Goal: Transaction & Acquisition: Purchase product/service

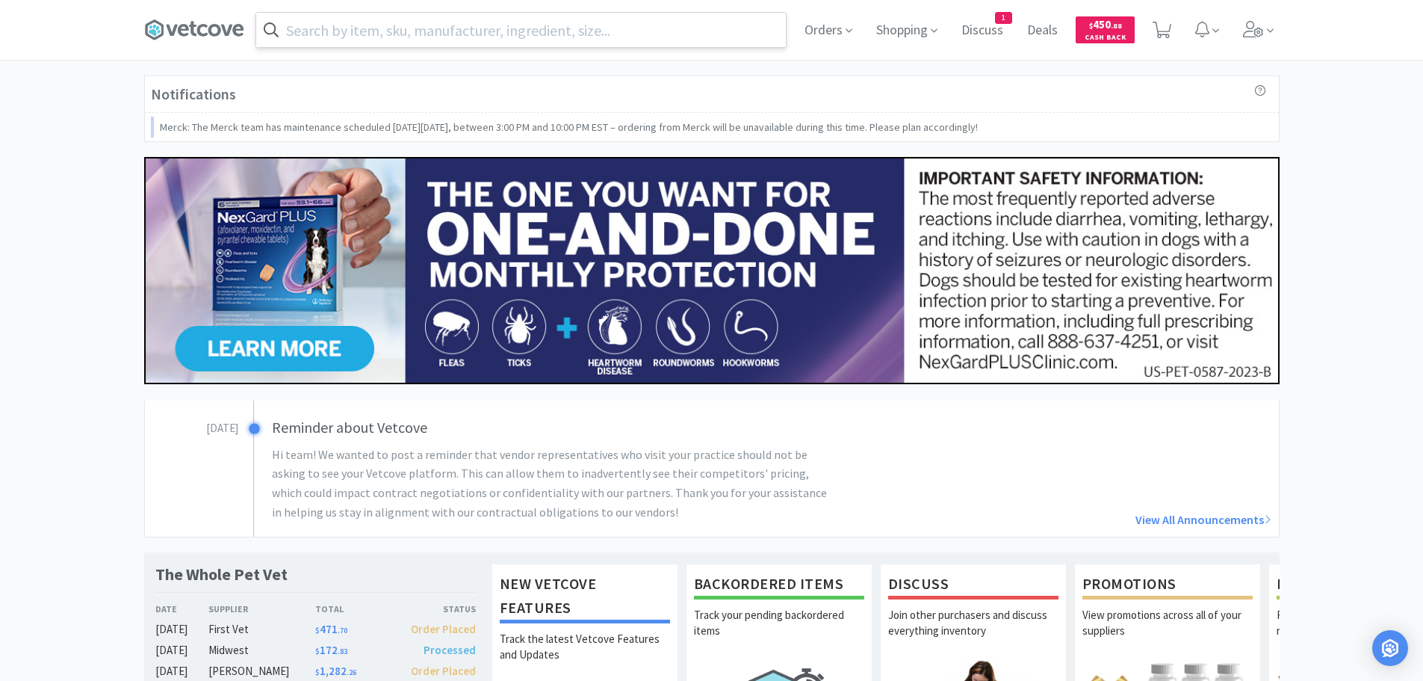
click at [548, 28] on input "text" at bounding box center [521, 30] width 530 height 34
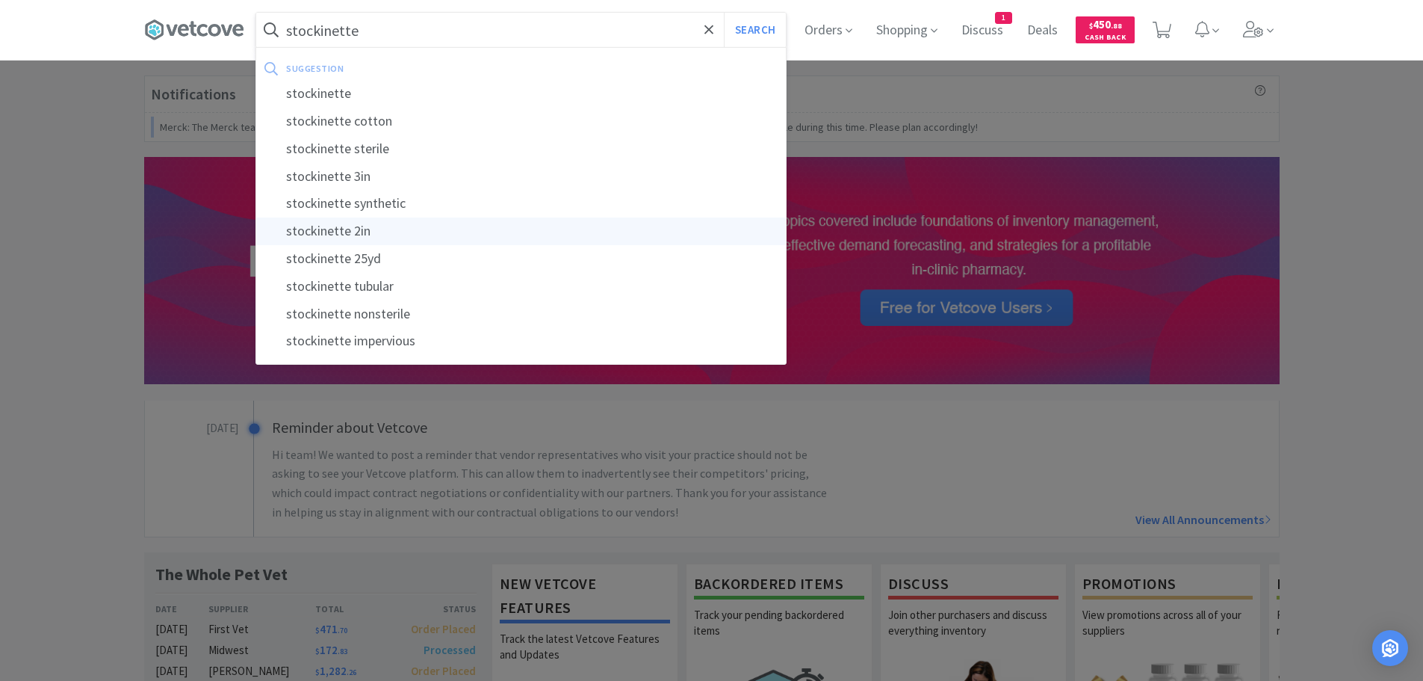
click at [372, 231] on div "stockinette 2in" at bounding box center [521, 231] width 530 height 28
type input "stockinette 2in"
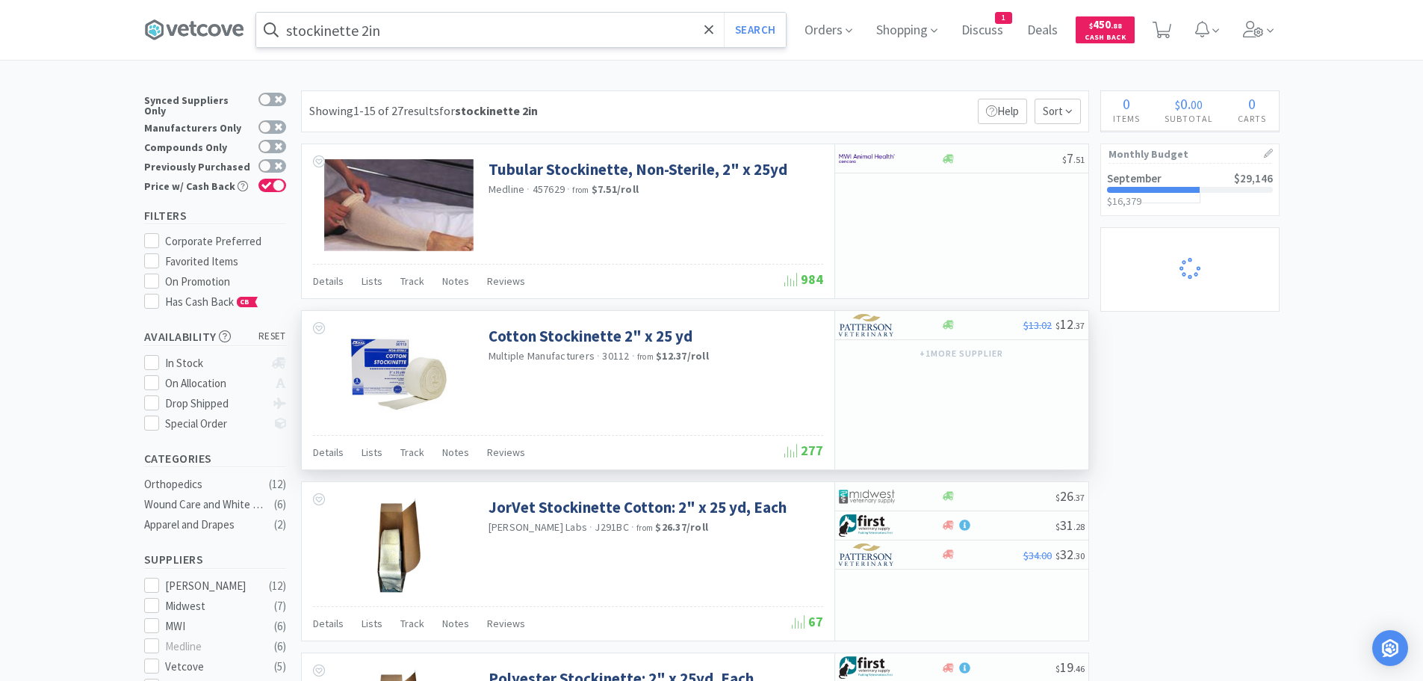
select select "2"
select select "1"
select select "2"
select select "1"
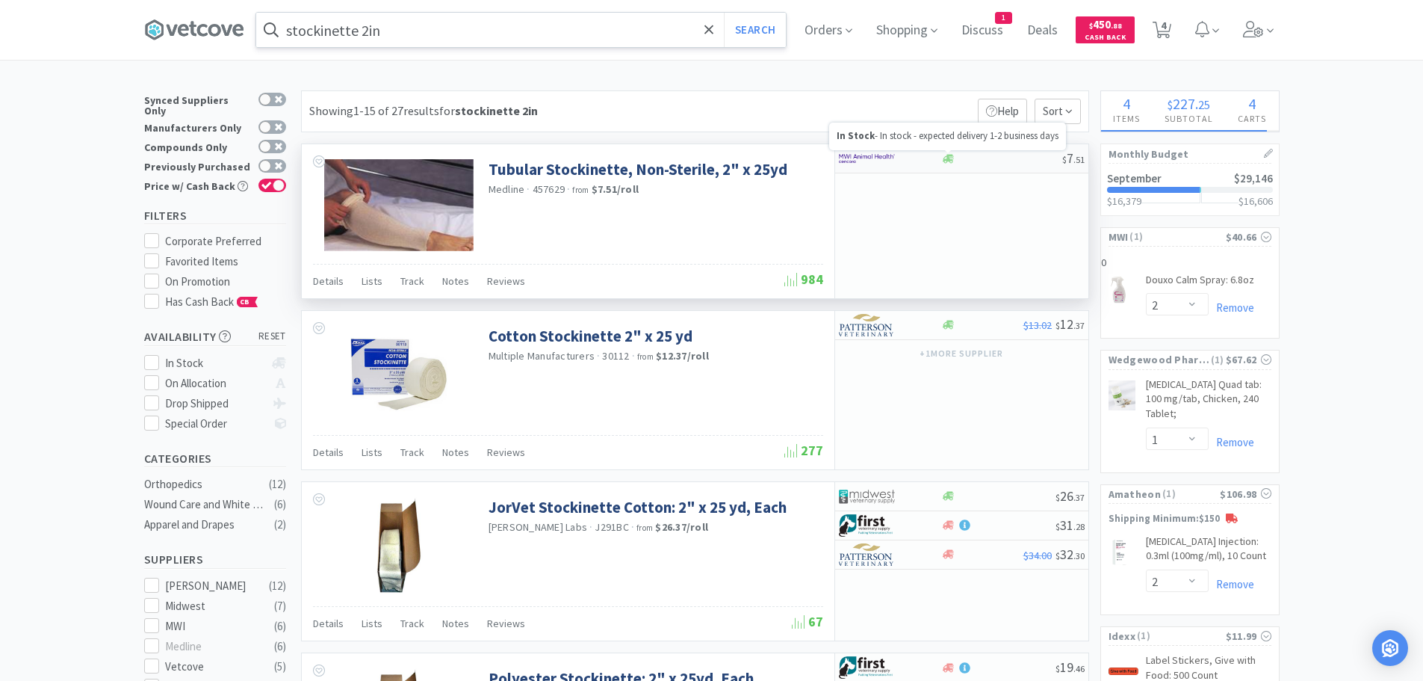
click at [950, 155] on icon at bounding box center [948, 158] width 11 height 9
select select "1"
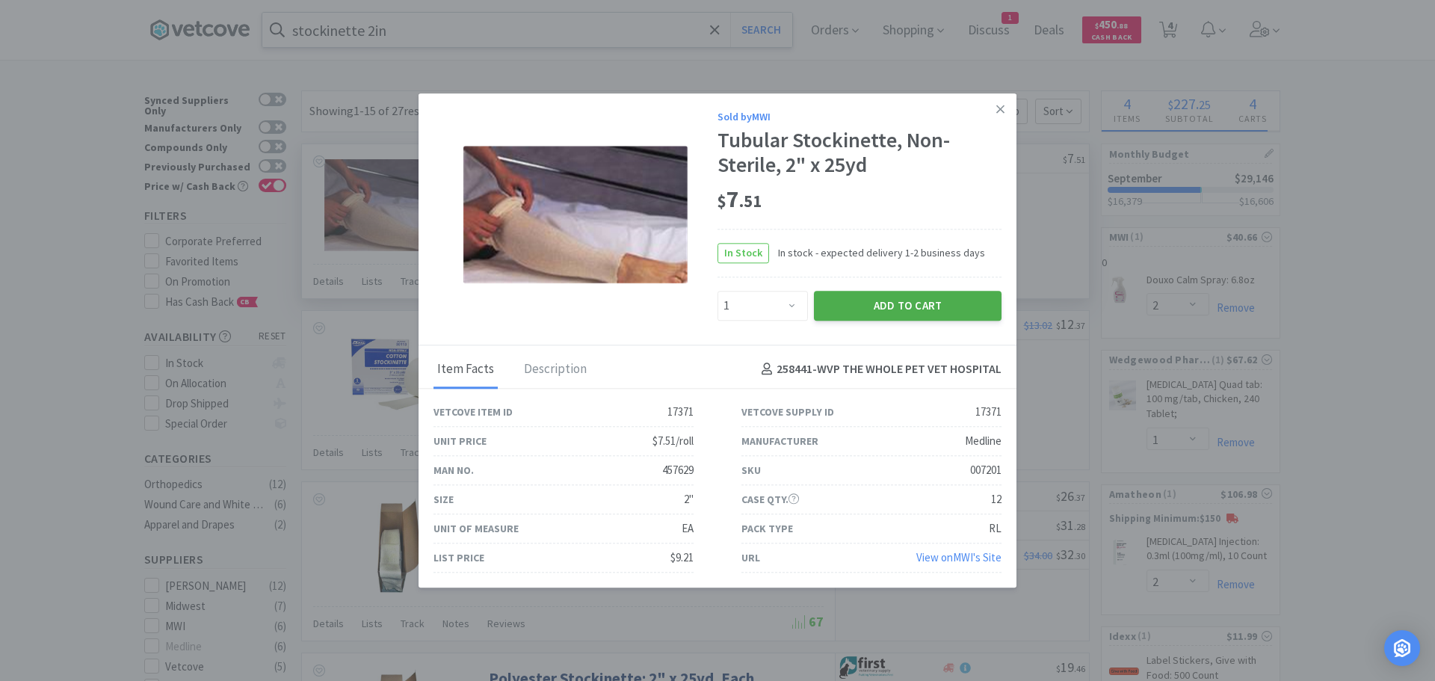
click at [896, 302] on button "Add to Cart" at bounding box center [908, 306] width 188 height 30
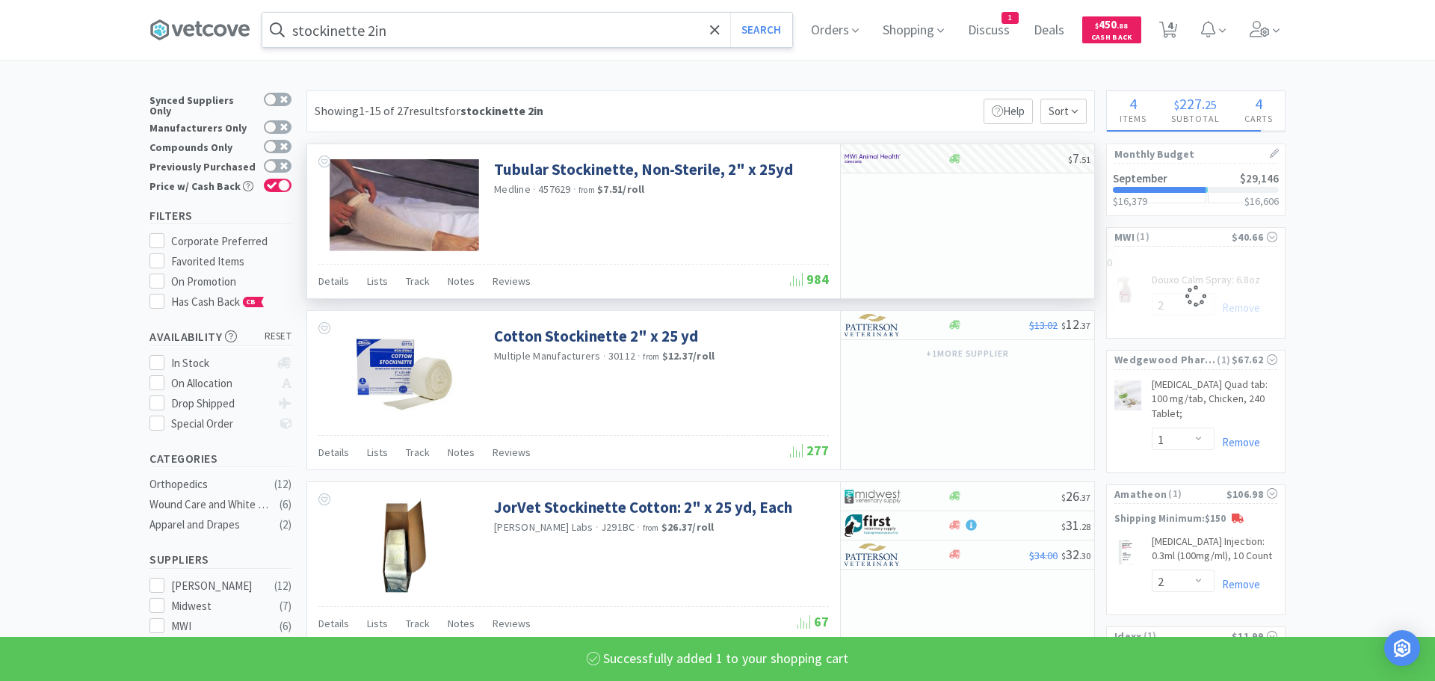
select select "1"
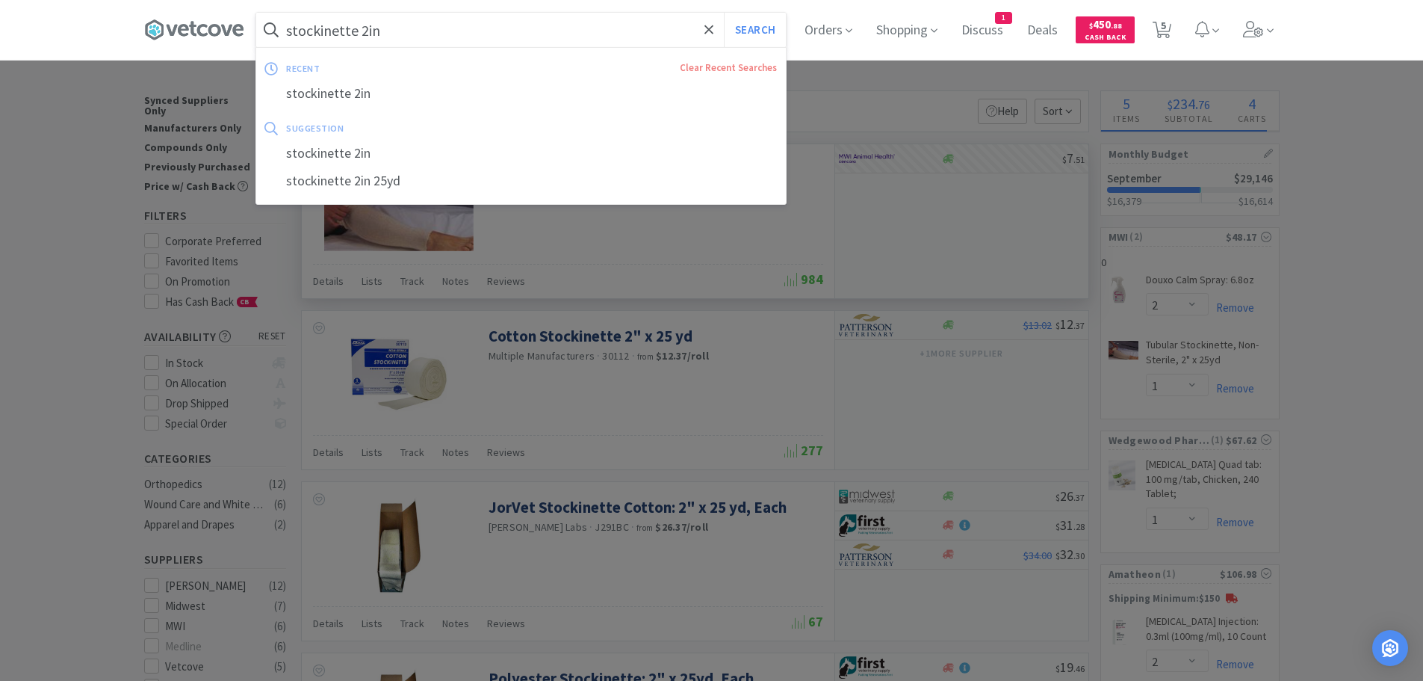
click at [368, 29] on input "stockinette 2in" at bounding box center [521, 30] width 530 height 34
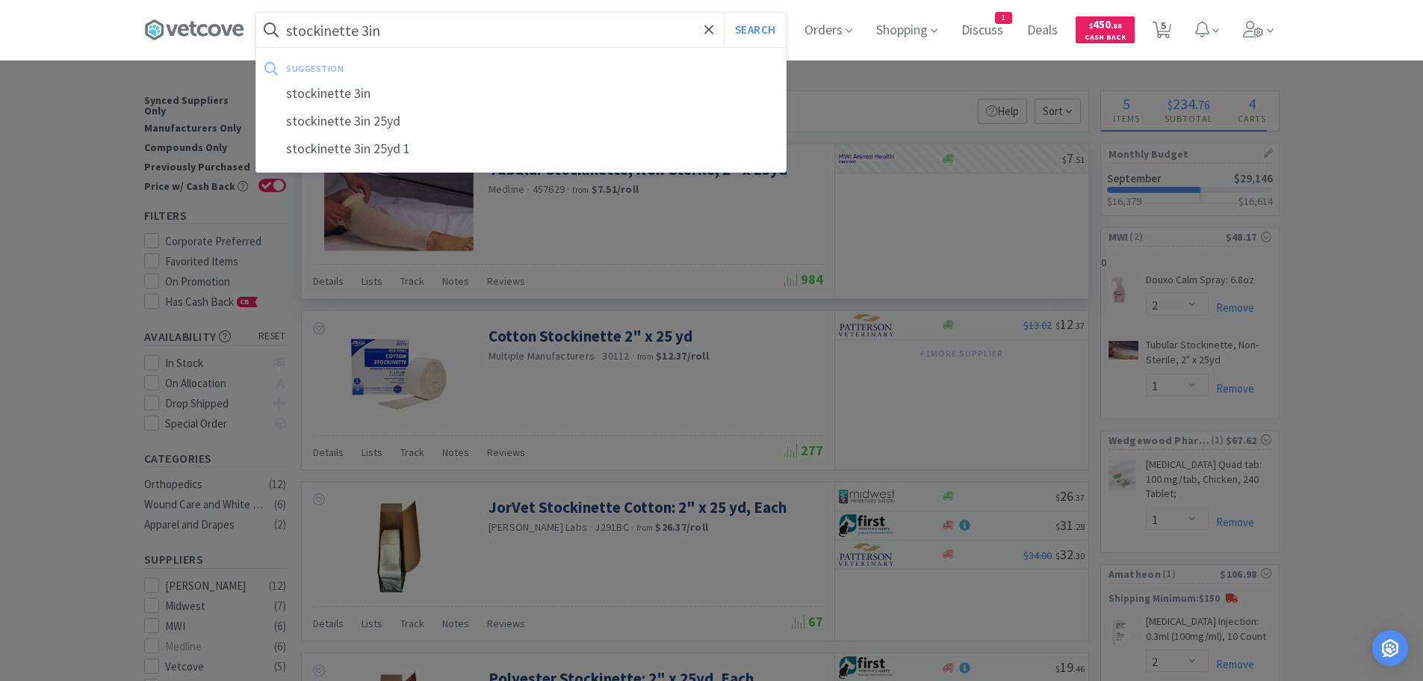
type input "stockinette 3in"
click at [724, 13] on button "Search" at bounding box center [755, 30] width 62 height 34
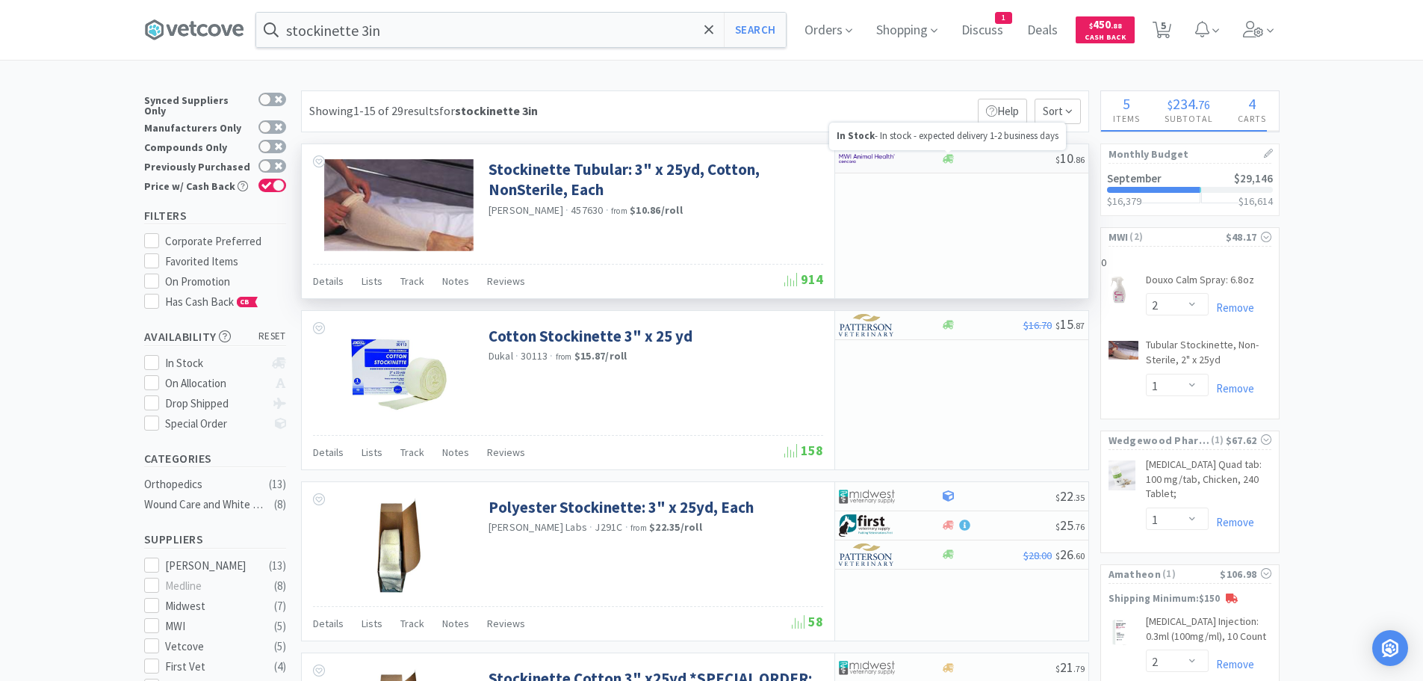
click at [964, 150] on div "$ 10 . 86" at bounding box center [961, 158] width 253 height 29
select select "1"
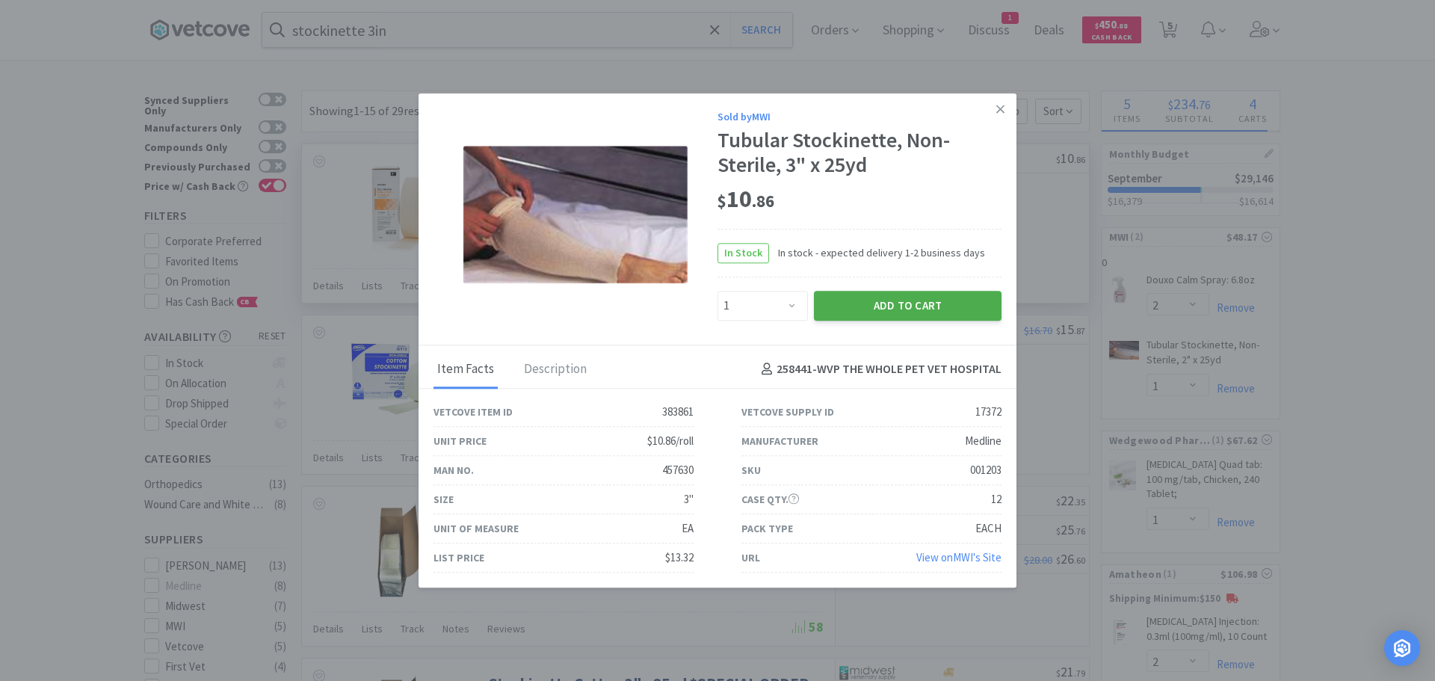
click at [892, 309] on button "Add to Cart" at bounding box center [908, 306] width 188 height 30
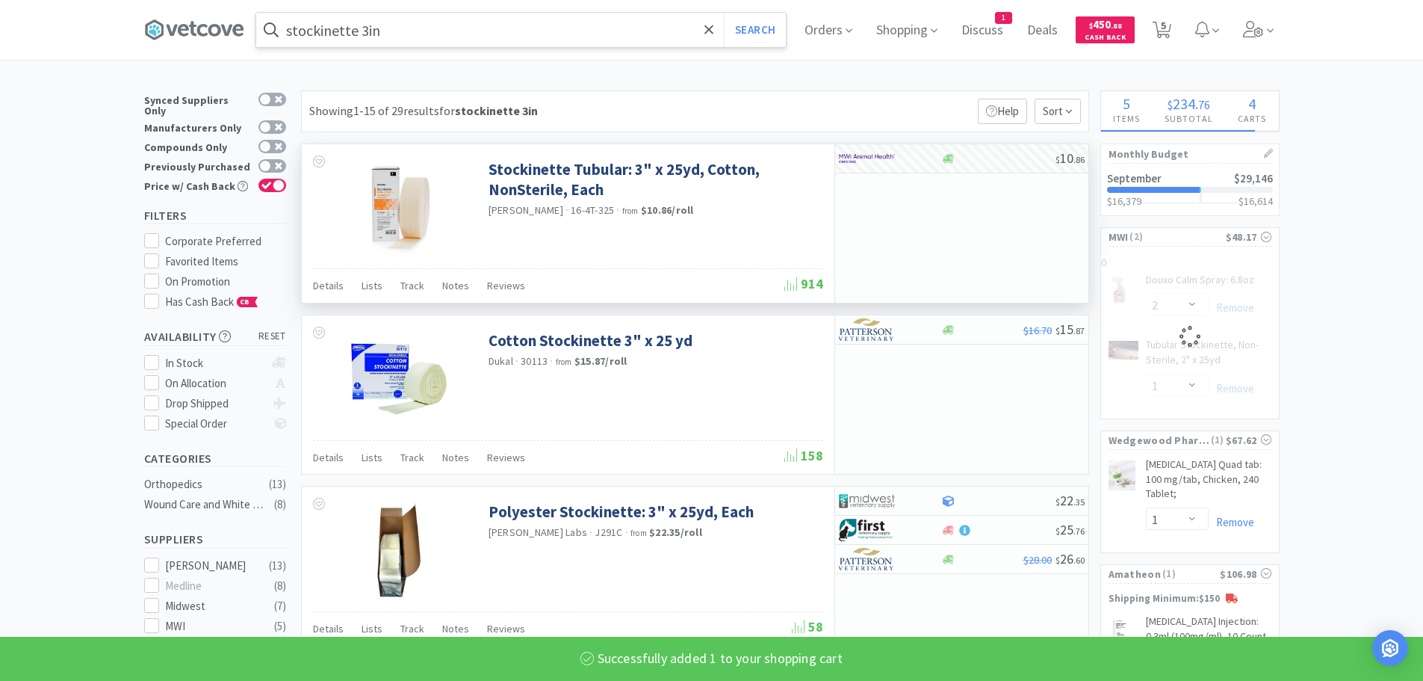
click at [400, 23] on input "stockinette 3in" at bounding box center [521, 30] width 530 height 34
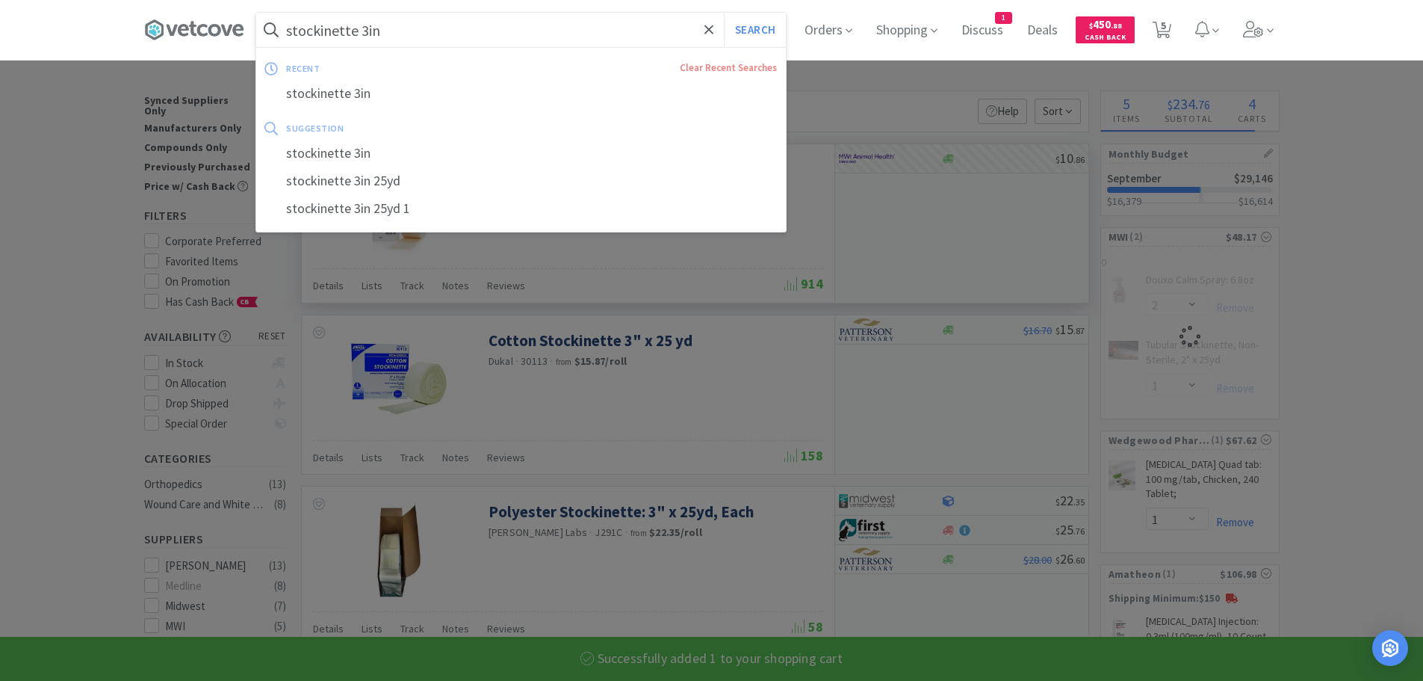
type input "h"
select select "1"
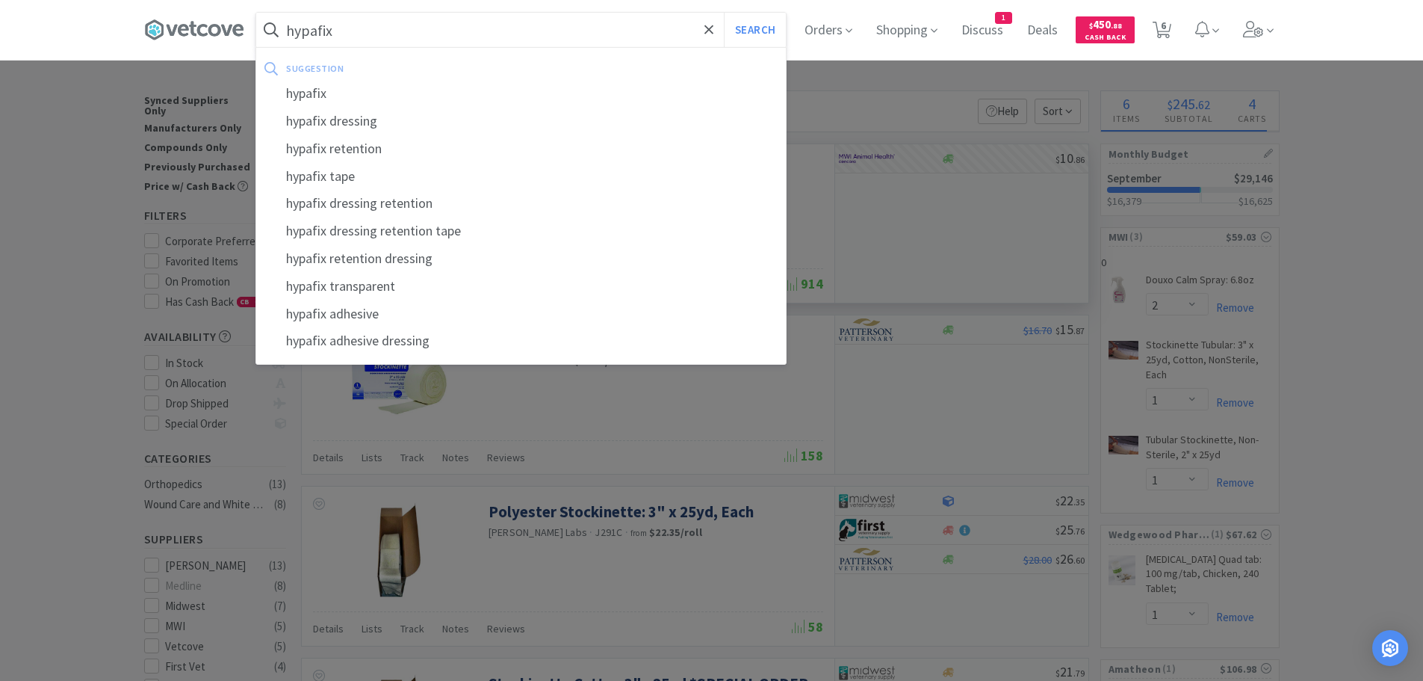
type input "hypafix"
click at [724, 13] on button "Search" at bounding box center [755, 30] width 62 height 34
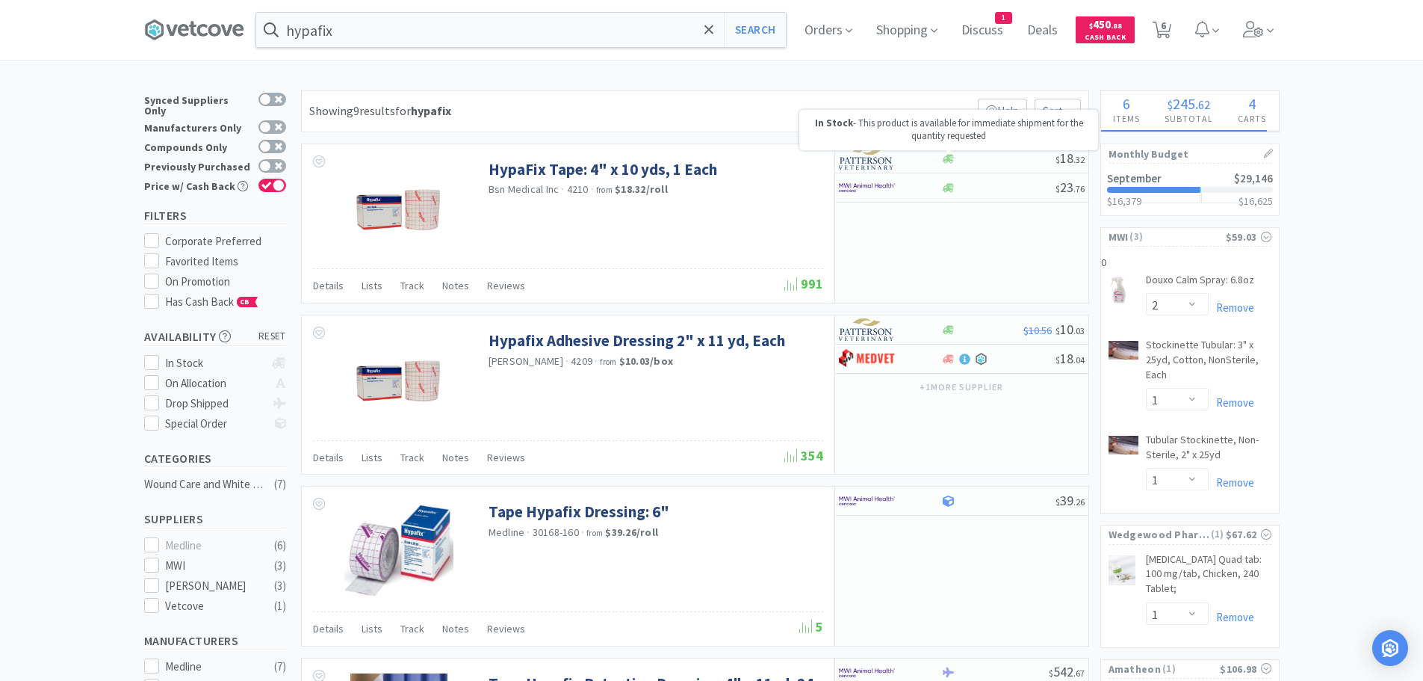
click at [947, 150] on div at bounding box center [949, 151] width 6 height 3
select select "1"
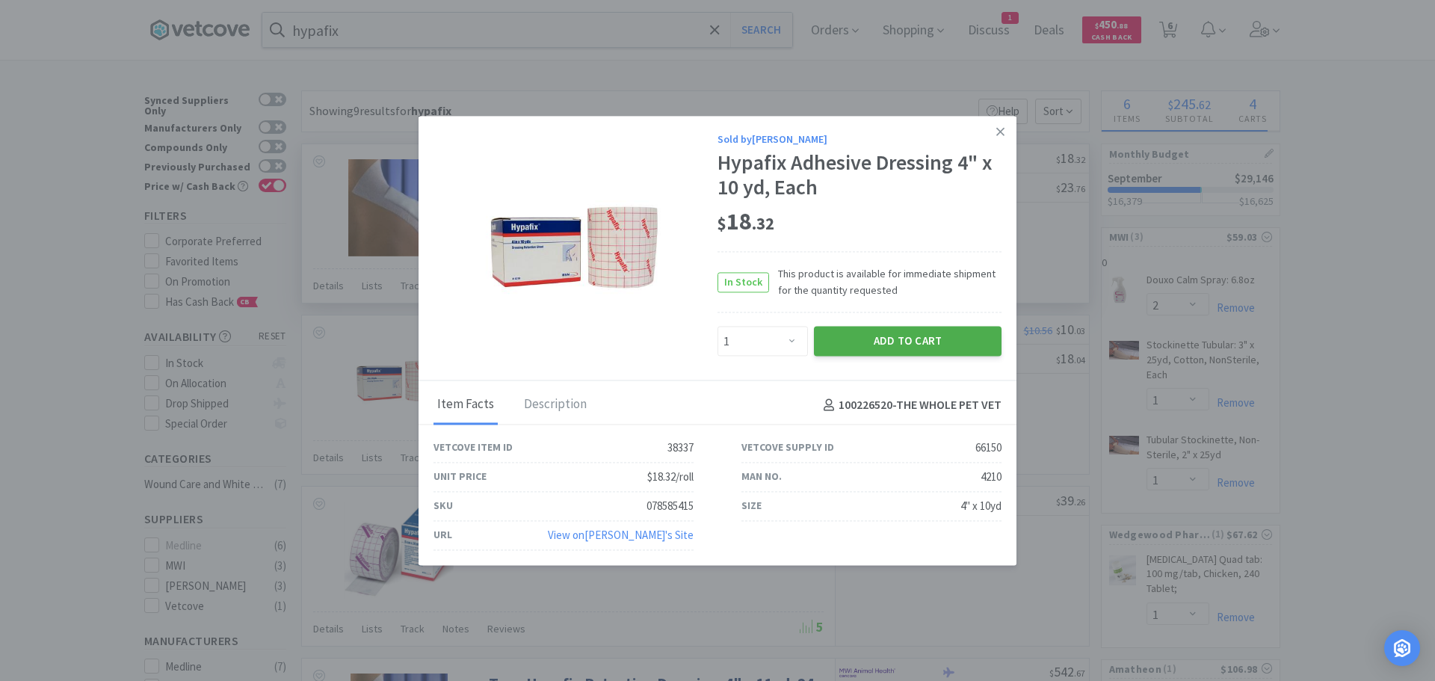
click at [911, 337] on button "Add to Cart" at bounding box center [908, 342] width 188 height 30
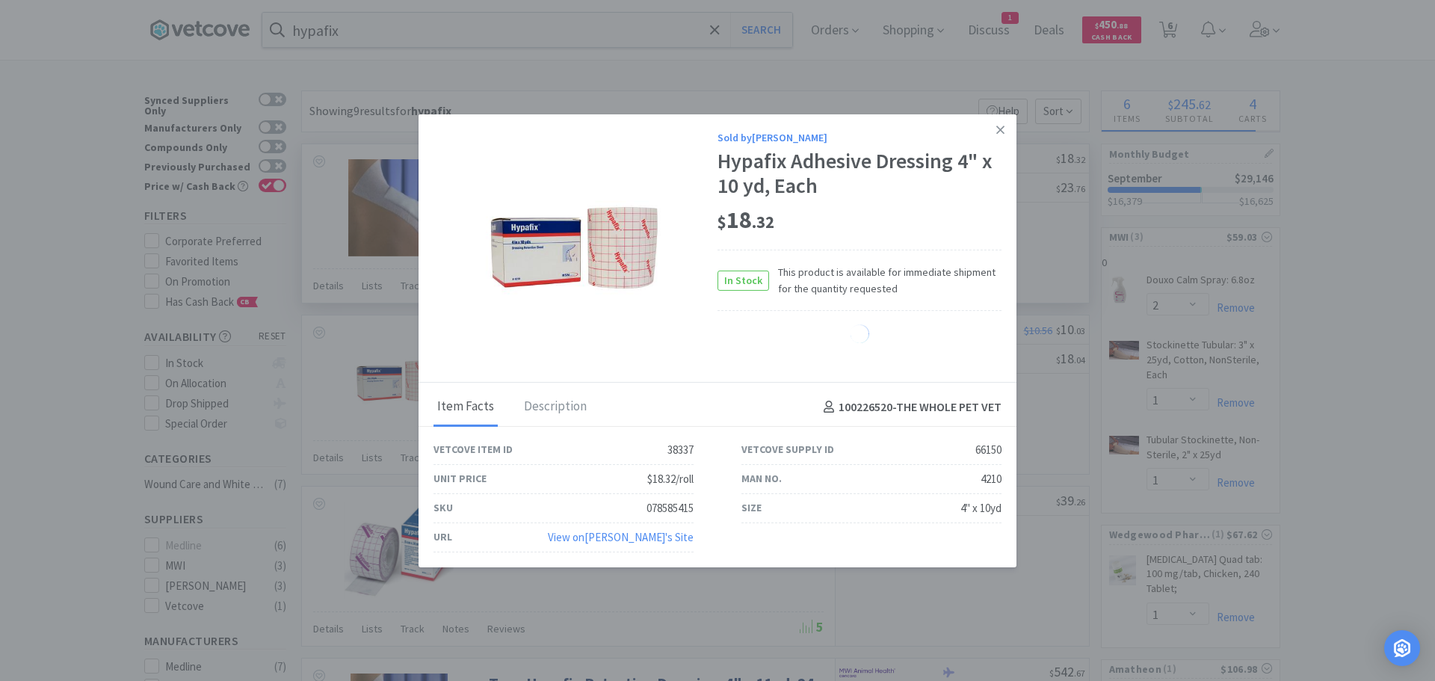
select select "1"
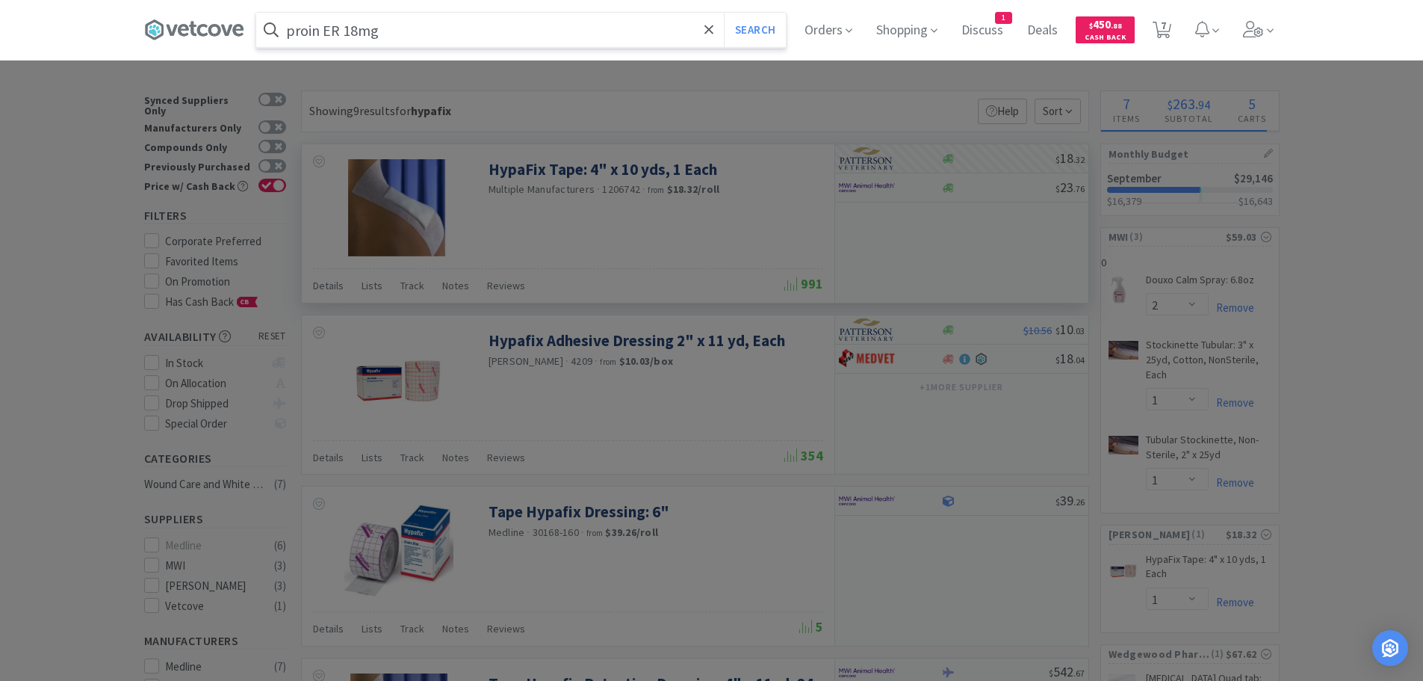
type input "proin ER 18mg"
click at [724, 13] on button "Search" at bounding box center [755, 30] width 62 height 34
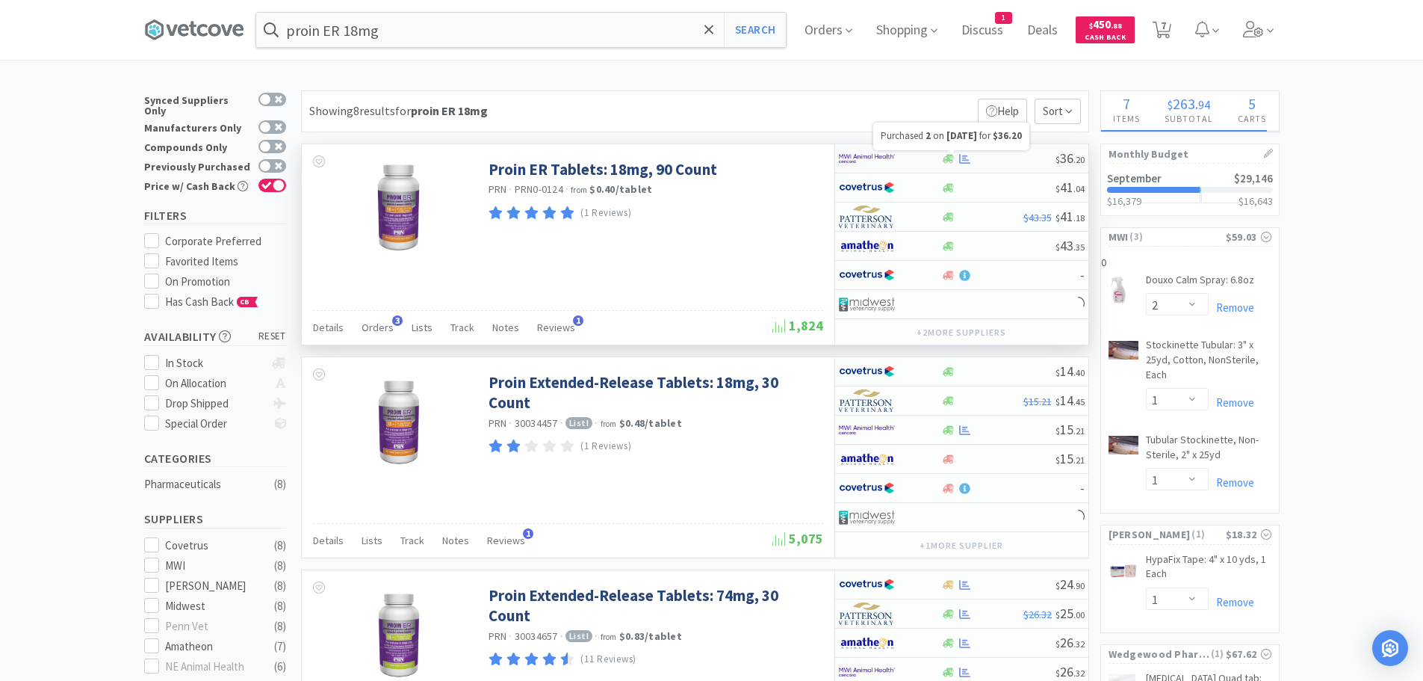
click at [965, 155] on icon at bounding box center [964, 158] width 11 height 11
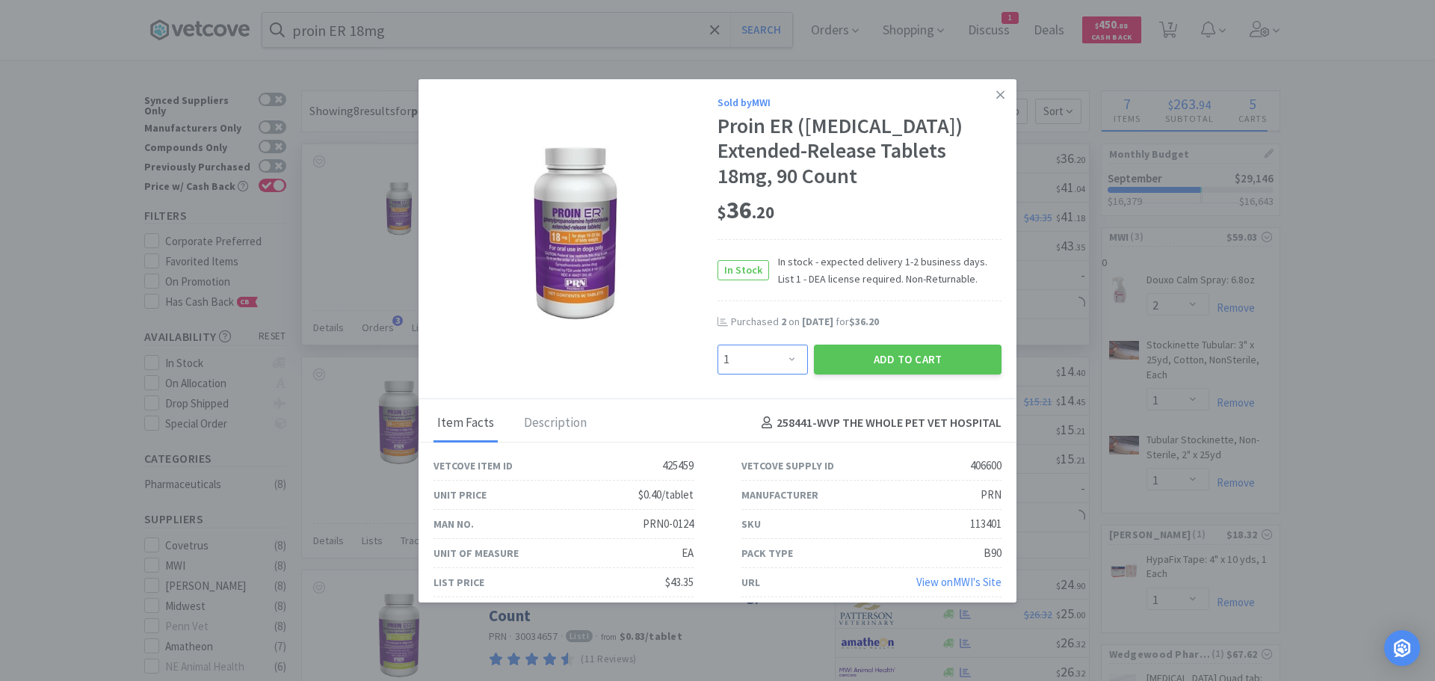
drag, startPoint x: 785, startPoint y: 406, endPoint x: 785, endPoint y: 395, distance: 12.0
click at [785, 374] on select "Enter Quantity 1 2 3 4 5 6 7 8 9 10 11 12 13 14 15 16 17 18 19 20 Enter Quantity" at bounding box center [762, 359] width 90 height 30
select select "2"
click at [717, 374] on select "Enter Quantity 1 2 3 4 5 6 7 8 9 10 11 12 13 14 15 16 17 18 19 20 Enter Quantity" at bounding box center [762, 359] width 90 height 30
click at [897, 374] on button "Add to Cart" at bounding box center [908, 359] width 188 height 30
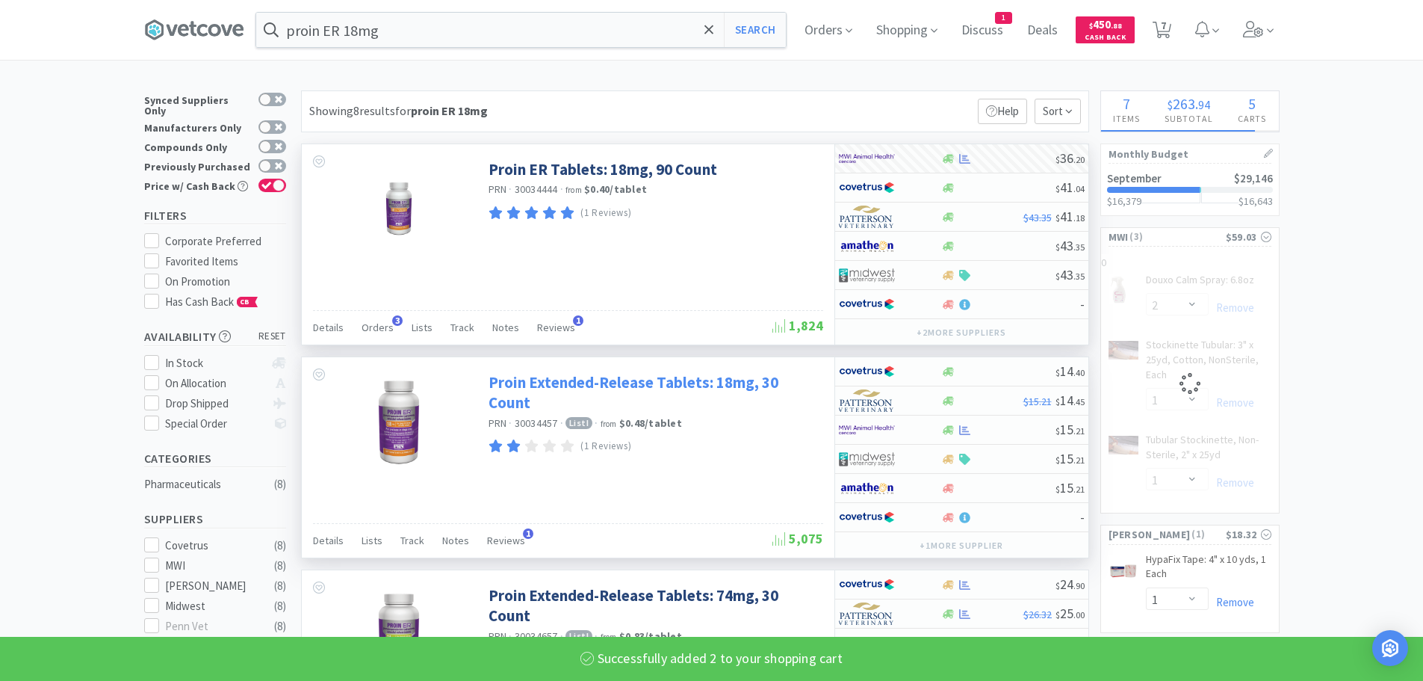
select select "2"
select select "1"
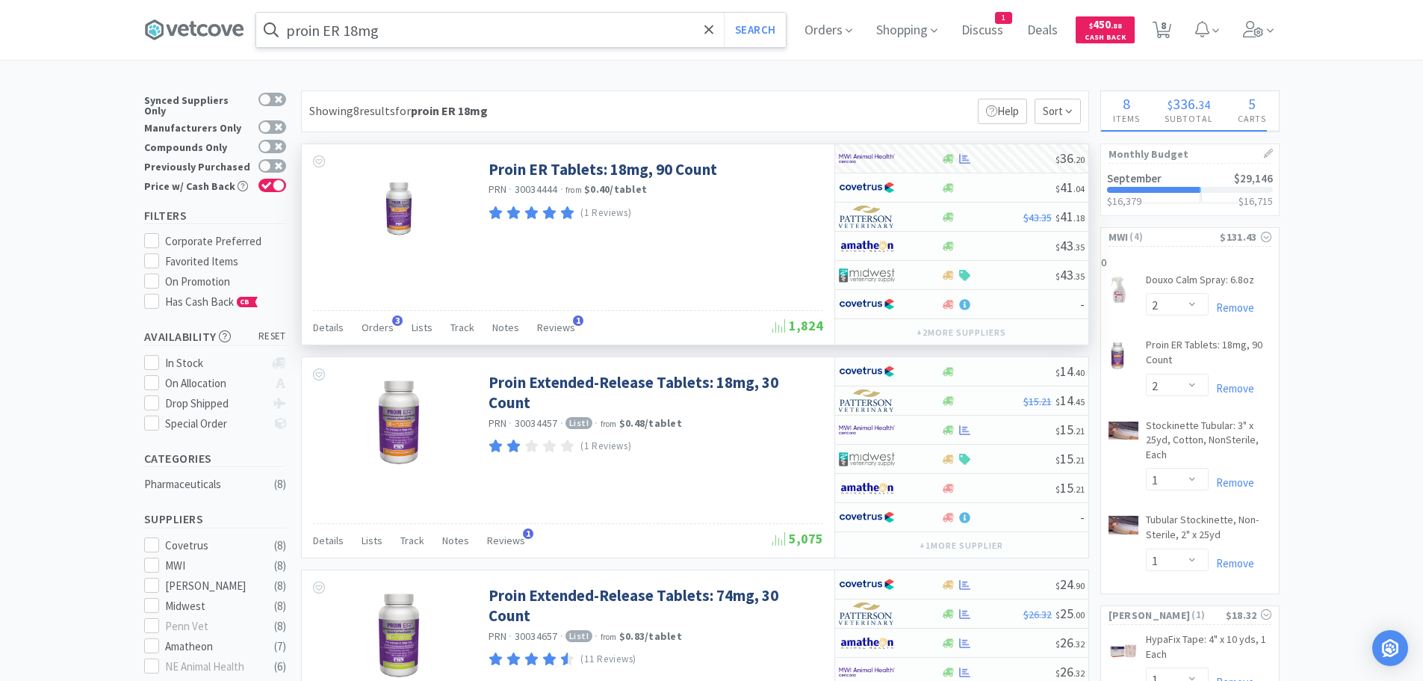
click at [436, 27] on input "proin ER 18mg" at bounding box center [521, 30] width 530 height 34
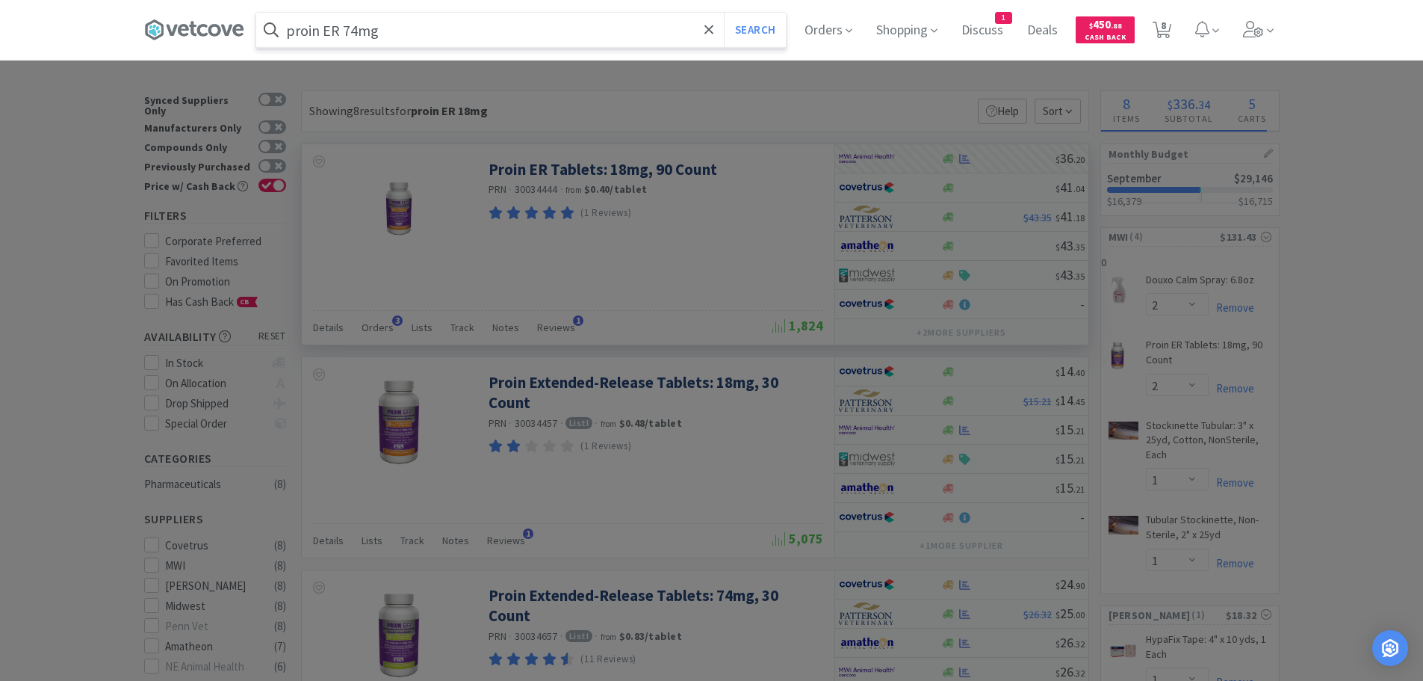
type input "proin ER 74mg"
click at [724, 13] on button "Search" at bounding box center [755, 30] width 62 height 34
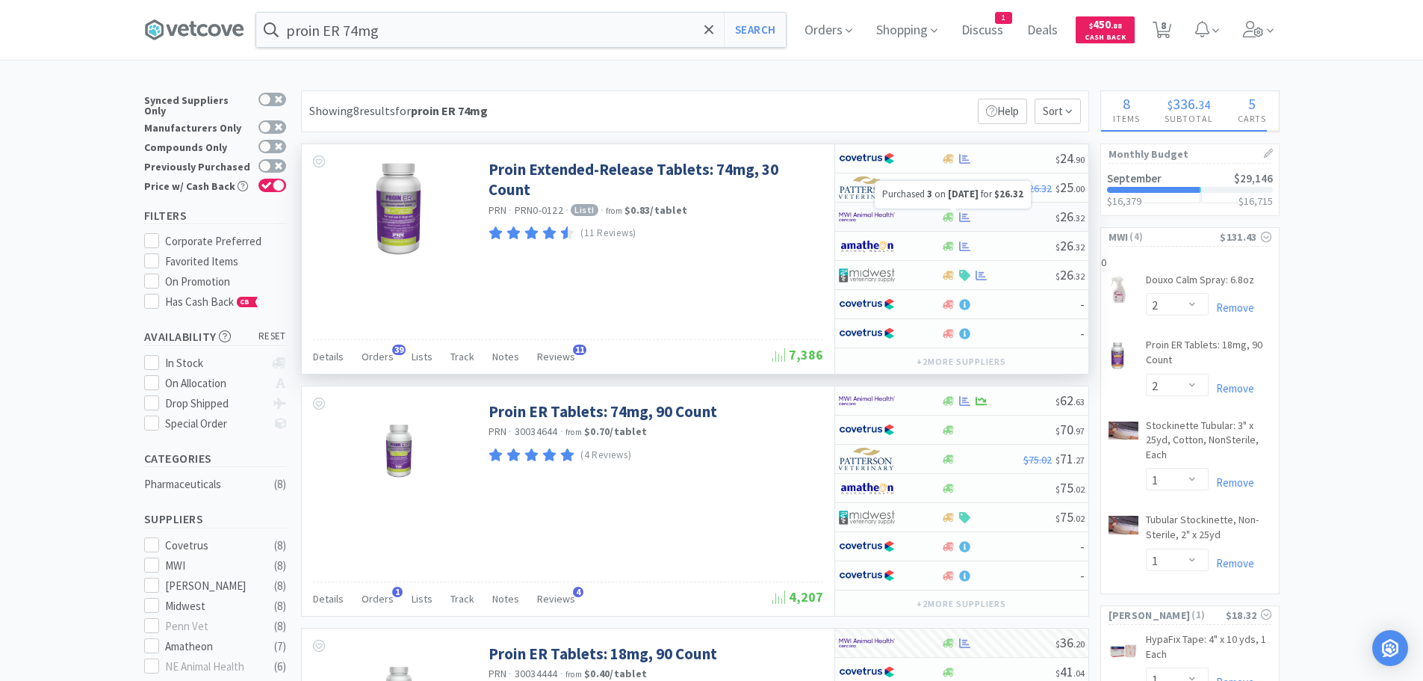
click at [962, 212] on icon at bounding box center [964, 216] width 11 height 11
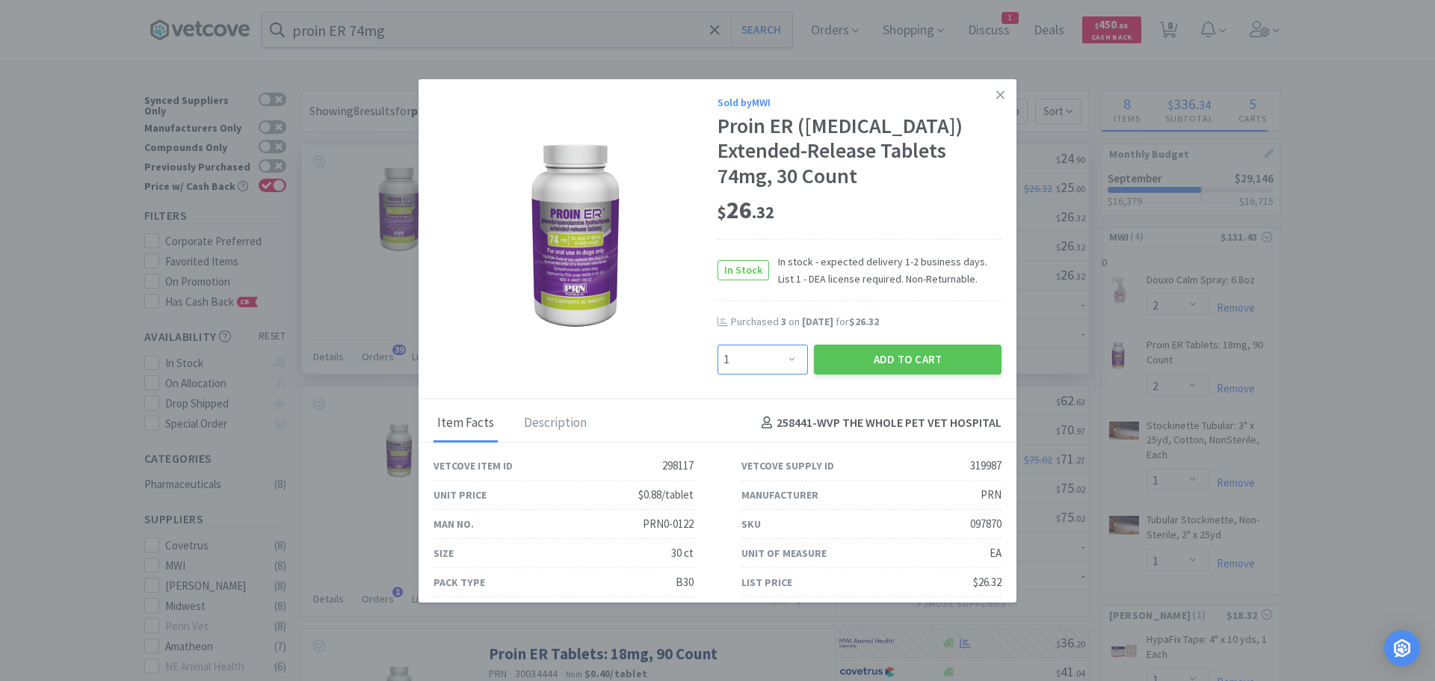
click at [779, 374] on select "Enter Quantity 1 2 3 4 5 6 7 8 9 10 11 12 13 14 15 16 17 18 19 20 Enter Quantity" at bounding box center [762, 359] width 90 height 30
select select "3"
click at [717, 374] on select "Enter Quantity 1 2 3 4 5 6 7 8 9 10 11 12 13 14 15 16 17 18 19 20 Enter Quantity" at bounding box center [762, 359] width 90 height 30
click at [898, 374] on button "Add to Cart" at bounding box center [908, 359] width 188 height 30
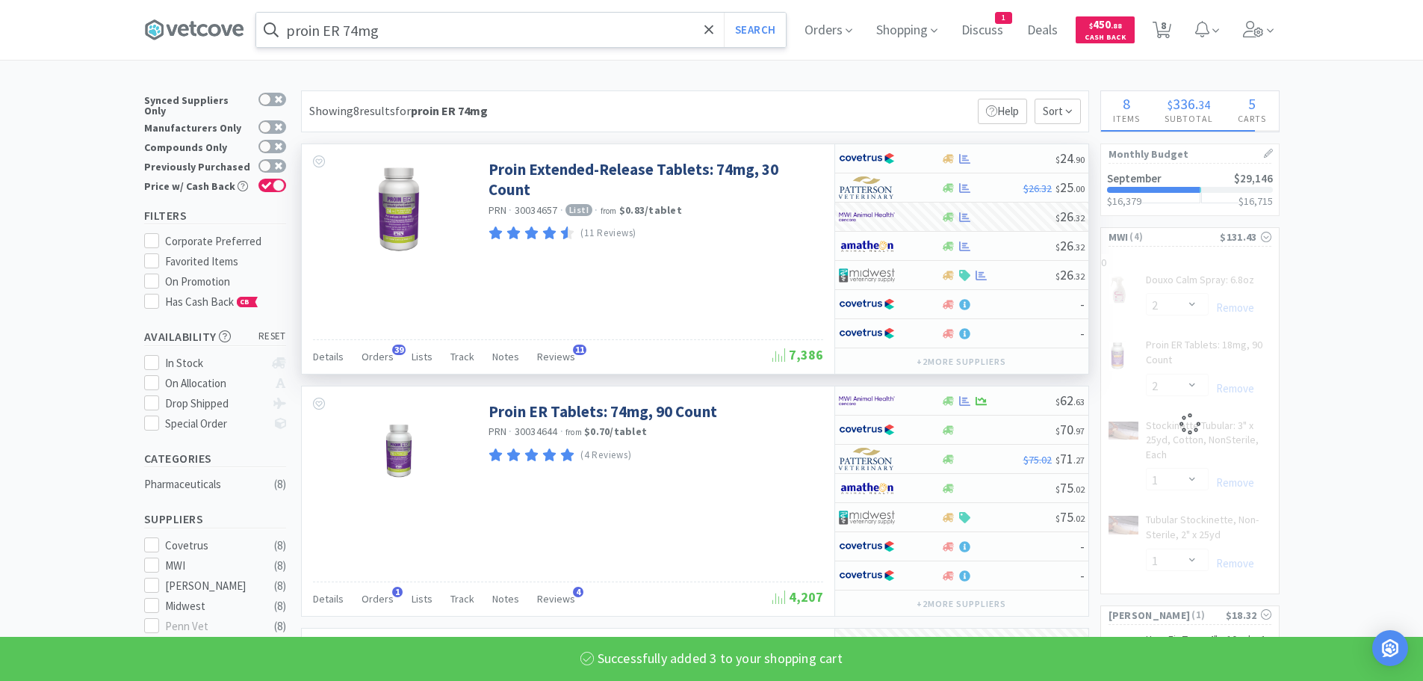
select select "3"
click at [486, 28] on input "proin ER 74mg" at bounding box center [521, 30] width 530 height 34
select select "1"
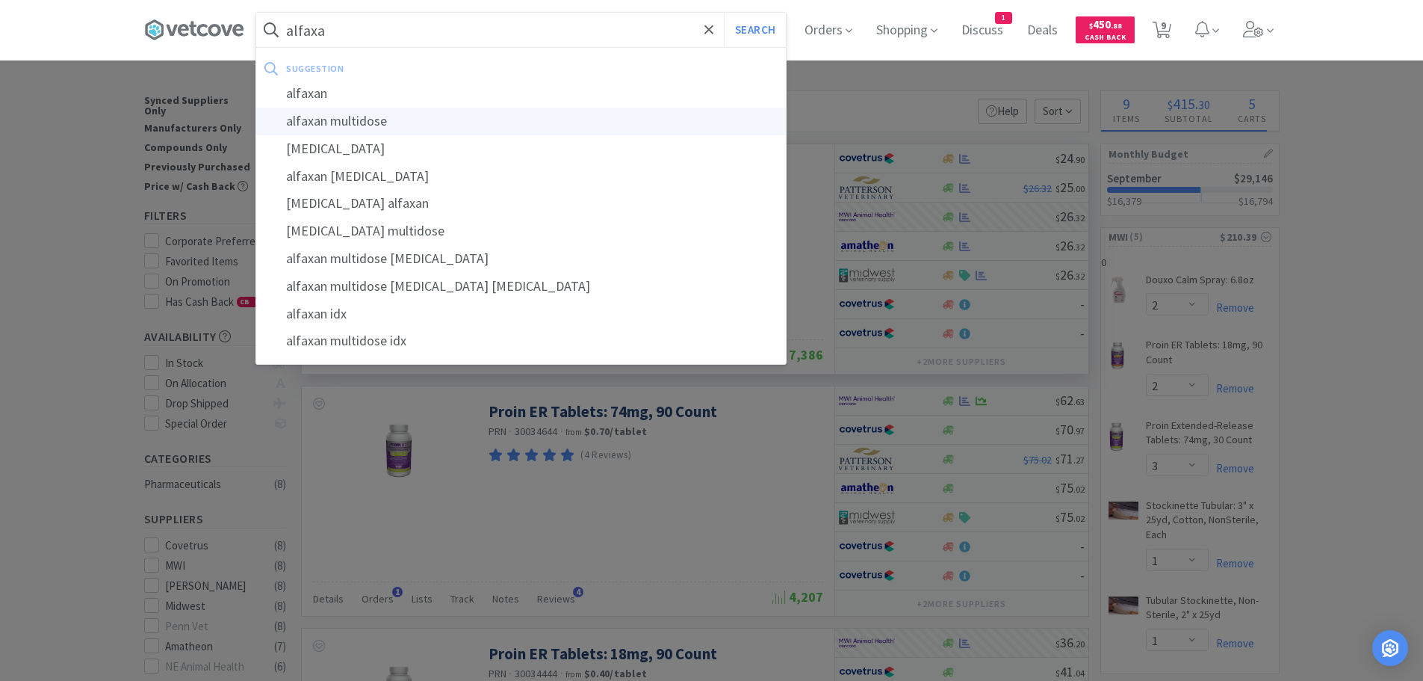
click at [403, 114] on div "alfaxan multidose" at bounding box center [521, 122] width 530 height 28
type input "alfaxan multidose"
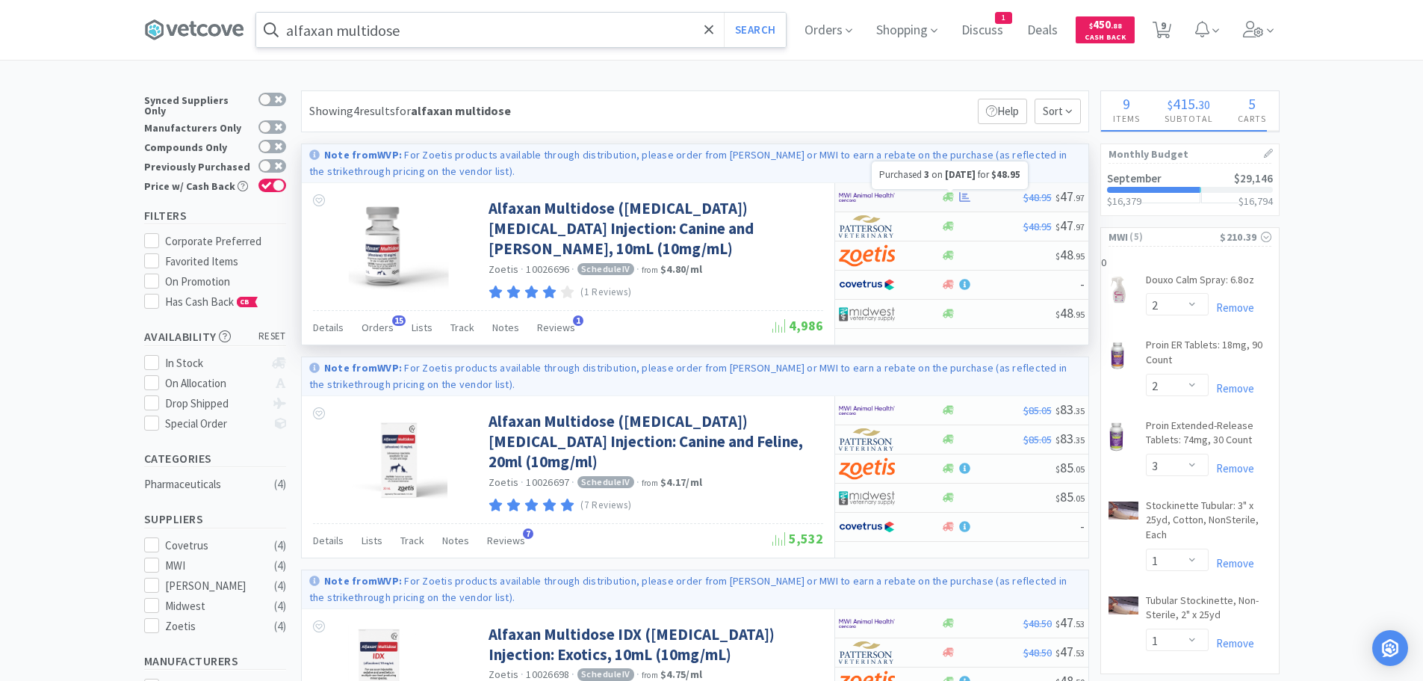
click at [968, 194] on icon at bounding box center [964, 196] width 11 height 11
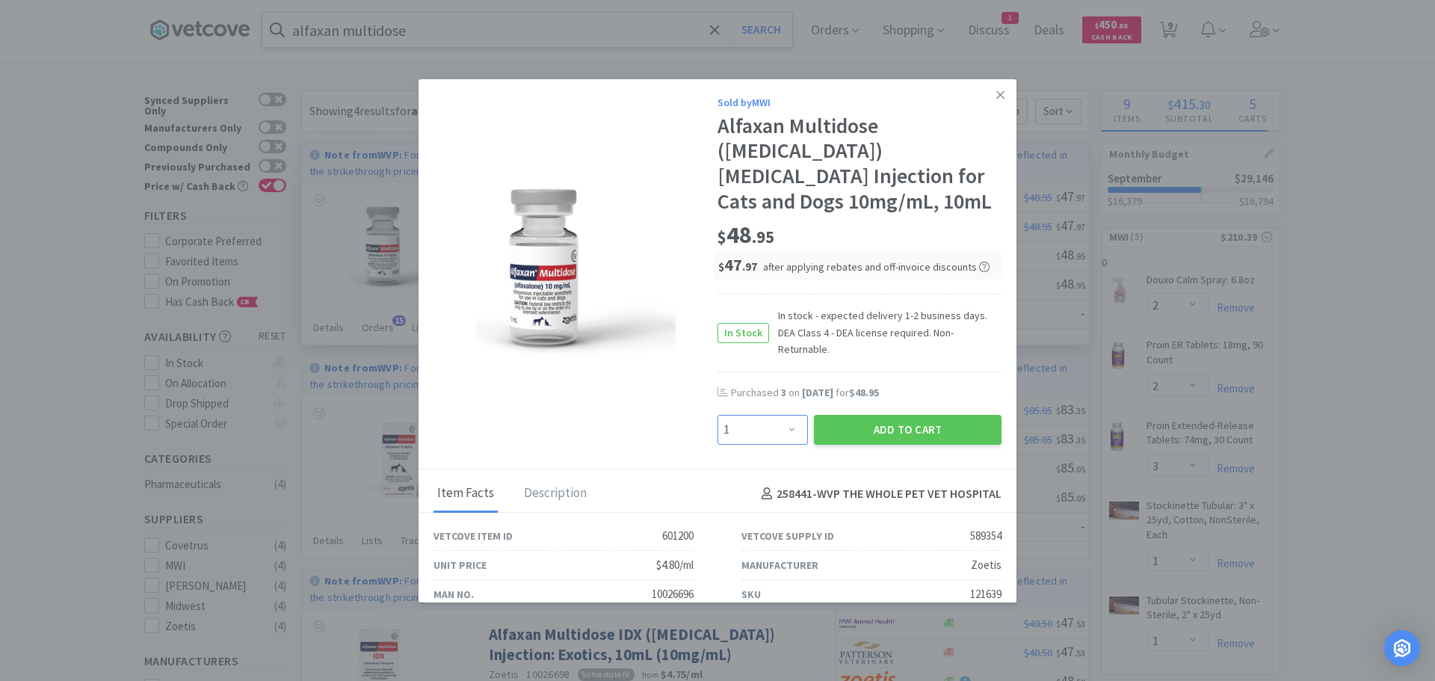
drag, startPoint x: 781, startPoint y: 385, endPoint x: 781, endPoint y: 374, distance: 11.2
click at [781, 415] on select "Enter Quantity 1 2 3 4 5 6 7 8 9 10 11 12 13 14 15 16 17 18 19 20 Enter Quantity" at bounding box center [762, 430] width 90 height 30
select select "2"
click at [717, 415] on select "Enter Quantity 1 2 3 4 5 6 7 8 9 10 11 12 13 14 15 16 17 18 19 20 Enter Quantity" at bounding box center [762, 430] width 90 height 30
click at [870, 415] on button "Add to Cart" at bounding box center [908, 430] width 188 height 30
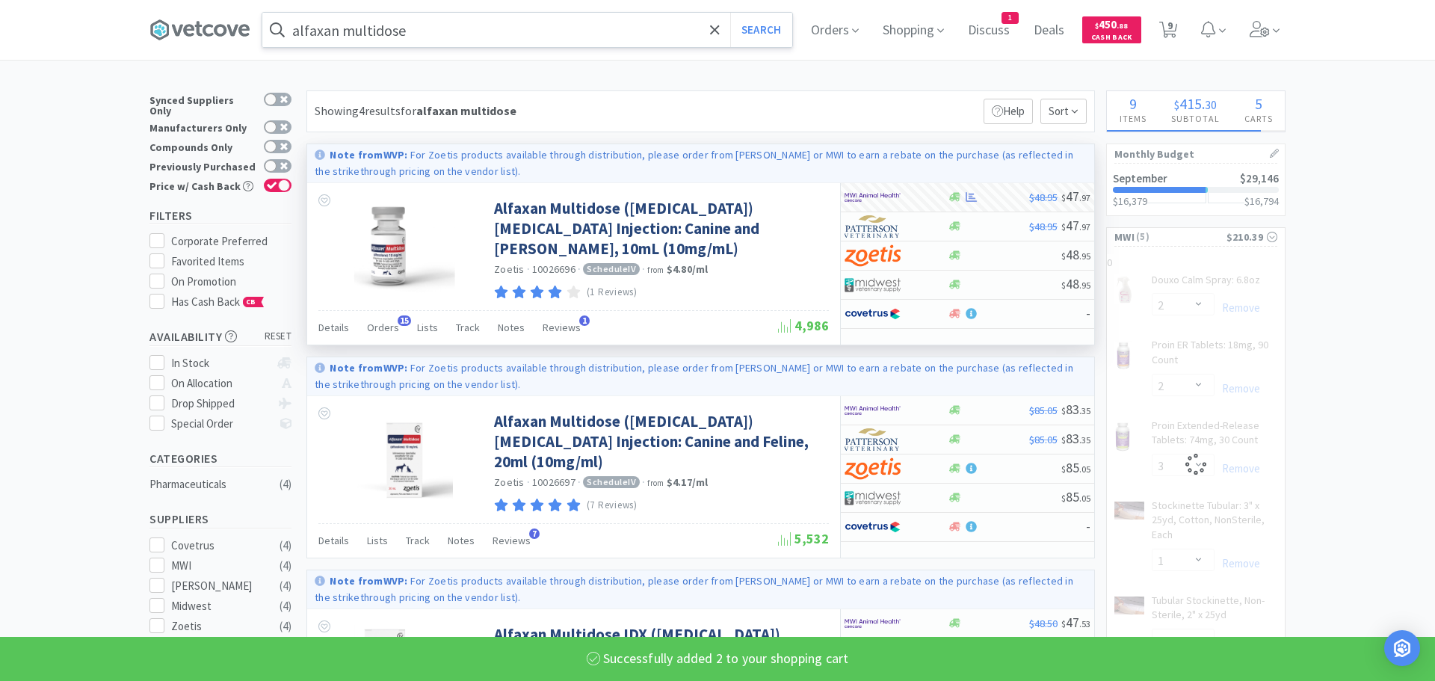
select select "2"
select select "3"
select select "1"
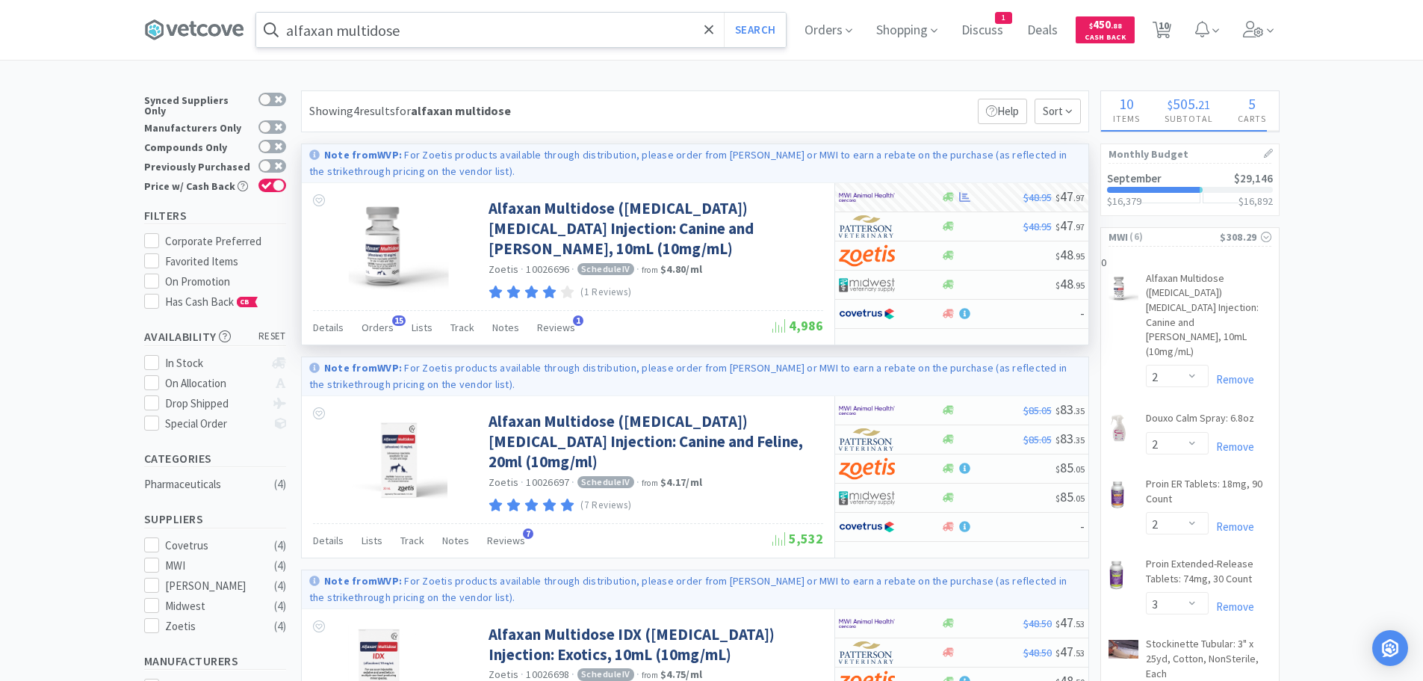
click at [526, 21] on input "alfaxan multidose" at bounding box center [521, 30] width 530 height 34
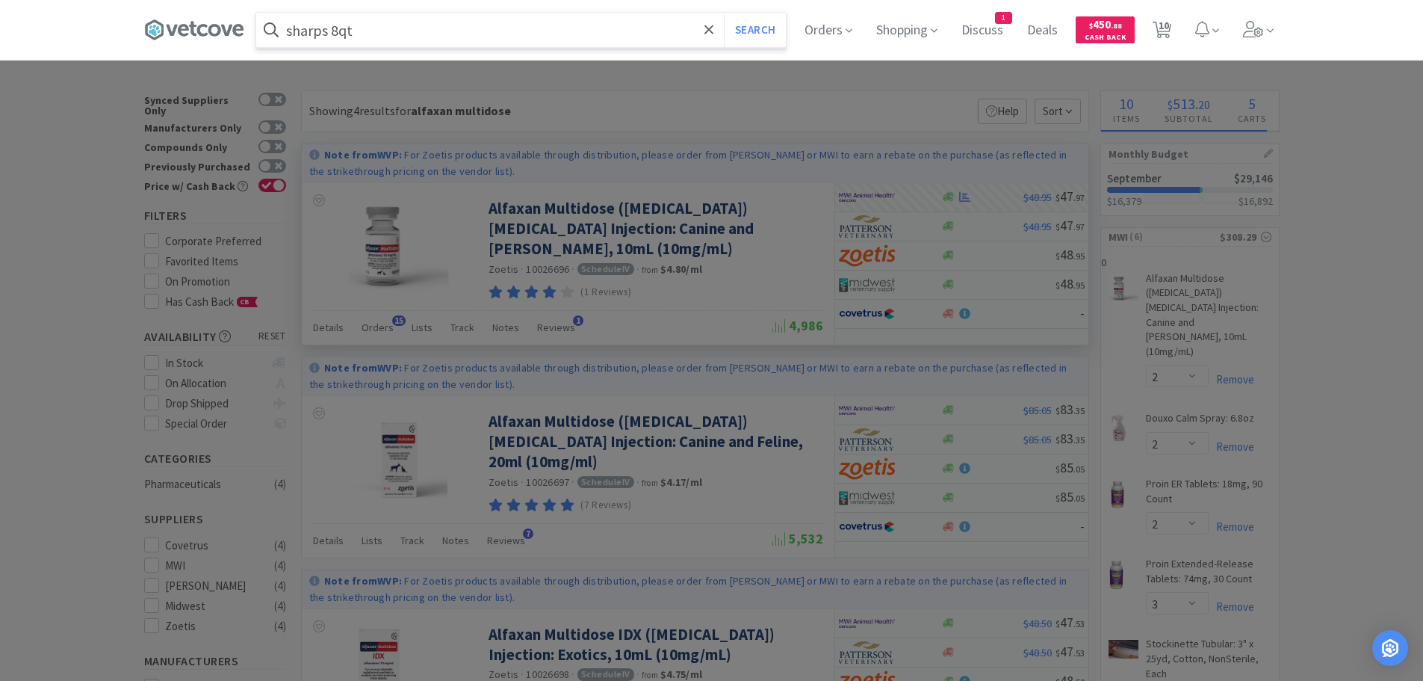
type input "sharps 8qt"
click at [724, 13] on button "Search" at bounding box center [755, 30] width 62 height 34
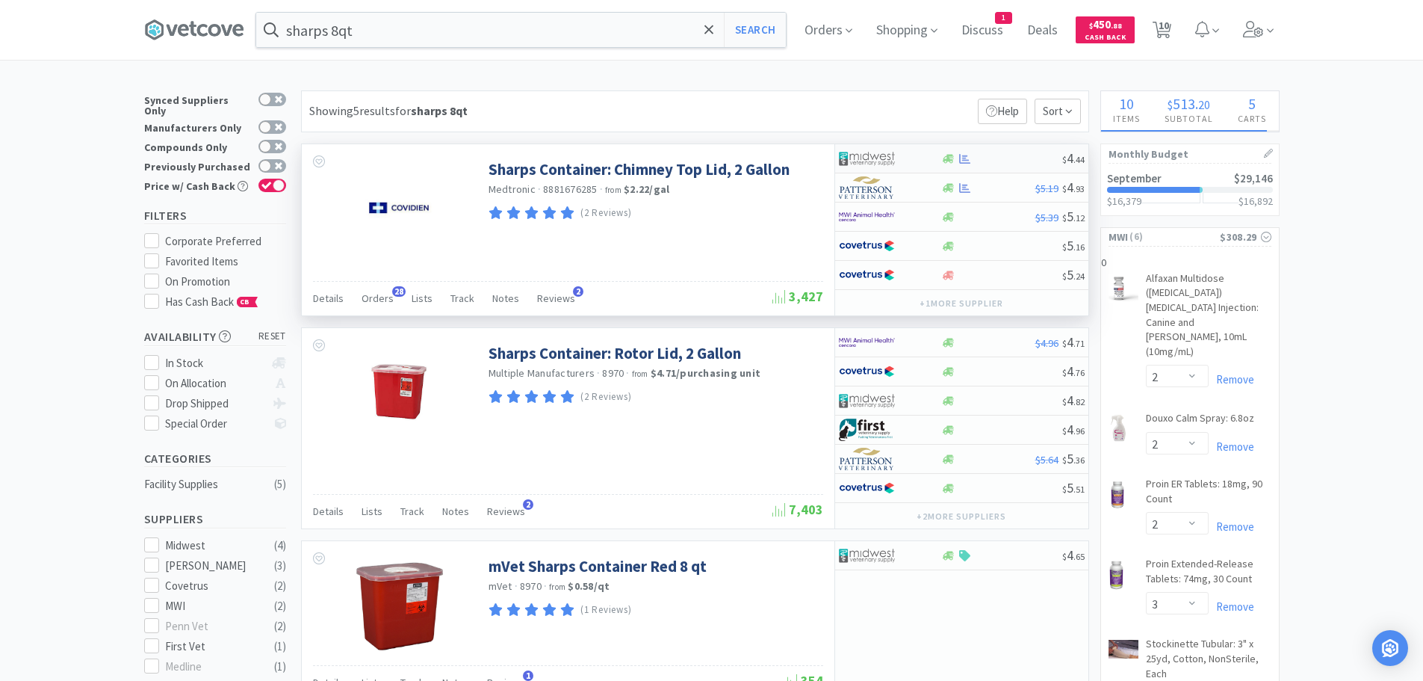
click at [976, 154] on div at bounding box center [1001, 158] width 121 height 11
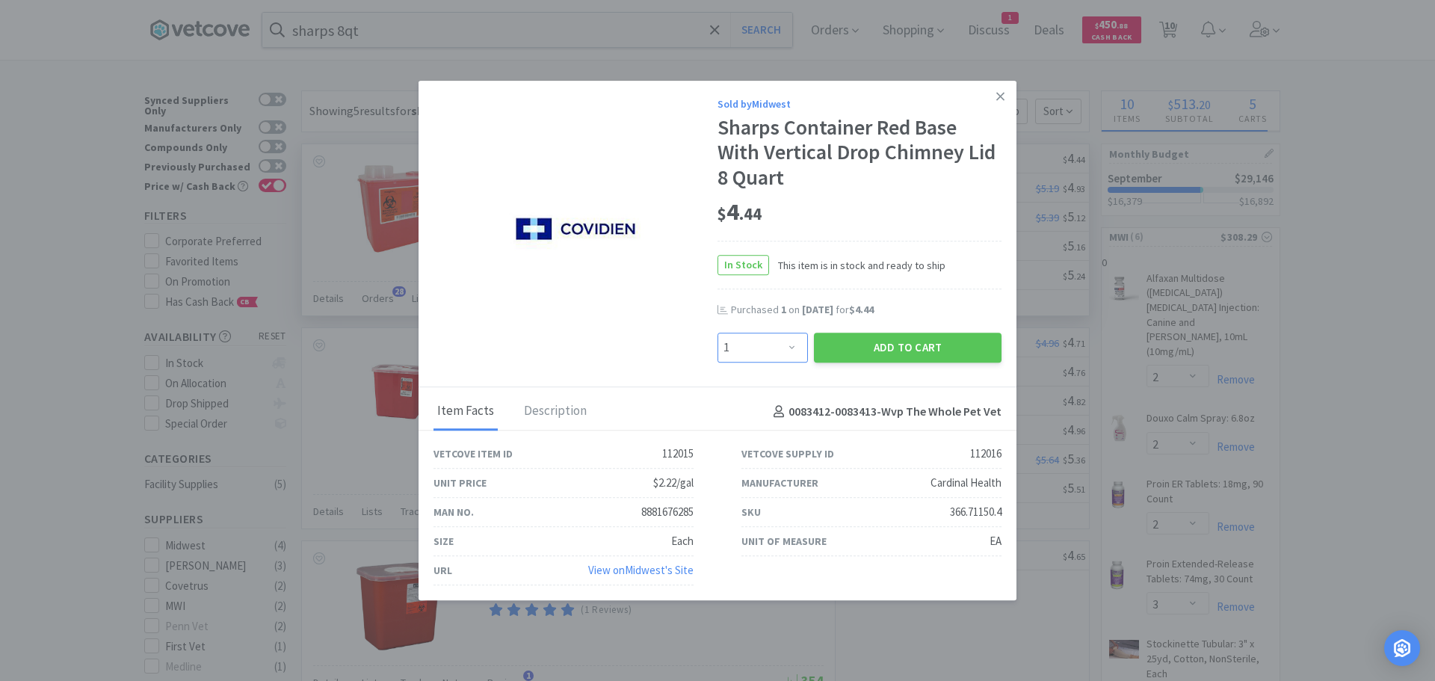
click at [788, 350] on select "Enter Quantity 1 2 3 4 5 6 7 8 9 10 11 12 13 14 15 16 17 18 19 20 Enter Quantity" at bounding box center [762, 348] width 90 height 30
select select "2"
click at [717, 333] on select "Enter Quantity 1 2 3 4 5 6 7 8 9 10 11 12 13 14 15 16 17 18 19 20 Enter Quantity" at bounding box center [762, 348] width 90 height 30
click at [889, 343] on button "Add to Cart" at bounding box center [908, 348] width 188 height 30
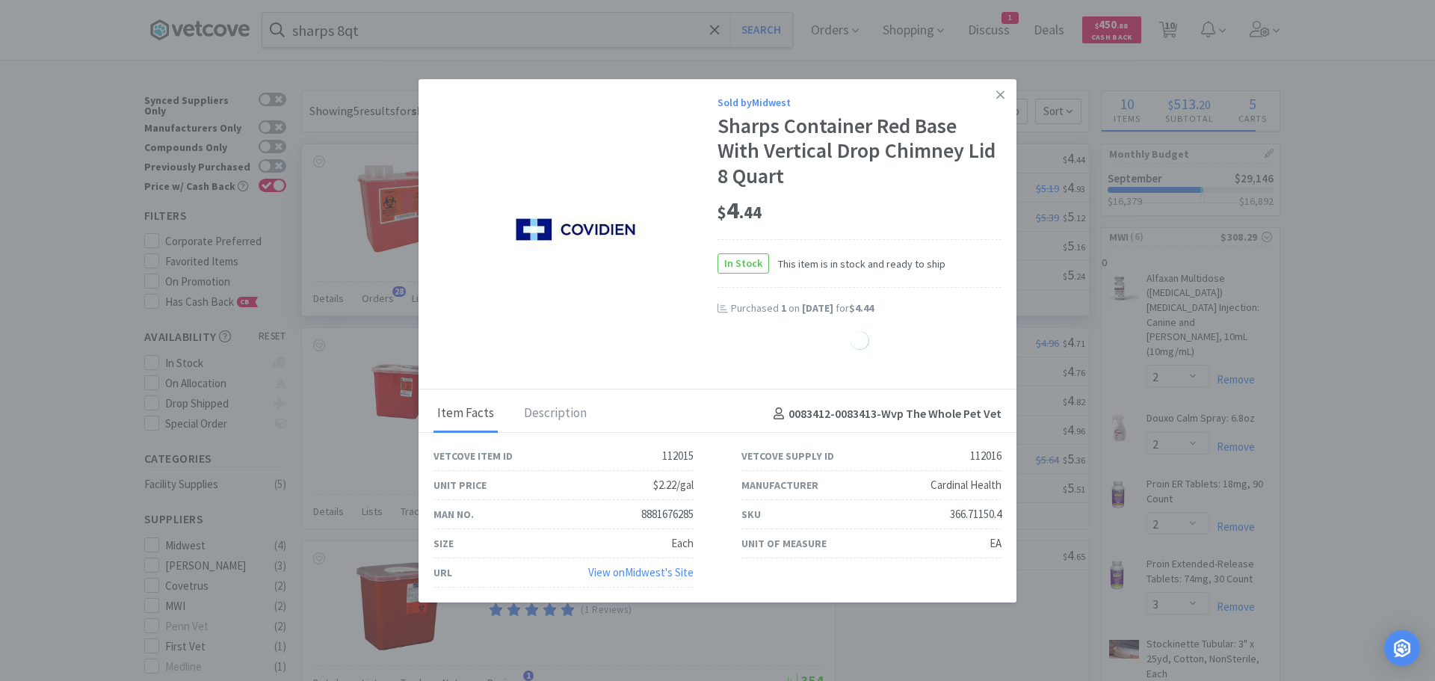
select select "2"
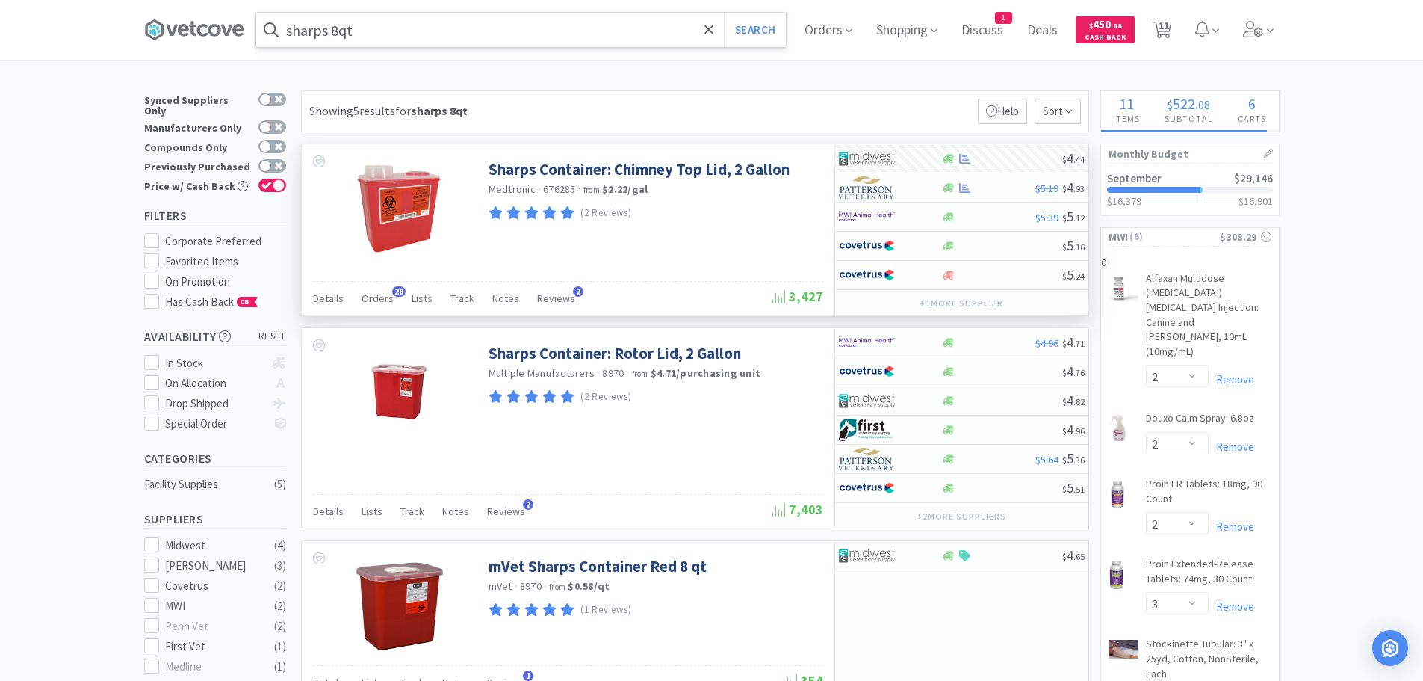
click at [519, 26] on input "sharps 8qt" at bounding box center [521, 30] width 530 height 34
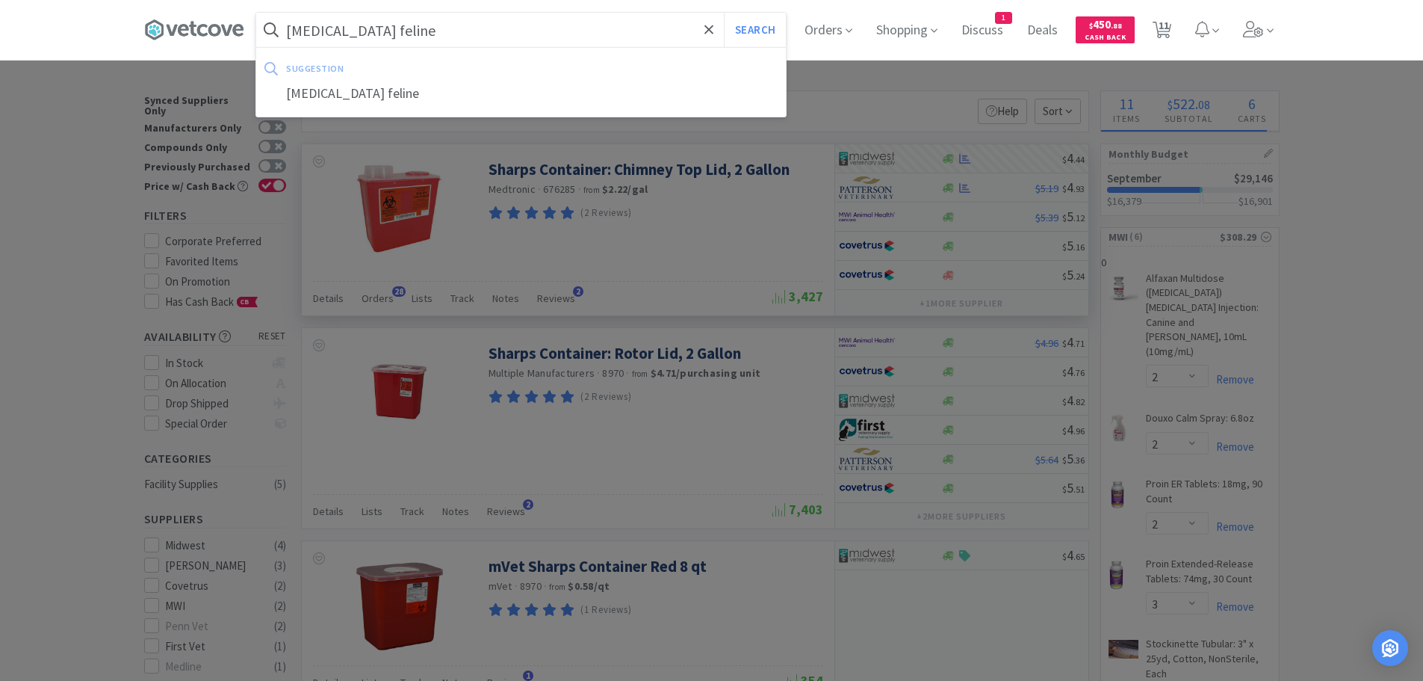
type input "enema feline"
click at [724, 13] on button "Search" at bounding box center [755, 30] width 62 height 34
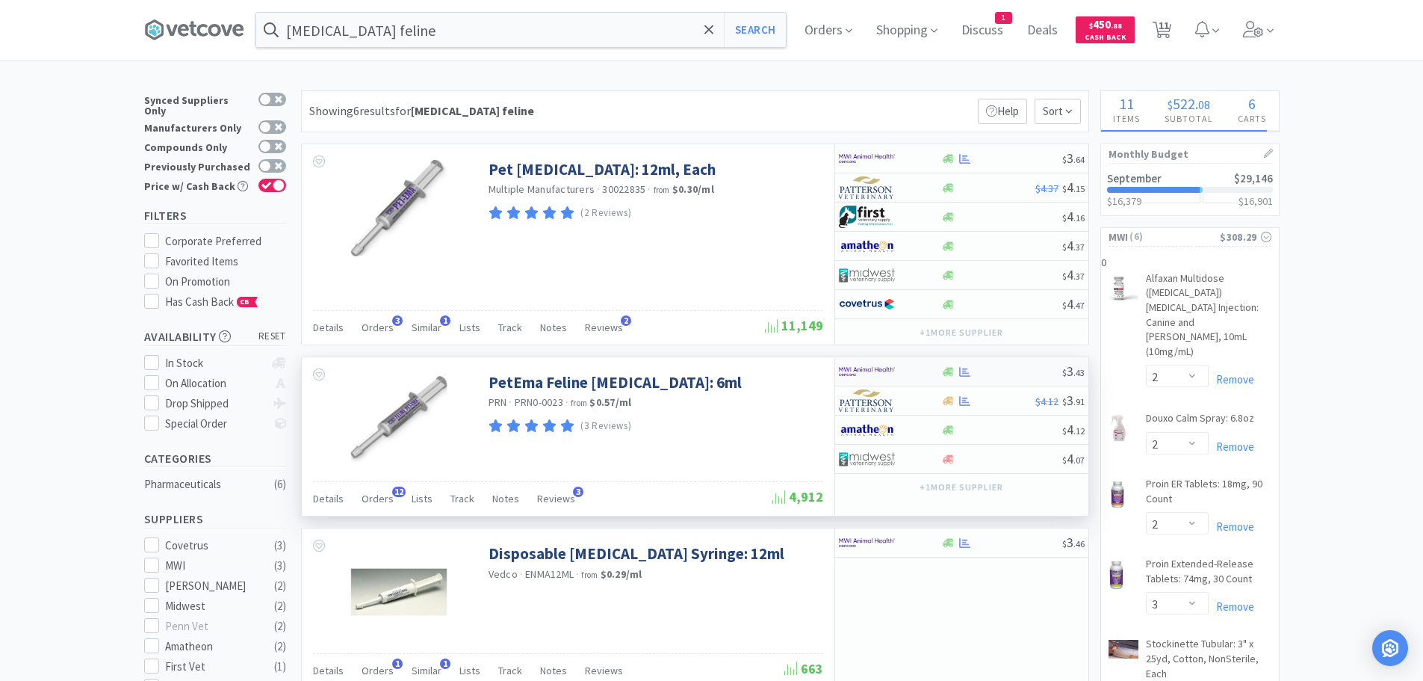
click at [973, 370] on div at bounding box center [1001, 371] width 121 height 11
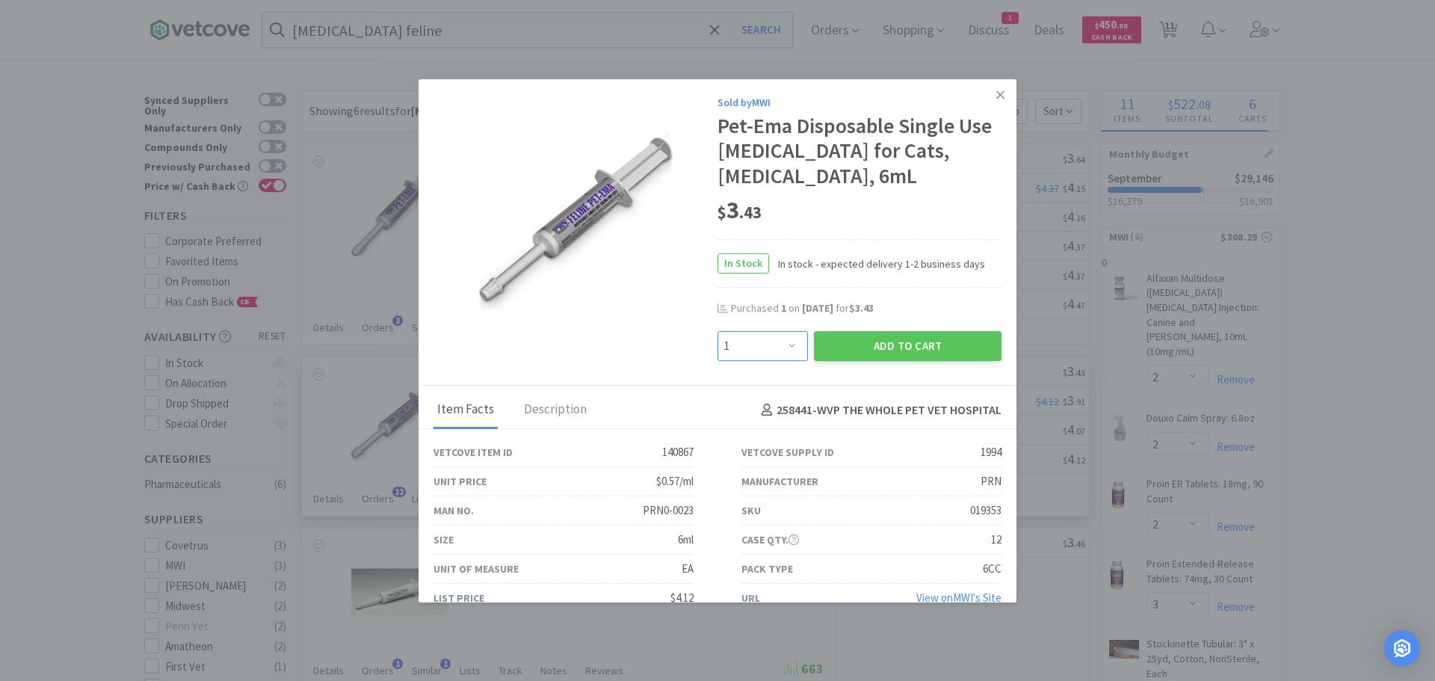
click at [789, 340] on select "Enter Quantity 1 2 3 4 5 6 7 8 9 10 11 12 13 14 15 16 17 18 19 20 Enter Quantity" at bounding box center [762, 346] width 90 height 30
select select "2"
click at [717, 331] on select "Enter Quantity 1 2 3 4 5 6 7 8 9 10 11 12 13 14 15 16 17 18 19 20 Enter Quantity" at bounding box center [762, 346] width 90 height 30
click at [887, 340] on button "Add to Cart" at bounding box center [908, 346] width 188 height 30
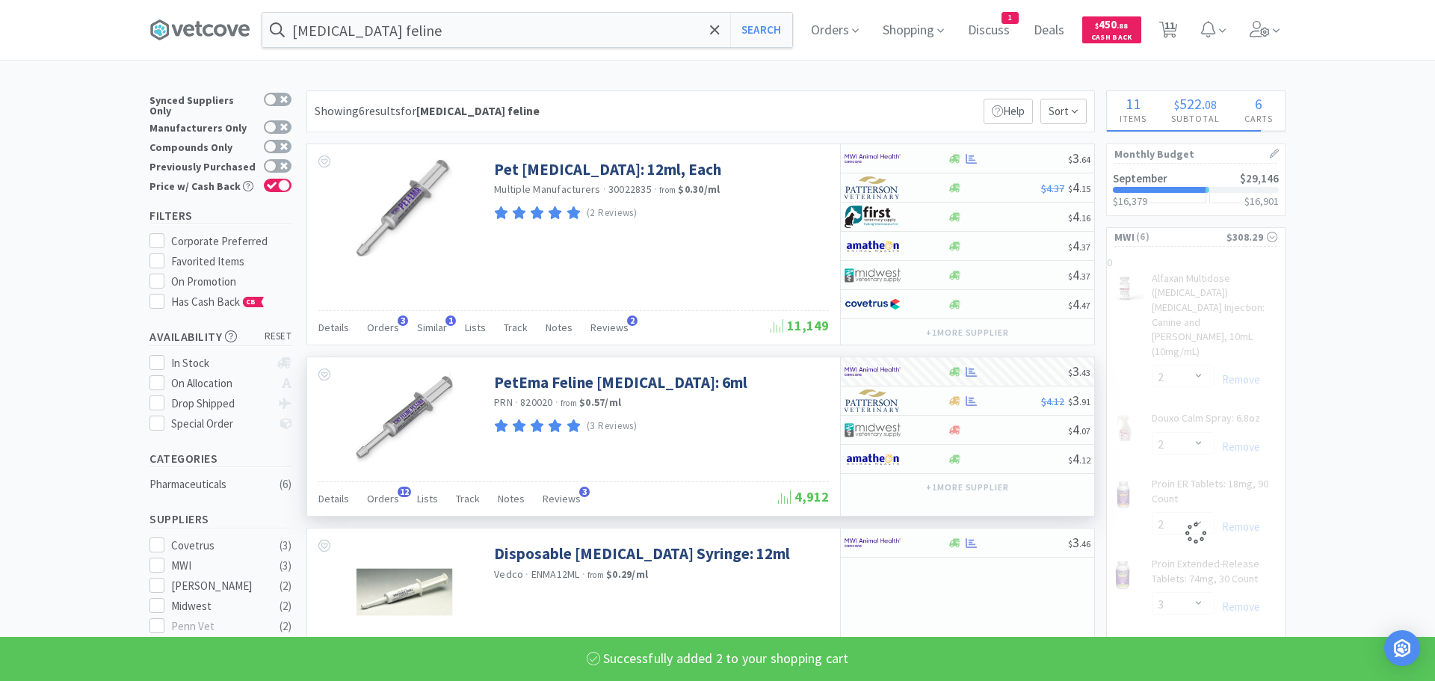
select select "2"
select select "3"
select select "1"
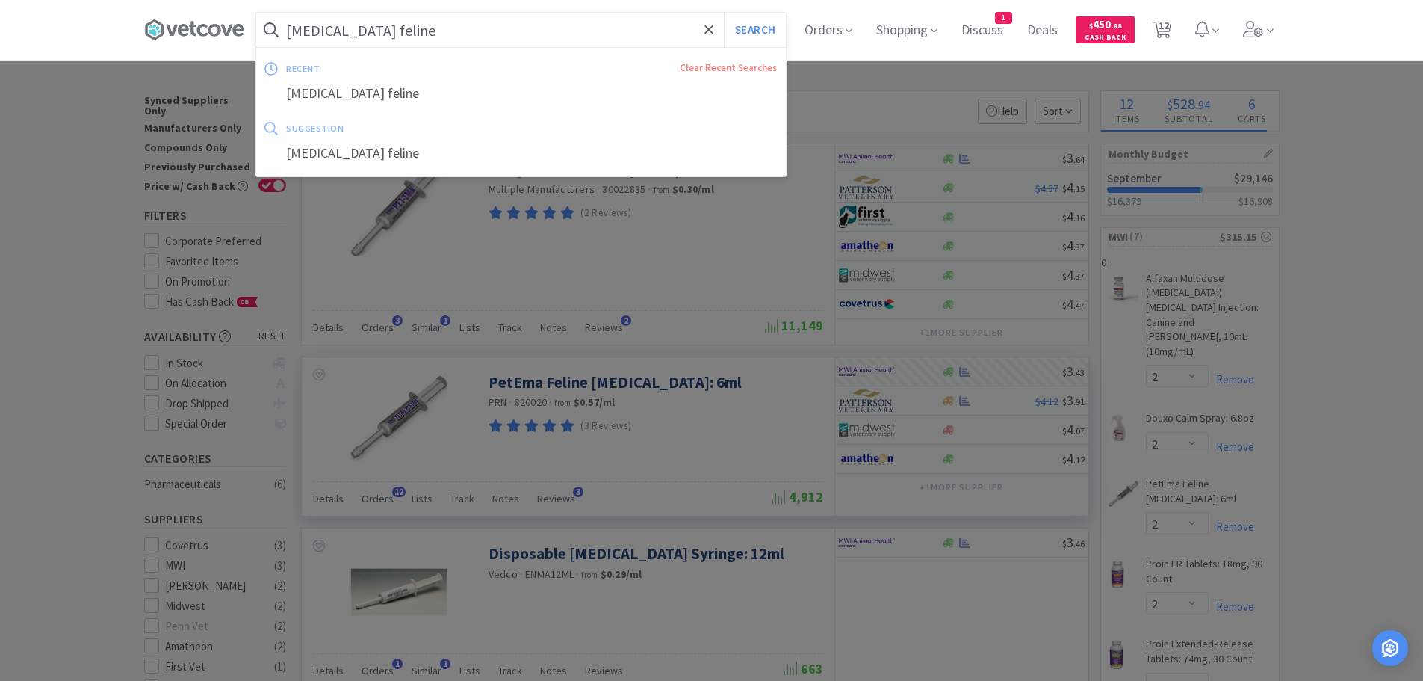
click at [524, 28] on input "enema feline" at bounding box center [521, 30] width 530 height 34
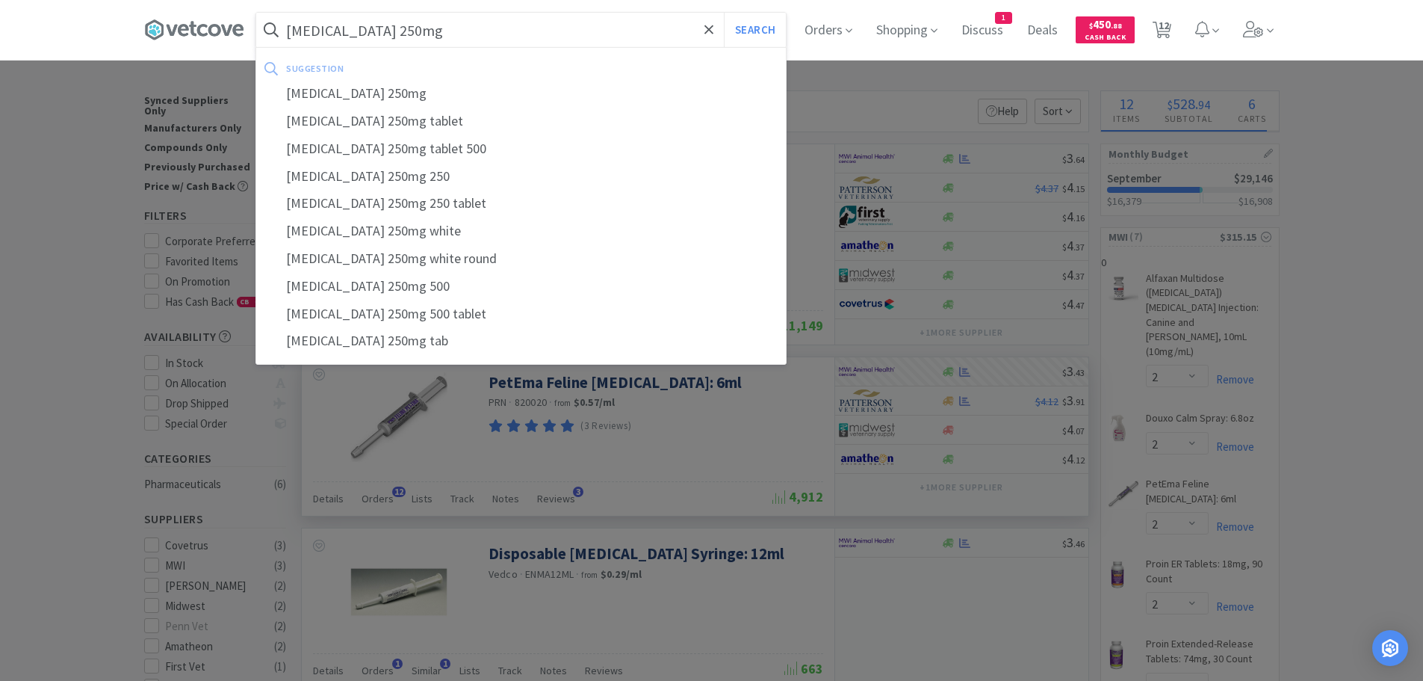
type input "metronidazole 250mg"
click at [724, 13] on button "Search" at bounding box center [755, 30] width 62 height 34
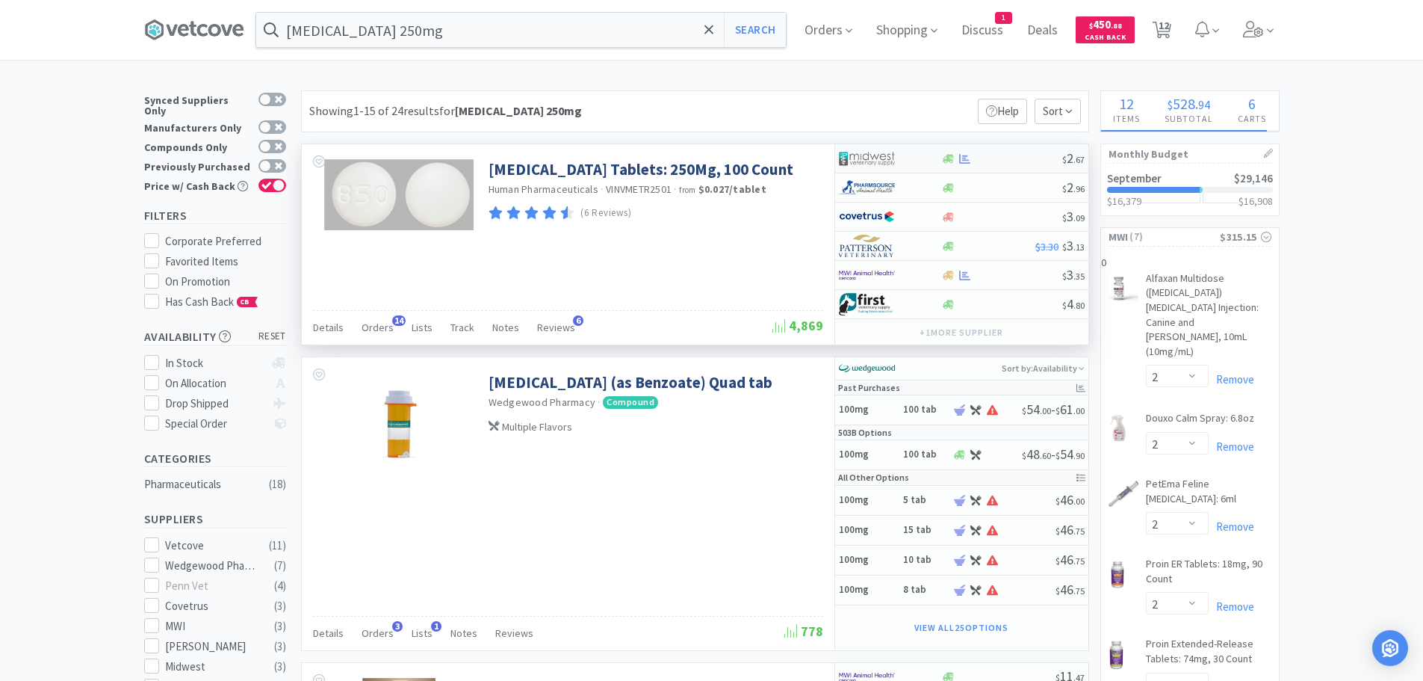
click at [962, 150] on div "$ 2 . 67" at bounding box center [961, 158] width 253 height 29
select select "1"
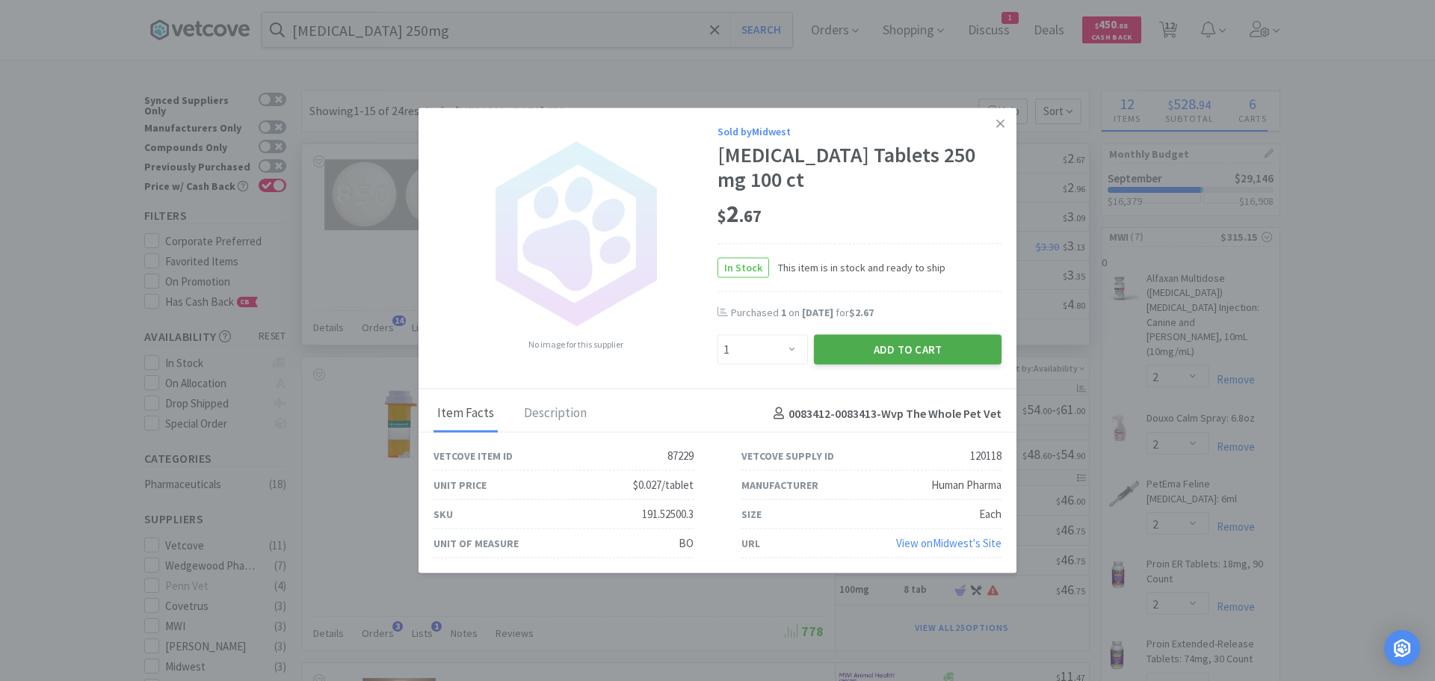
click at [874, 350] on button "Add to Cart" at bounding box center [908, 350] width 188 height 30
select select "1"
select select "2"
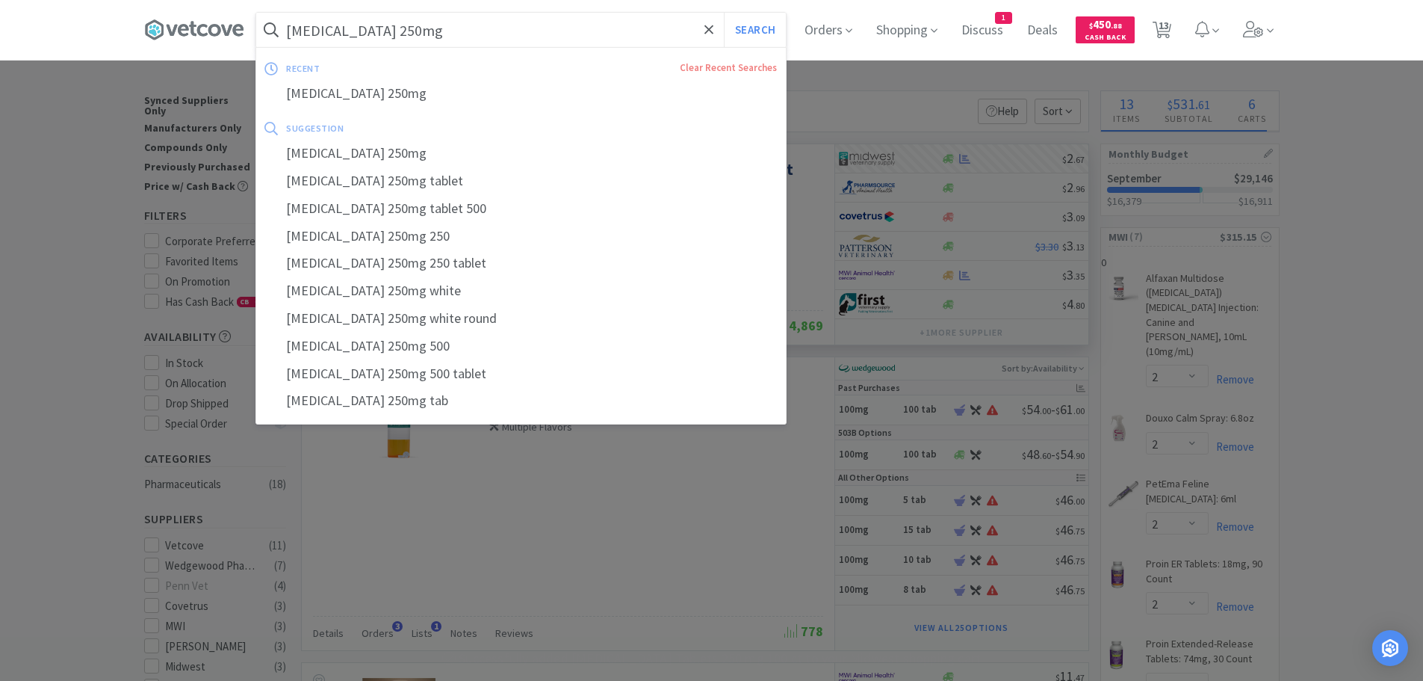
click at [460, 24] on input "metronidazole 250mg" at bounding box center [521, 30] width 530 height 34
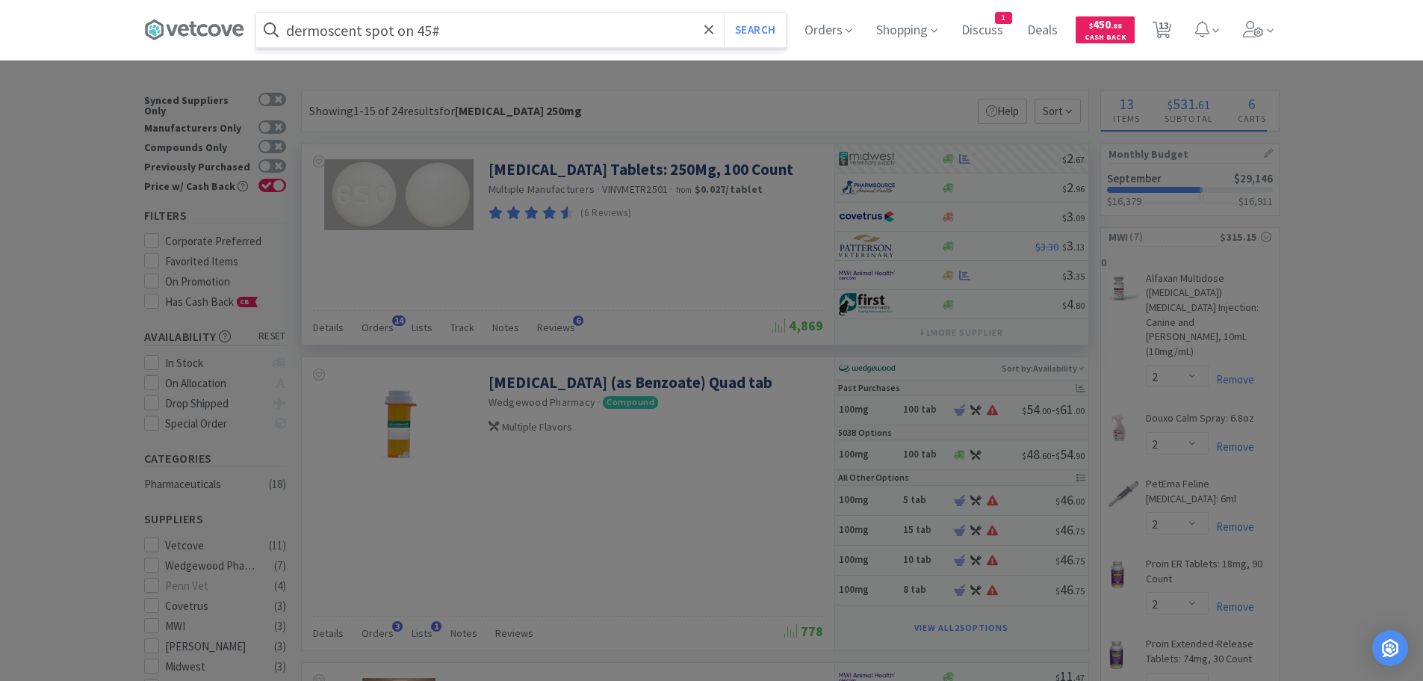
type input "dermoscent spot on 45#"
click at [724, 13] on button "Search" at bounding box center [755, 30] width 62 height 34
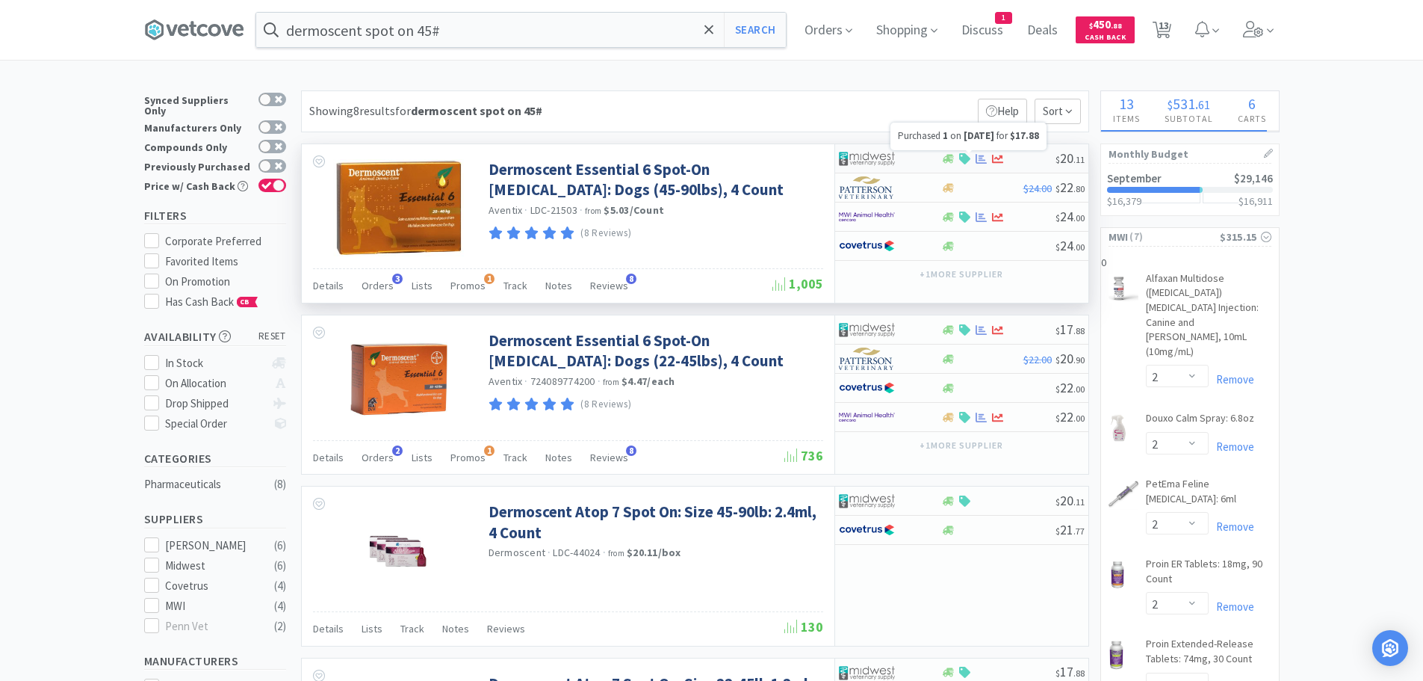
click at [985, 158] on icon at bounding box center [981, 158] width 11 height 11
select select "1"
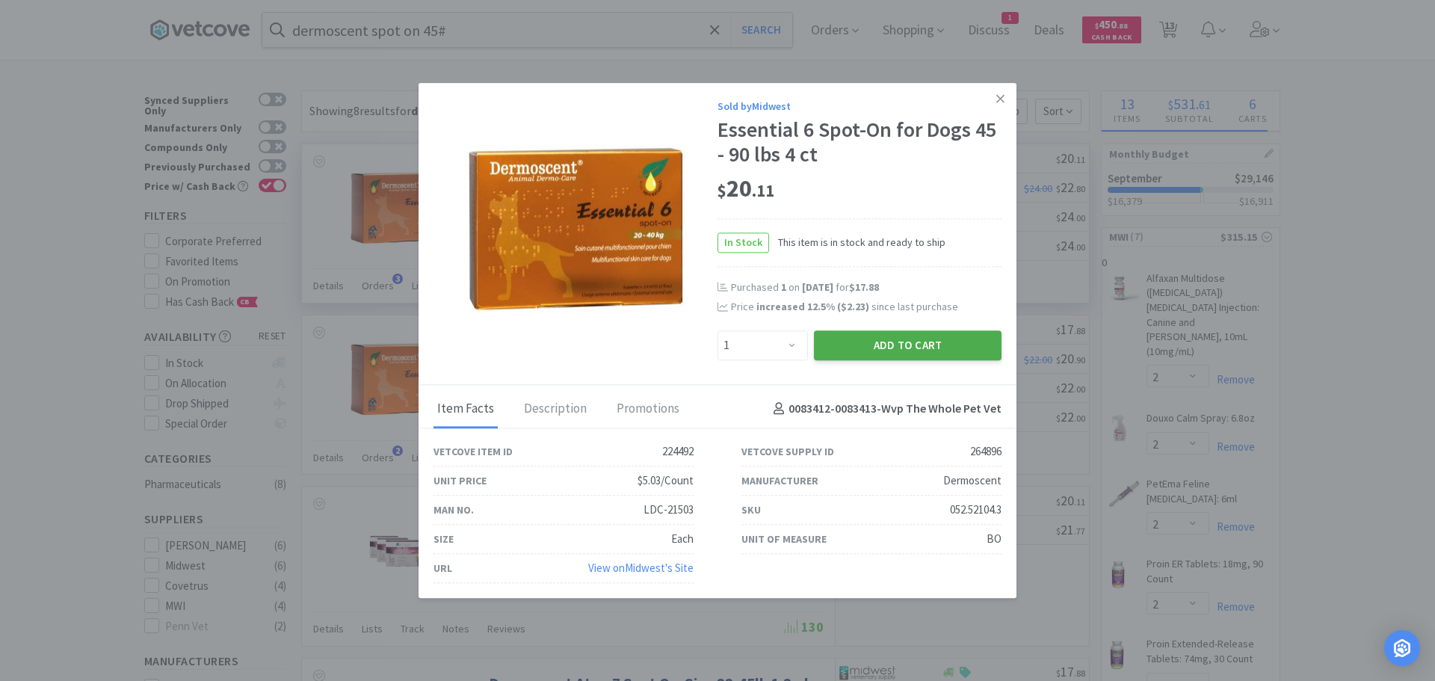
click at [891, 334] on button "Add to Cart" at bounding box center [908, 345] width 188 height 30
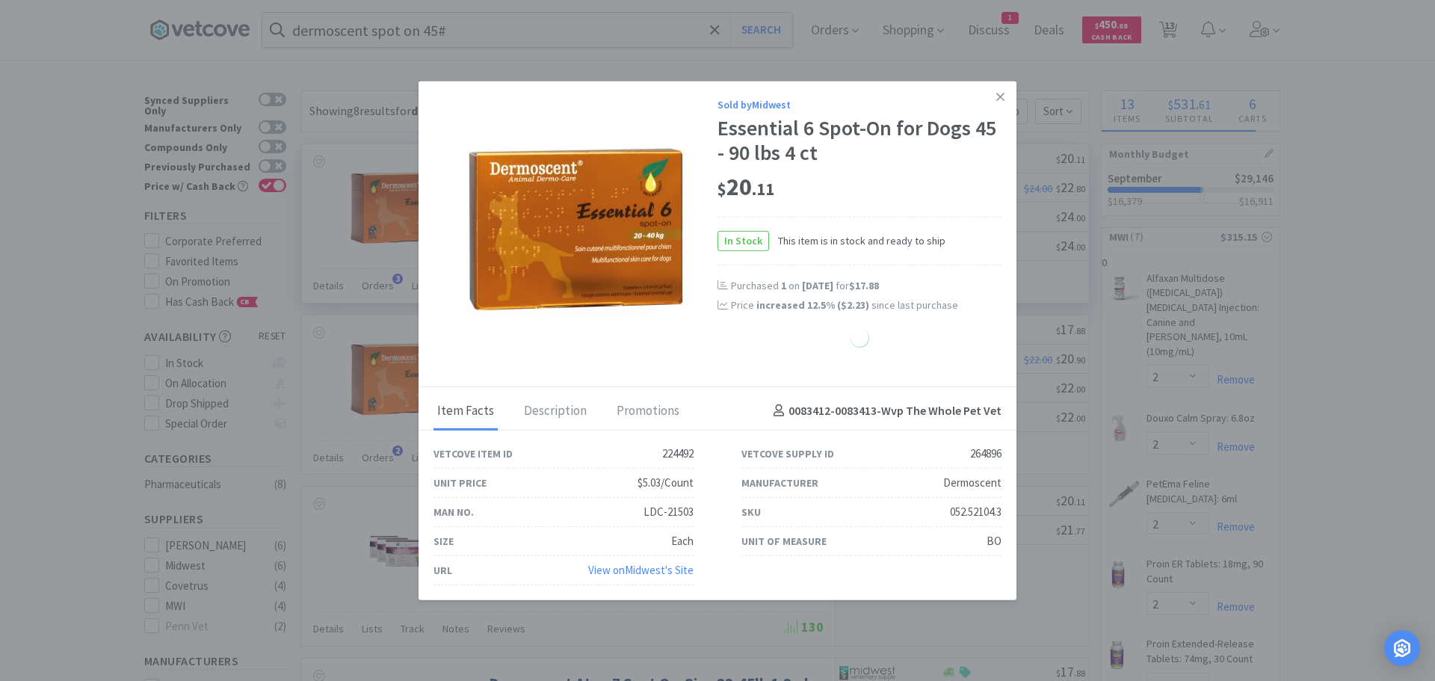
select select "1"
select select "2"
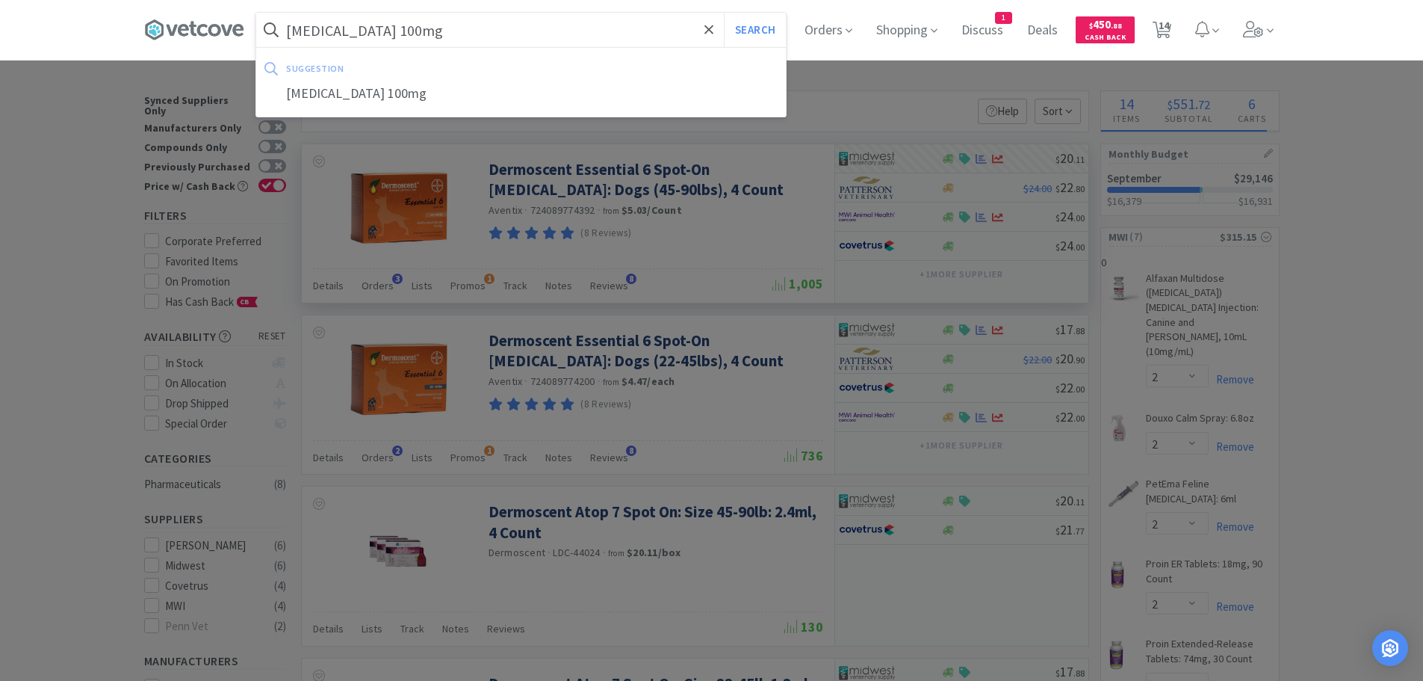
type input "carprofen 100mg"
click at [724, 13] on button "Search" at bounding box center [755, 30] width 62 height 34
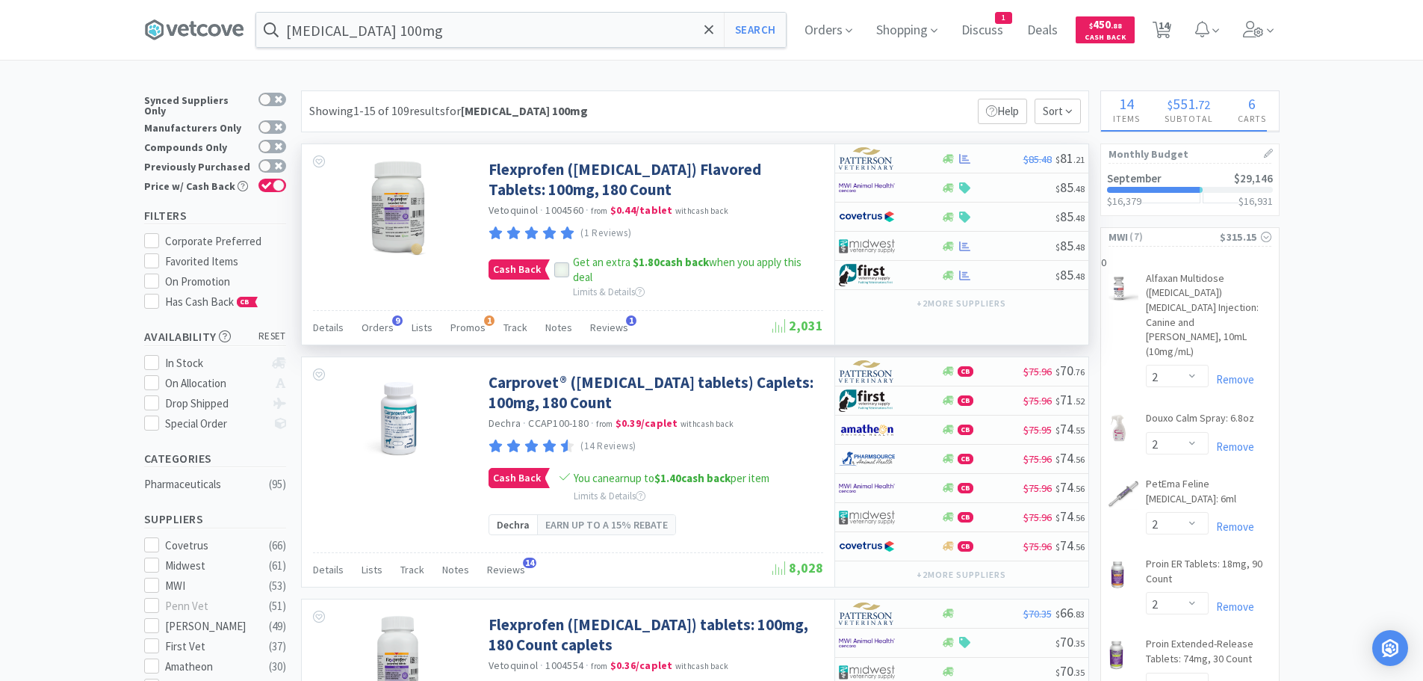
click at [565, 262] on div at bounding box center [561, 269] width 15 height 15
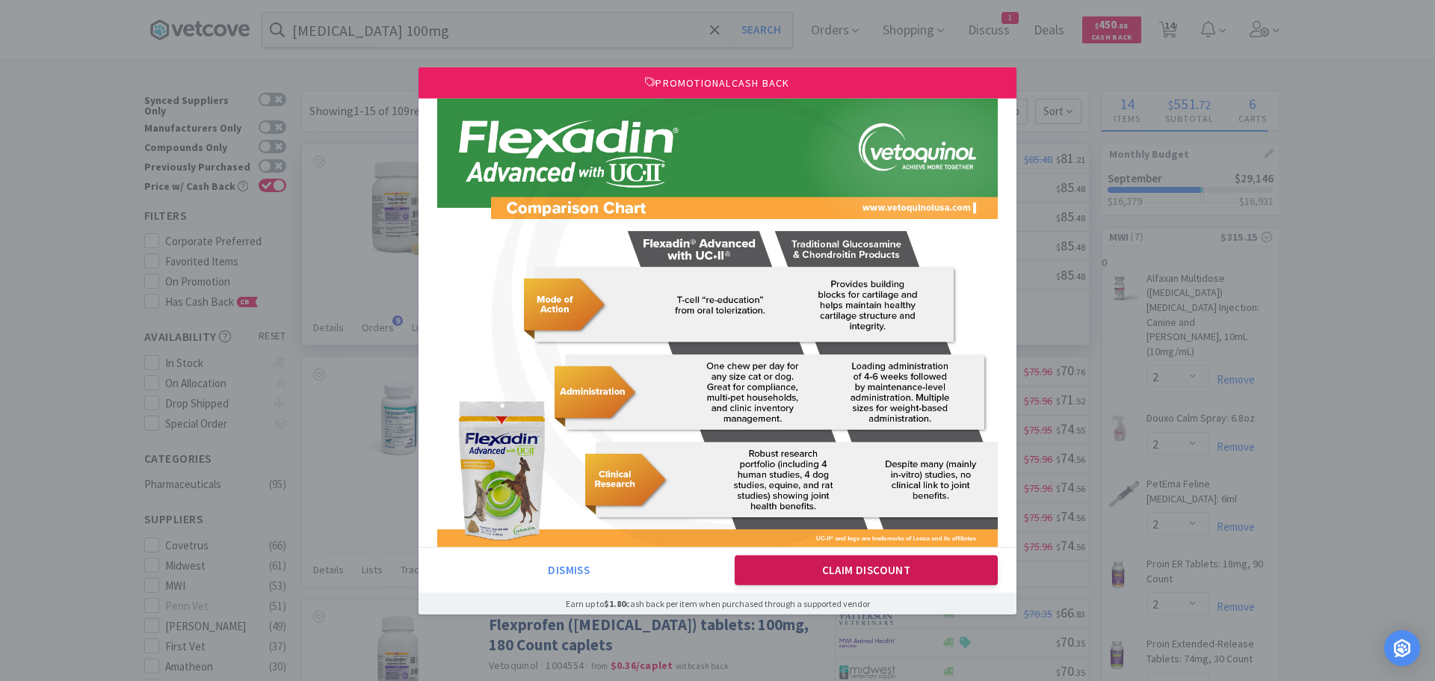
click at [901, 565] on button "Claim Discount" at bounding box center [867, 570] width 264 height 30
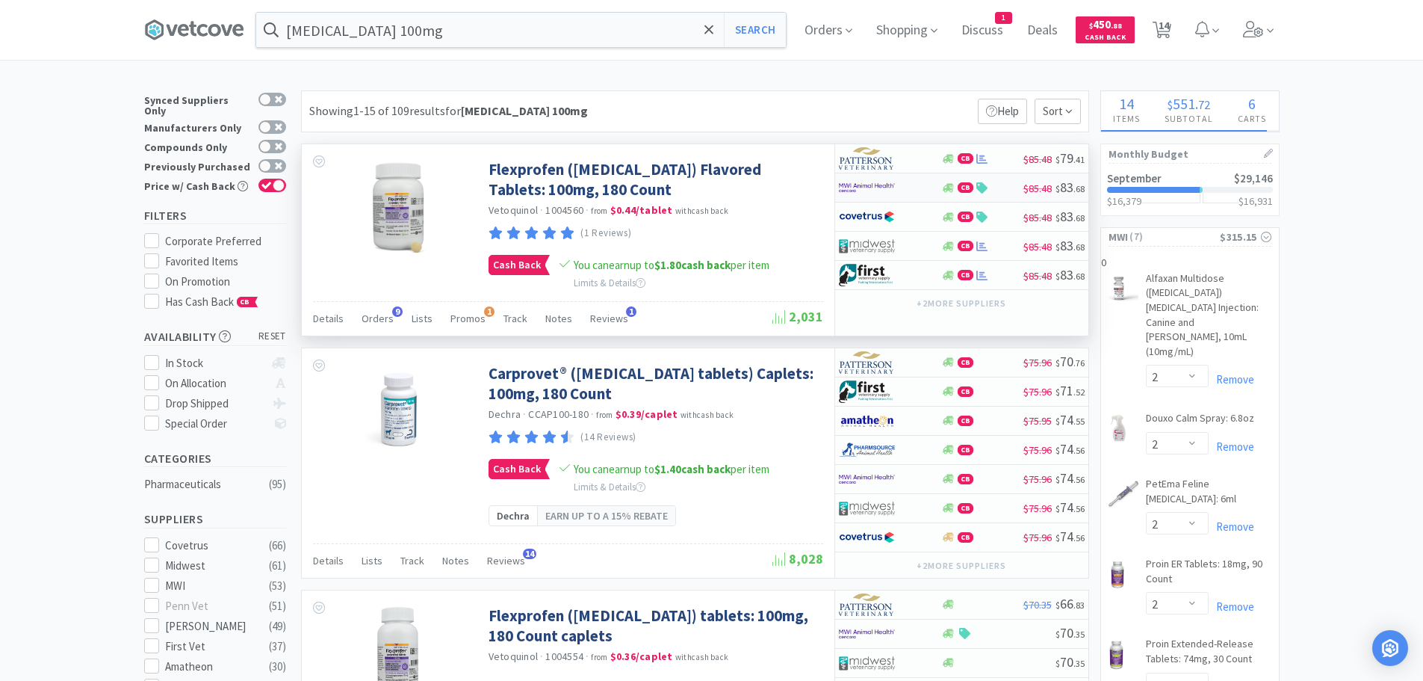
click at [983, 181] on div "CB $85.48 $ 83 . 68" at bounding box center [961, 187] width 253 height 29
select select "1"
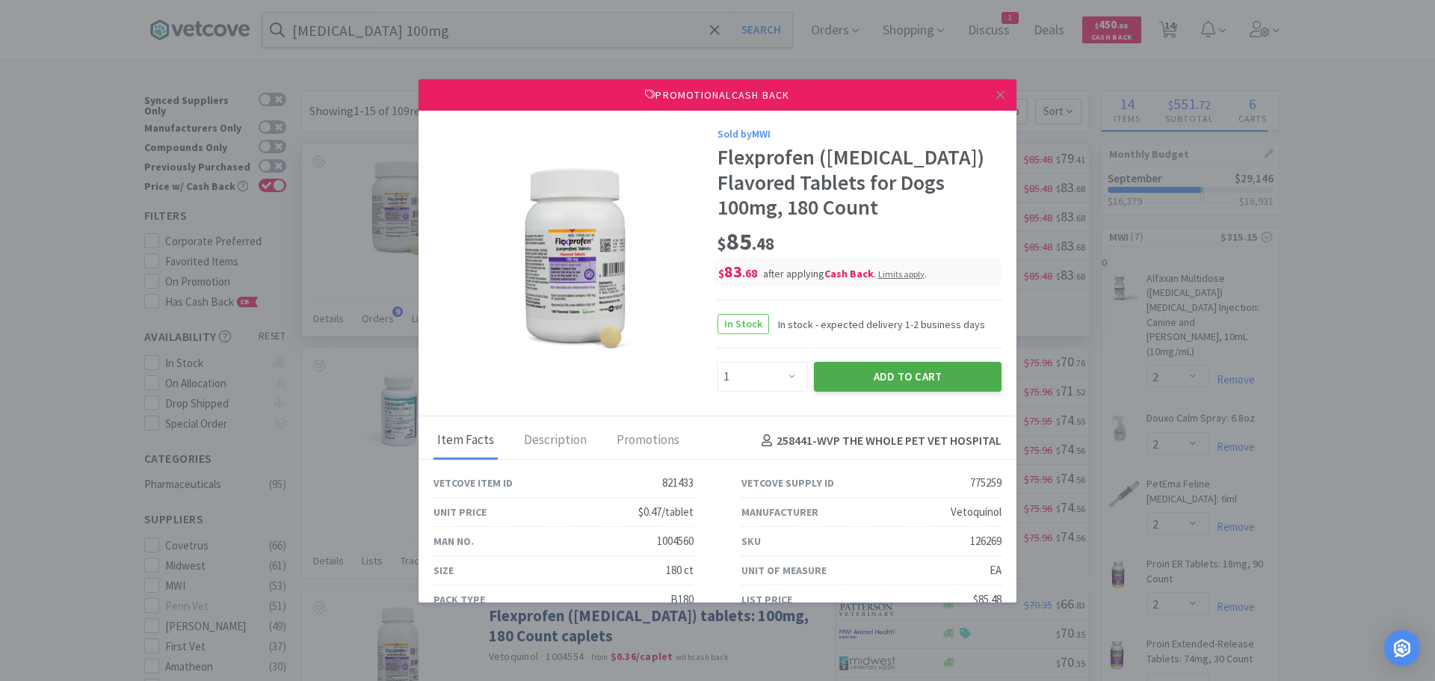
click at [904, 368] on button "Add to Cart" at bounding box center [908, 377] width 188 height 30
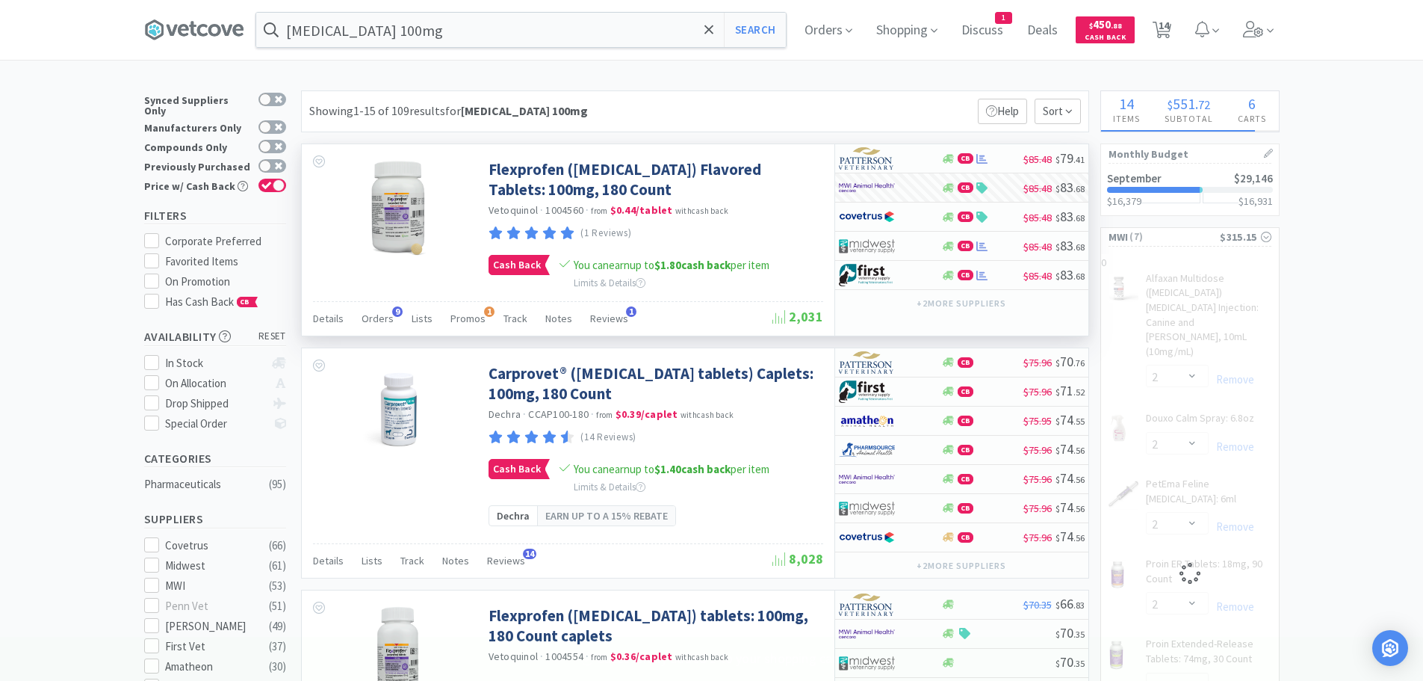
select select "1"
select select "2"
select select "3"
select select "1"
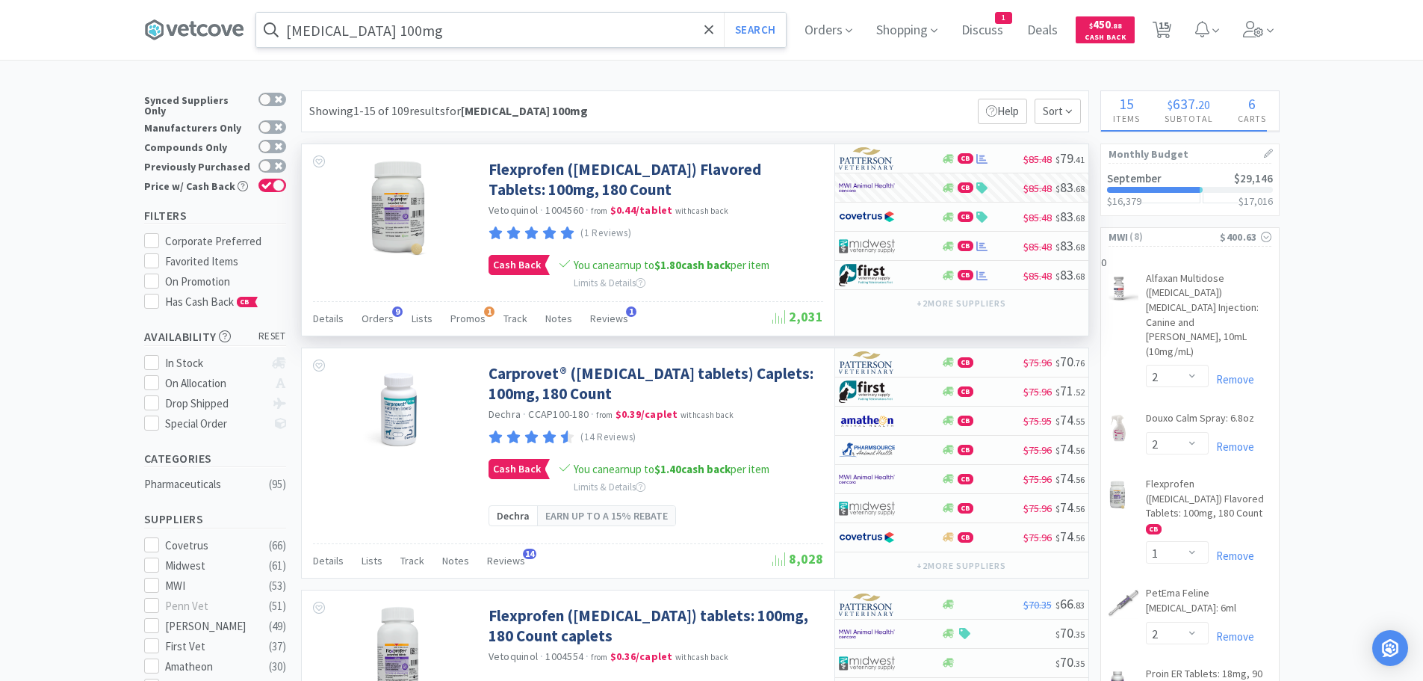
click at [507, 27] on input "carprofen 100mg" at bounding box center [521, 30] width 530 height 34
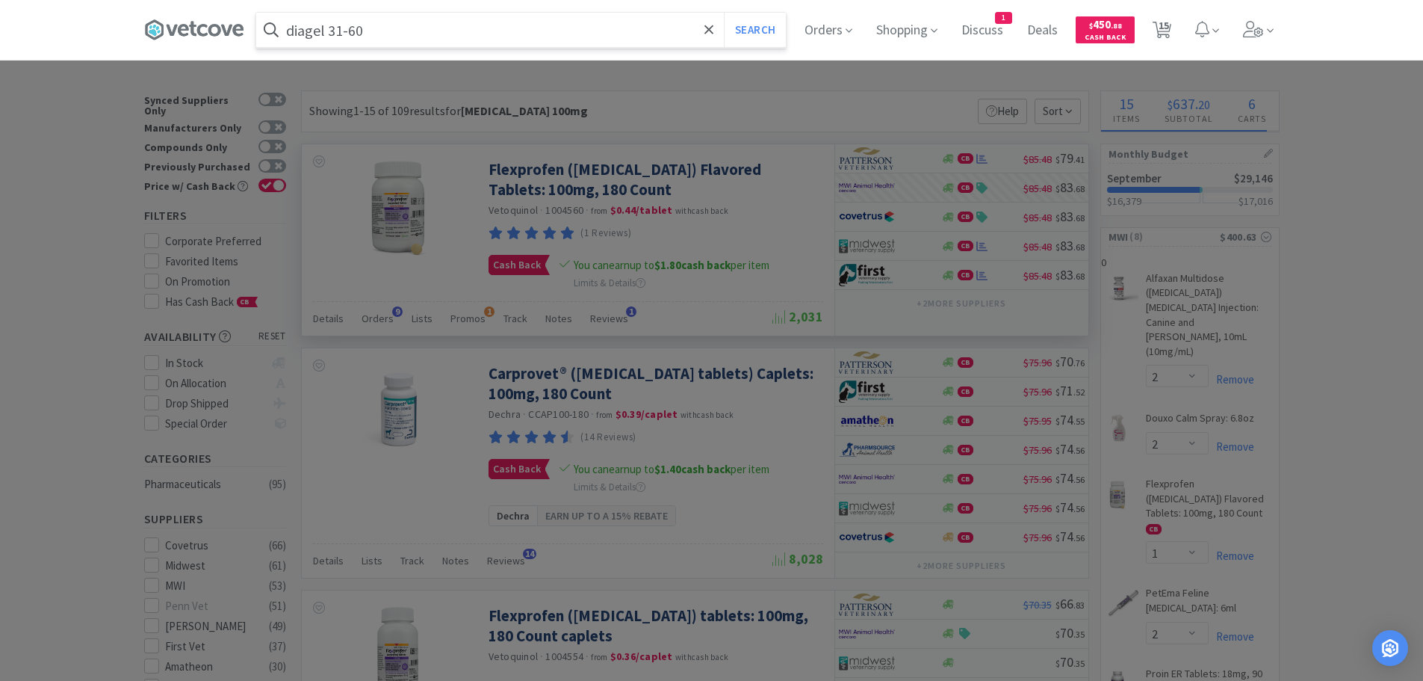
type input "diagel 31-60"
click at [724, 13] on button "Search" at bounding box center [755, 30] width 62 height 34
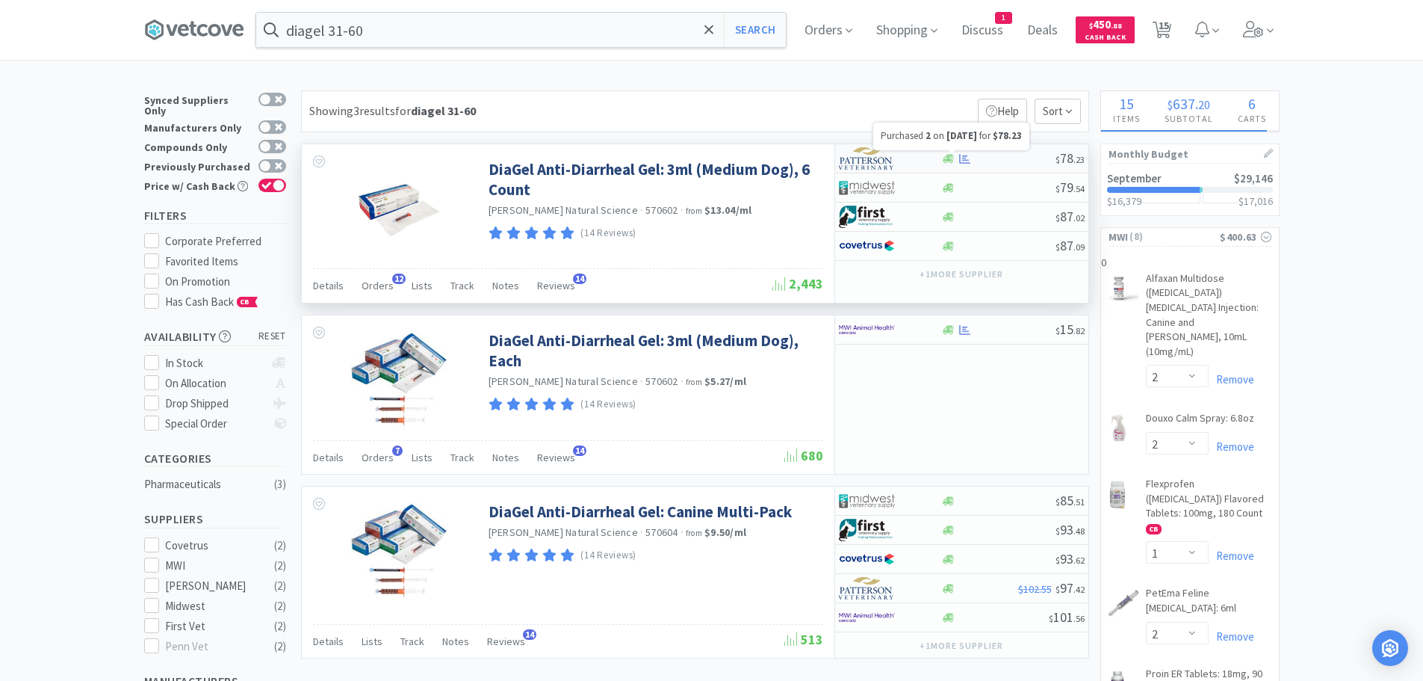
click at [971, 155] on icon at bounding box center [964, 158] width 11 height 11
select select "1"
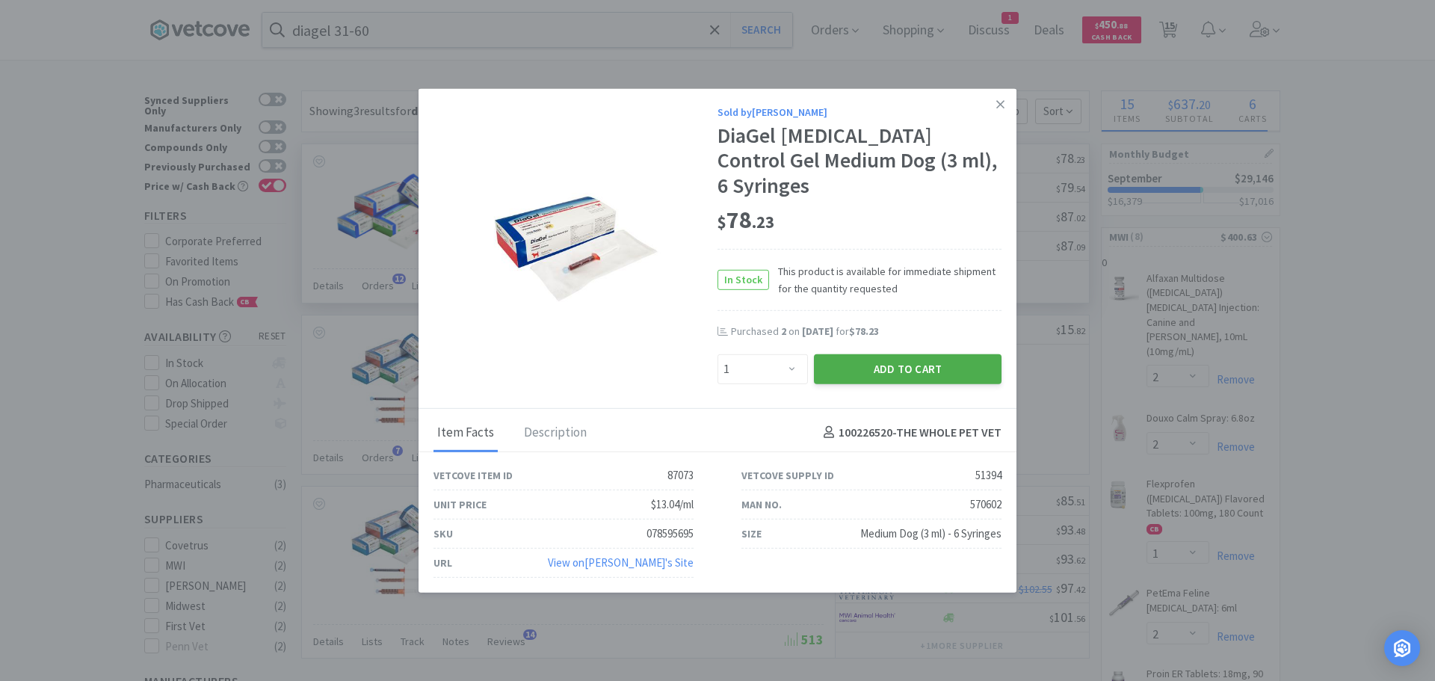
click at [916, 353] on button "Add to Cart" at bounding box center [908, 368] width 188 height 30
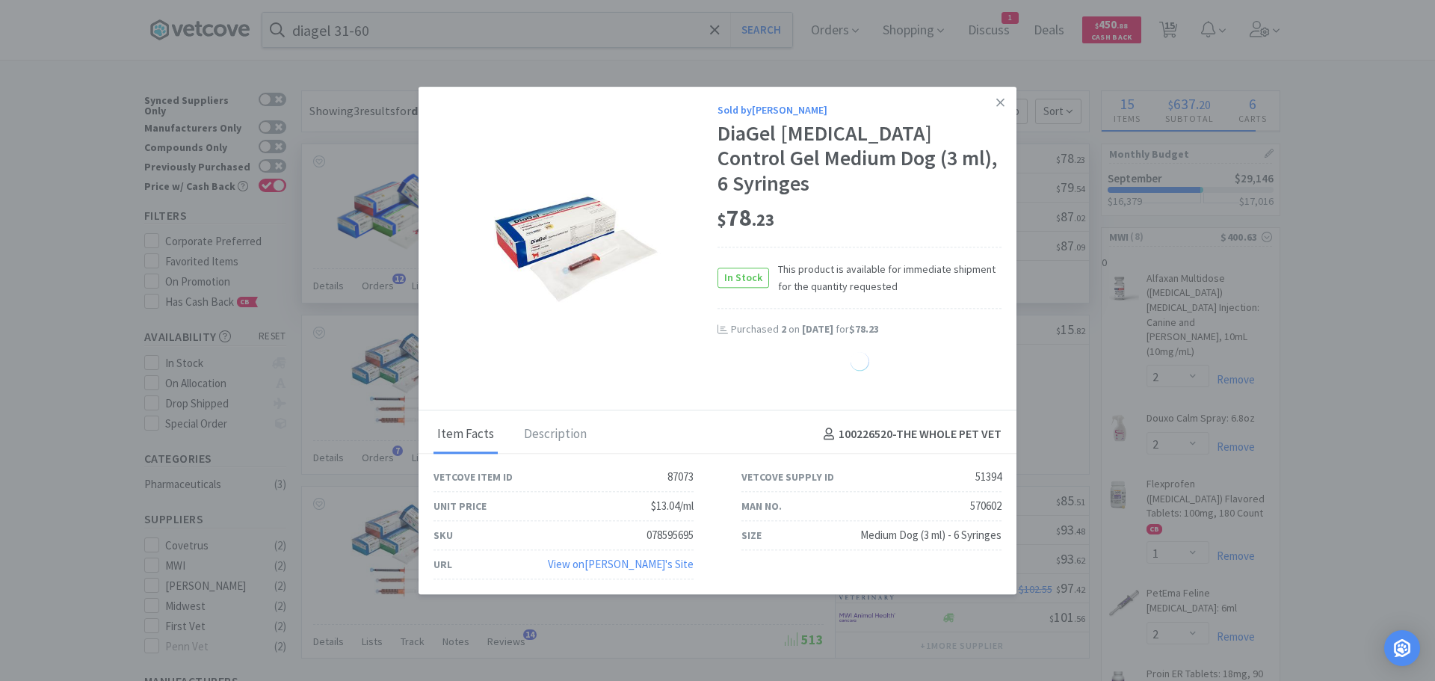
select select "1"
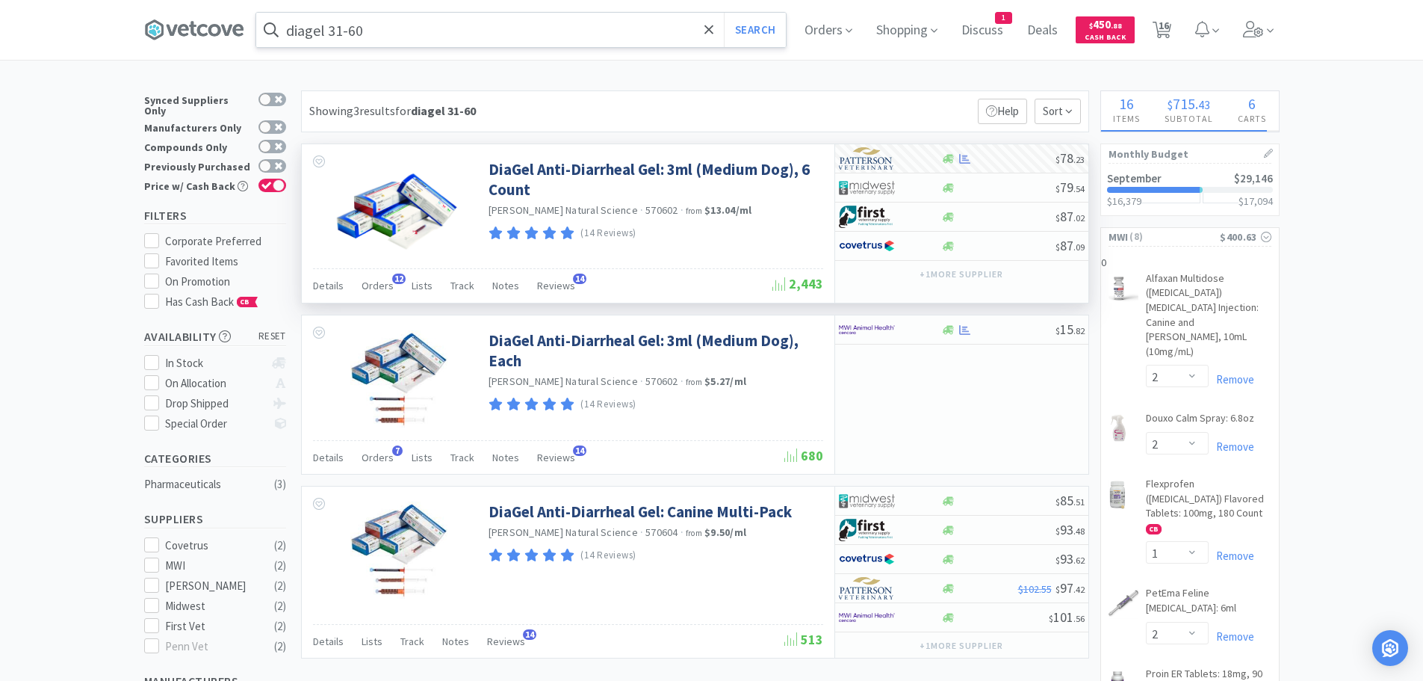
drag, startPoint x: 538, startPoint y: 47, endPoint x: 528, endPoint y: 27, distance: 22.7
click at [528, 28] on div "diagel 31-60 Search" at bounding box center [521, 30] width 531 height 36
click at [527, 24] on input "diagel 31-60" at bounding box center [521, 30] width 530 height 34
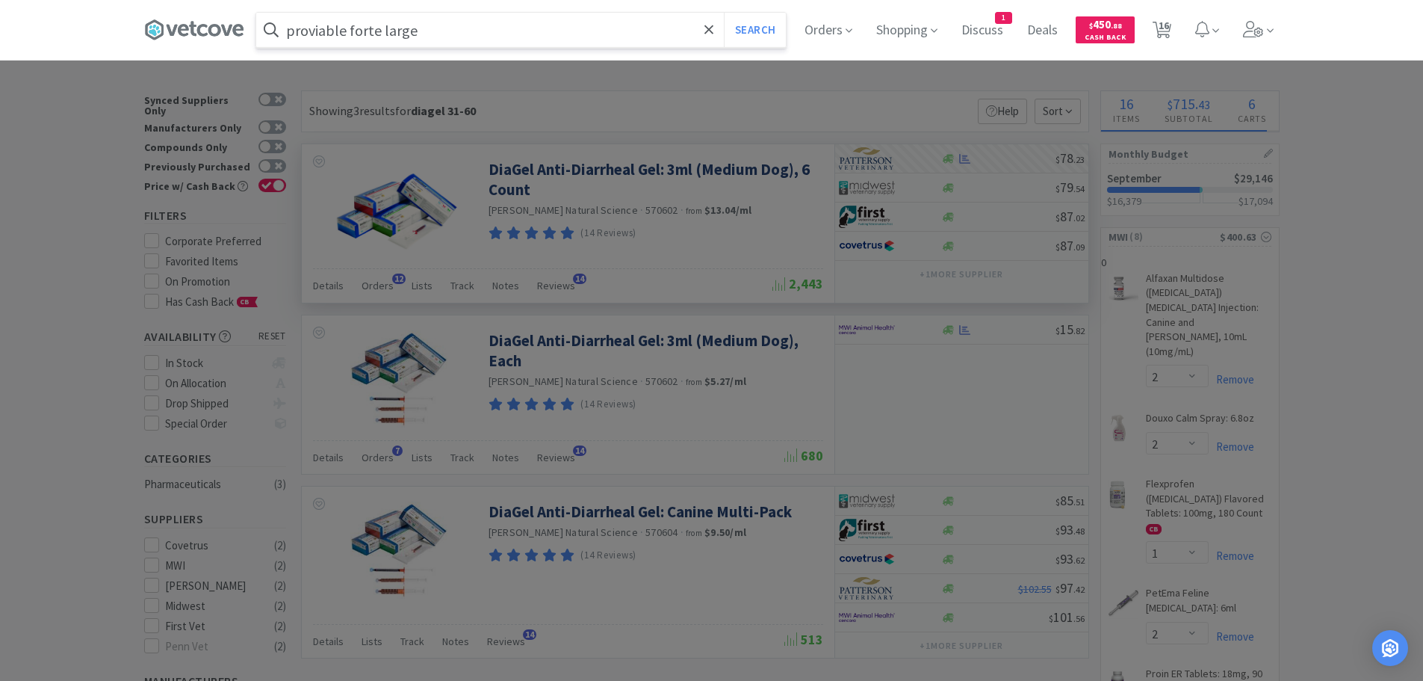
type input "proviable forte large"
click at [724, 13] on button "Search" at bounding box center [755, 30] width 62 height 34
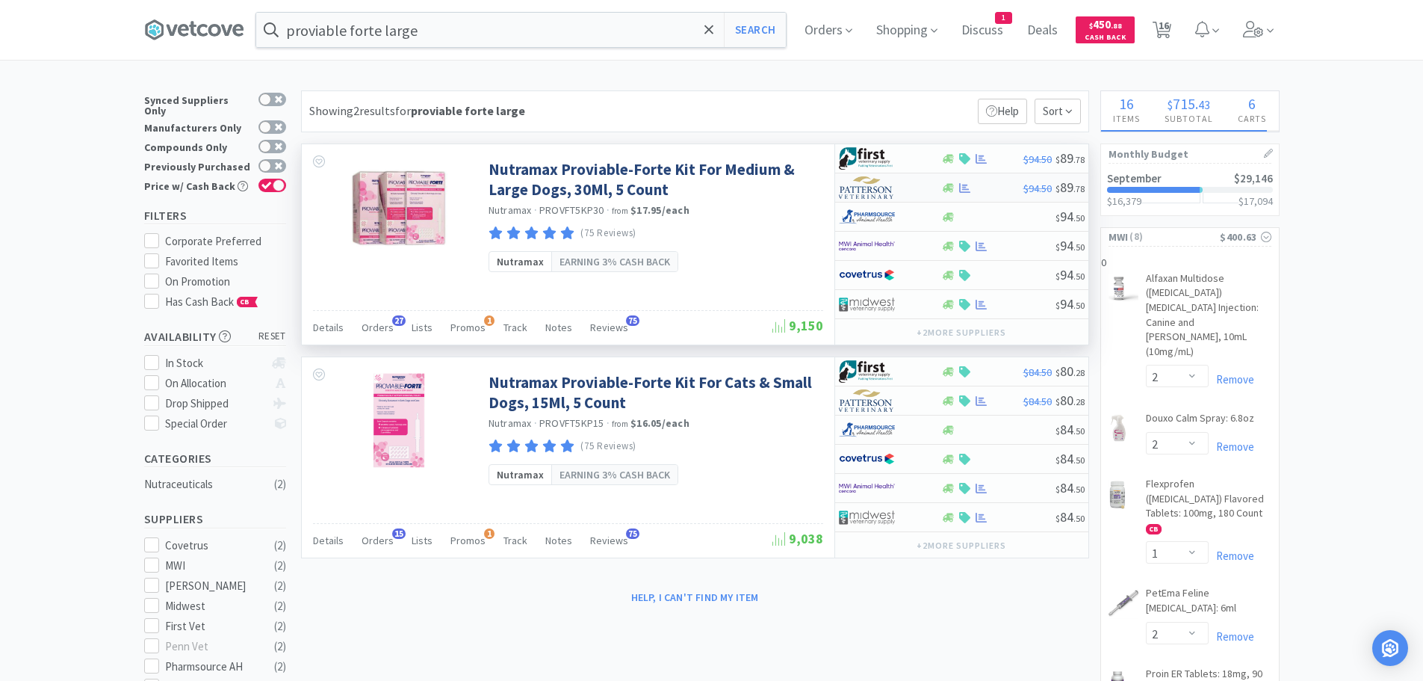
click at [959, 182] on div at bounding box center [965, 187] width 15 height 11
select select "1"
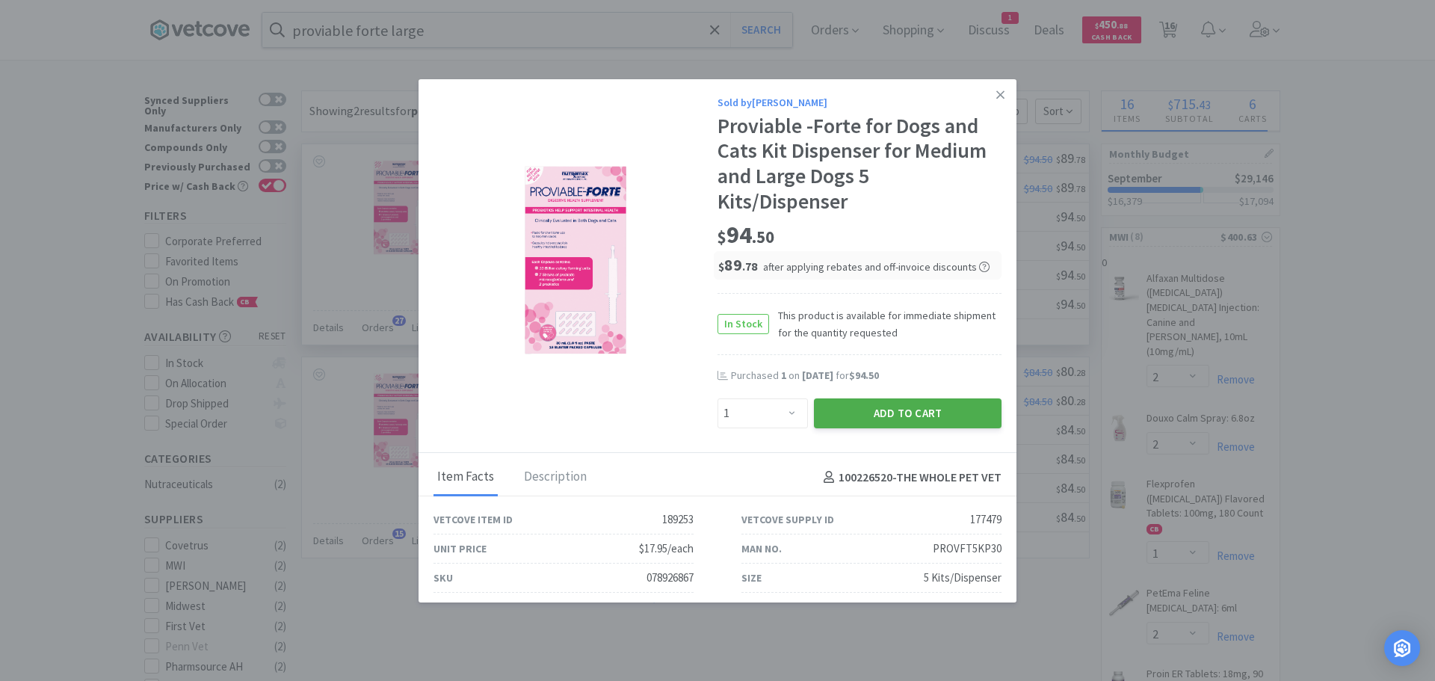
click at [867, 414] on button "Add to Cart" at bounding box center [908, 413] width 188 height 30
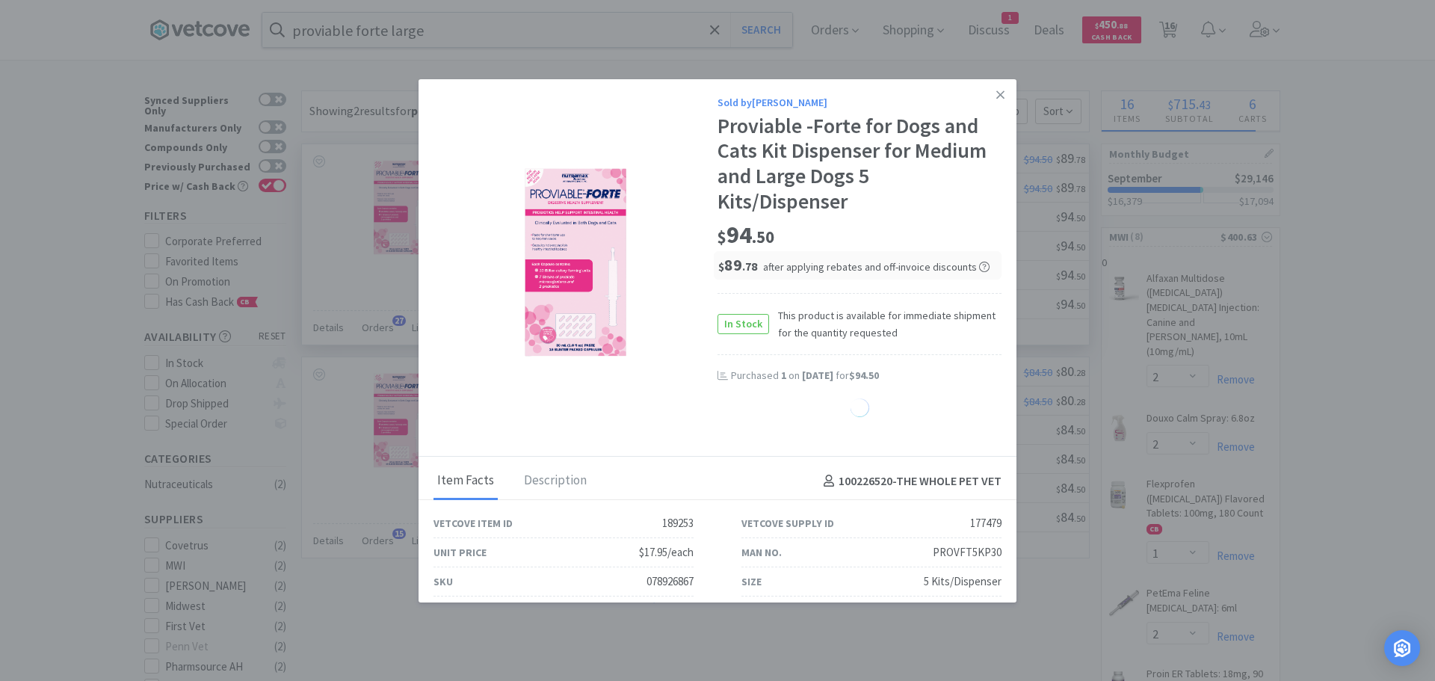
select select "1"
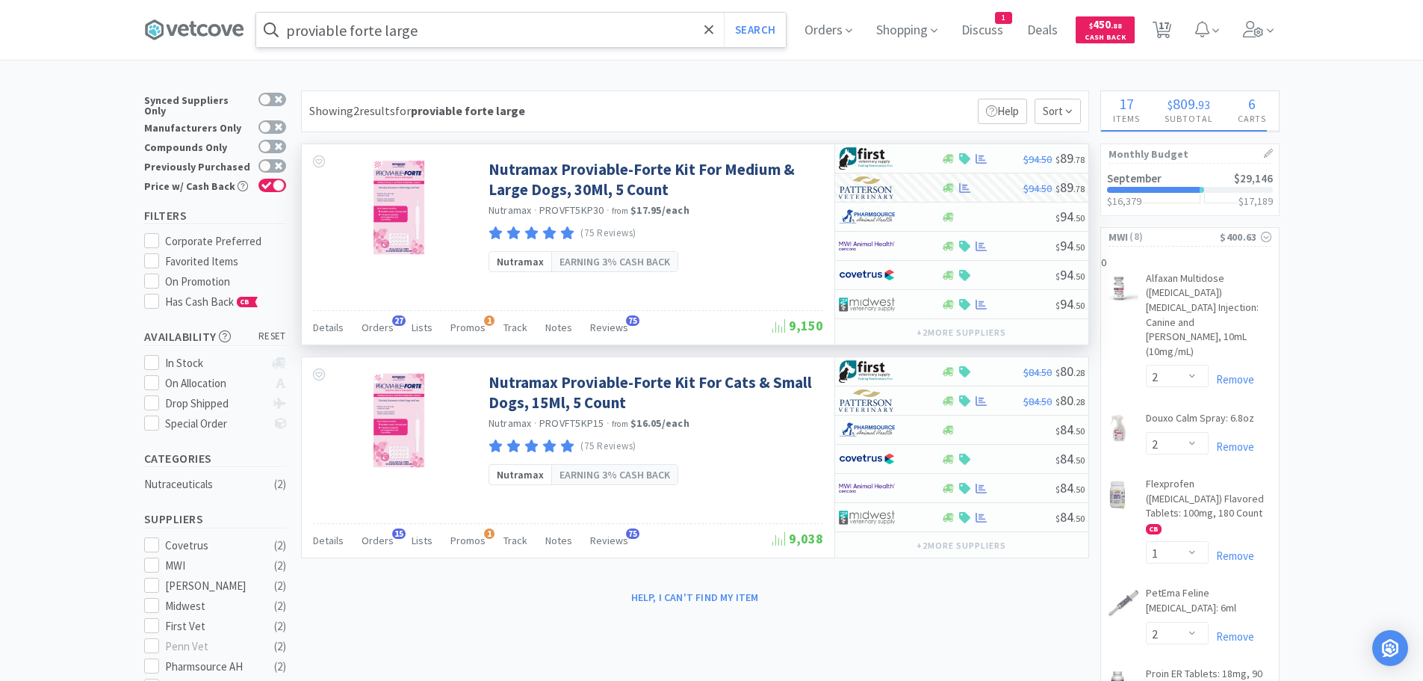
click at [454, 17] on input "proviable forte large" at bounding box center [521, 30] width 530 height 34
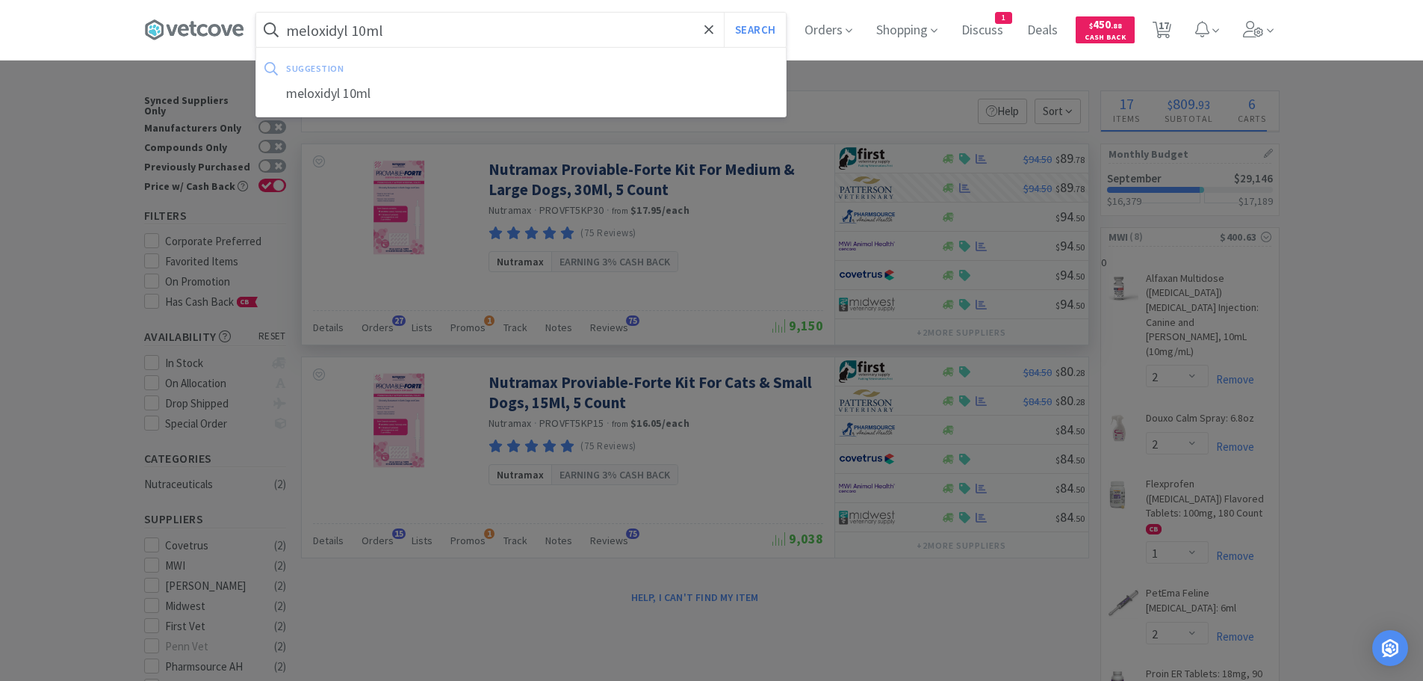
type input "meloxidyl 10ml"
click at [724, 13] on button "Search" at bounding box center [755, 30] width 62 height 34
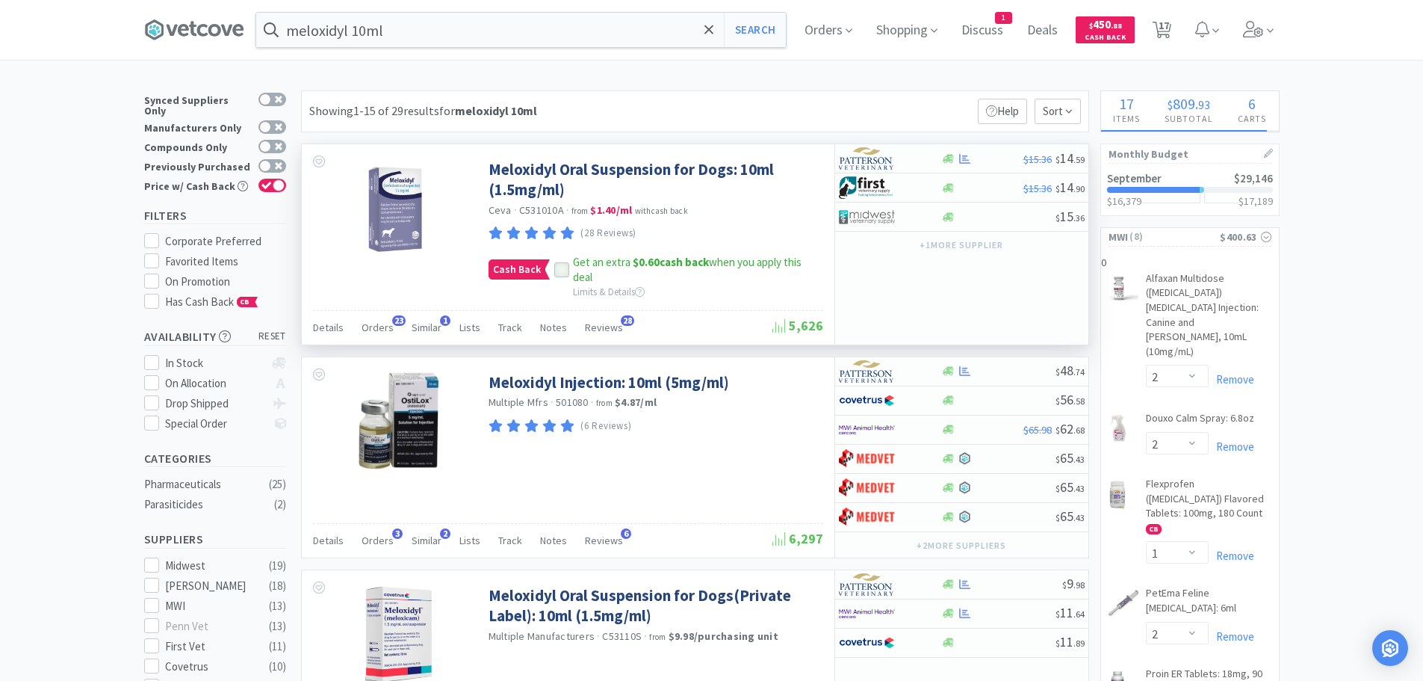
click at [557, 270] on icon at bounding box center [562, 270] width 10 height 10
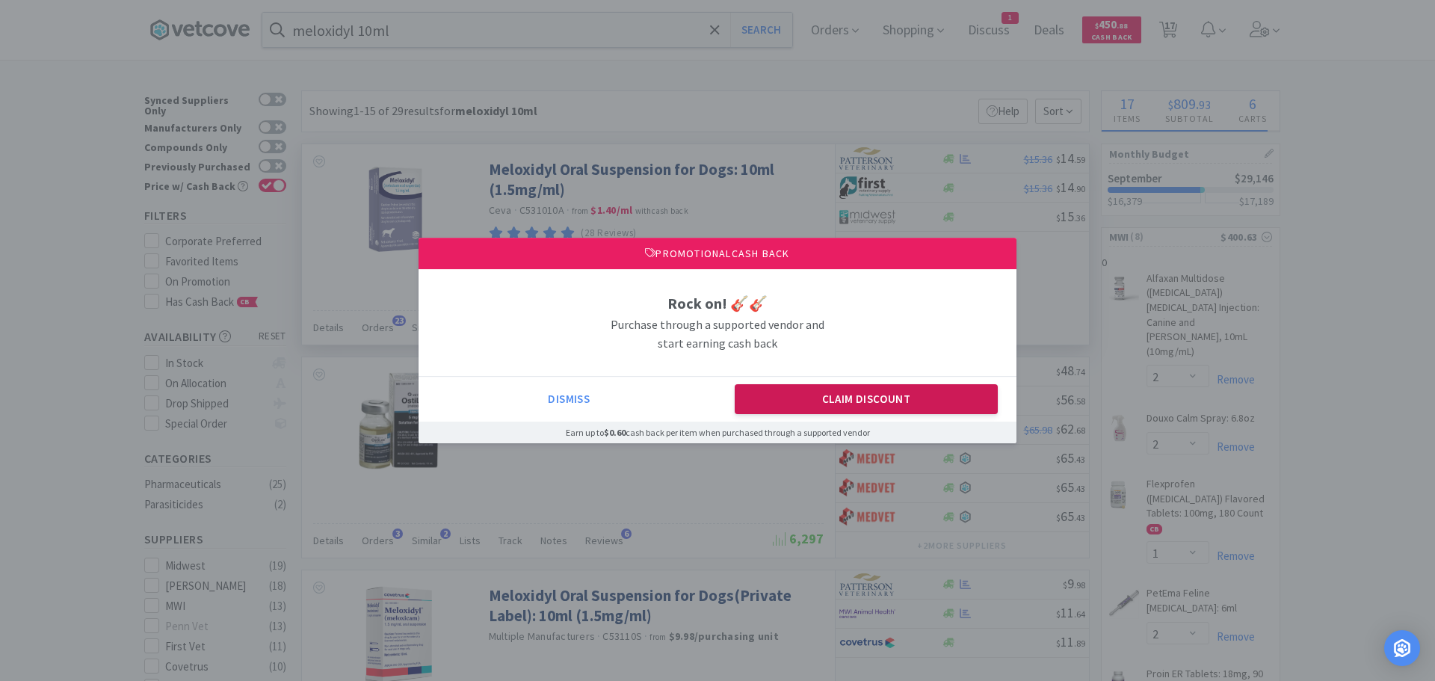
click at [868, 400] on button "Claim Discount" at bounding box center [867, 399] width 264 height 30
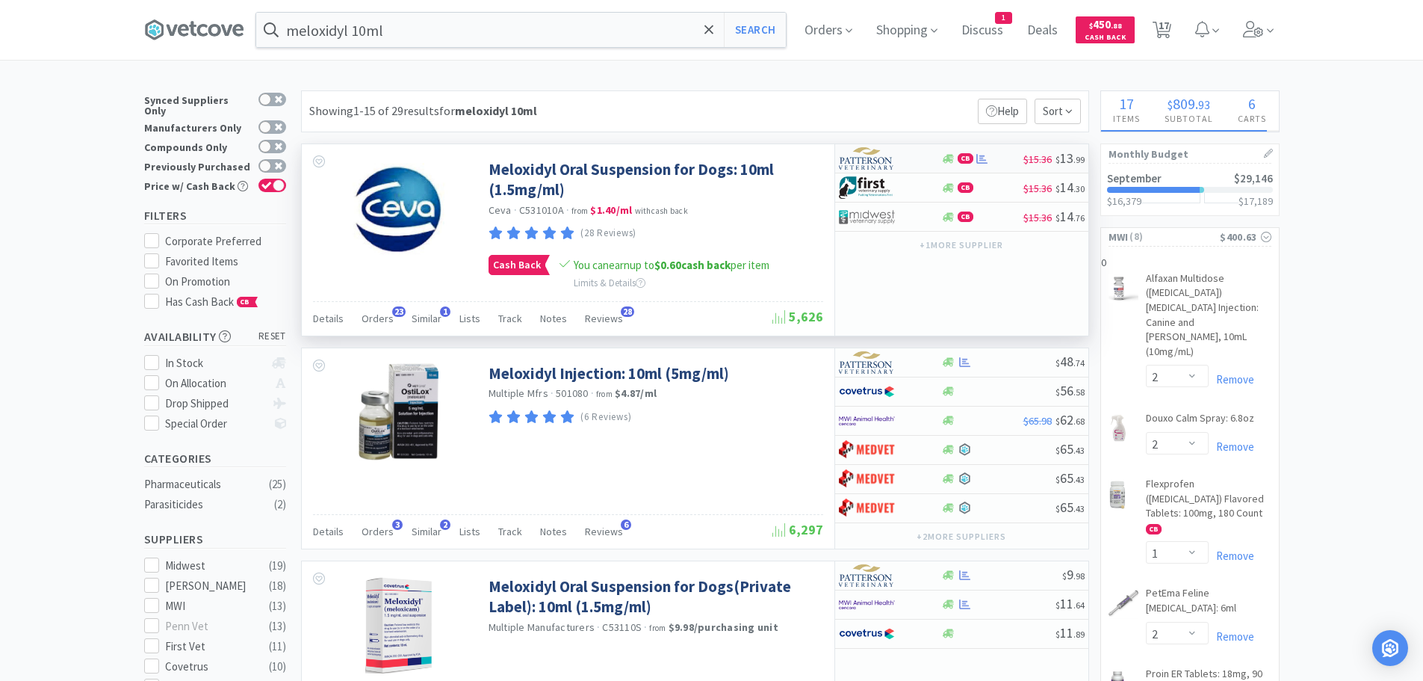
click at [973, 156] on div "CB" at bounding box center [982, 158] width 82 height 11
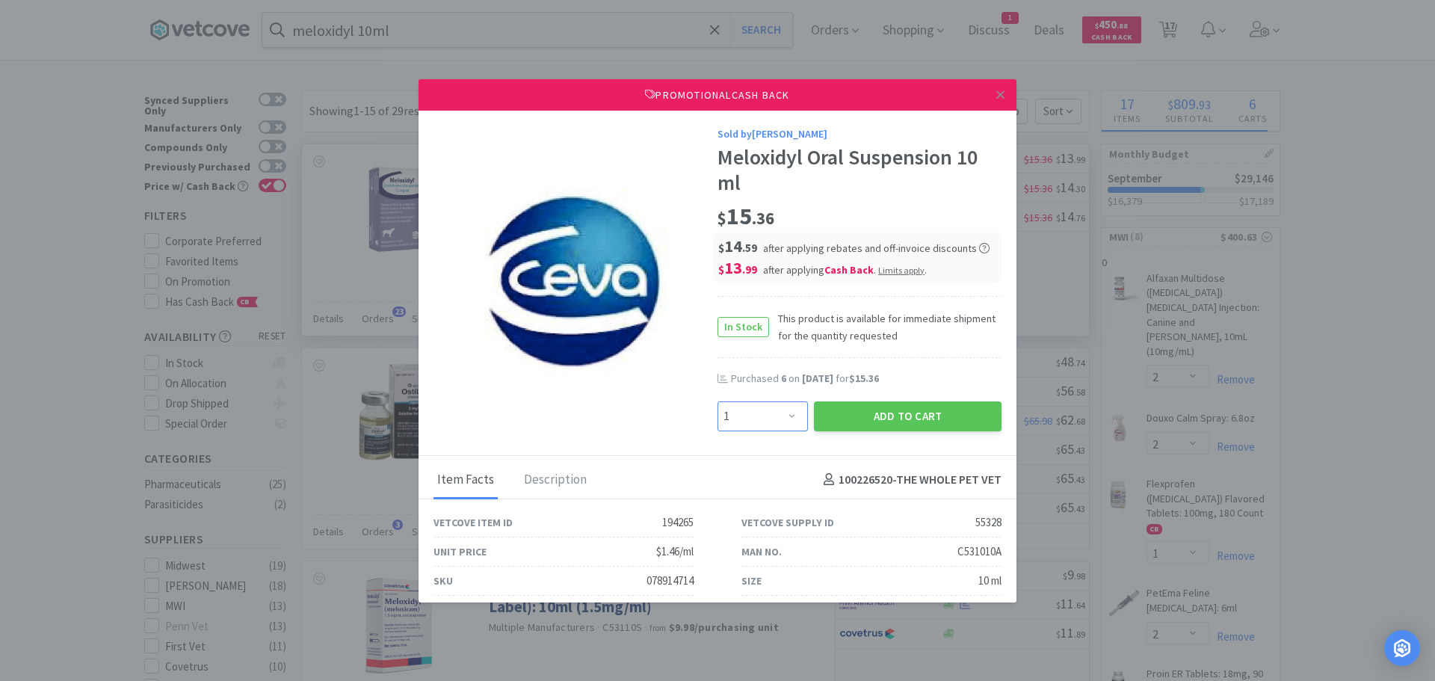
click at [787, 412] on select "Enter Quantity 1 2 3 4 5 6 7 8 9 10 11 12 13 14 15 16 17 18 19 20 Enter Quantity" at bounding box center [762, 416] width 90 height 30
select select "7"
click at [717, 401] on select "Enter Quantity 1 2 3 4 5 6 7 8 9 10 11 12 13 14 15 16 17 18 19 20 Enter Quantity" at bounding box center [762, 416] width 90 height 30
click at [881, 411] on button "Add to Cart" at bounding box center [908, 416] width 188 height 30
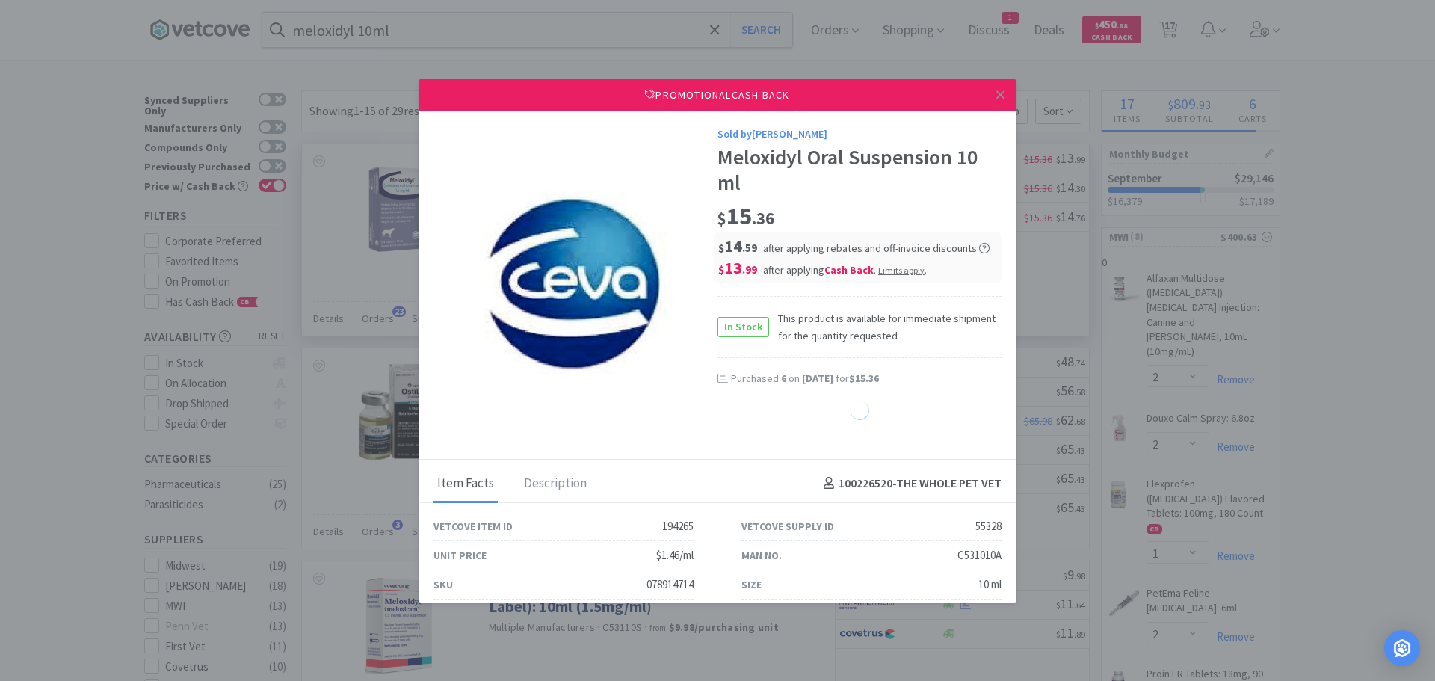
select select "7"
select select "1"
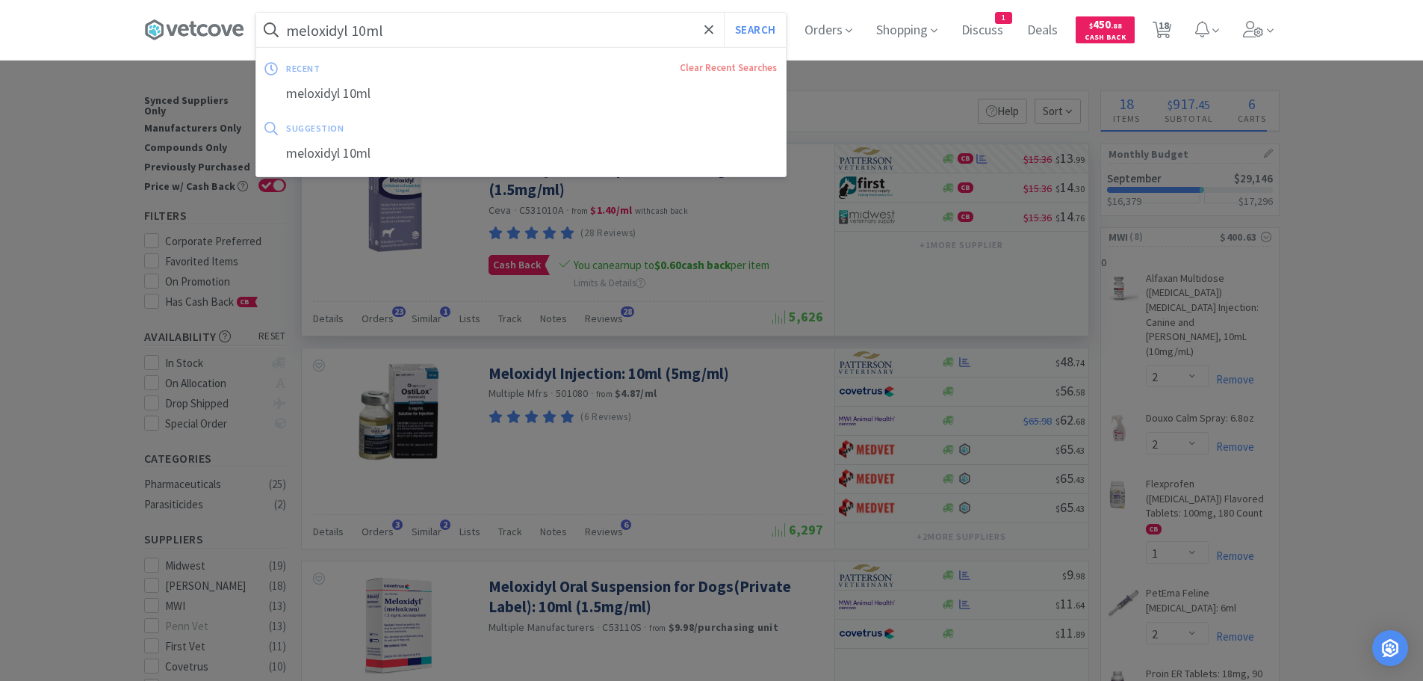
click at [574, 20] on input "meloxidyl 10ml" at bounding box center [521, 30] width 530 height 34
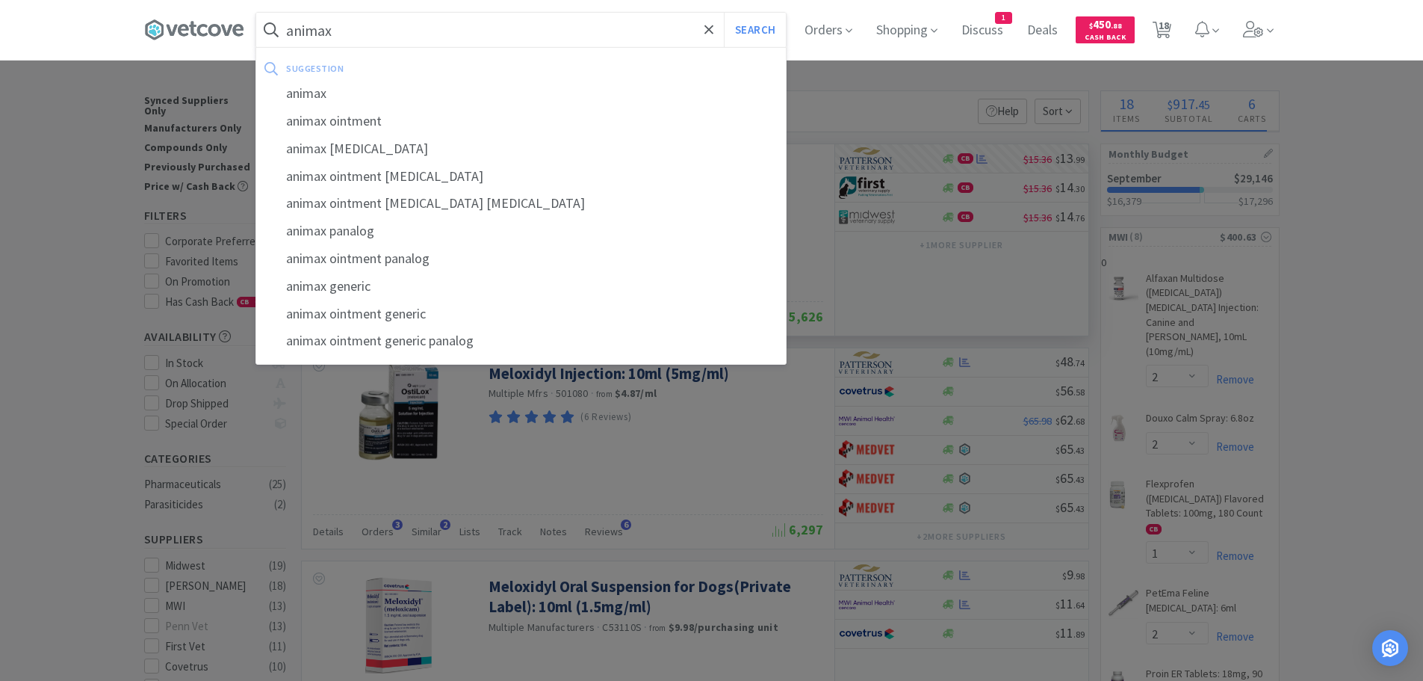
type input "animax"
click at [724, 13] on button "Search" at bounding box center [755, 30] width 62 height 34
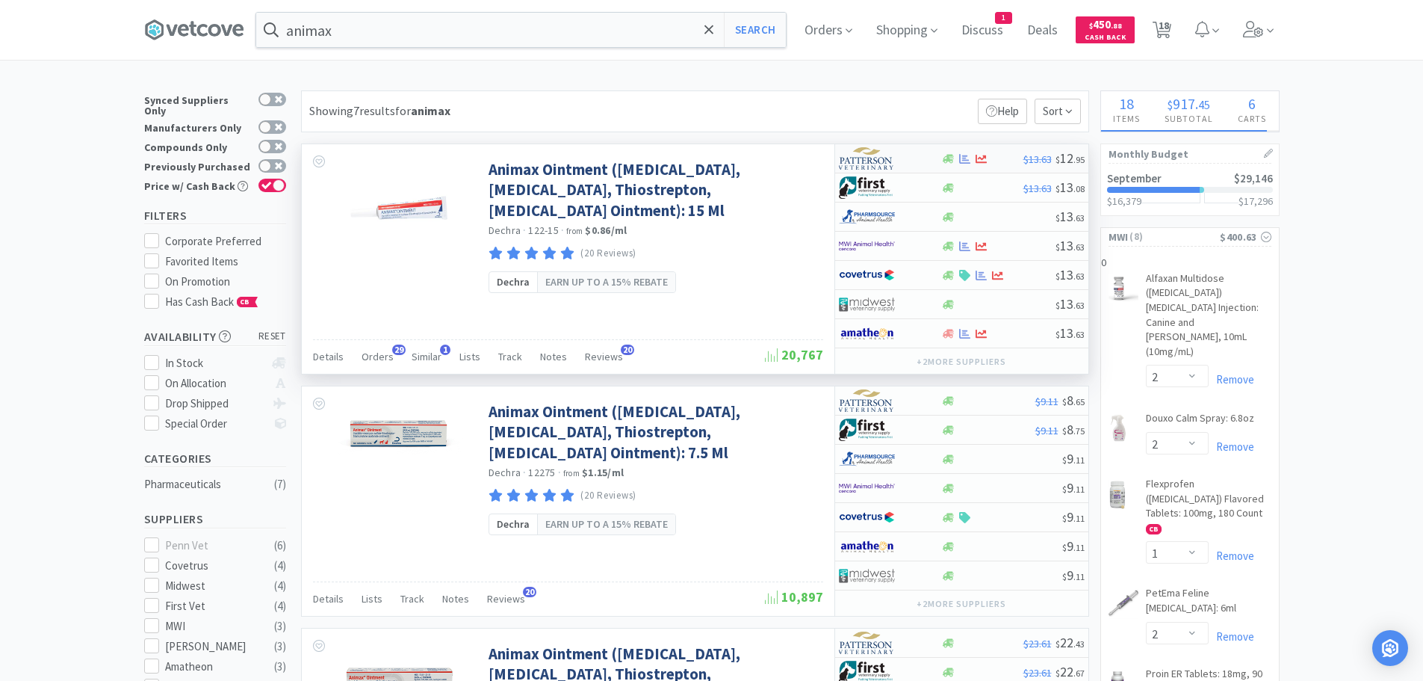
click at [959, 154] on div at bounding box center [965, 158] width 15 height 11
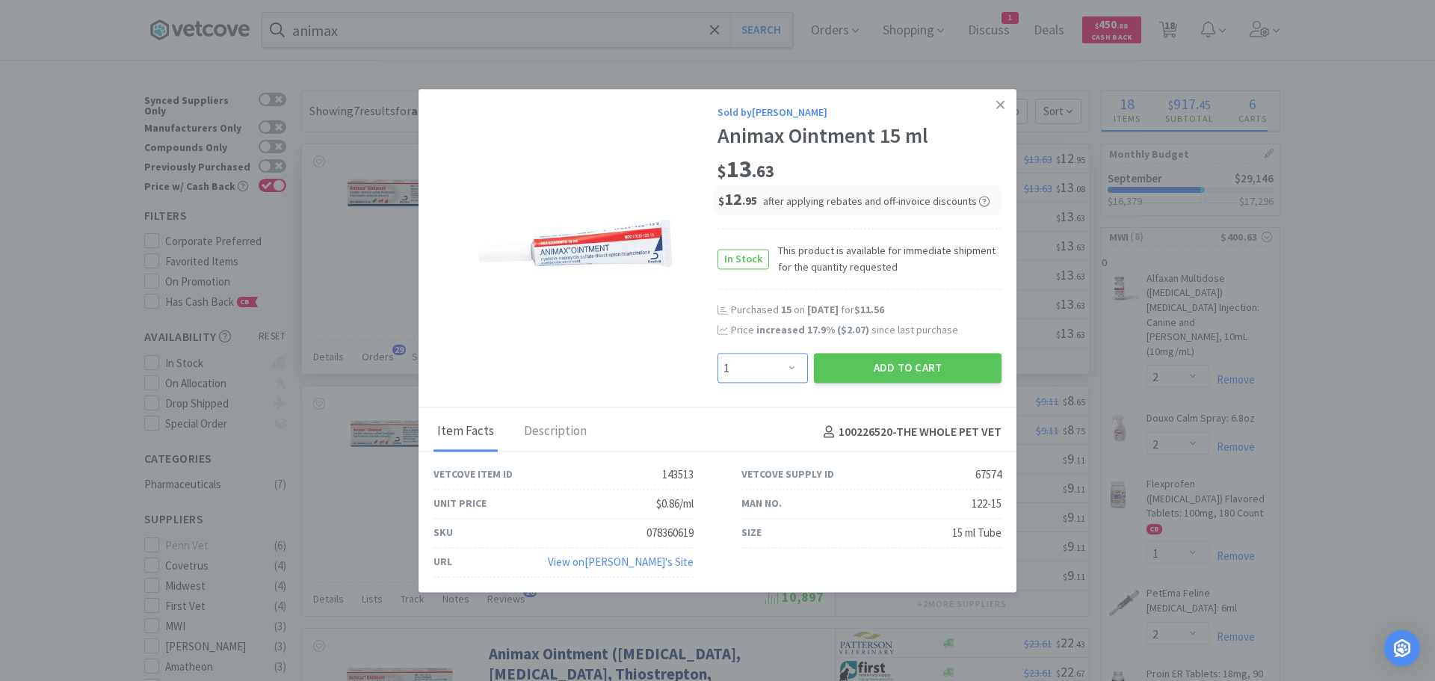
click at [779, 364] on select "Enter Quantity 1 2 3 4 5 6 7 8 9 10 11 12 13 14 15 16 17 18 19 20 Enter Quantity" at bounding box center [762, 368] width 90 height 30
select select "20"
click at [717, 353] on select "Enter Quantity 1 2 3 4 5 6 7 8 9 10 11 12 13 14 15 16 17 18 19 20 Enter Quantity" at bounding box center [762, 368] width 90 height 30
click at [906, 357] on button "Add to Cart" at bounding box center [908, 368] width 188 height 30
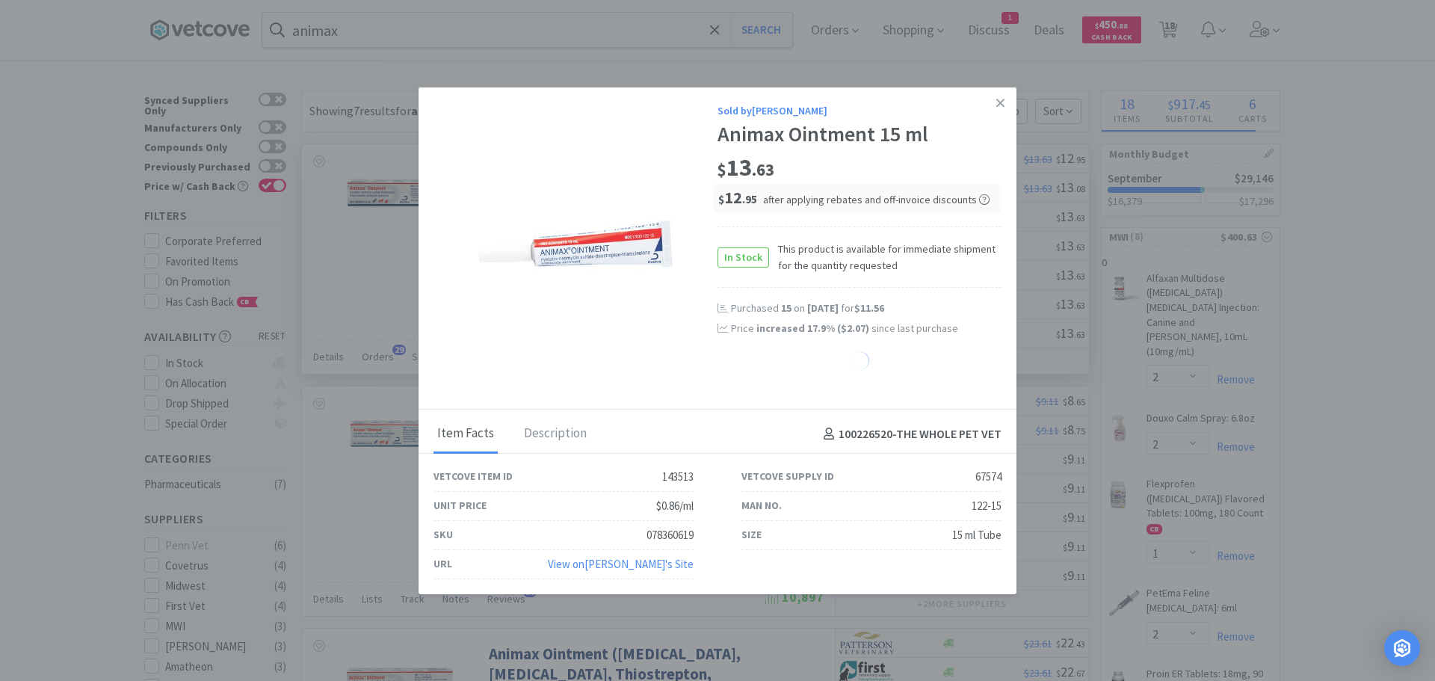
select select "20"
select select "1"
select select "7"
select select "1"
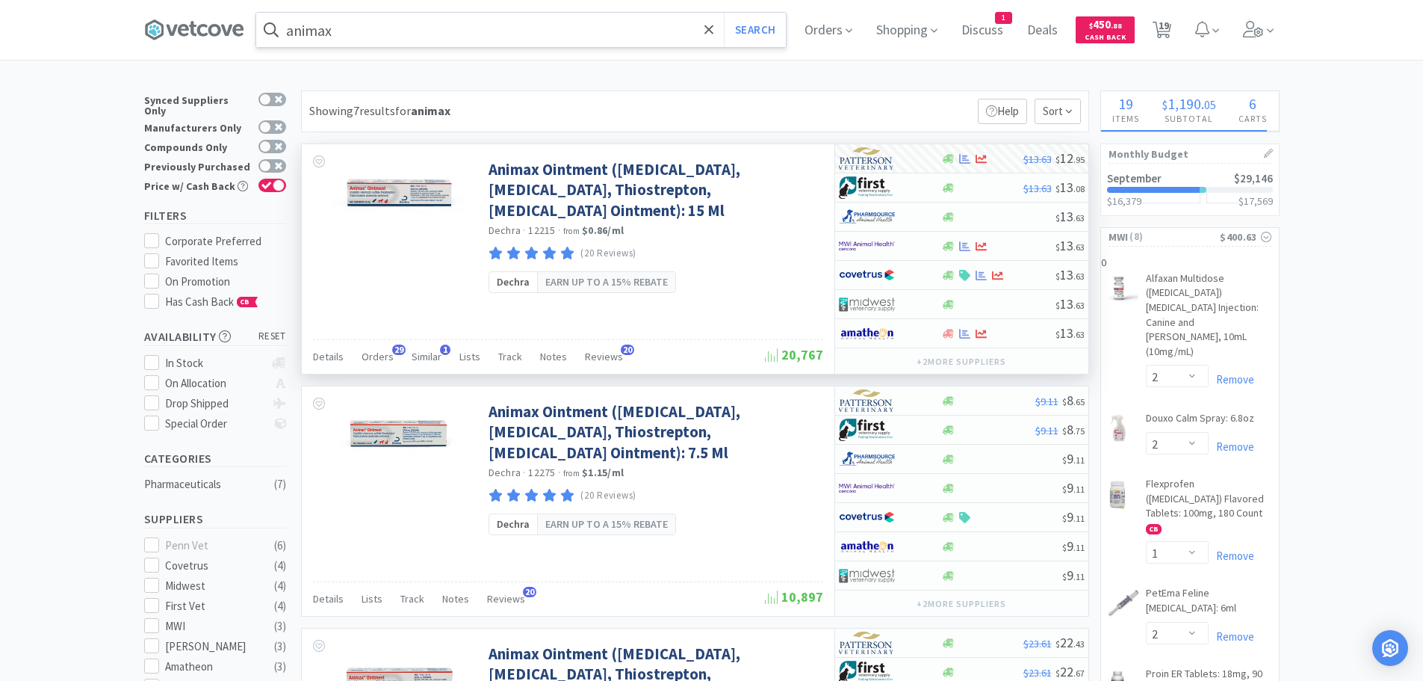
click at [467, 31] on input "animax" at bounding box center [521, 30] width 530 height 34
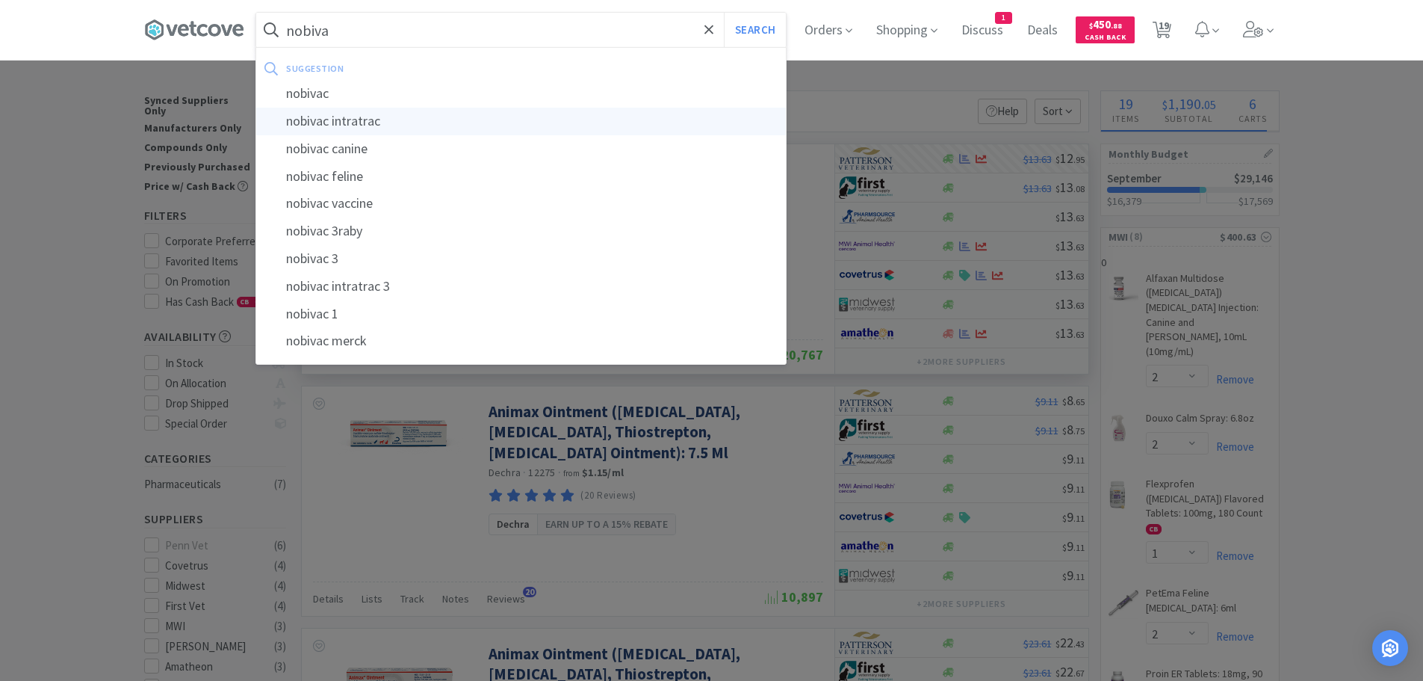
click at [411, 118] on div "nobivac intratrac" at bounding box center [521, 122] width 530 height 28
type input "nobivac intratrac"
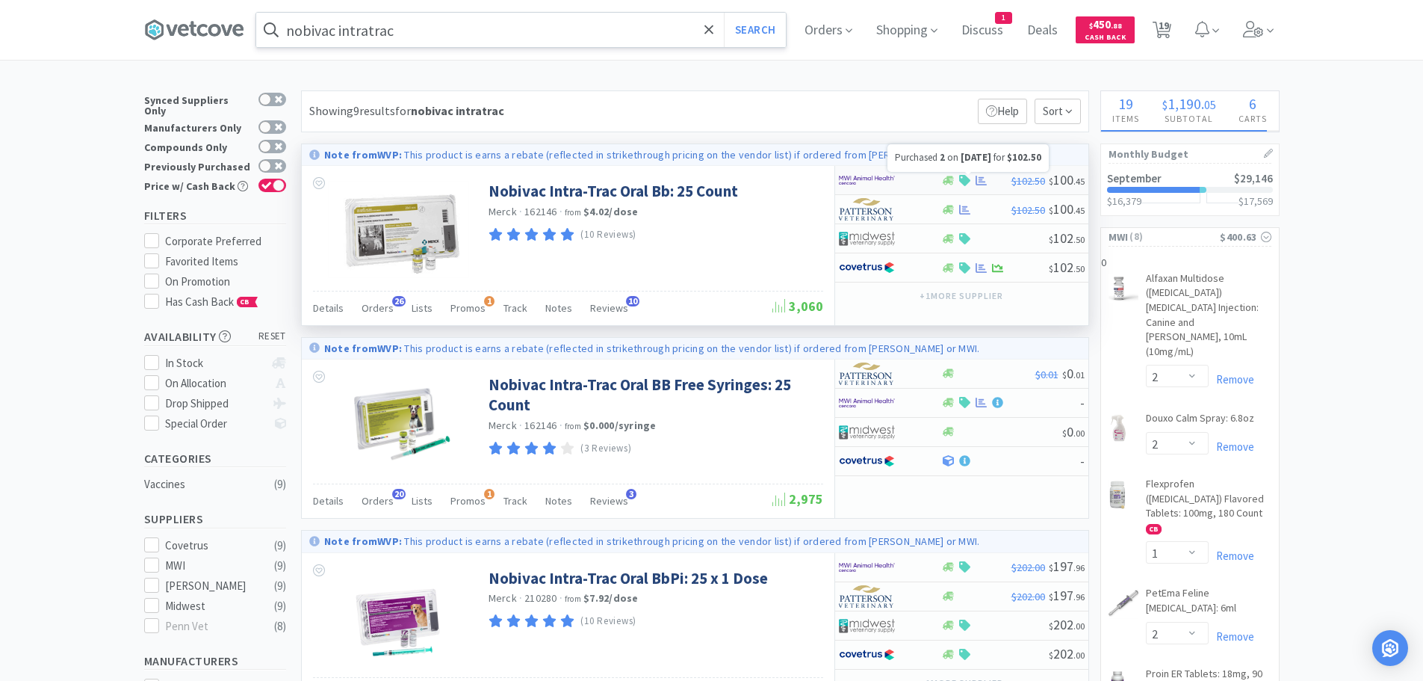
click at [982, 179] on icon at bounding box center [981, 180] width 11 height 11
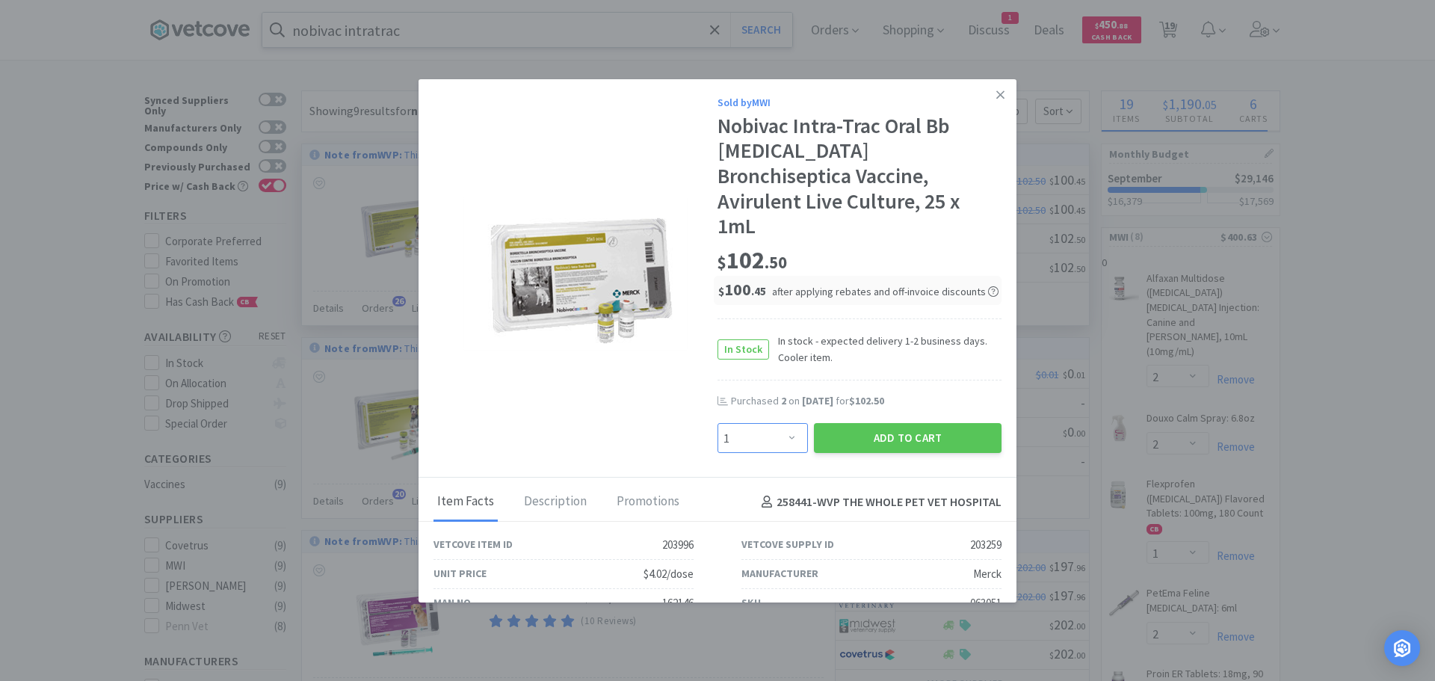
click at [785, 423] on select "Enter Quantity 1 2 3 4 5 6 7 8 9 10 11 12 13 14 15 16 17 18 19 20 Enter Quantity" at bounding box center [762, 438] width 90 height 30
select select "2"
click at [717, 423] on select "Enter Quantity 1 2 3 4 5 6 7 8 9 10 11 12 13 14 15 16 17 18 19 20 Enter Quantity" at bounding box center [762, 438] width 90 height 30
click at [880, 423] on button "Add to Cart" at bounding box center [908, 438] width 188 height 30
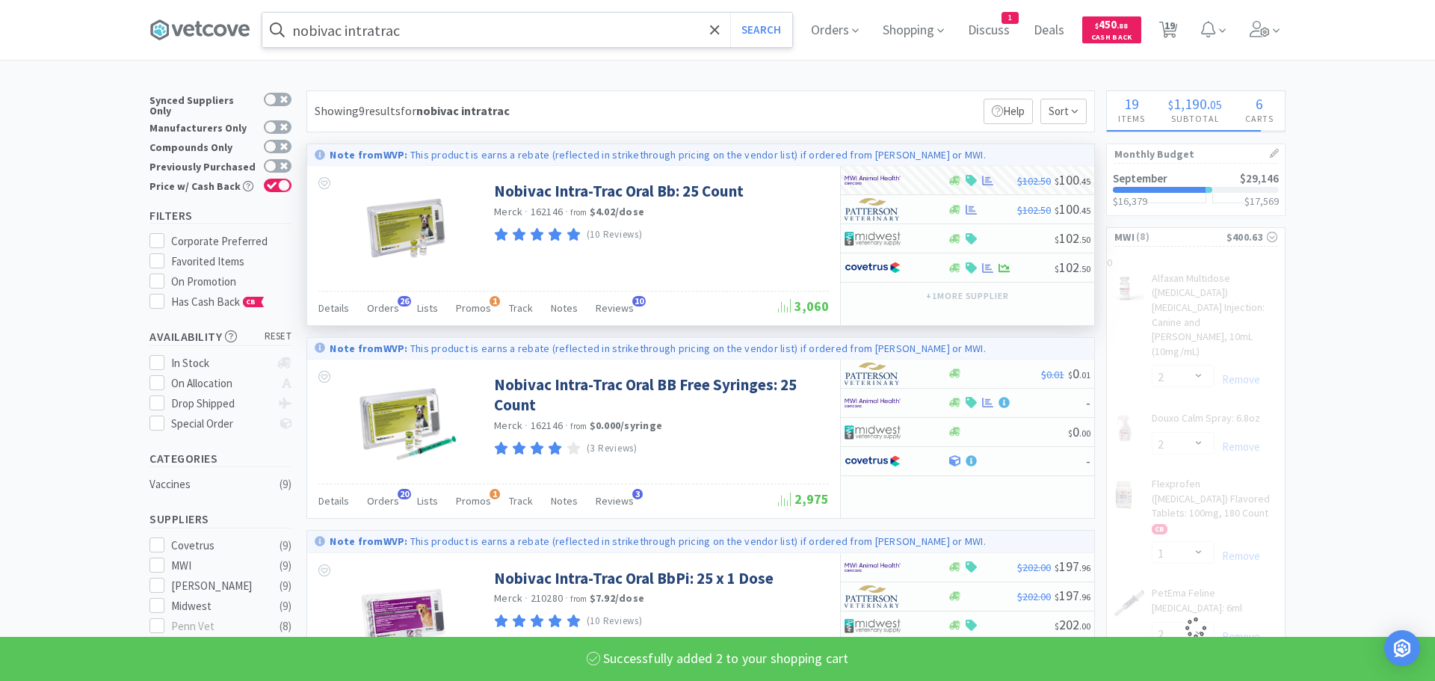
select select "2"
select select "3"
select select "1"
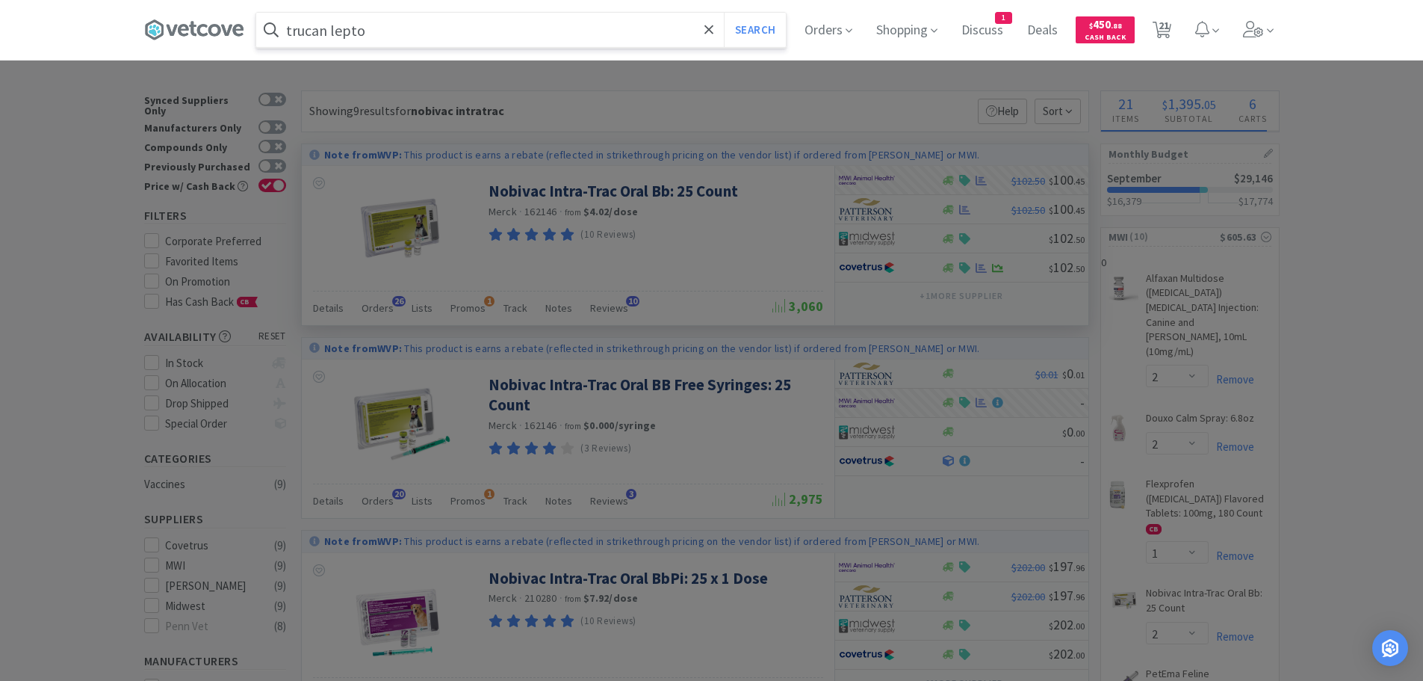
type input "trucan lepto"
click at [724, 13] on button "Search" at bounding box center [755, 30] width 62 height 34
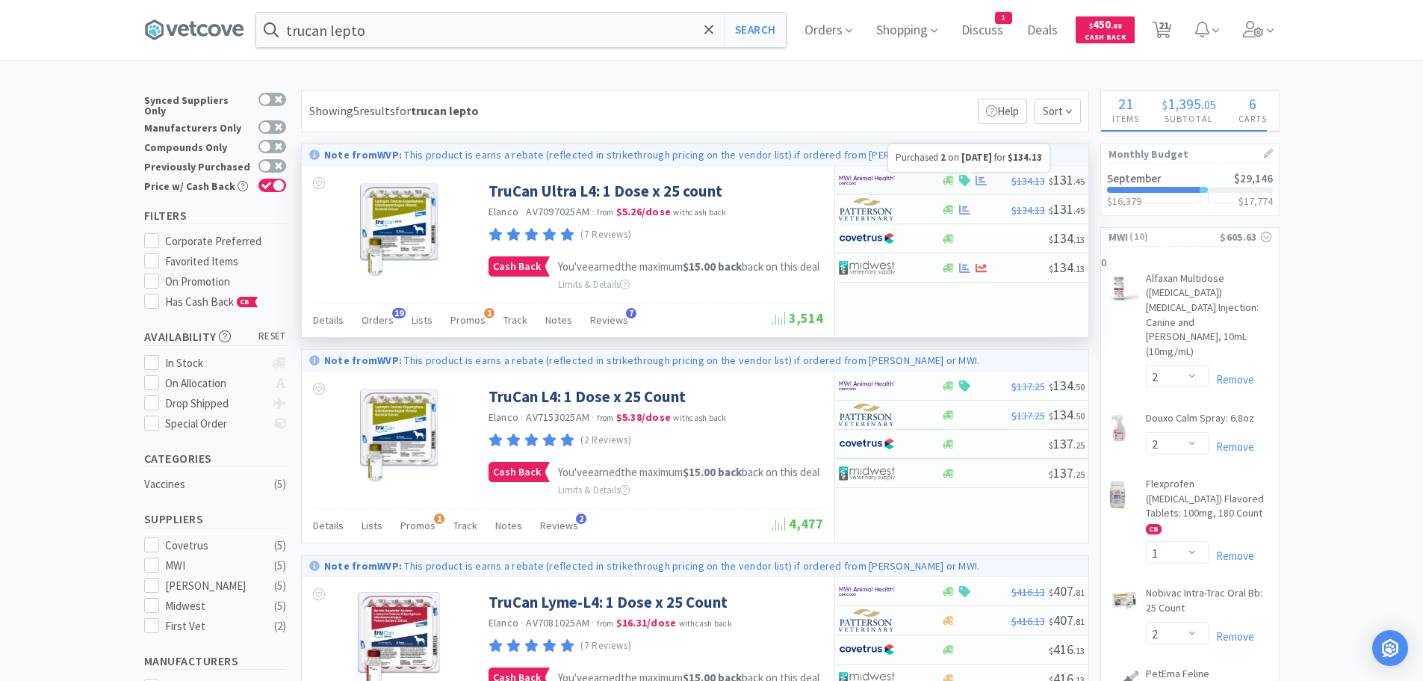
click at [980, 179] on icon at bounding box center [981, 180] width 11 height 11
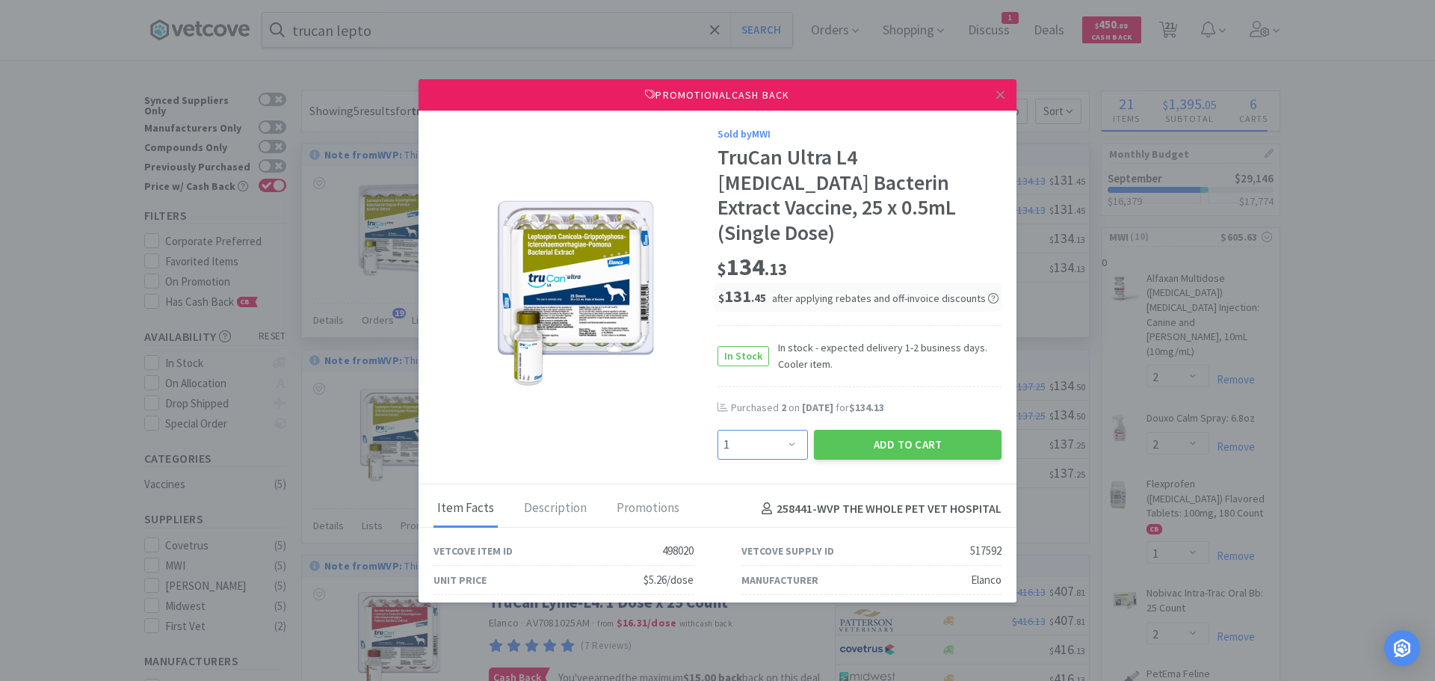
click at [785, 430] on select "Enter Quantity 1 2 3 4 5 6 7 8 9 10 11 12 13 14 15 16 17 18 19 20 Enter Quantity" at bounding box center [762, 445] width 90 height 30
select select "2"
click at [717, 430] on select "Enter Quantity 1 2 3 4 5 6 7 8 9 10 11 12 13 14 15 16 17 18 19 20 Enter Quantity" at bounding box center [762, 445] width 90 height 30
click at [894, 430] on button "Add to Cart" at bounding box center [908, 445] width 188 height 30
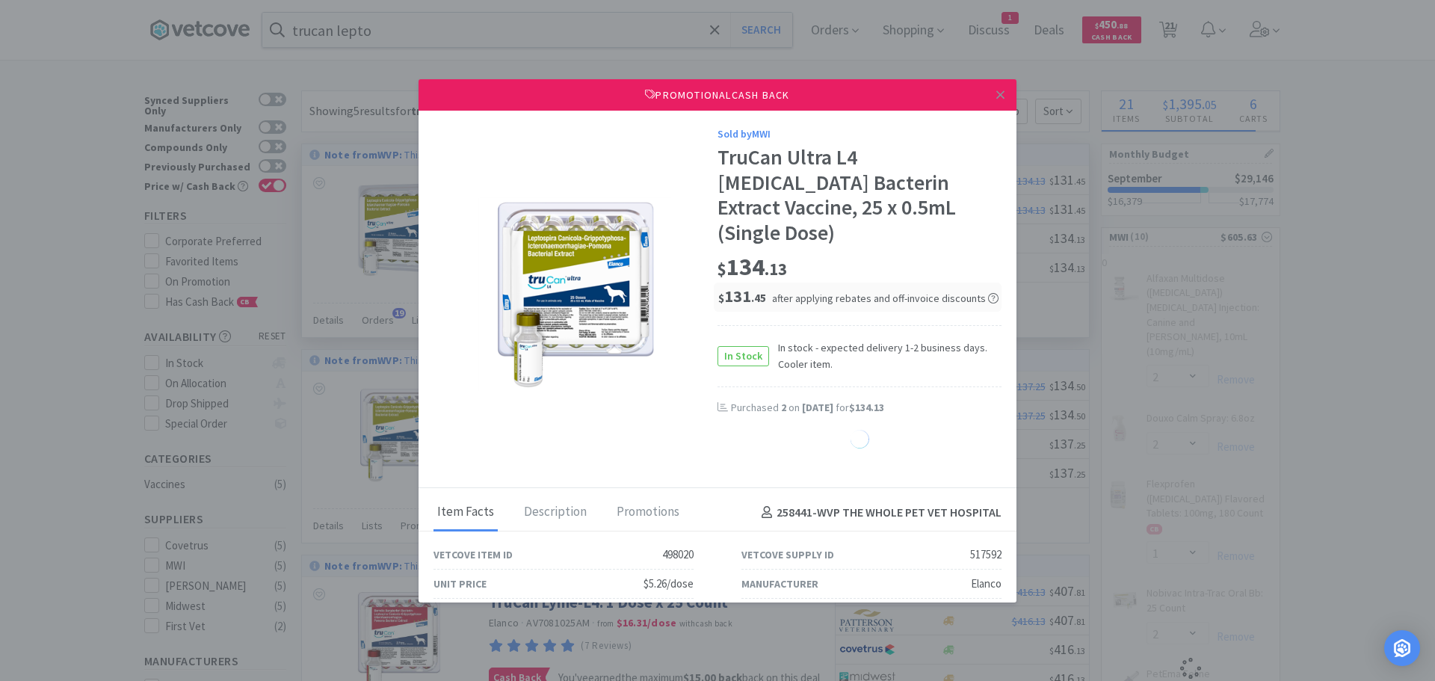
select select "1"
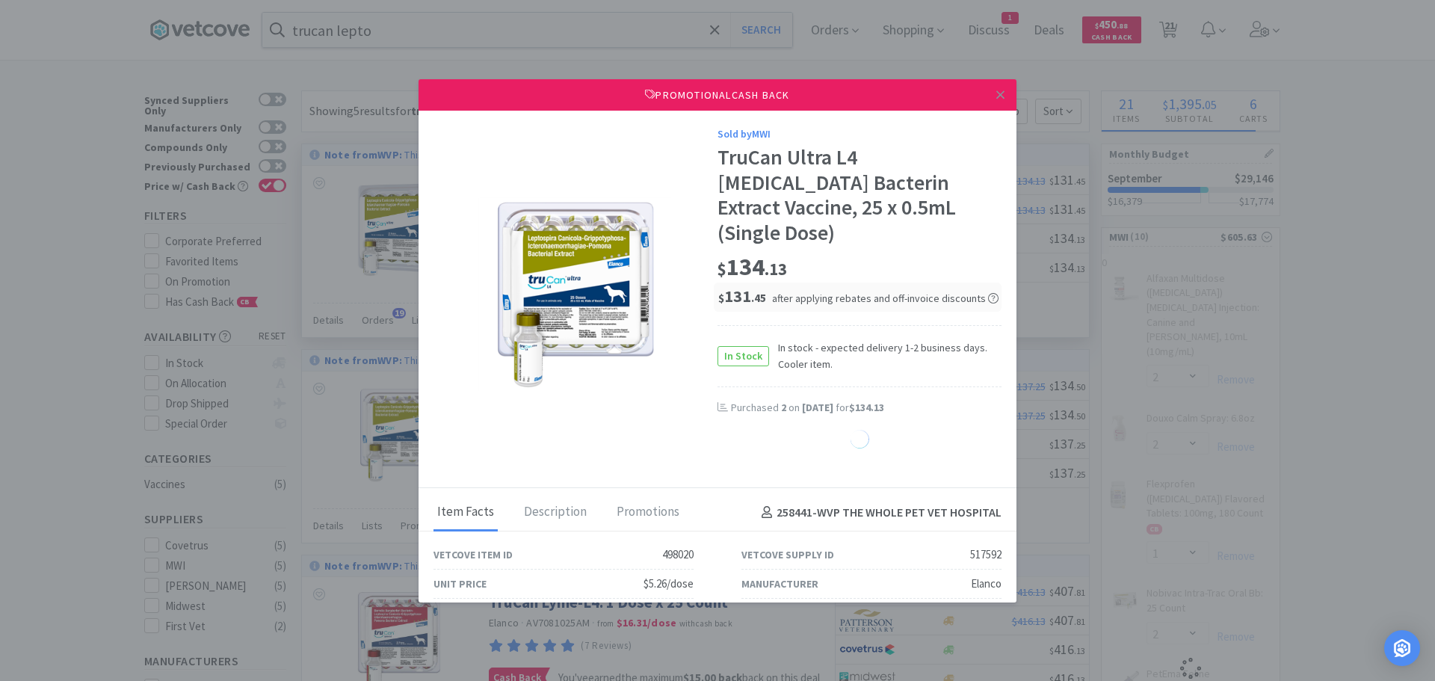
select select "1"
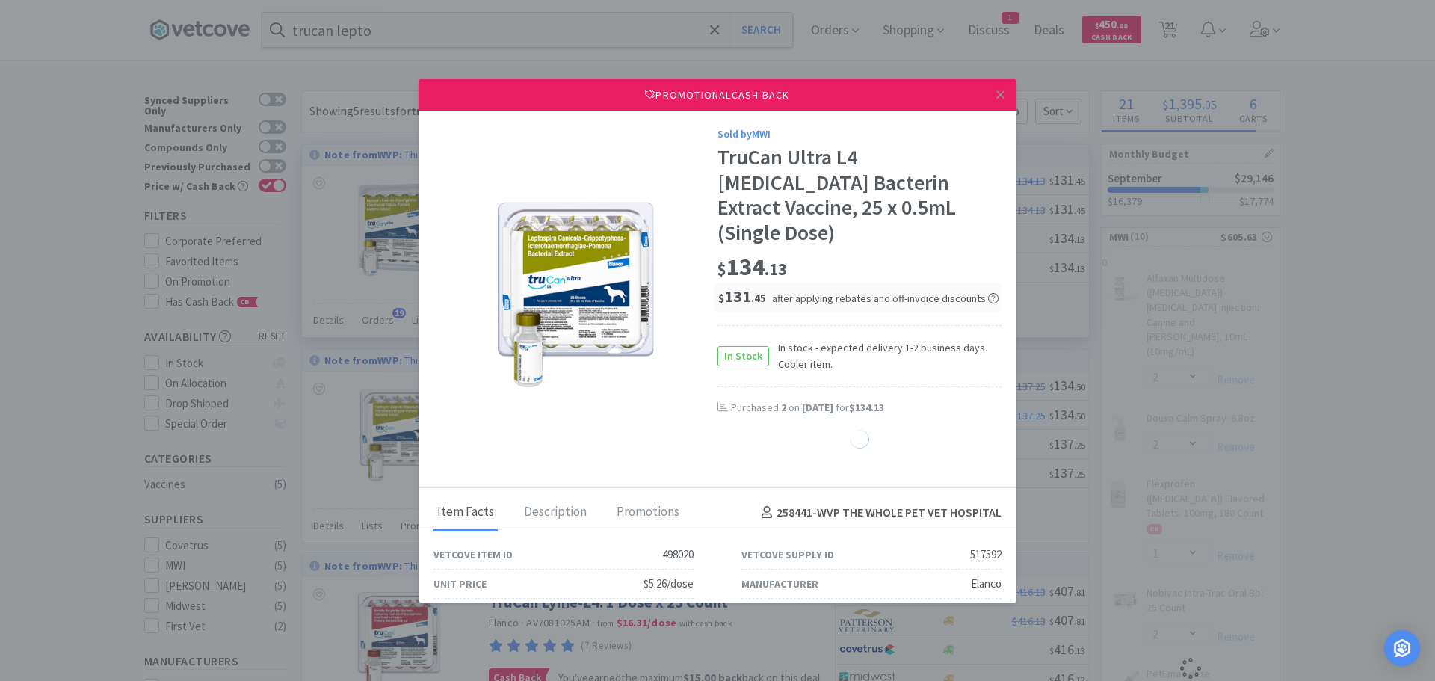
select select "1"
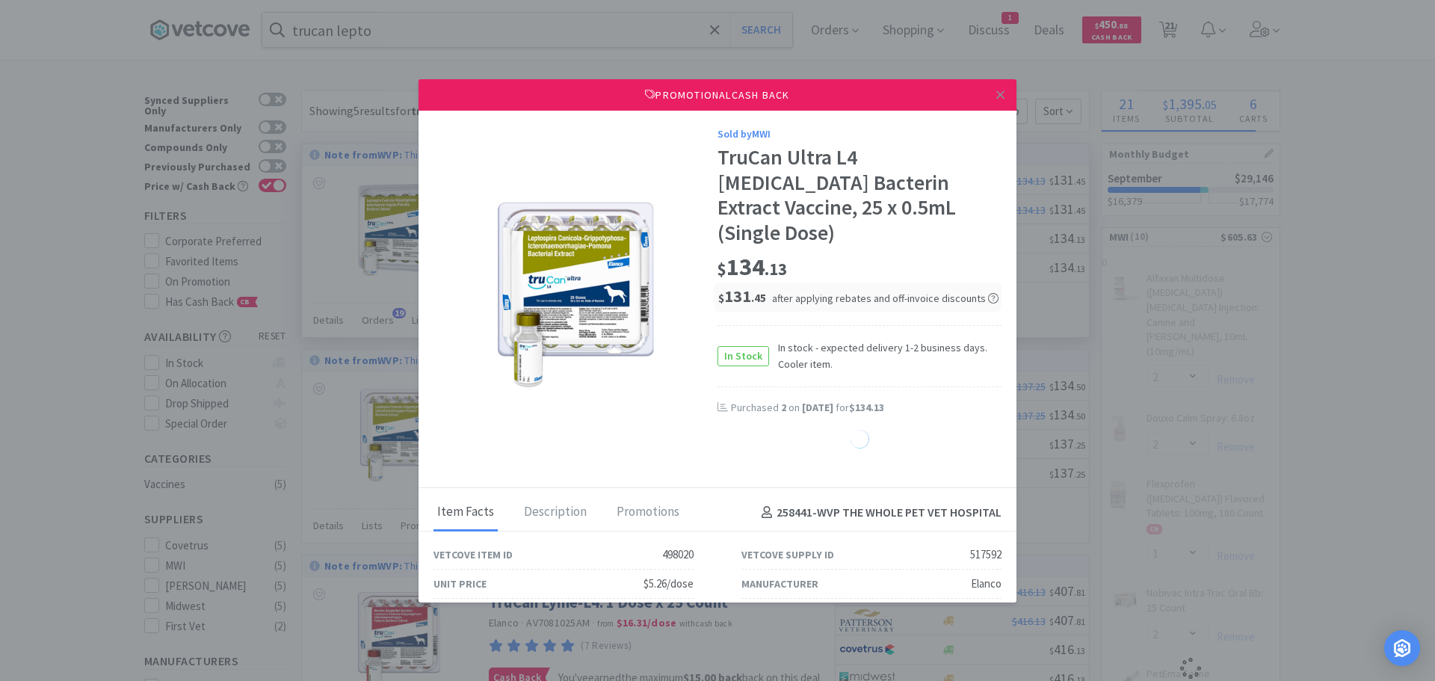
select select "1"
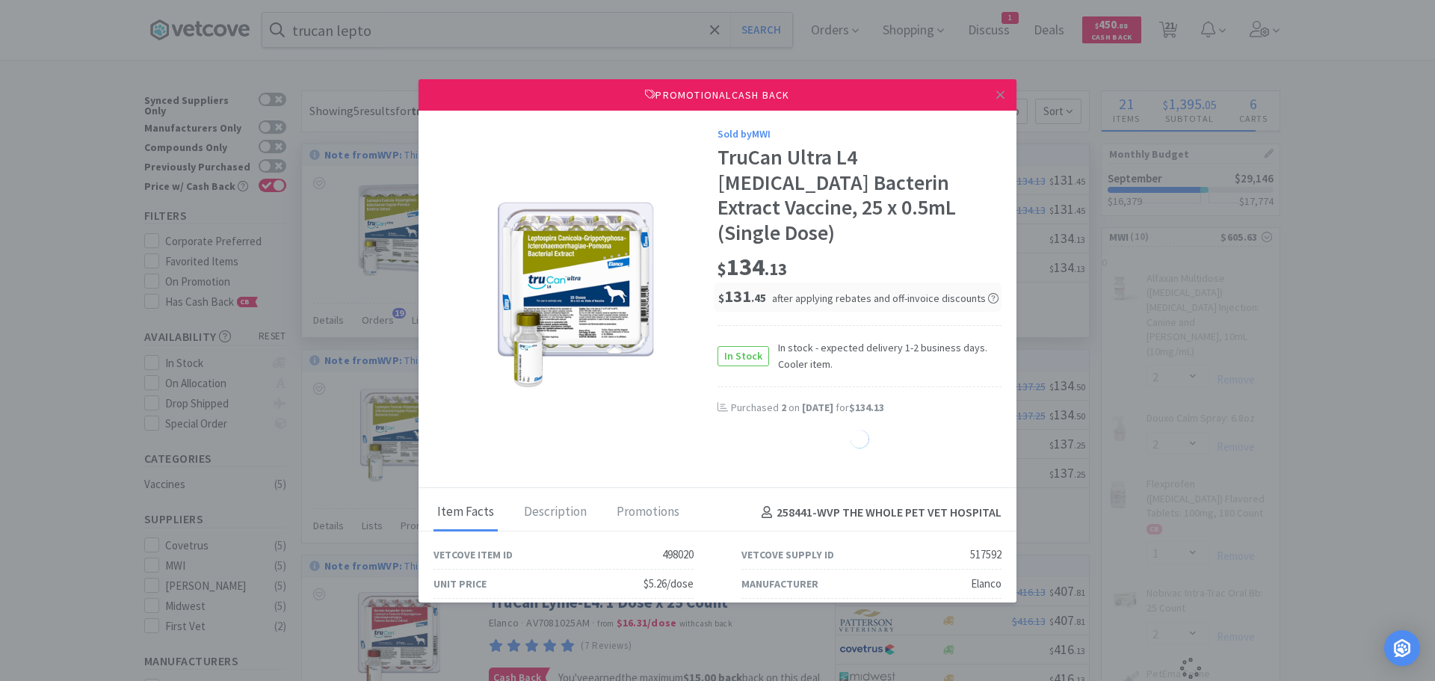
select select "1"
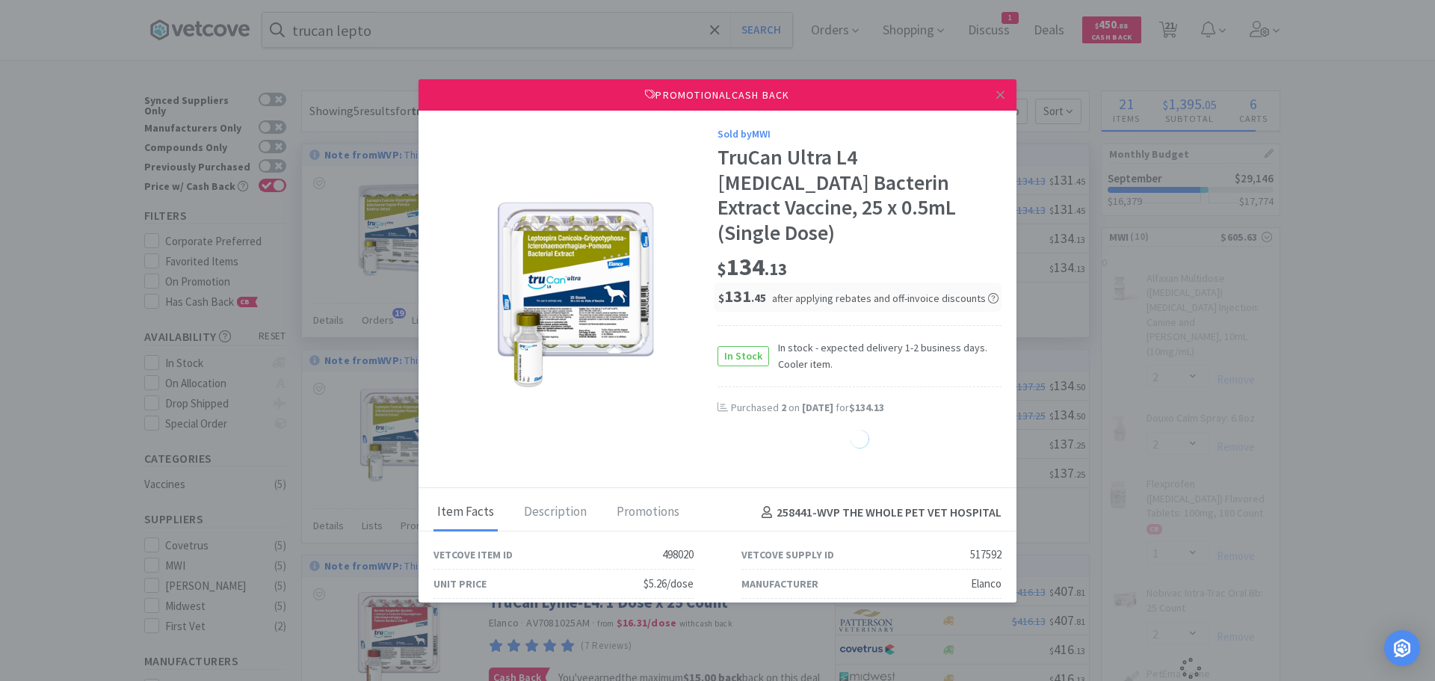
select select "1"
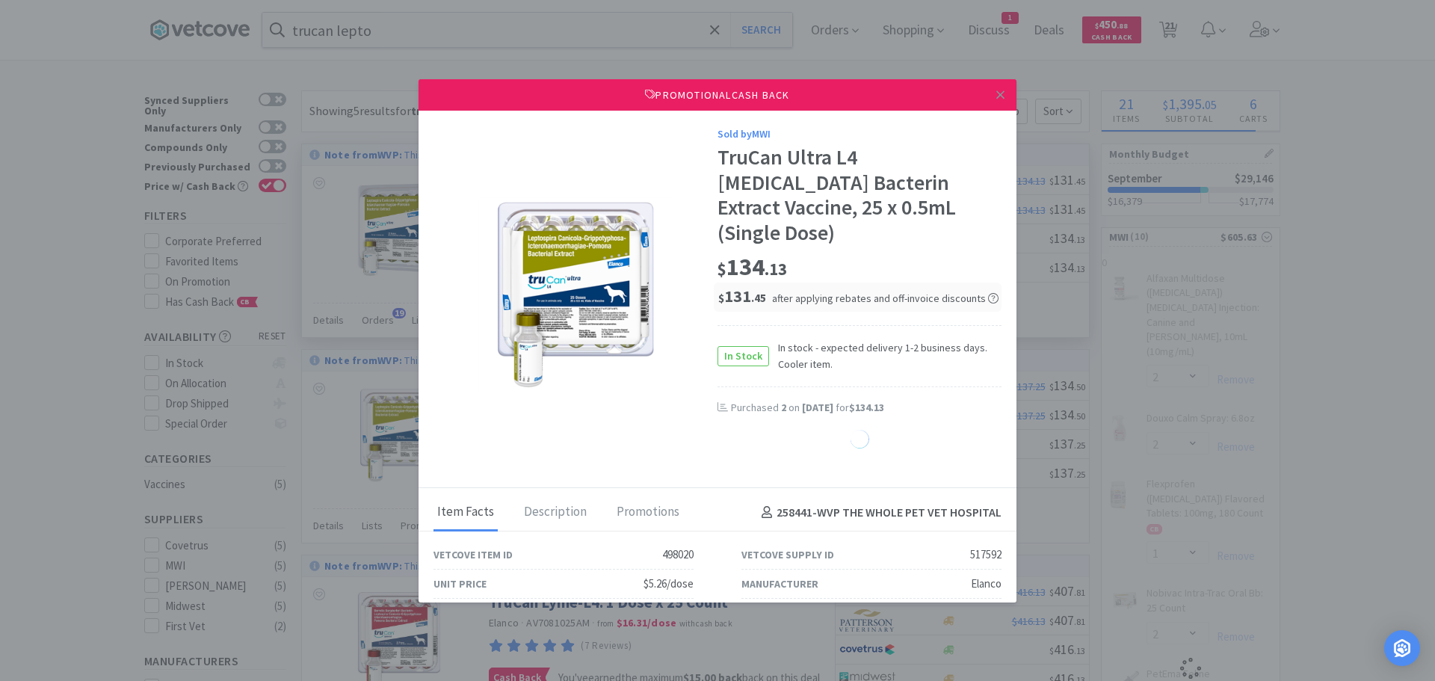
select select "1"
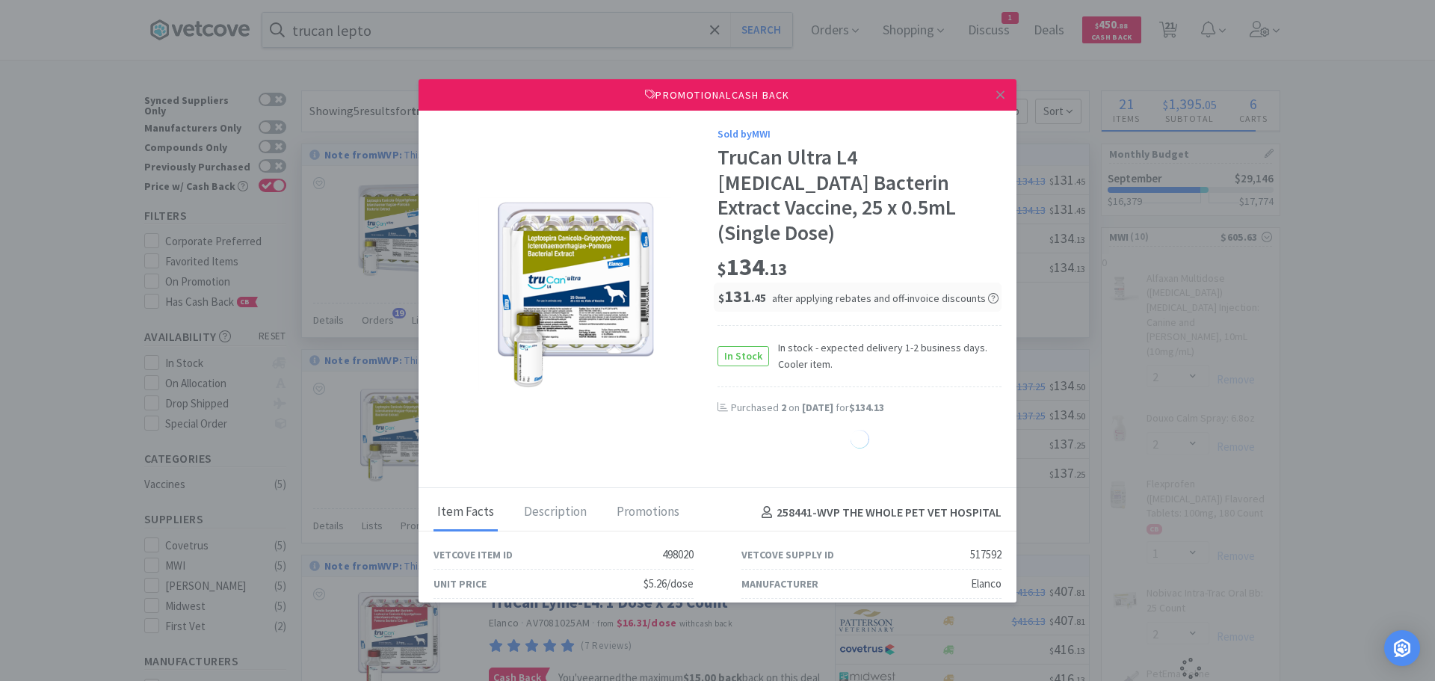
select select "1"
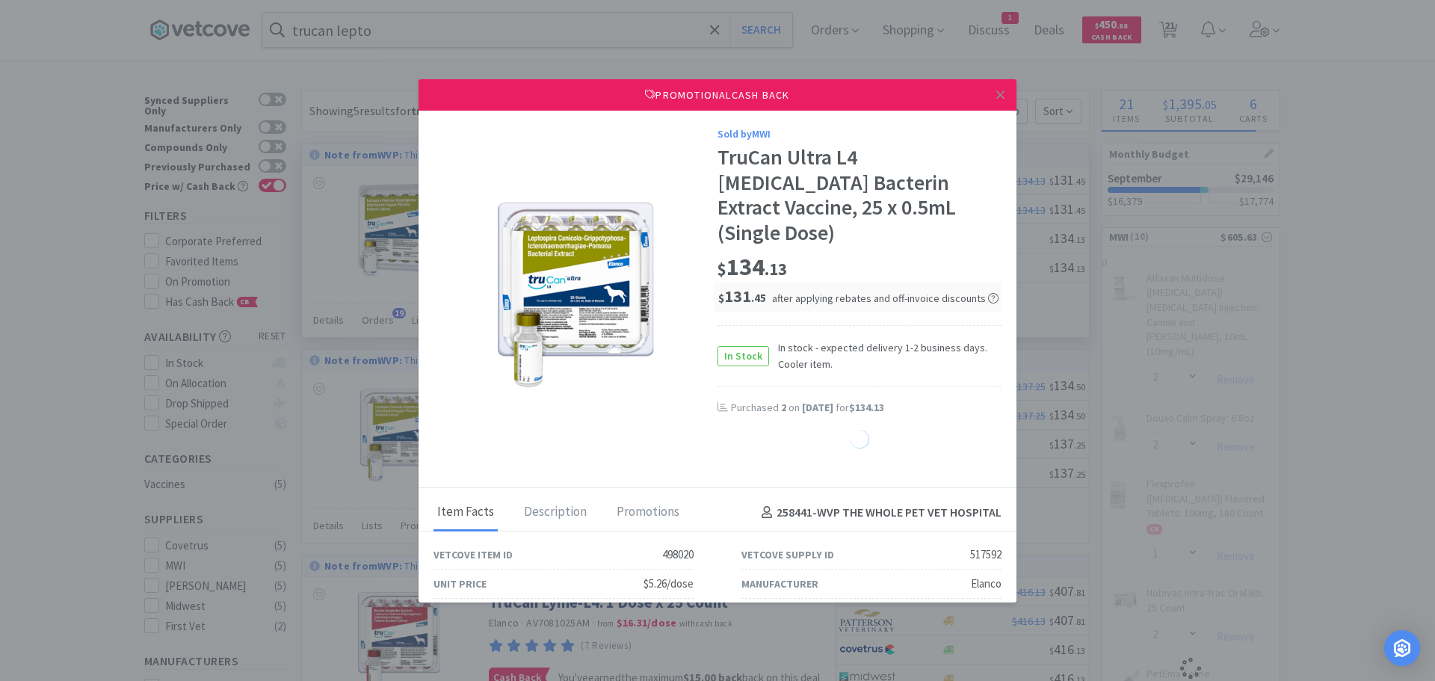
select select "1"
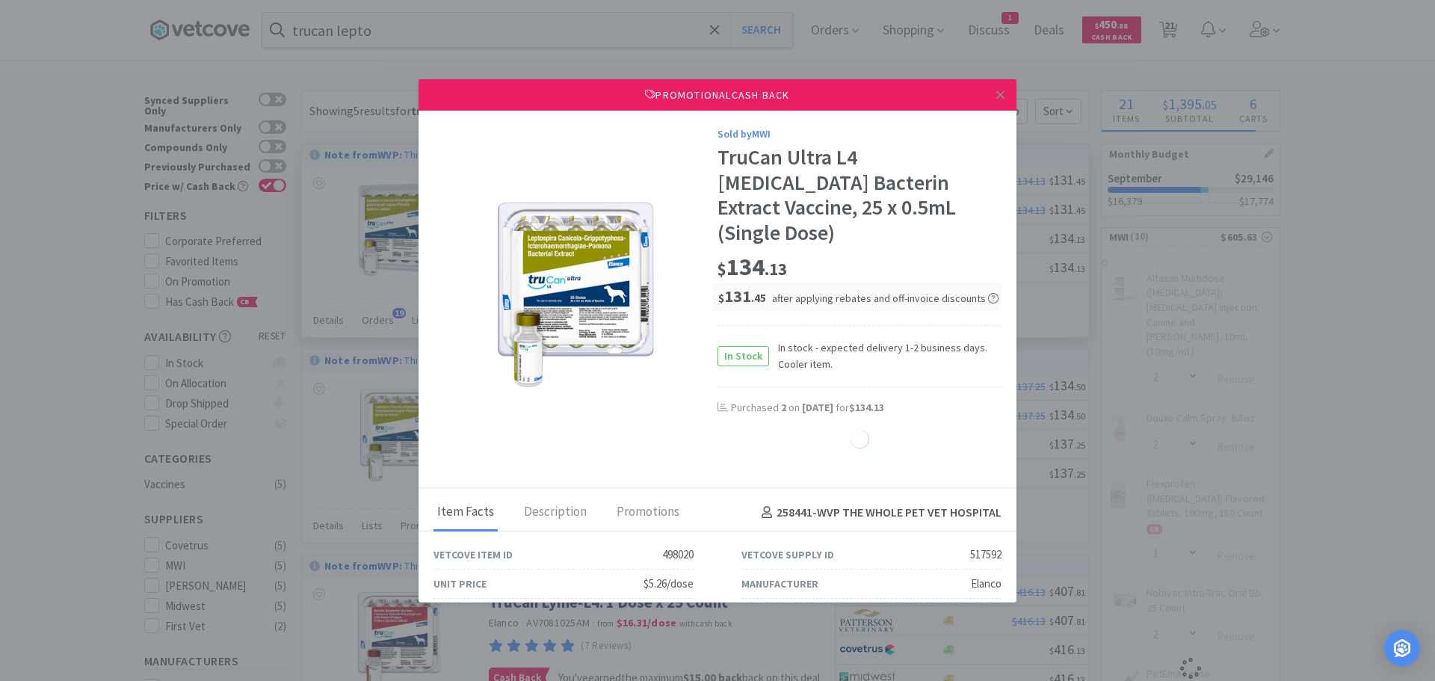
select select "1"
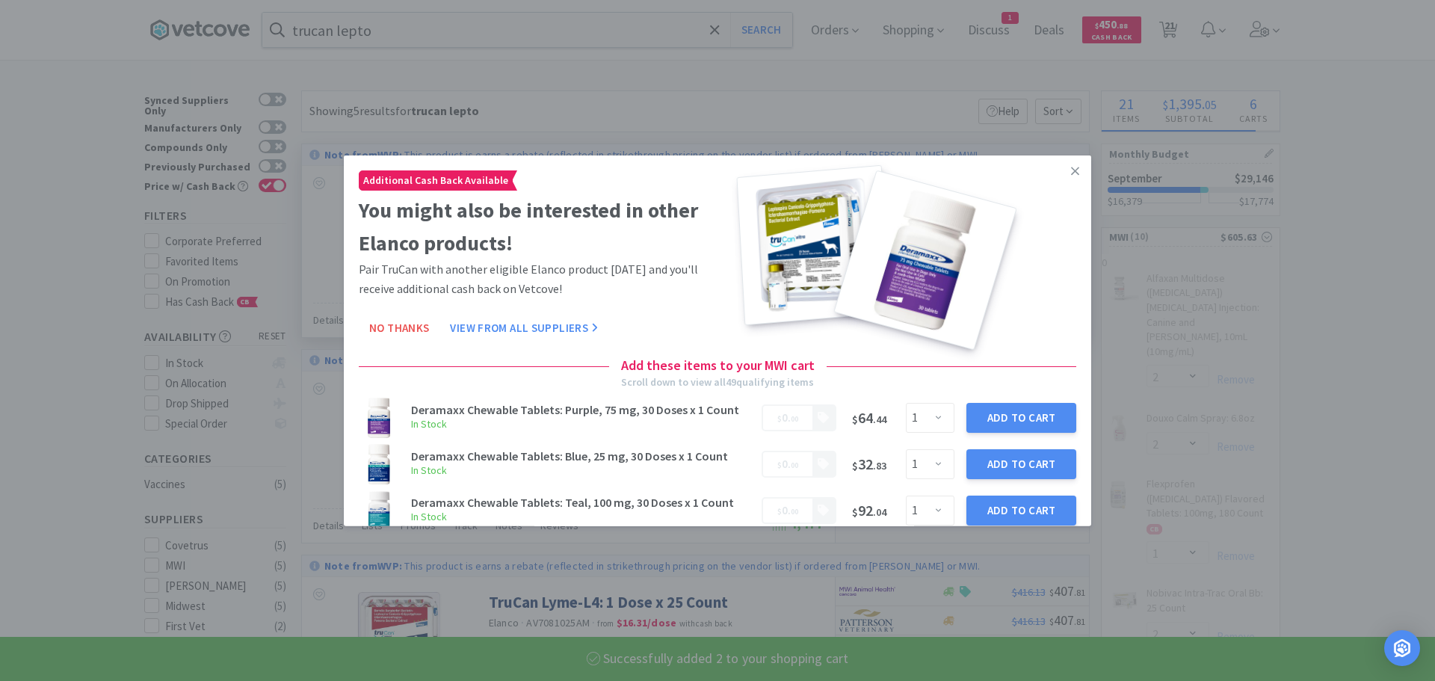
select select "2"
select select "1"
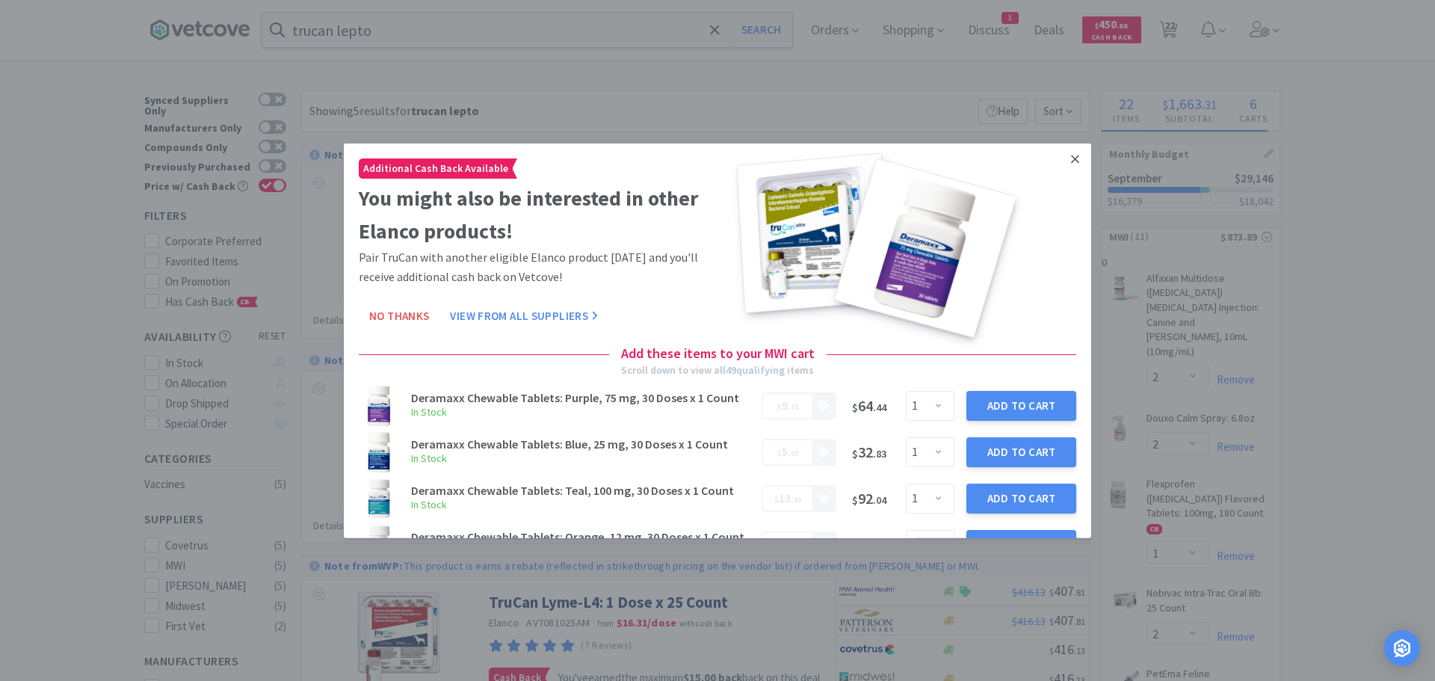
click at [1071, 152] on icon at bounding box center [1075, 158] width 8 height 13
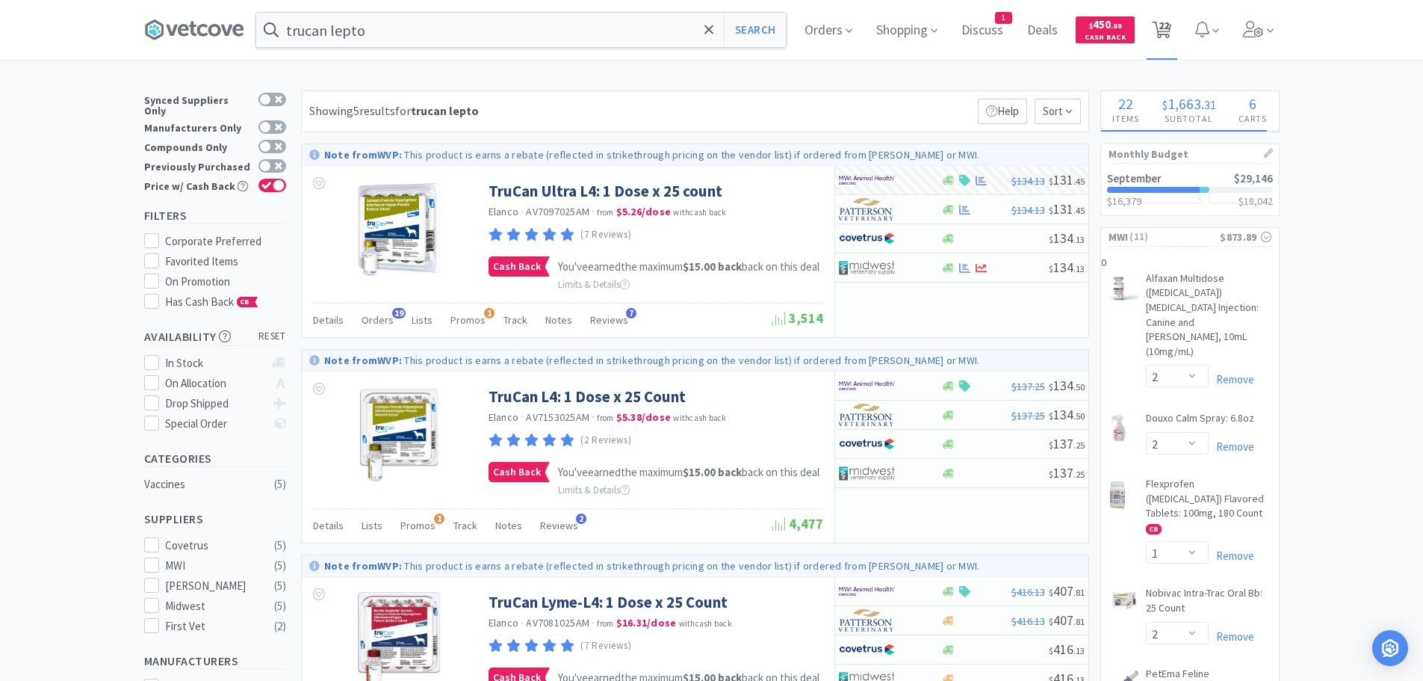
click at [1167, 25] on span "22" at bounding box center [1164, 26] width 10 height 60
select select "1"
select select "2"
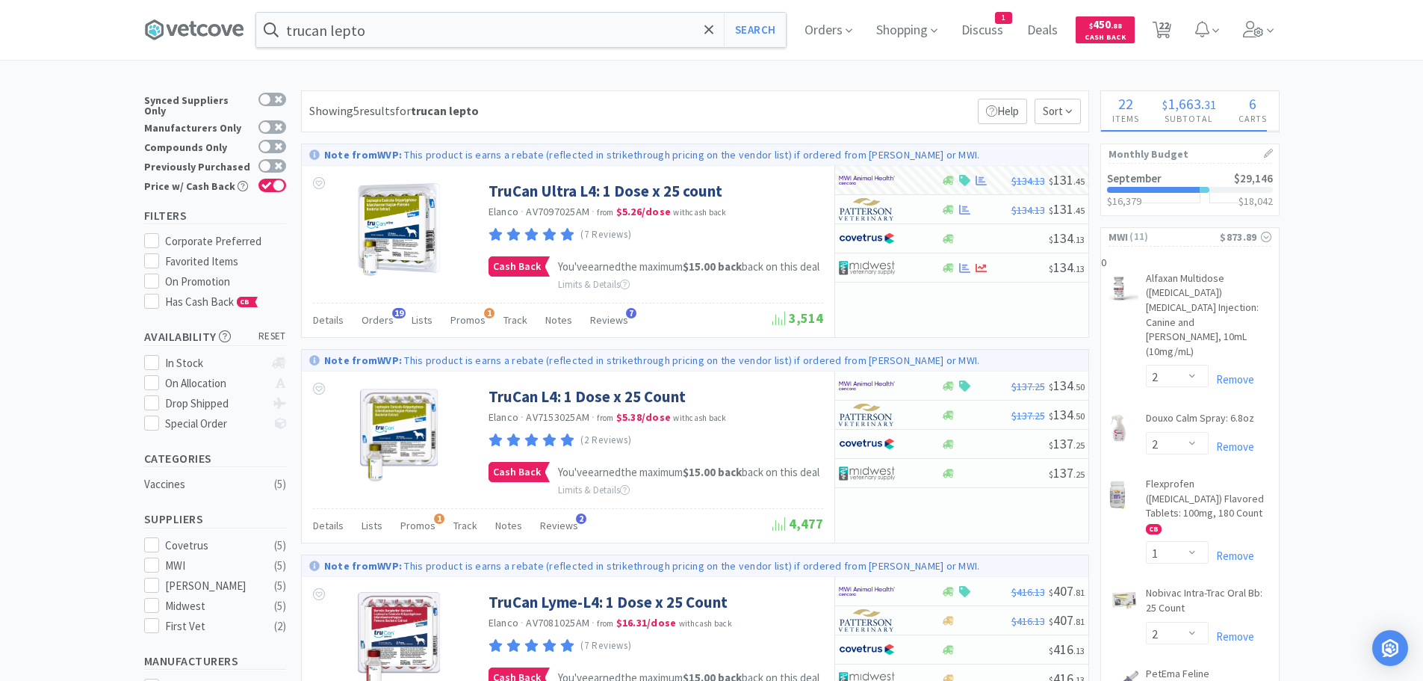
select select "1"
select select "2"
select select "3"
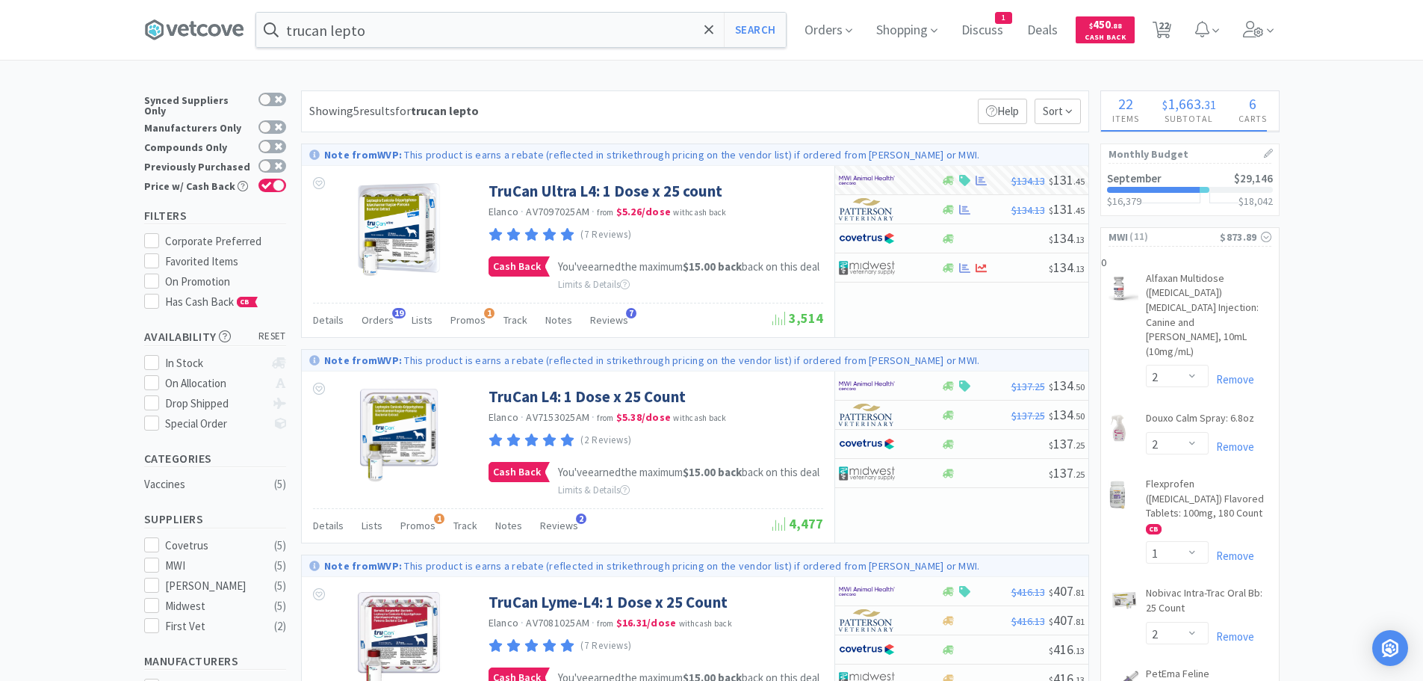
select select "1"
select select "2"
select select "1"
select select "20"
select select "1"
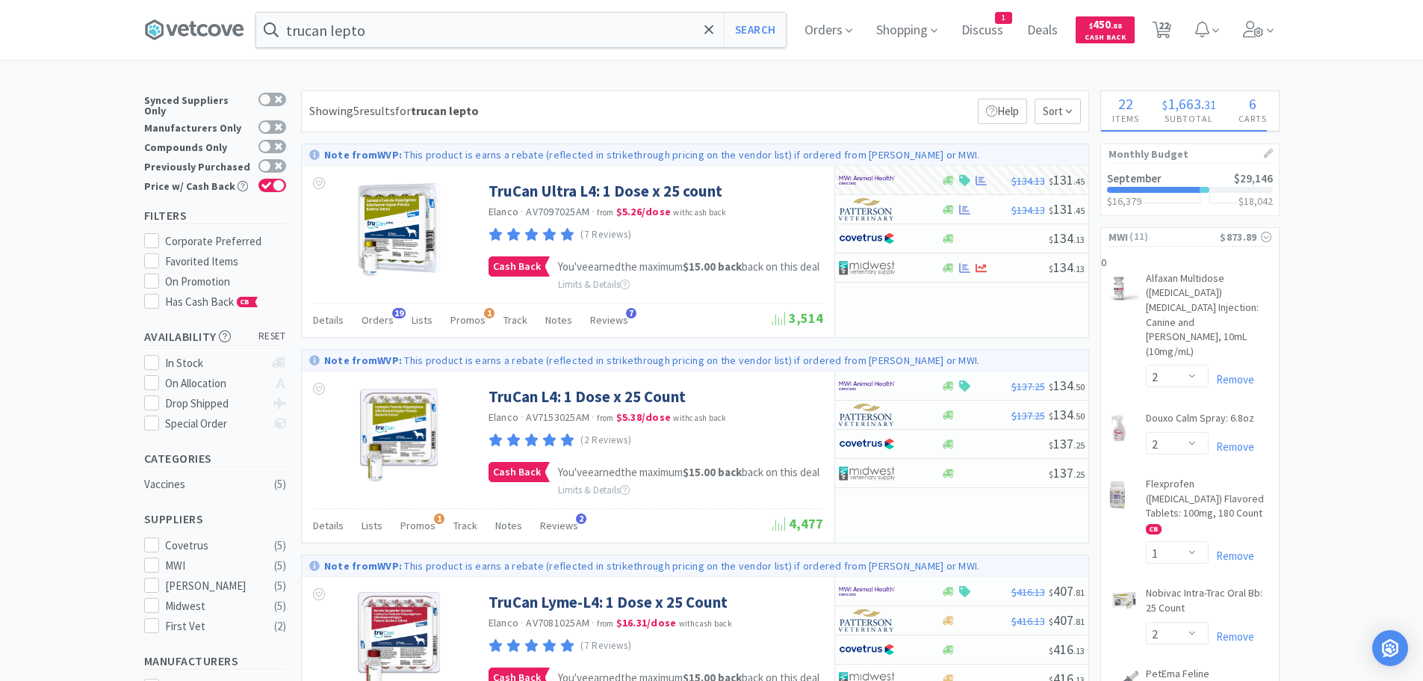
select select "1"
select select "7"
select select "1"
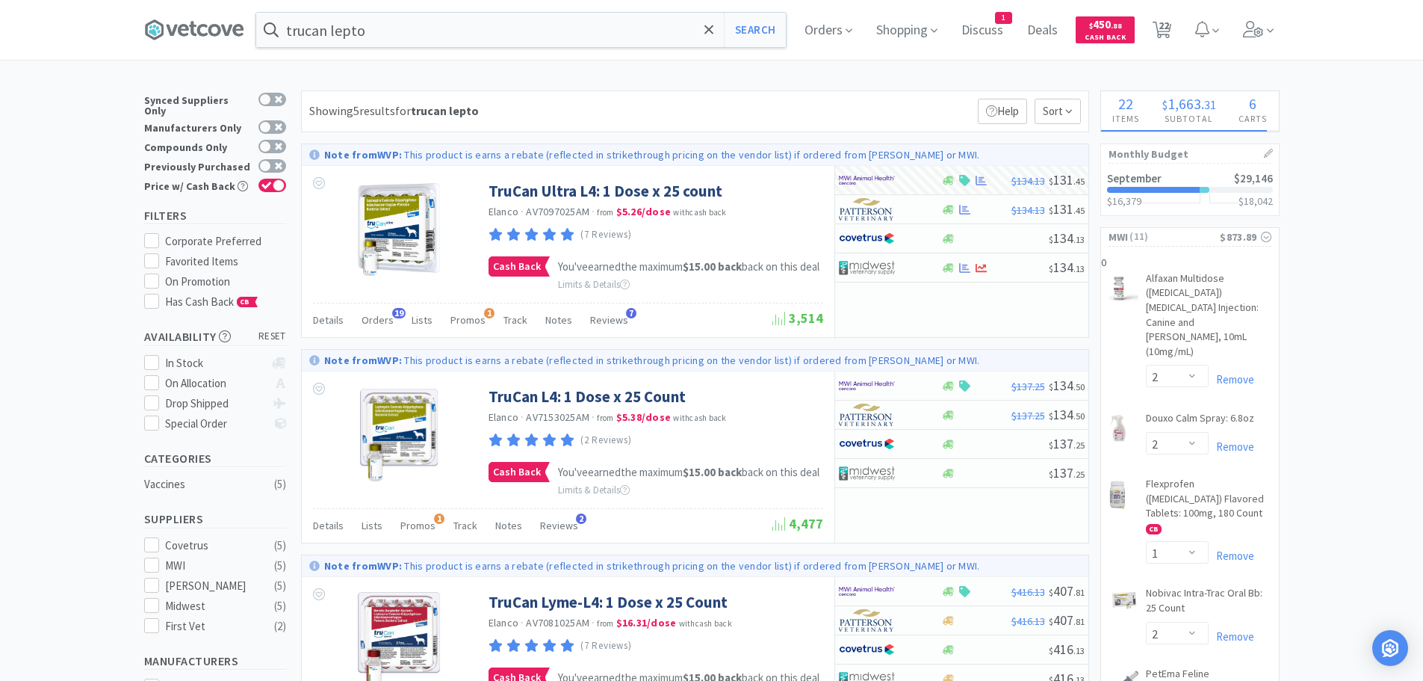
select select "2"
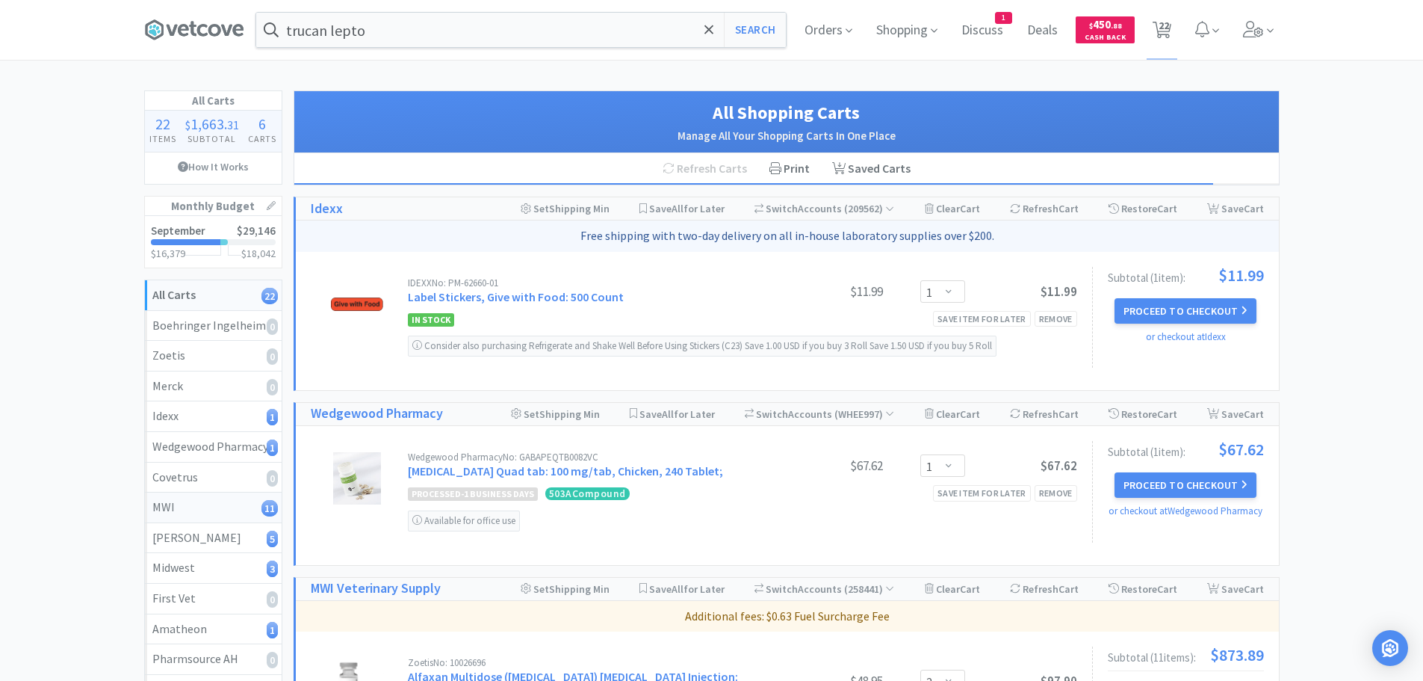
click at [197, 507] on div "MWI 11" at bounding box center [213, 507] width 122 height 19
select select "2"
select select "1"
select select "2"
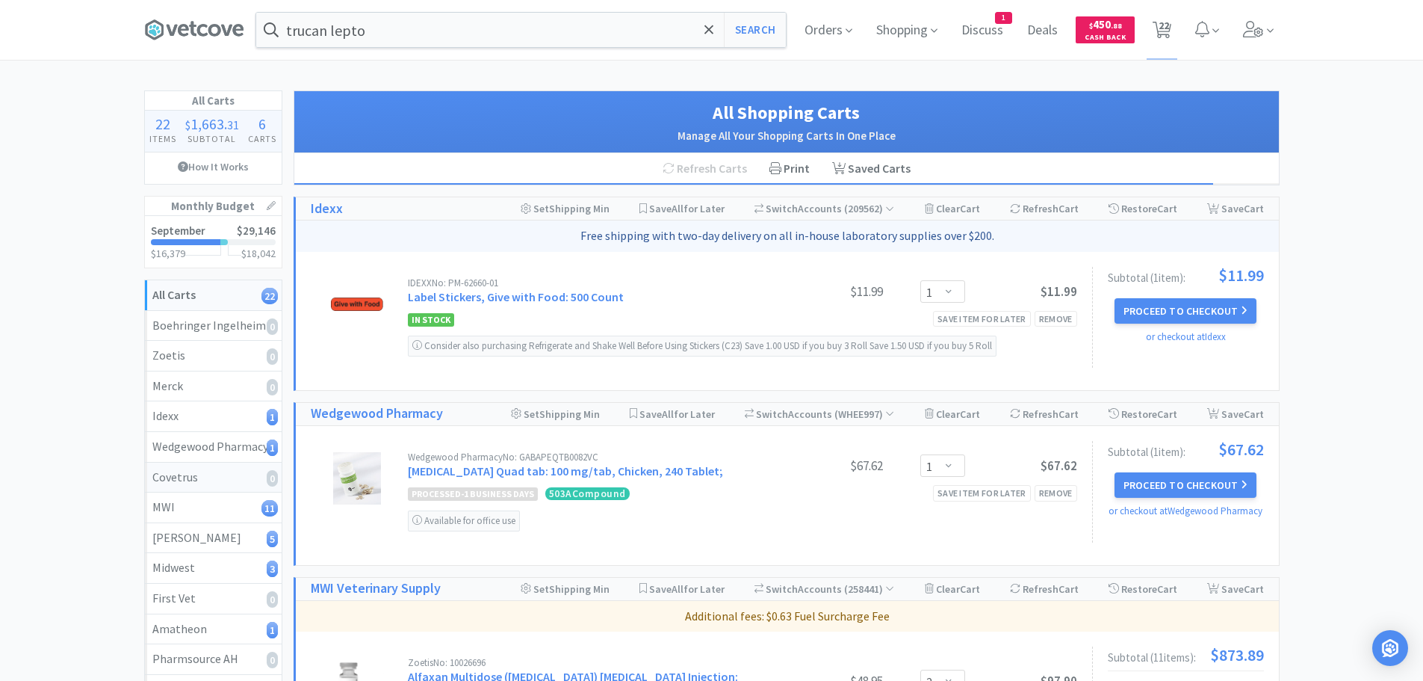
select select "2"
select select "3"
select select "1"
select select "2"
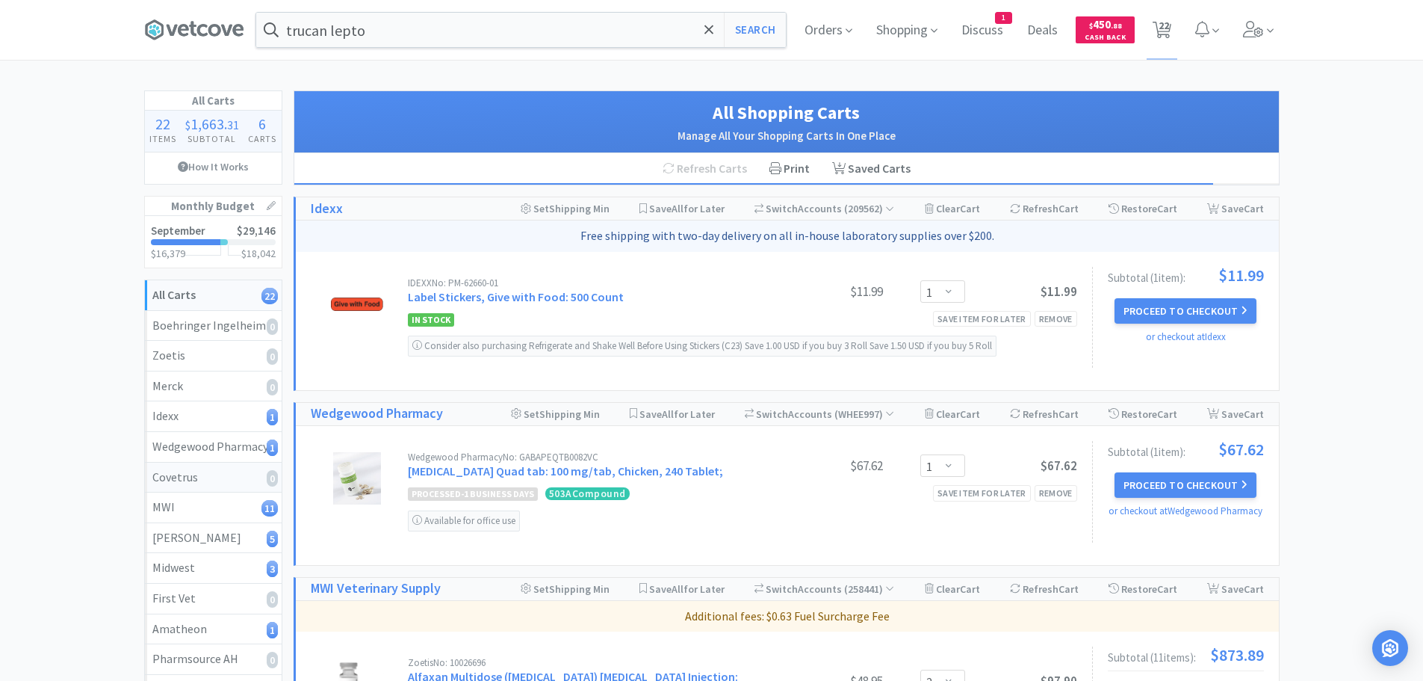
select select "1"
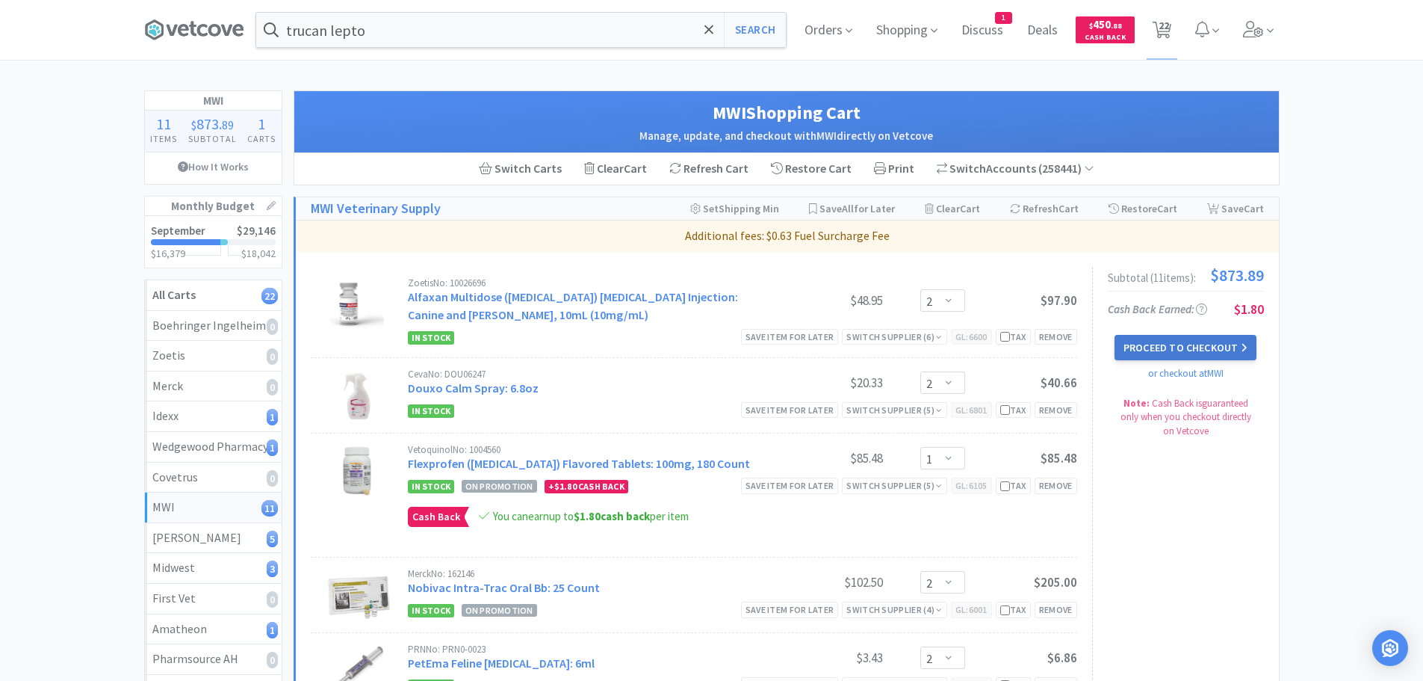
click at [1181, 340] on button "Proceed to Checkout" at bounding box center [1186, 347] width 142 height 25
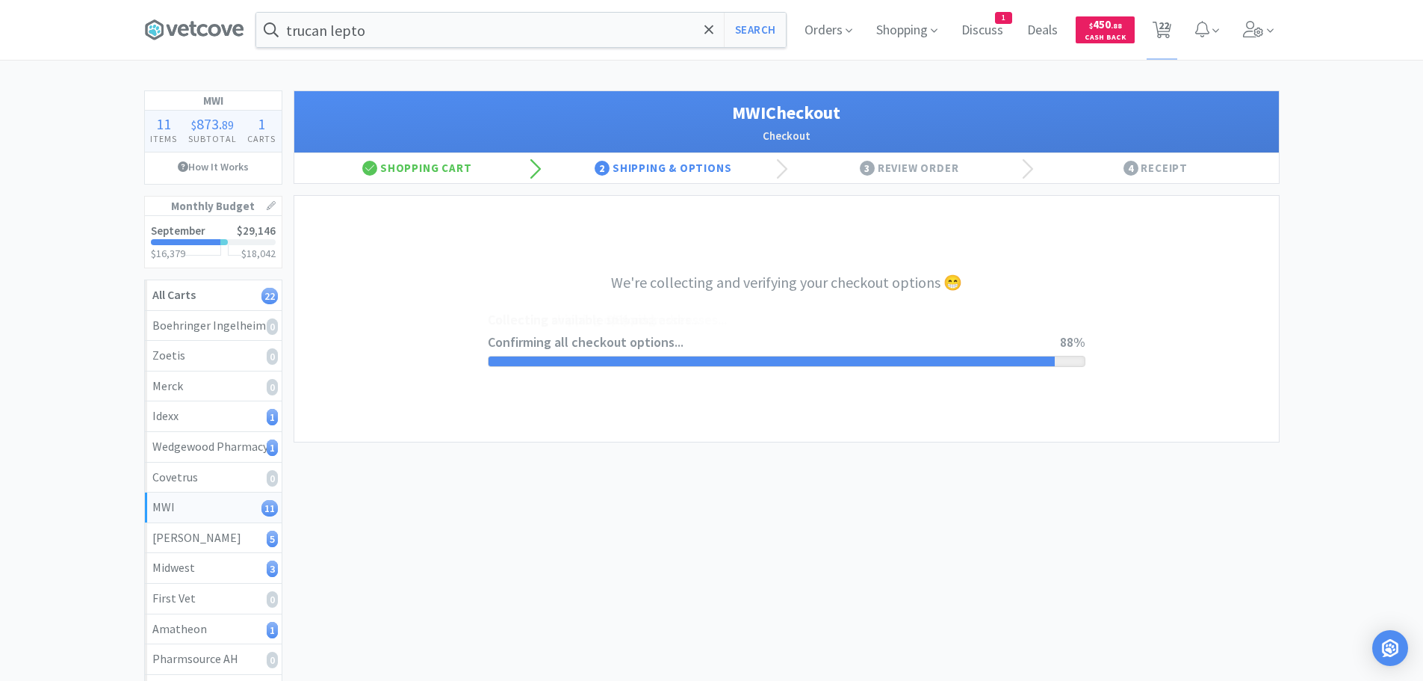
select select "STD_"
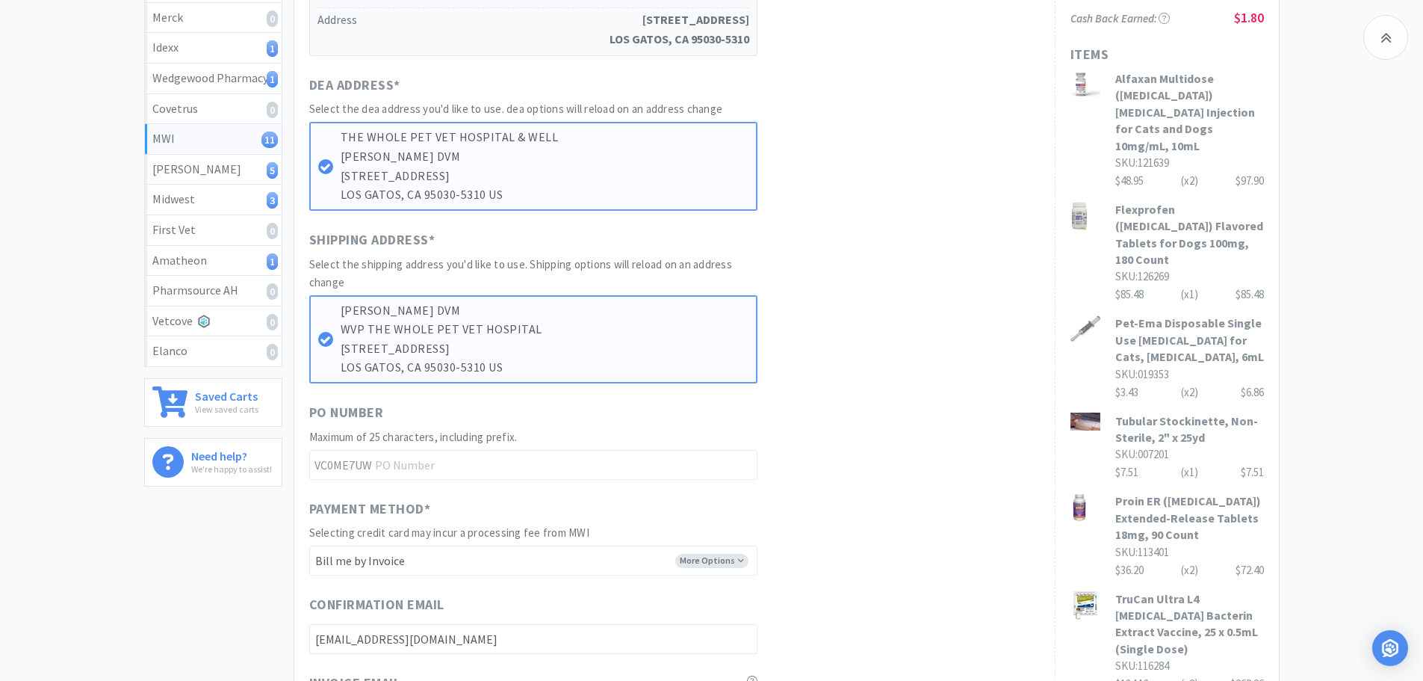
scroll to position [374, 0]
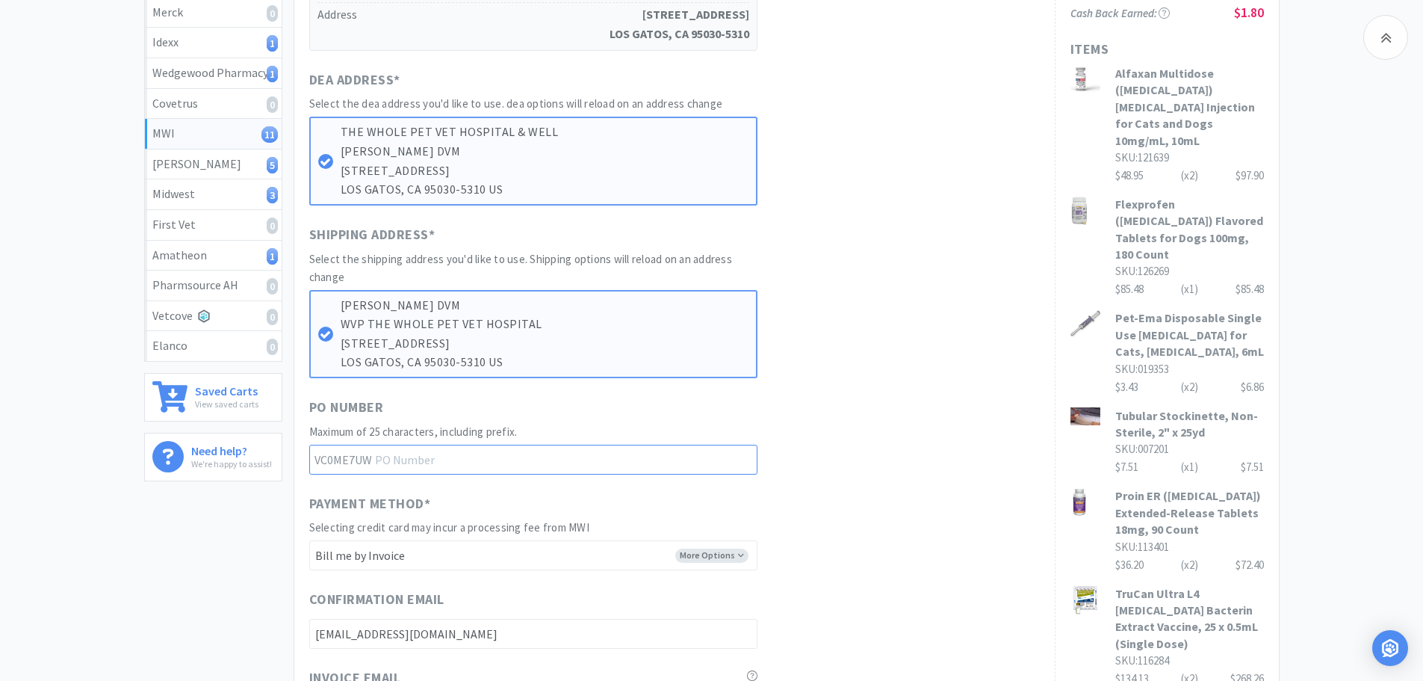
click at [551, 458] on input "text" at bounding box center [533, 460] width 448 height 30
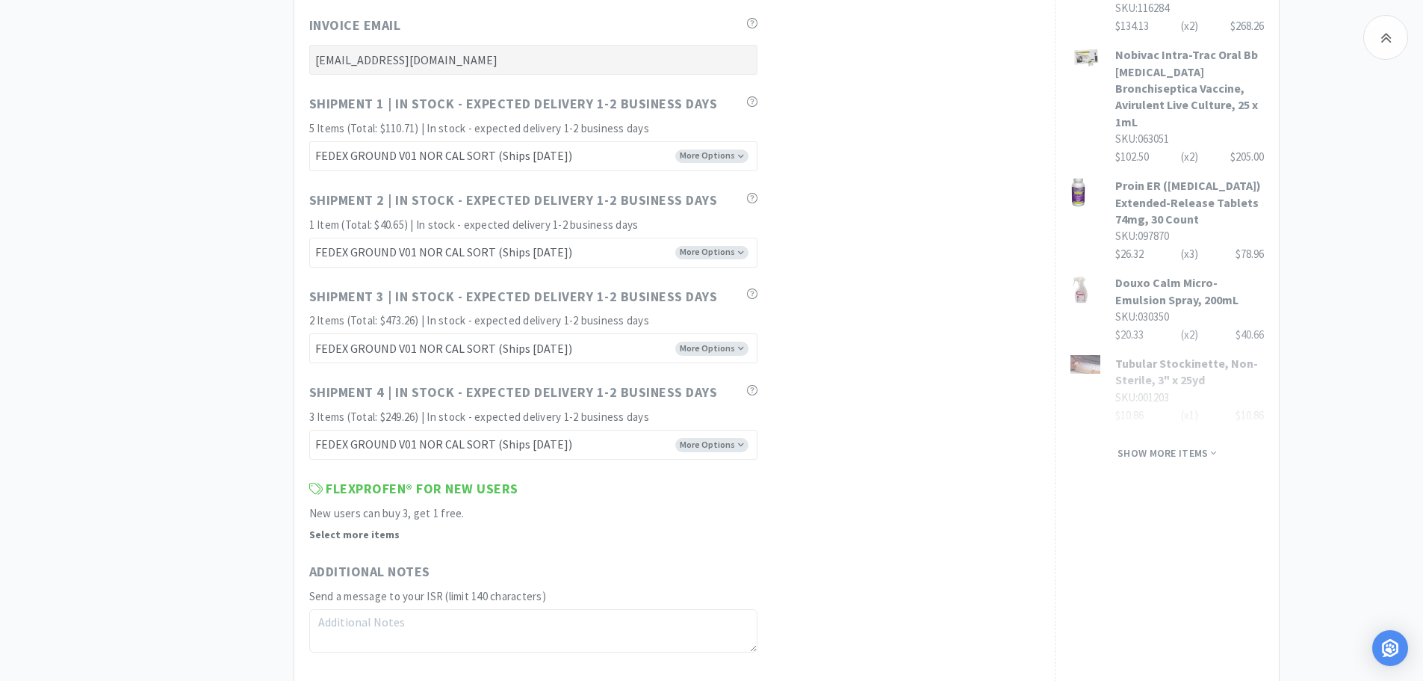
scroll to position [1046, 0]
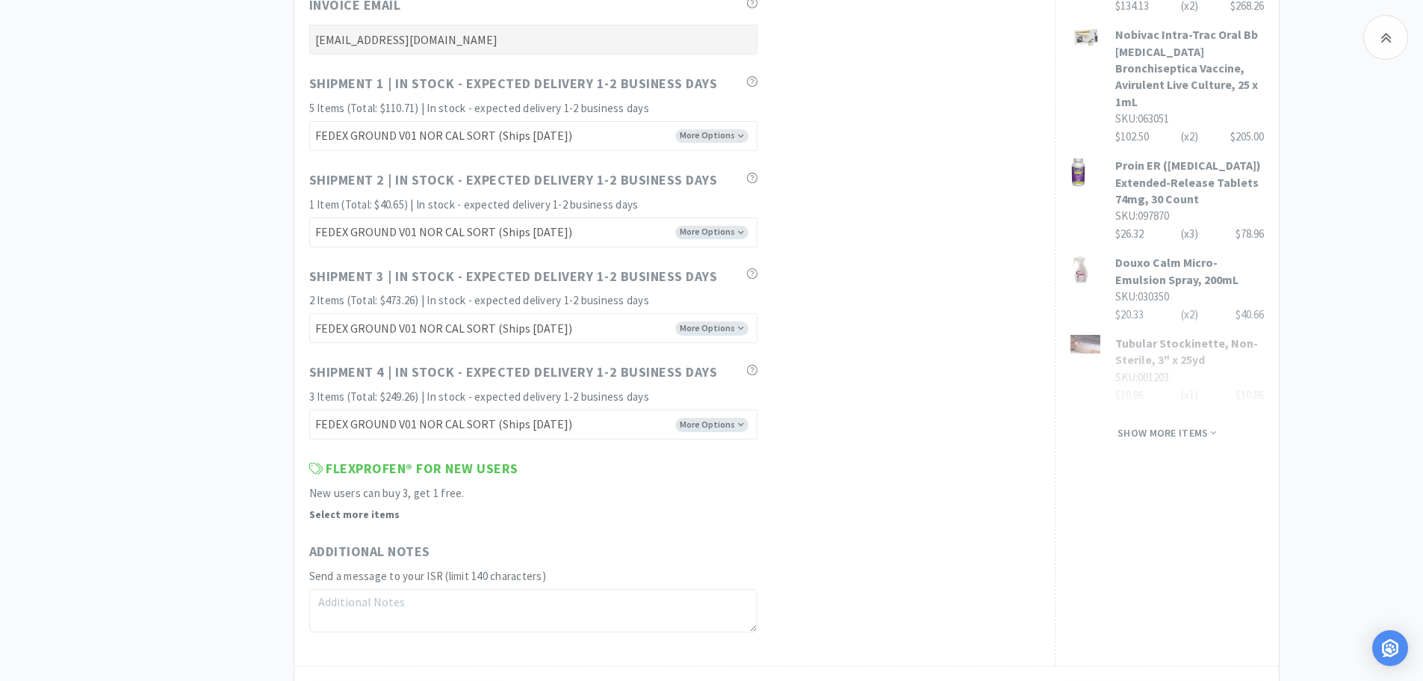
type input "25091701"
click at [412, 602] on textarea at bounding box center [533, 610] width 448 height 43
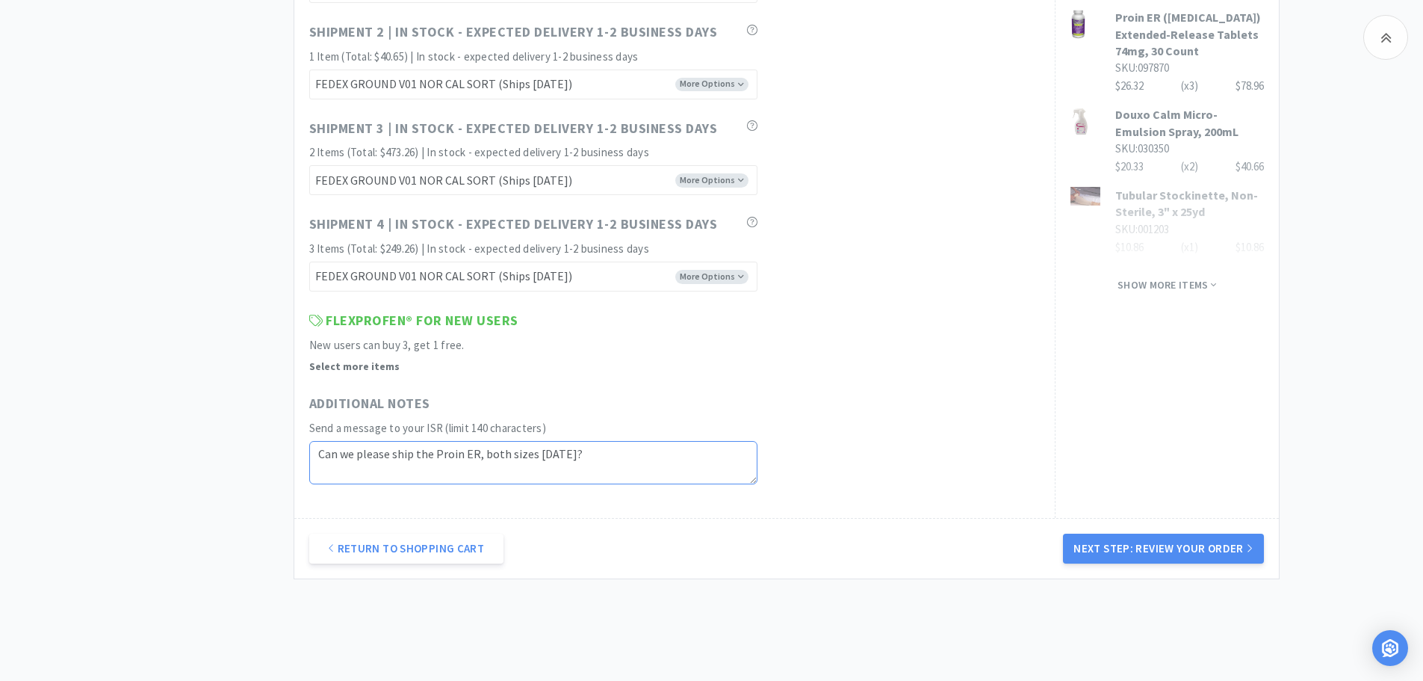
scroll to position [1196, 0]
type textarea "Can we please ship the Proin ER, both sizes today?"
click at [1170, 544] on button "Next Step: Review Your Order" at bounding box center [1163, 547] width 200 height 30
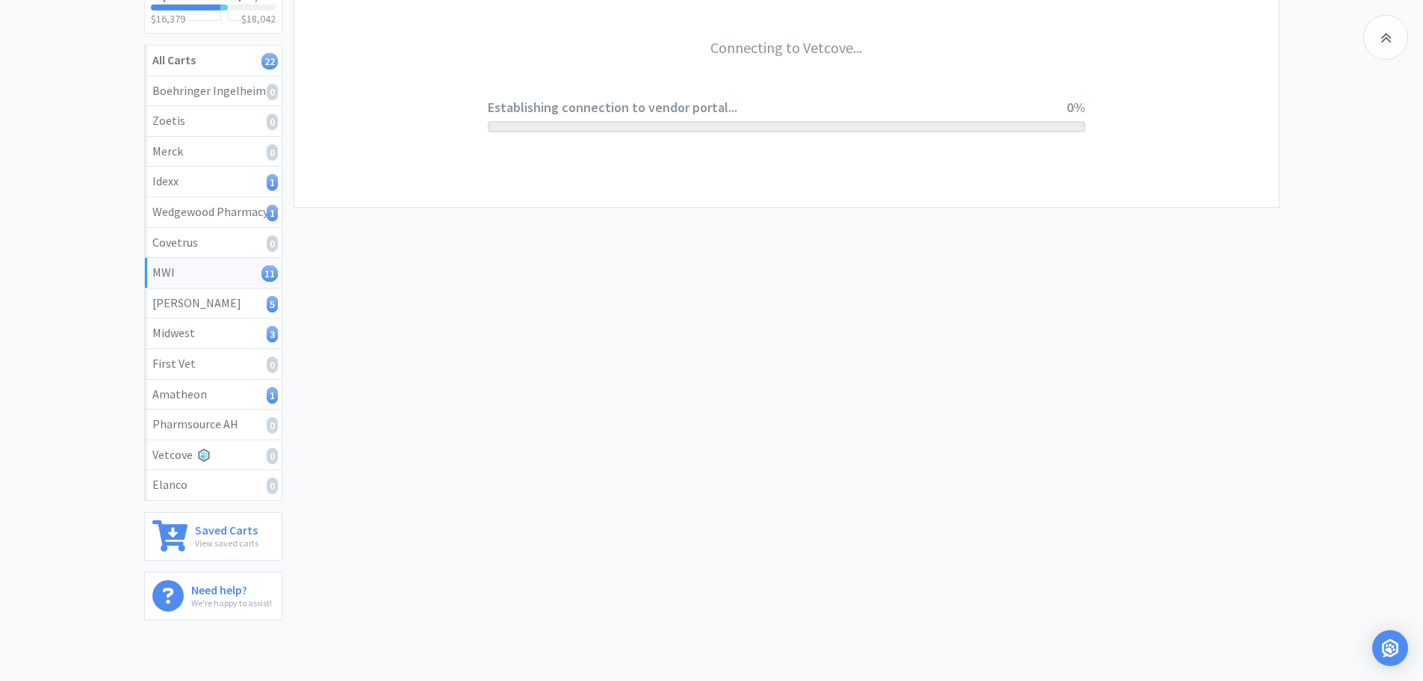
scroll to position [163, 0]
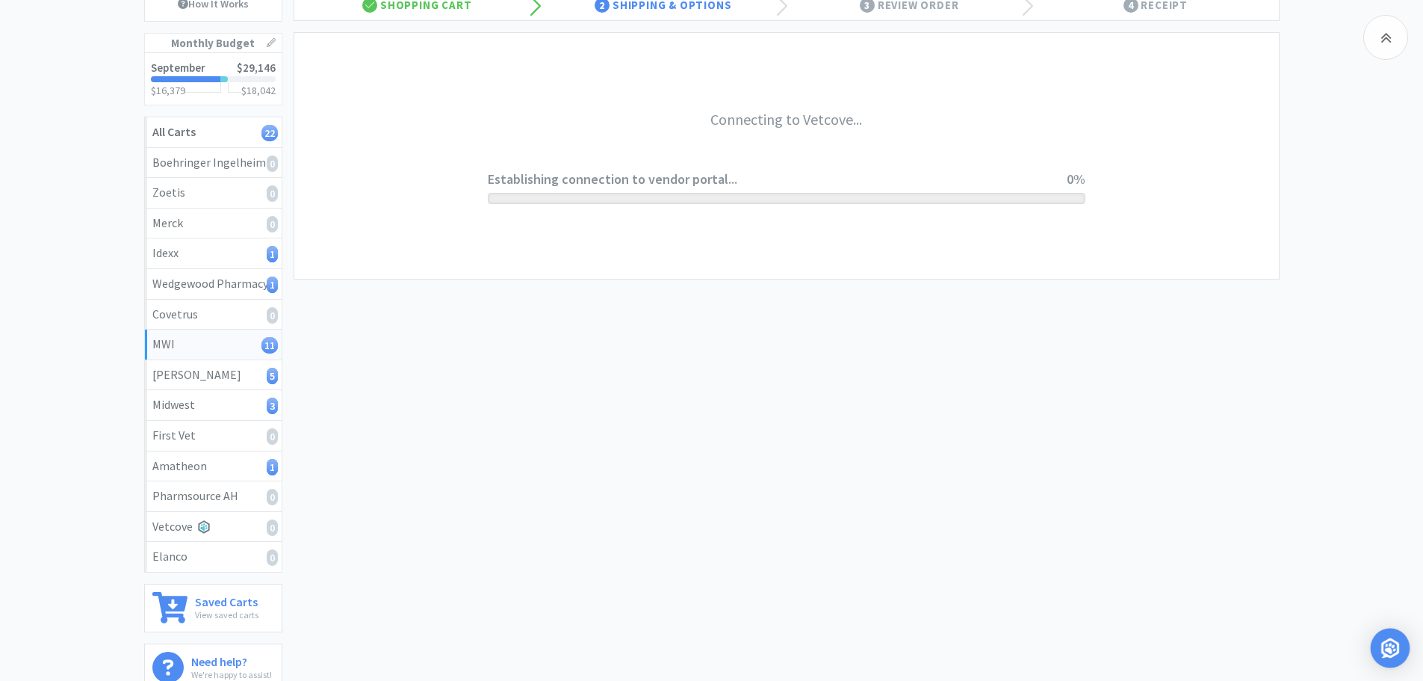
click at [1395, 650] on img "Open Intercom Messenger" at bounding box center [1390, 647] width 19 height 19
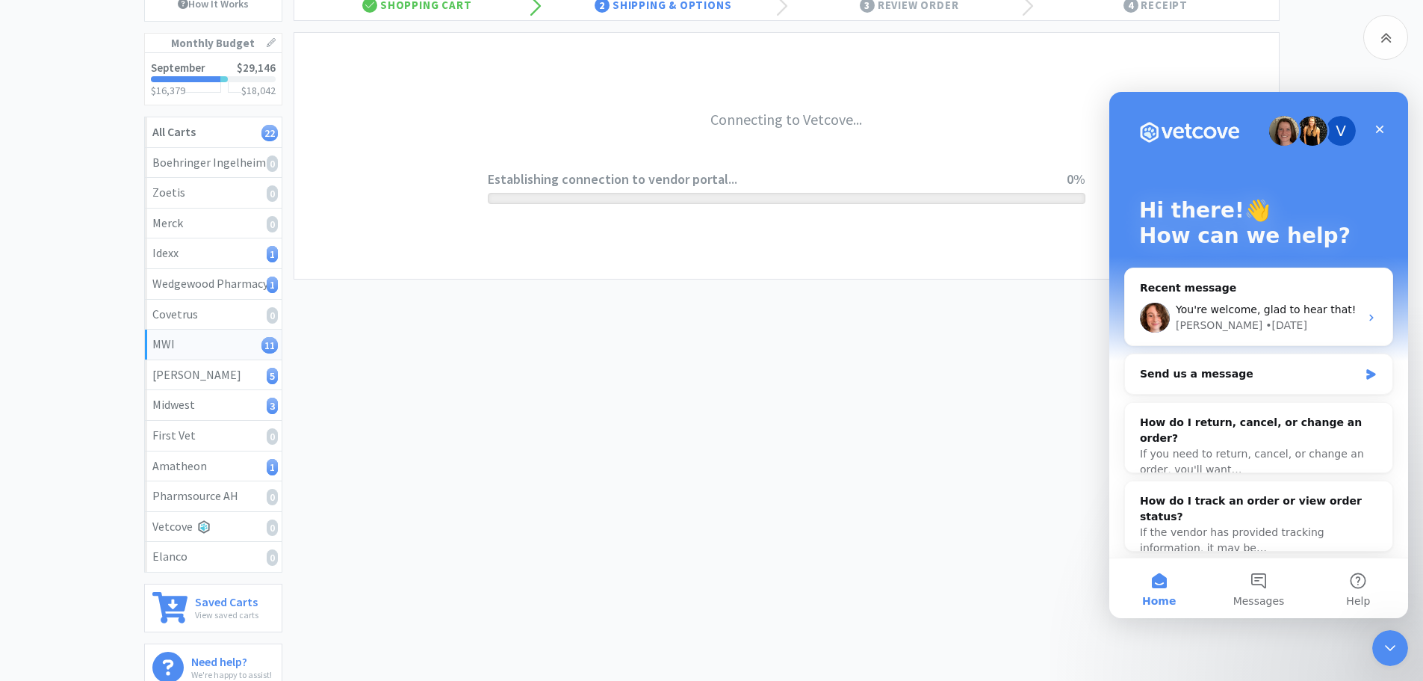
scroll to position [0, 0]
click at [1262, 587] on button "Messages" at bounding box center [1258, 588] width 99 height 60
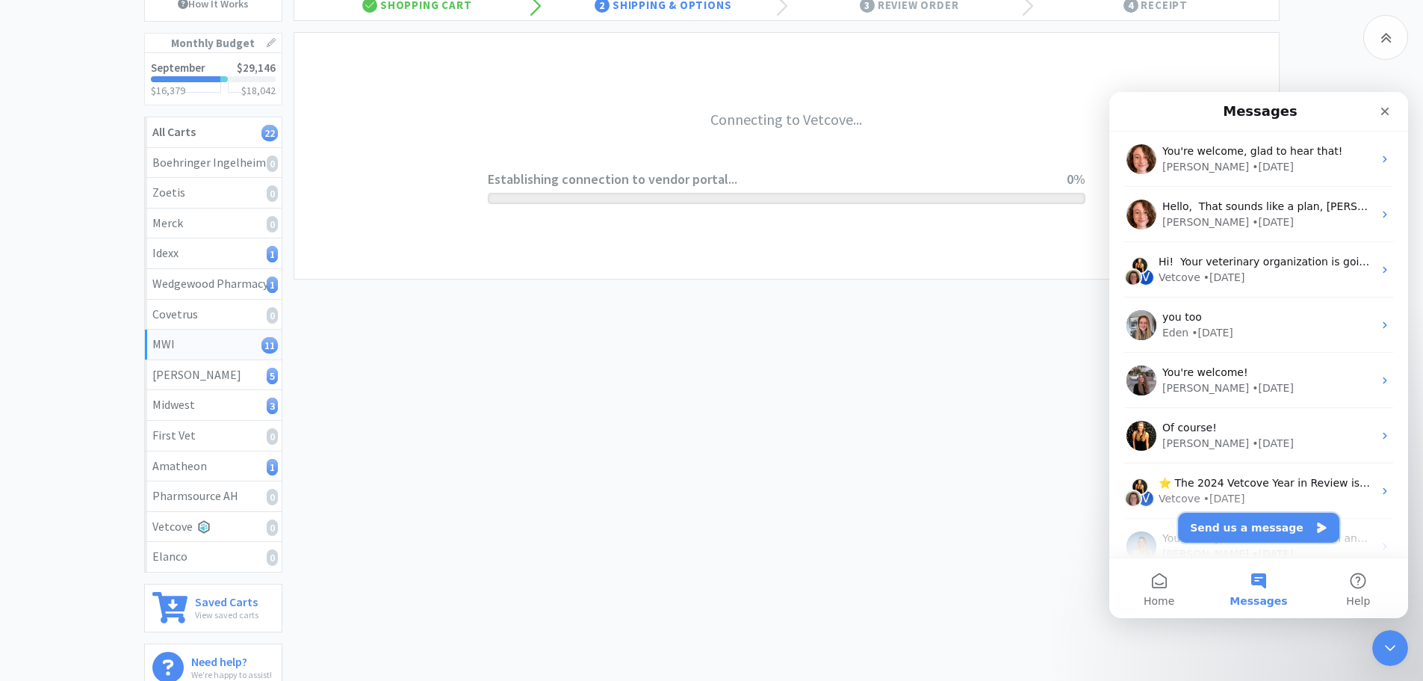
click at [1273, 530] on button "Send us a message" at bounding box center [1258, 528] width 161 height 30
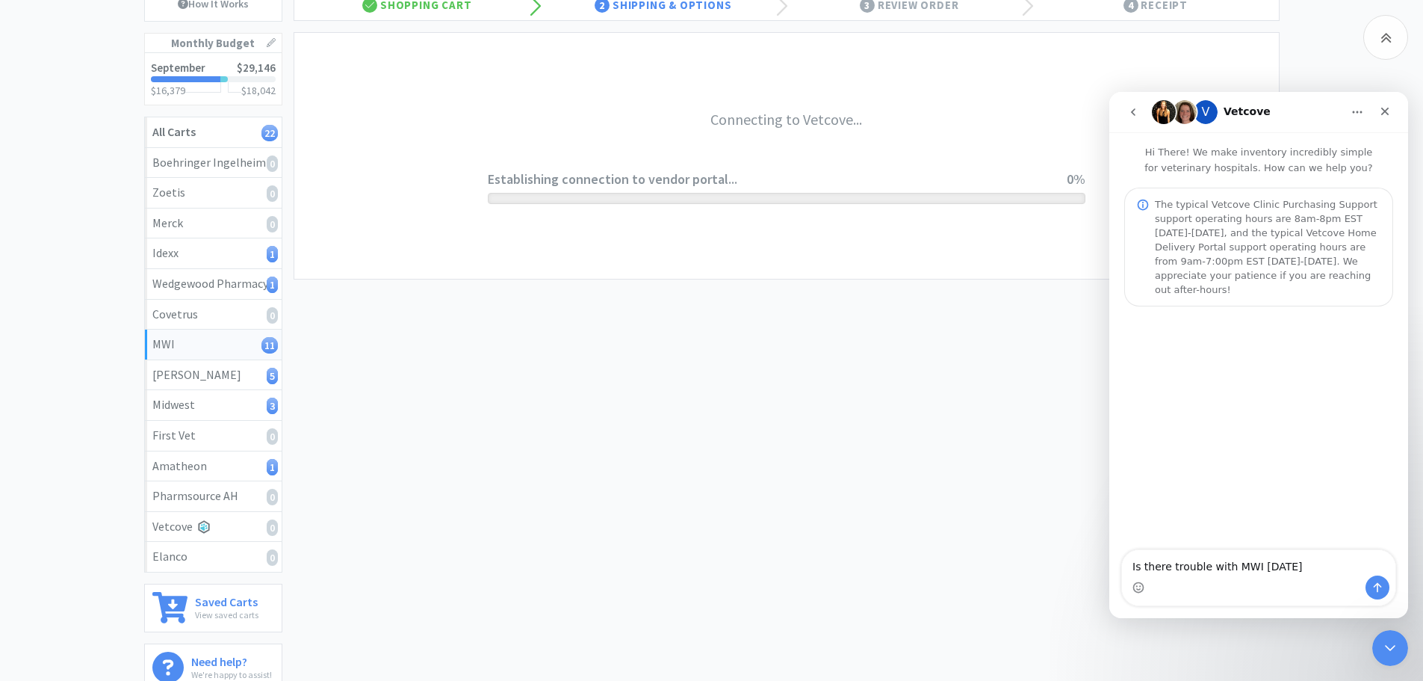
type textarea "Is there trouble with MWI [DATE]?"
type textarea "My order will not connect to the vendor portal."
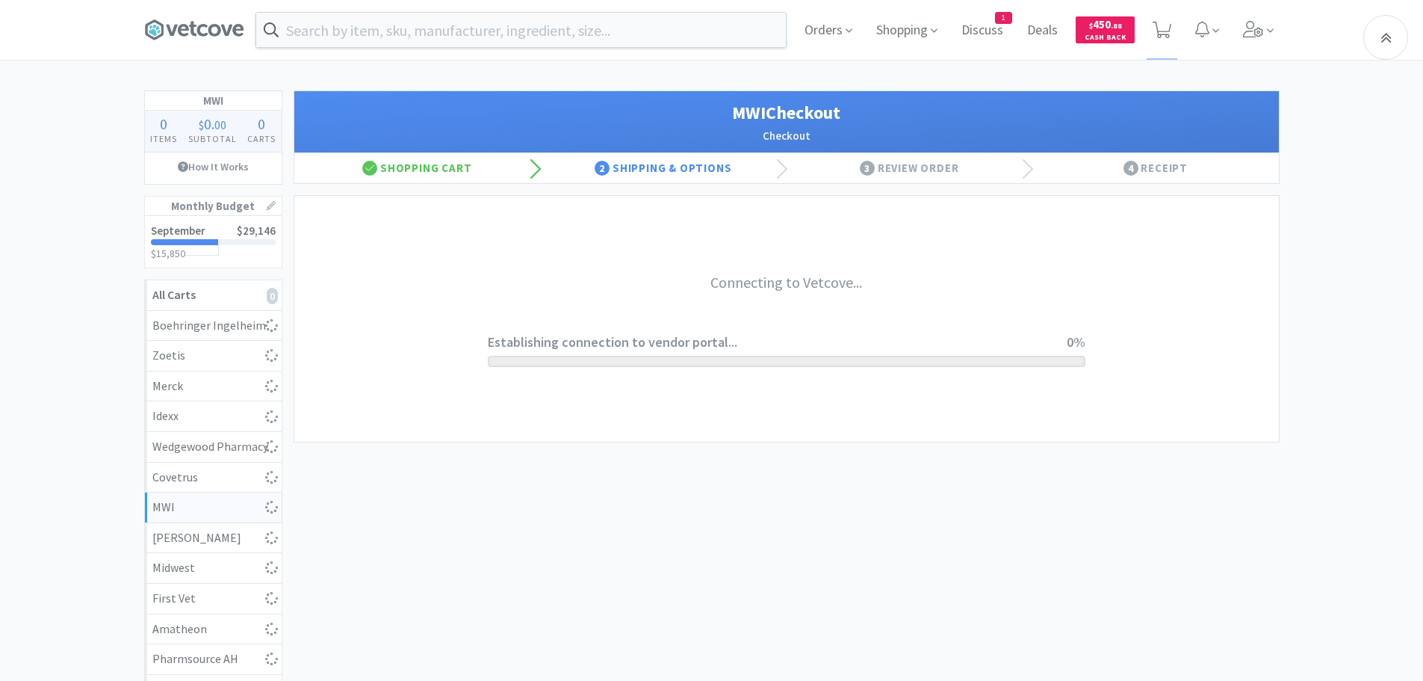
select select "STD_"
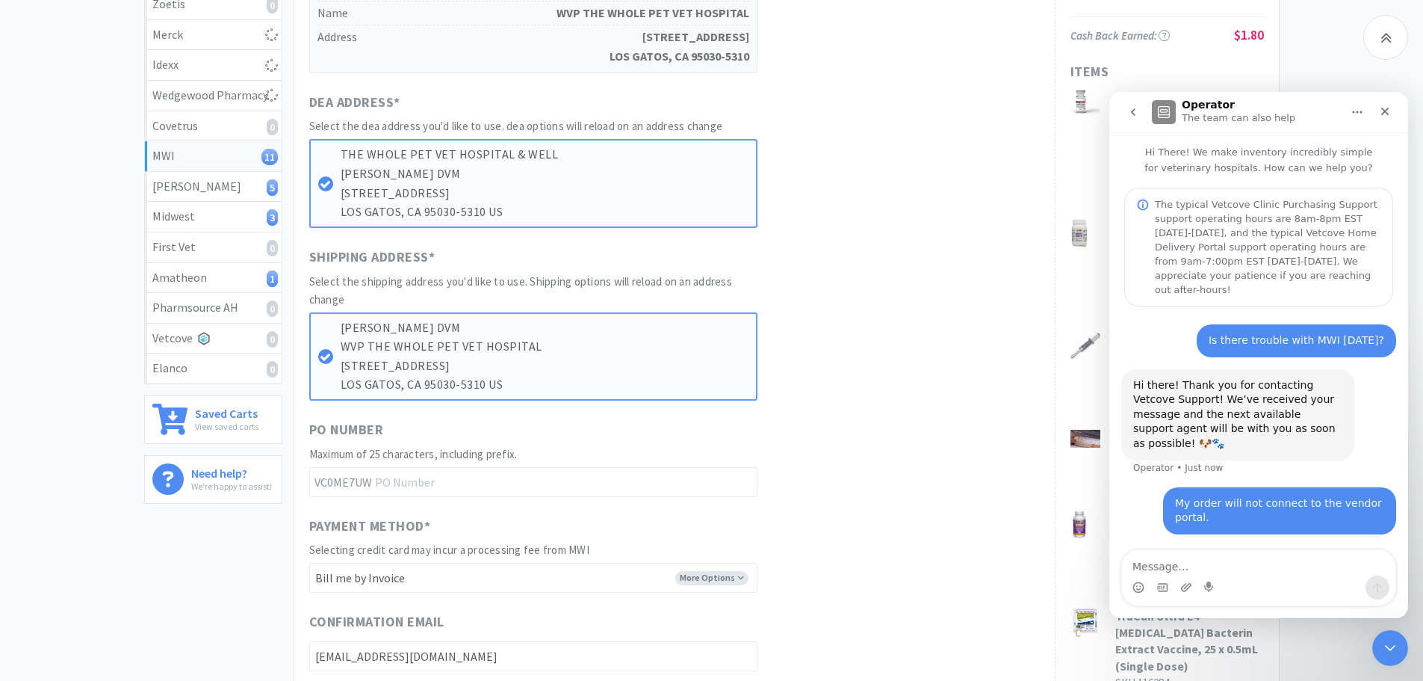
scroll to position [374, 0]
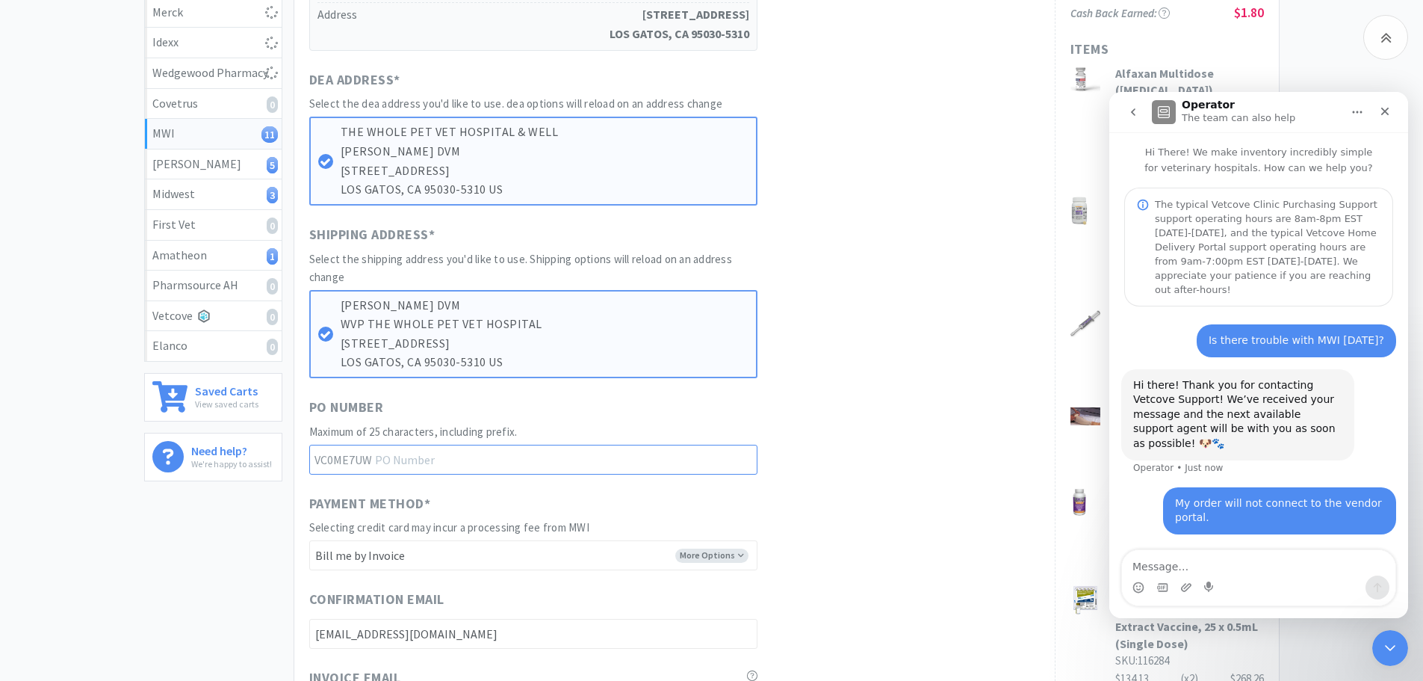
click at [534, 460] on input "text" at bounding box center [533, 460] width 448 height 30
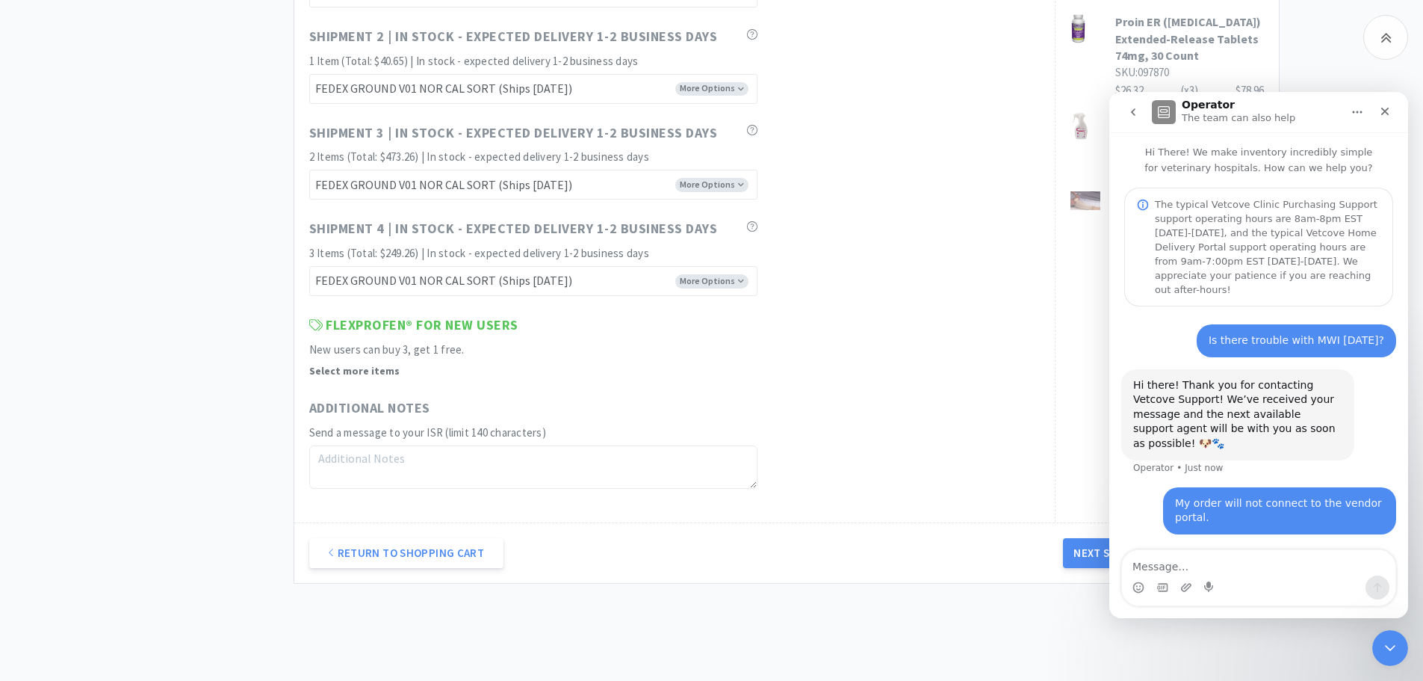
scroll to position [1196, 0]
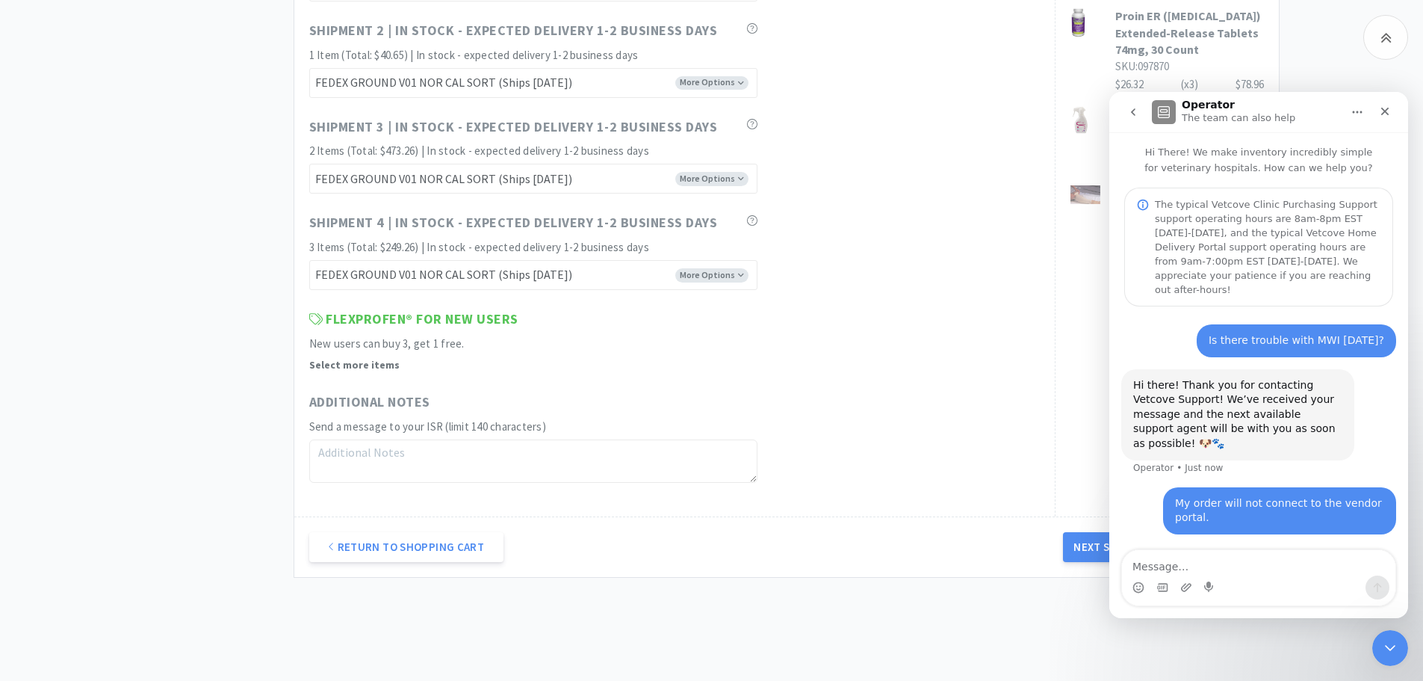
type input "25091701"
click at [394, 454] on textarea at bounding box center [533, 460] width 448 height 43
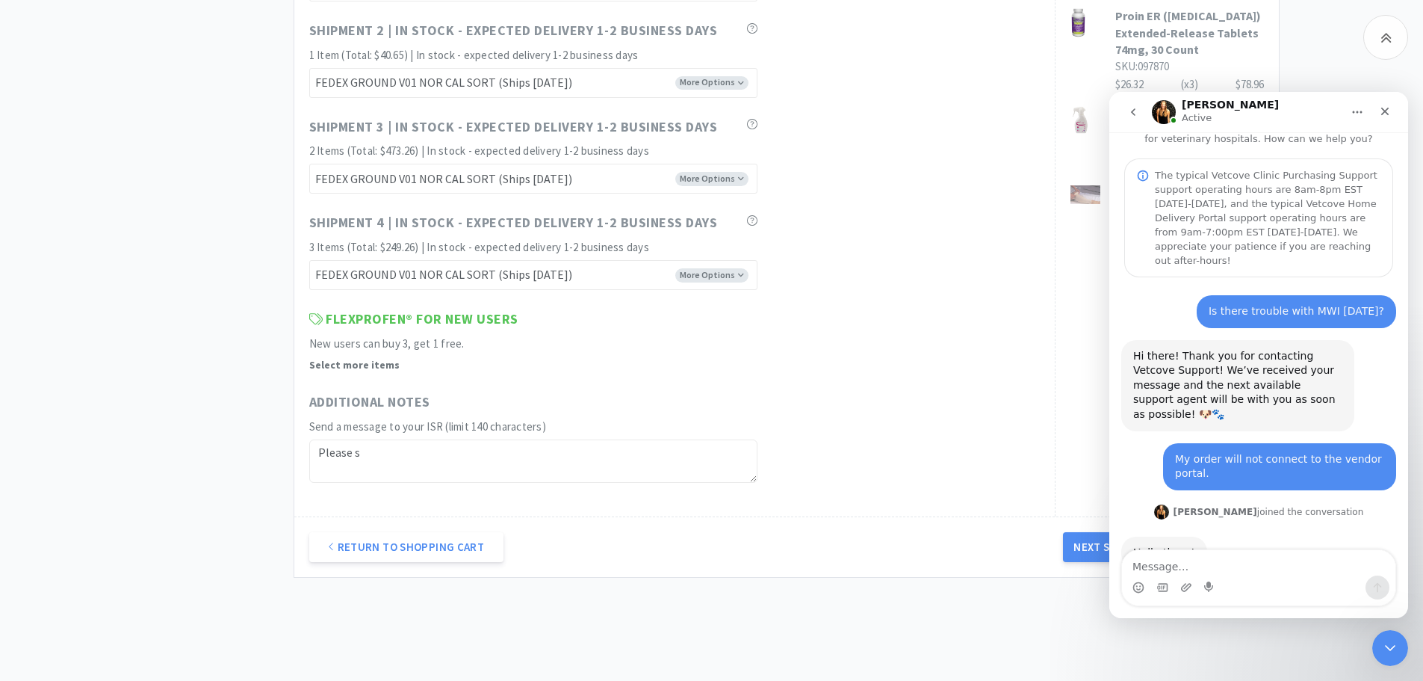
scroll to position [51, 0]
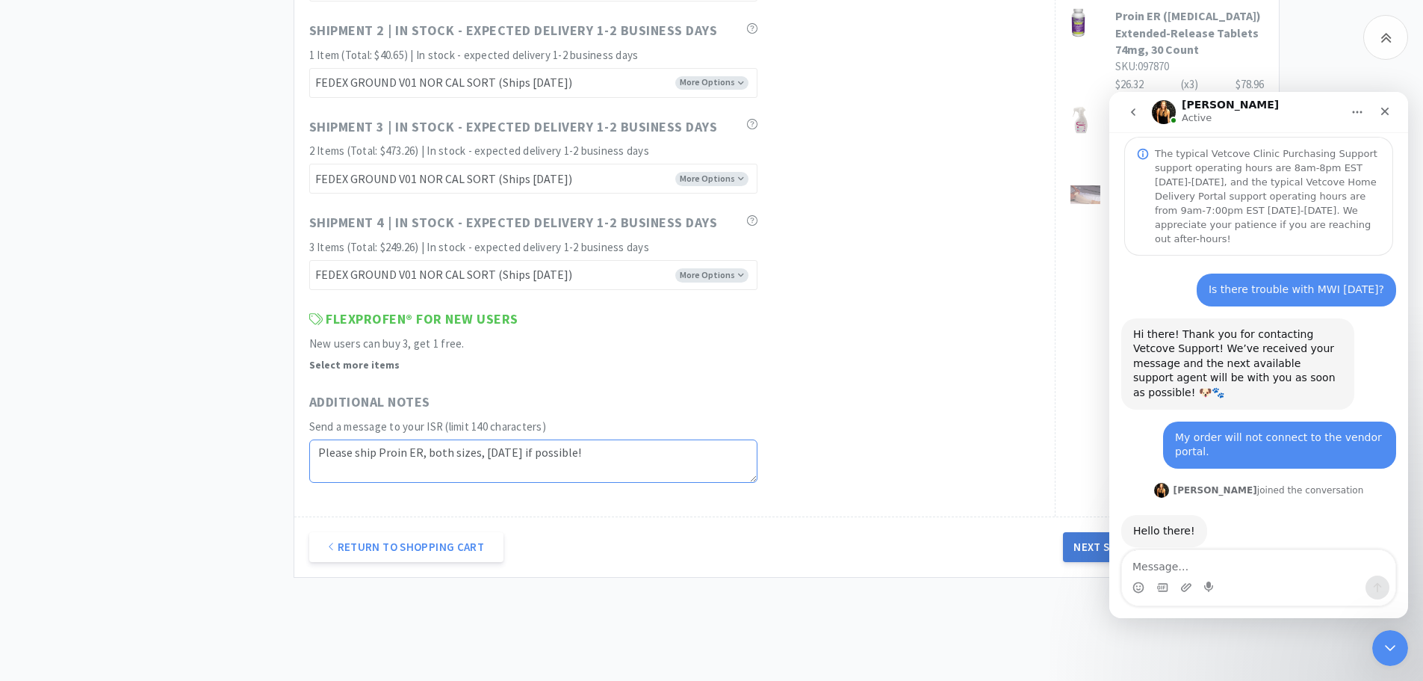
type textarea "Please ship Proin ER, both sizes, [DATE] if possible!"
click at [1092, 547] on button "Next Step: Review Your Order" at bounding box center [1163, 547] width 200 height 30
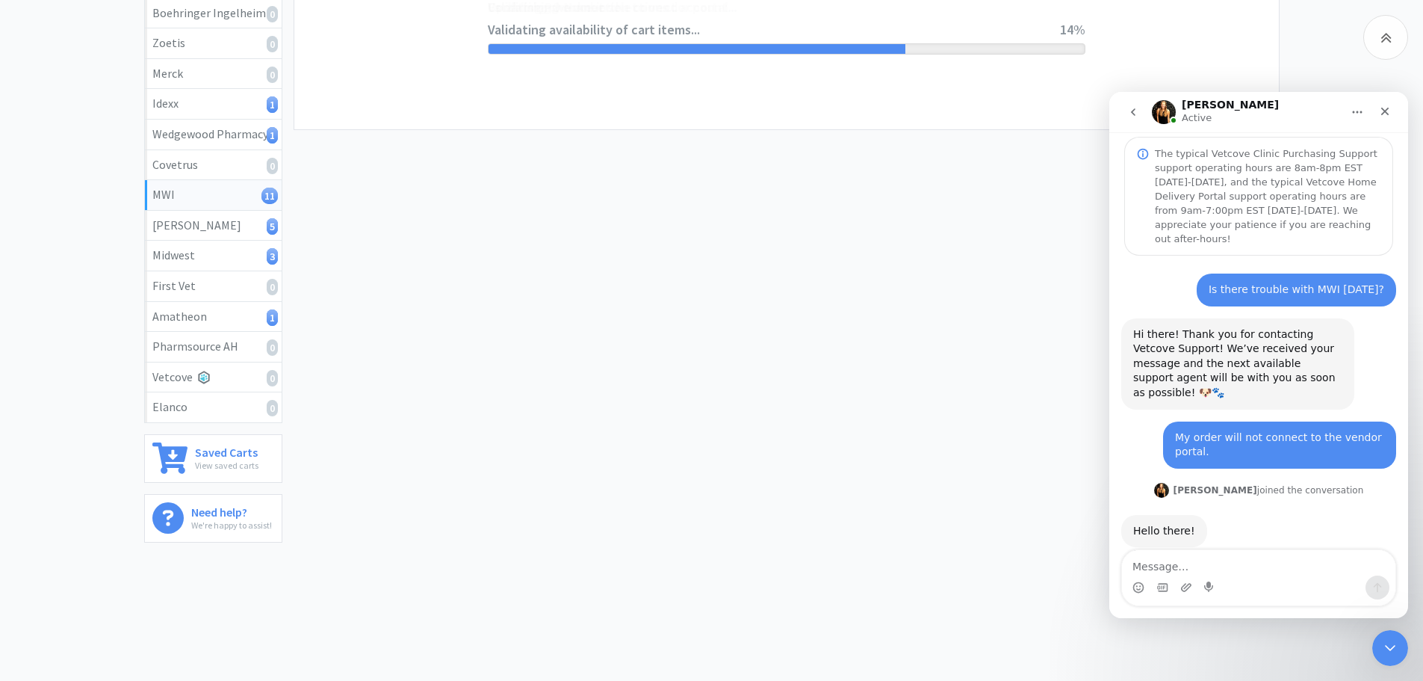
scroll to position [0, 0]
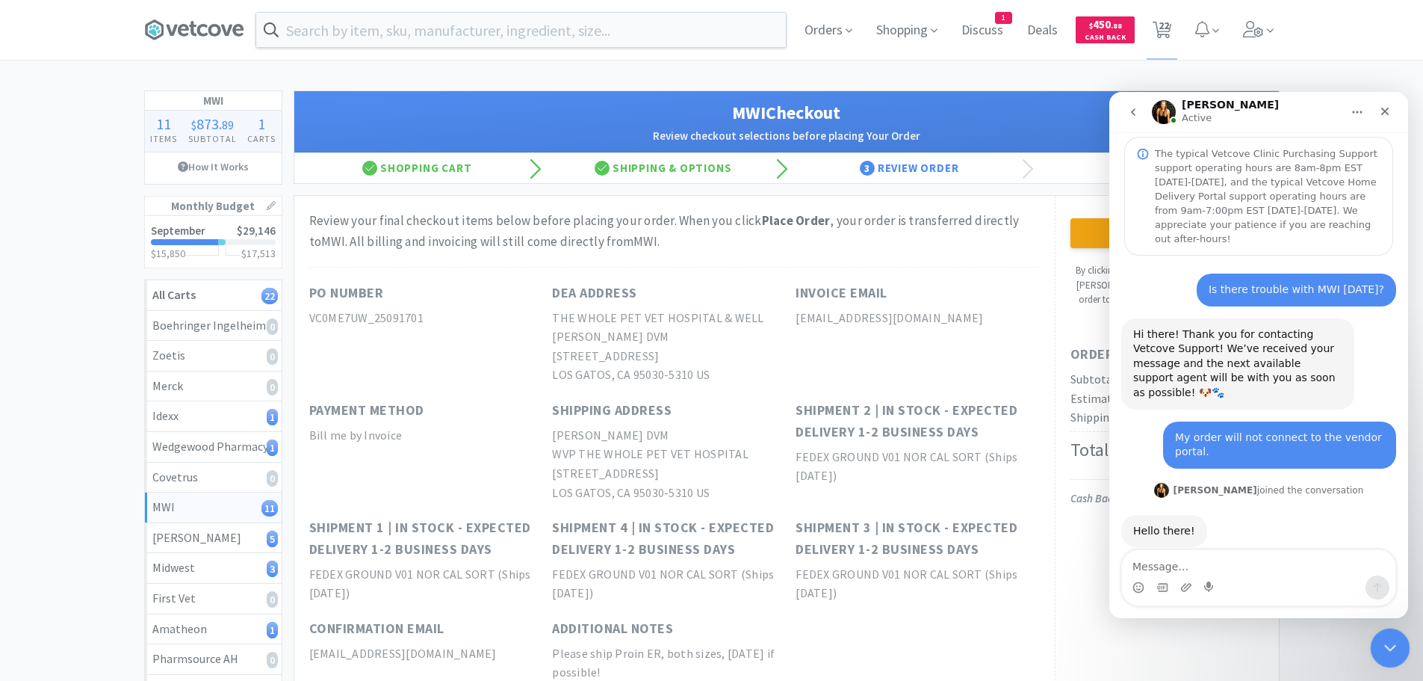
click at [1396, 643] on icon "Close Intercom Messenger" at bounding box center [1388, 646] width 18 height 18
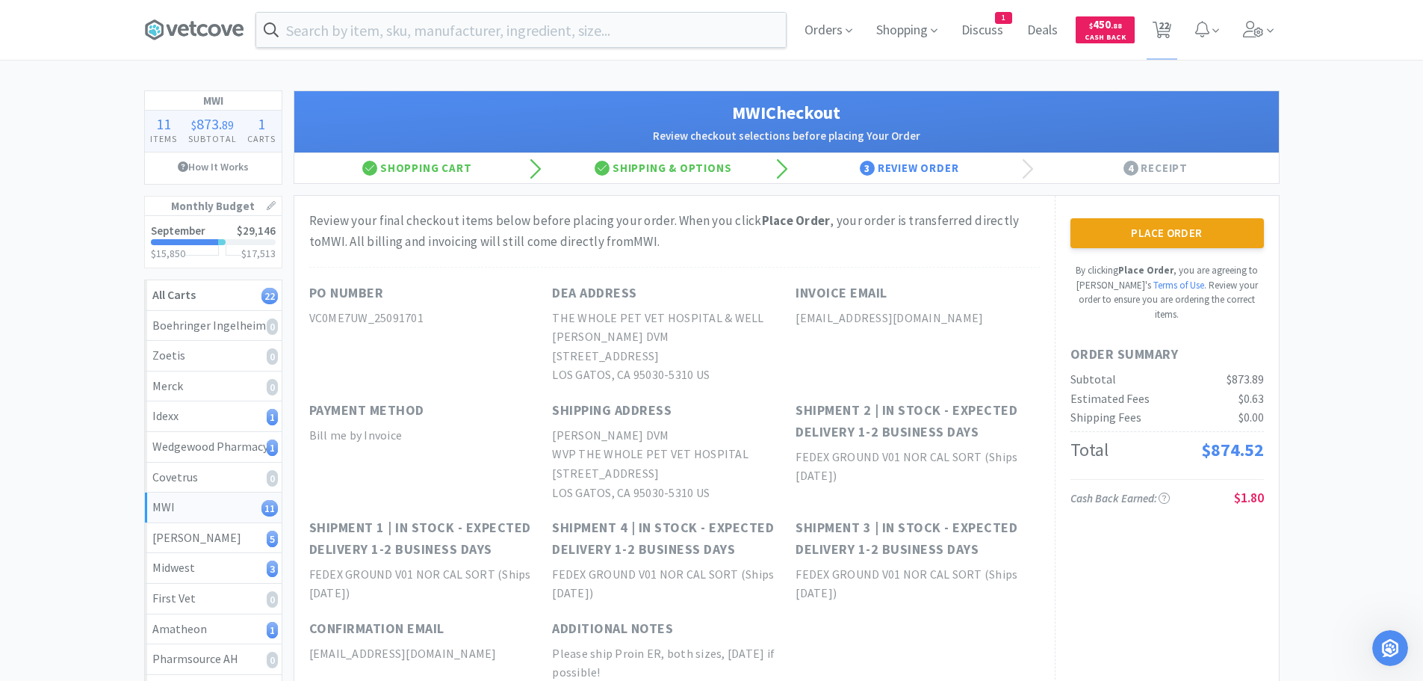
scroll to position [51, 0]
click at [1160, 232] on button "Place Order" at bounding box center [1168, 233] width 194 height 30
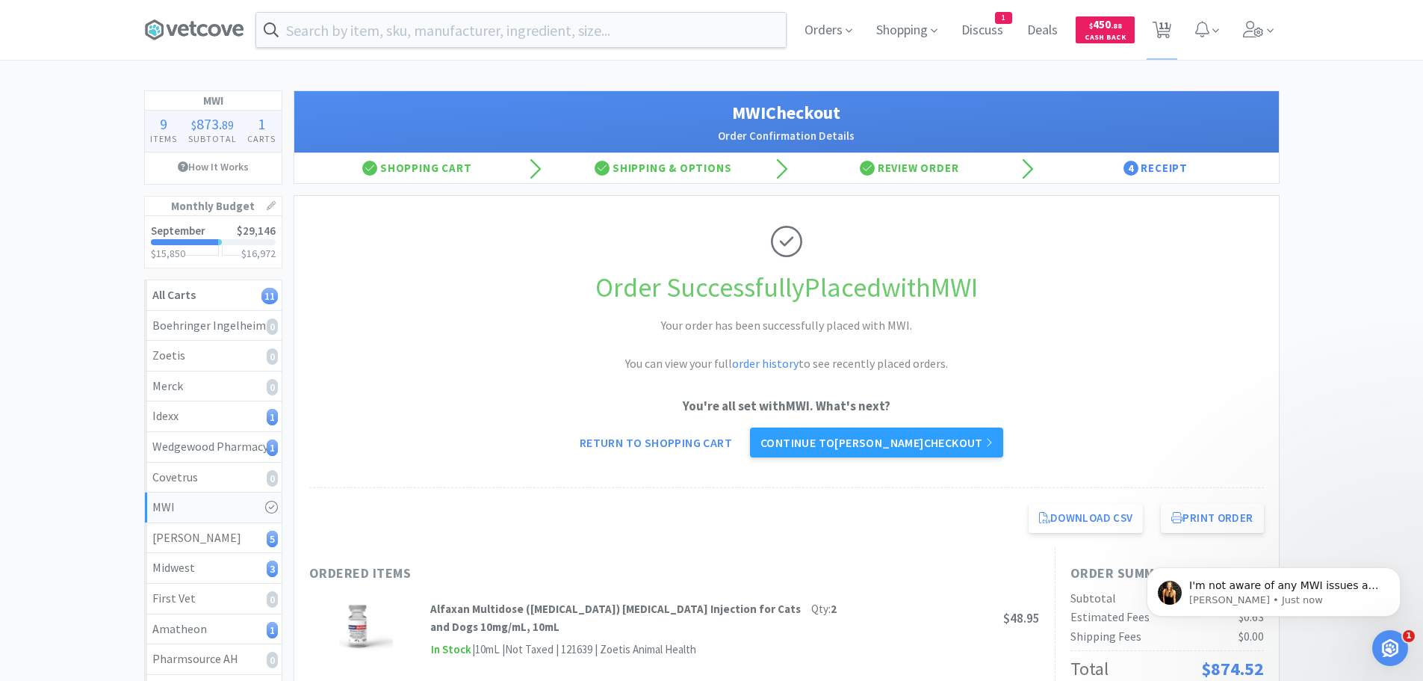
scroll to position [114, 0]
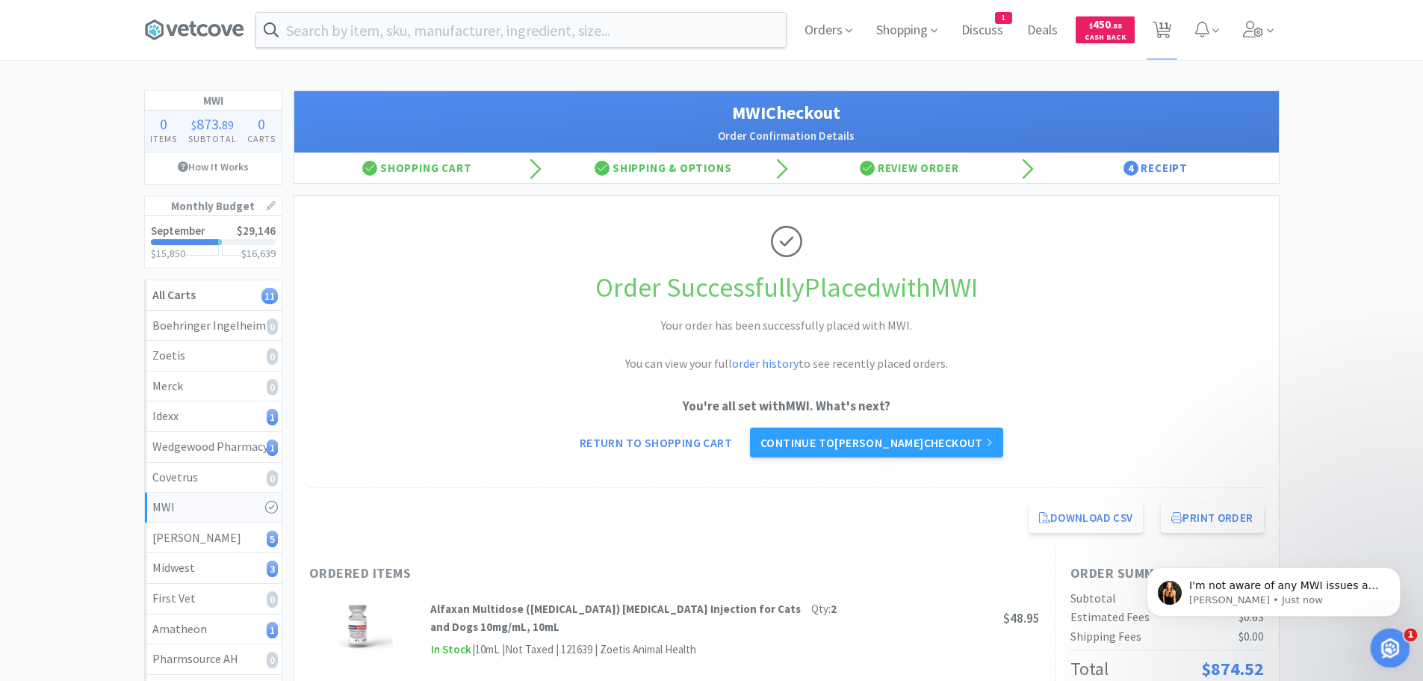
click at [1394, 653] on div "Open Intercom Messenger" at bounding box center [1388, 645] width 49 height 49
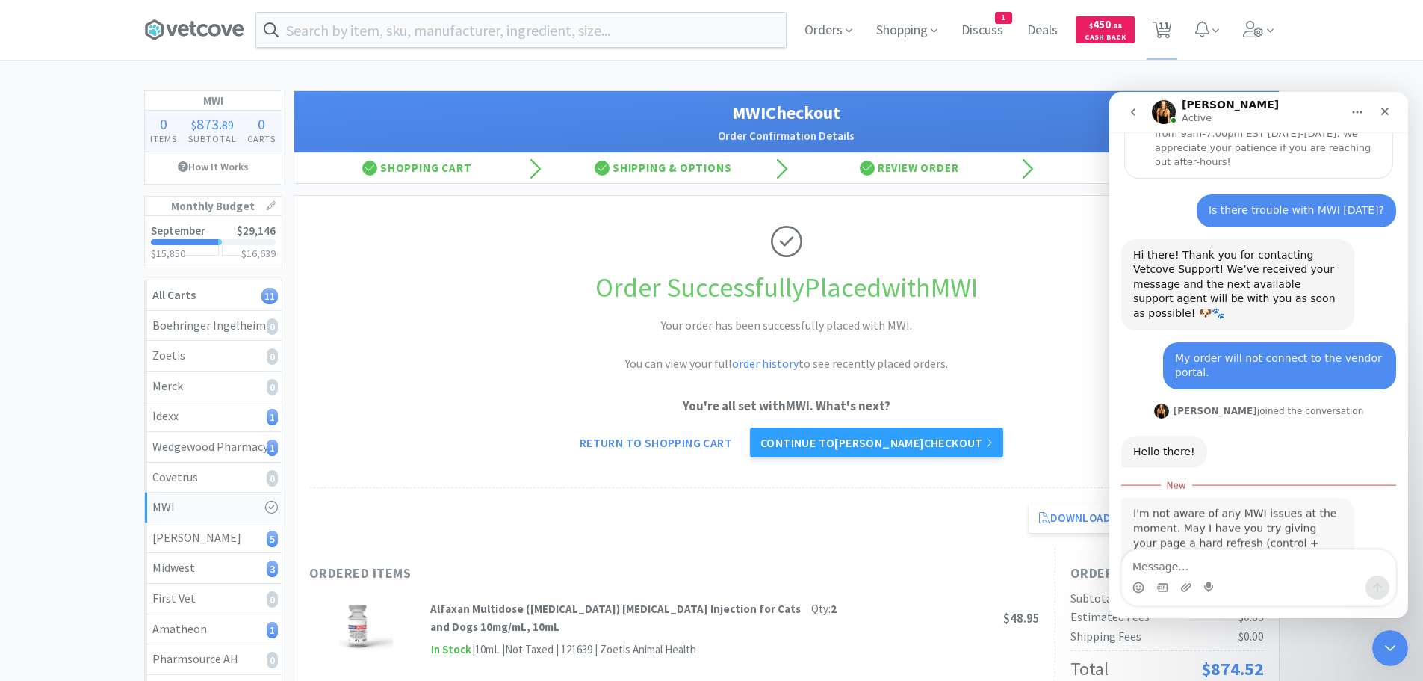
scroll to position [139, 0]
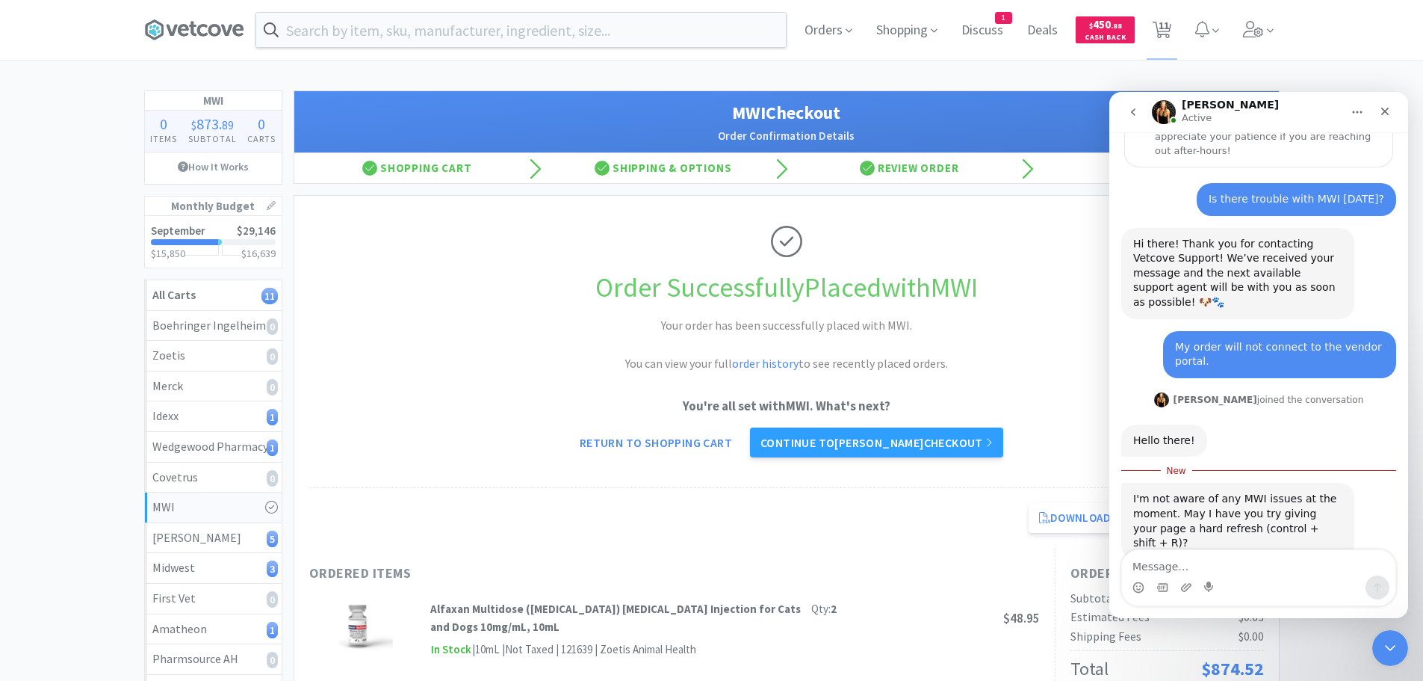
click at [1194, 560] on textarea "Message…" at bounding box center [1258, 562] width 273 height 25
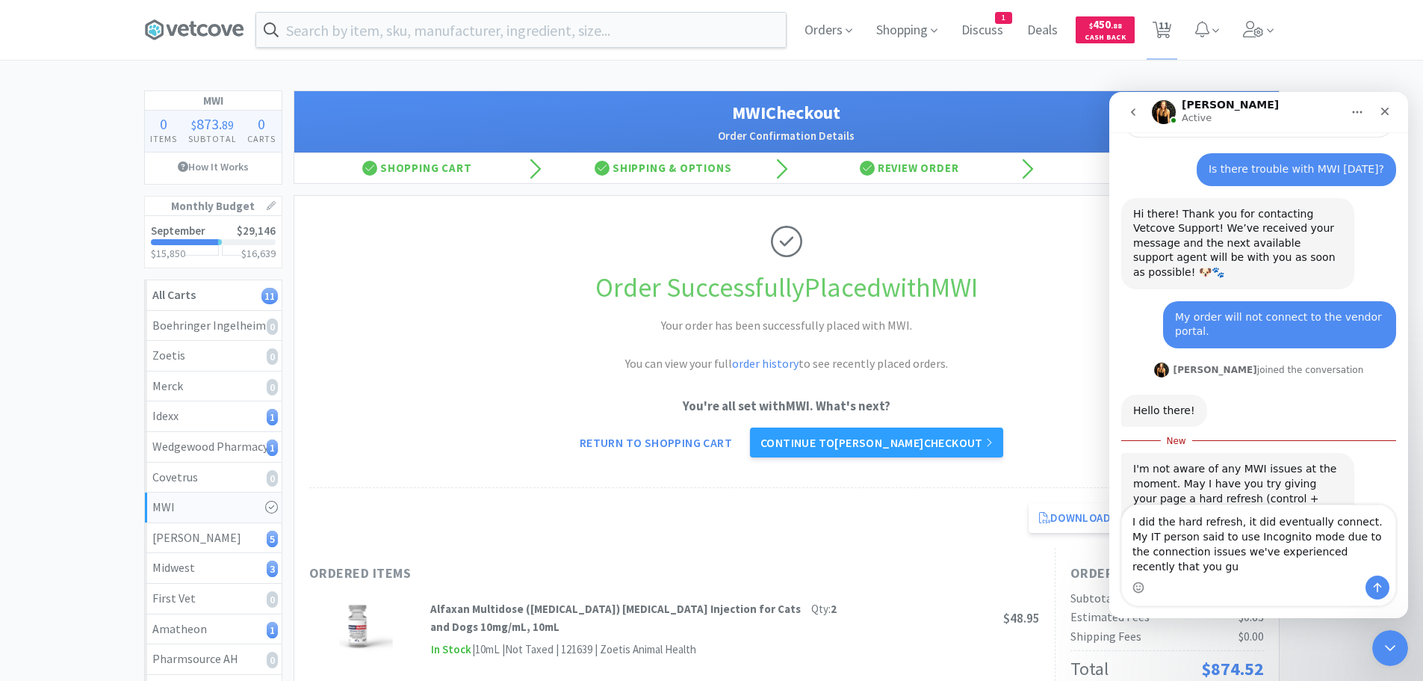
scroll to position [184, 0]
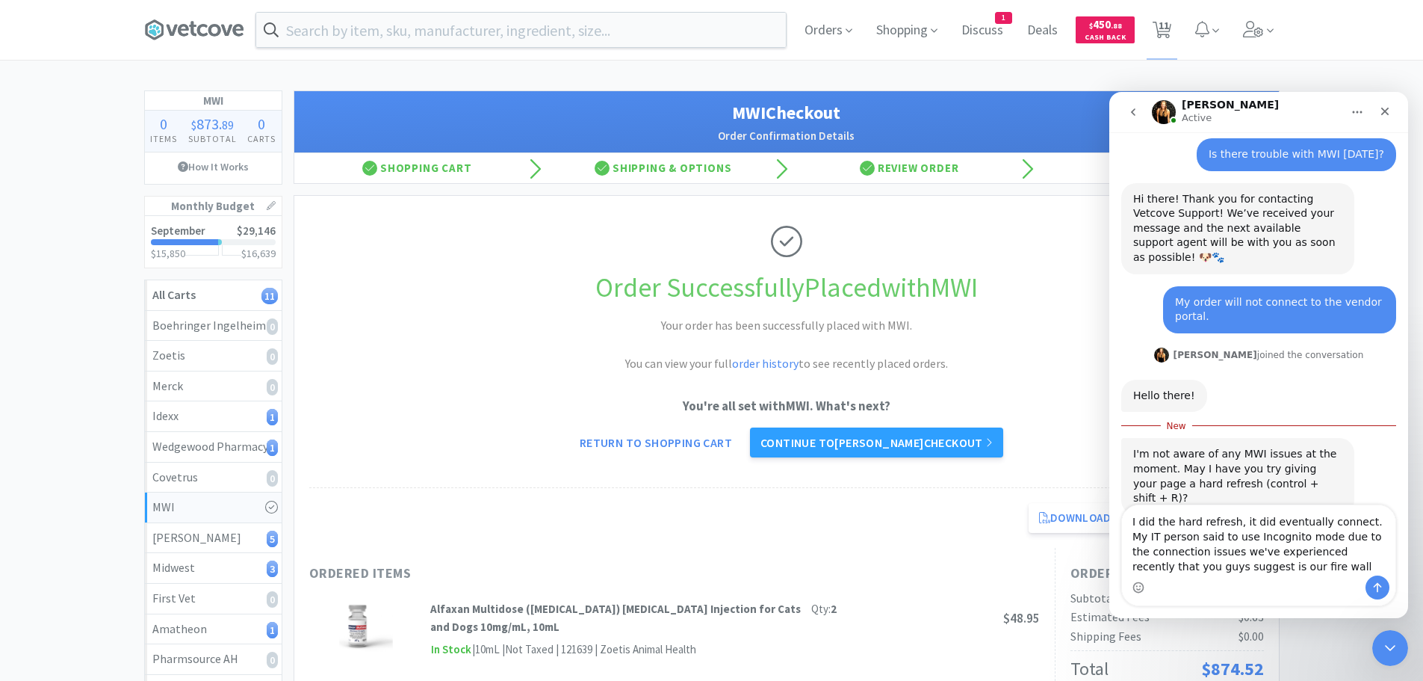
type textarea "I did the hard refresh, it did eventually connect. My IT person said to use Inc…"
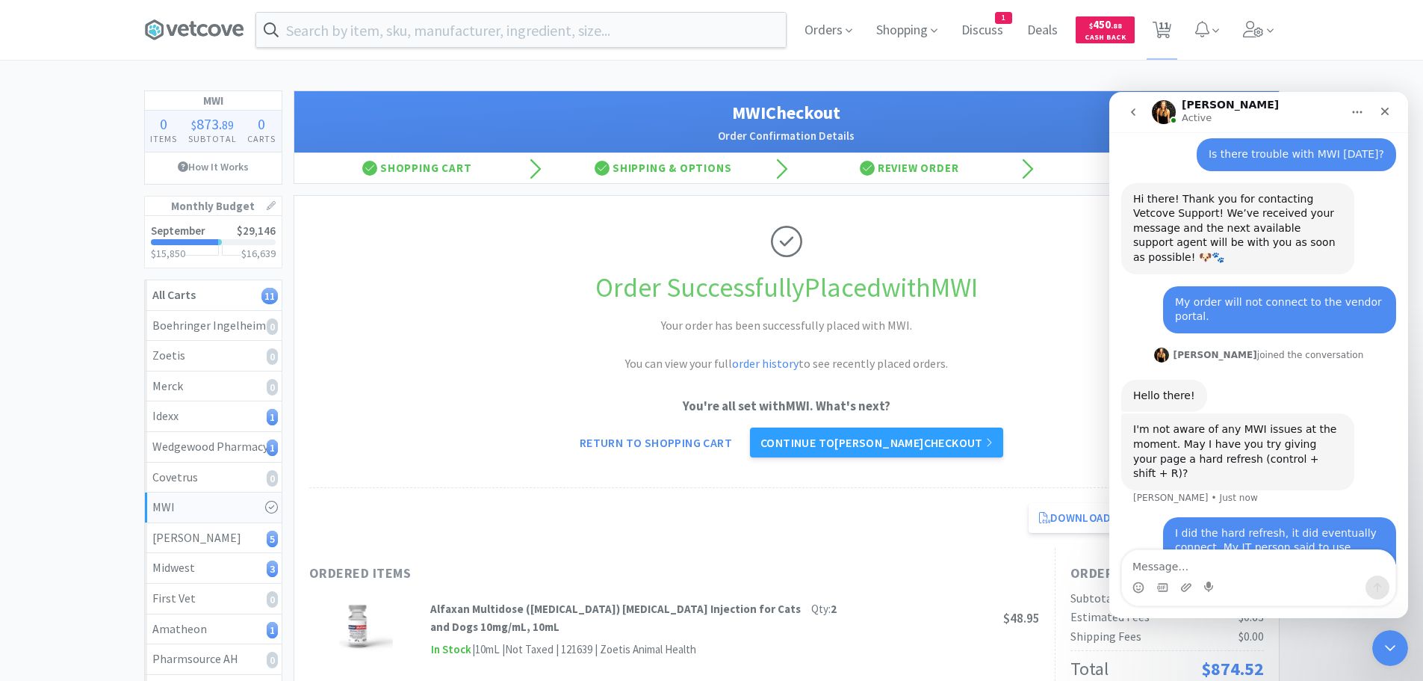
scroll to position [217, 0]
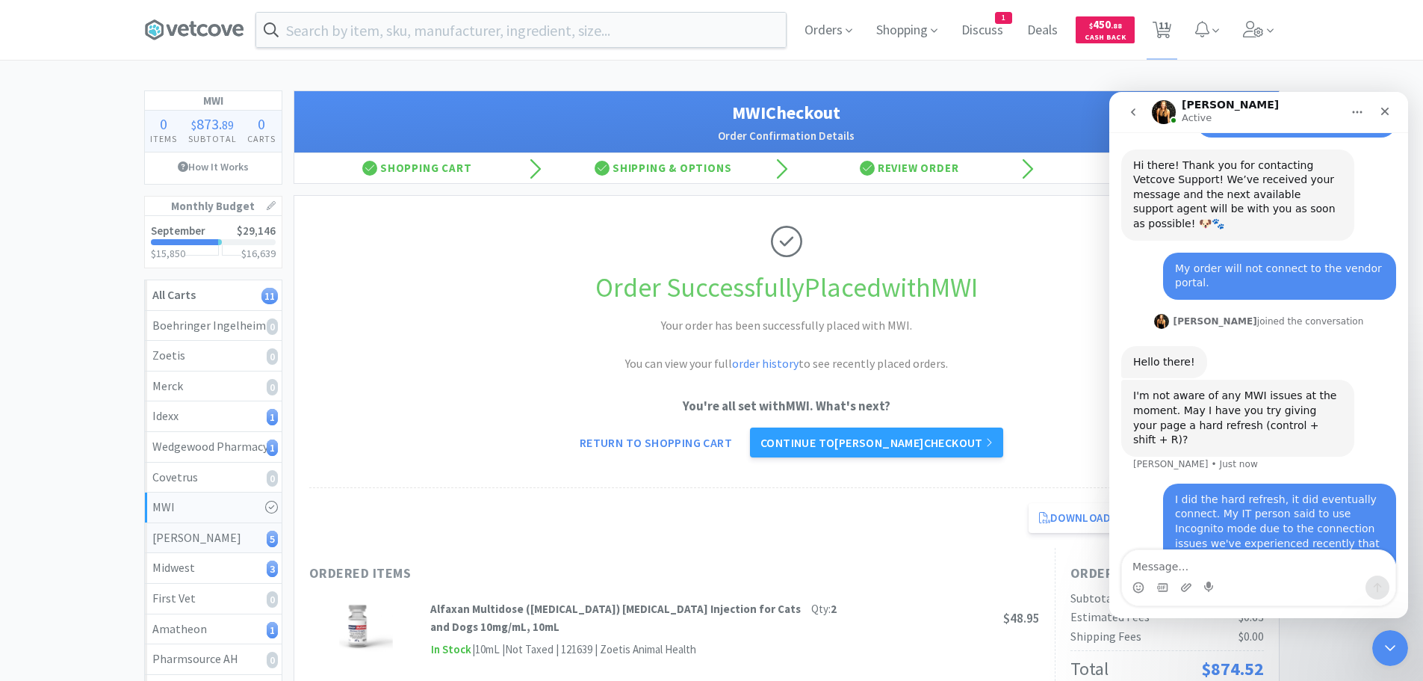
click at [223, 534] on div "[PERSON_NAME] 5" at bounding box center [213, 537] width 122 height 19
select select "20"
select select "1"
select select "7"
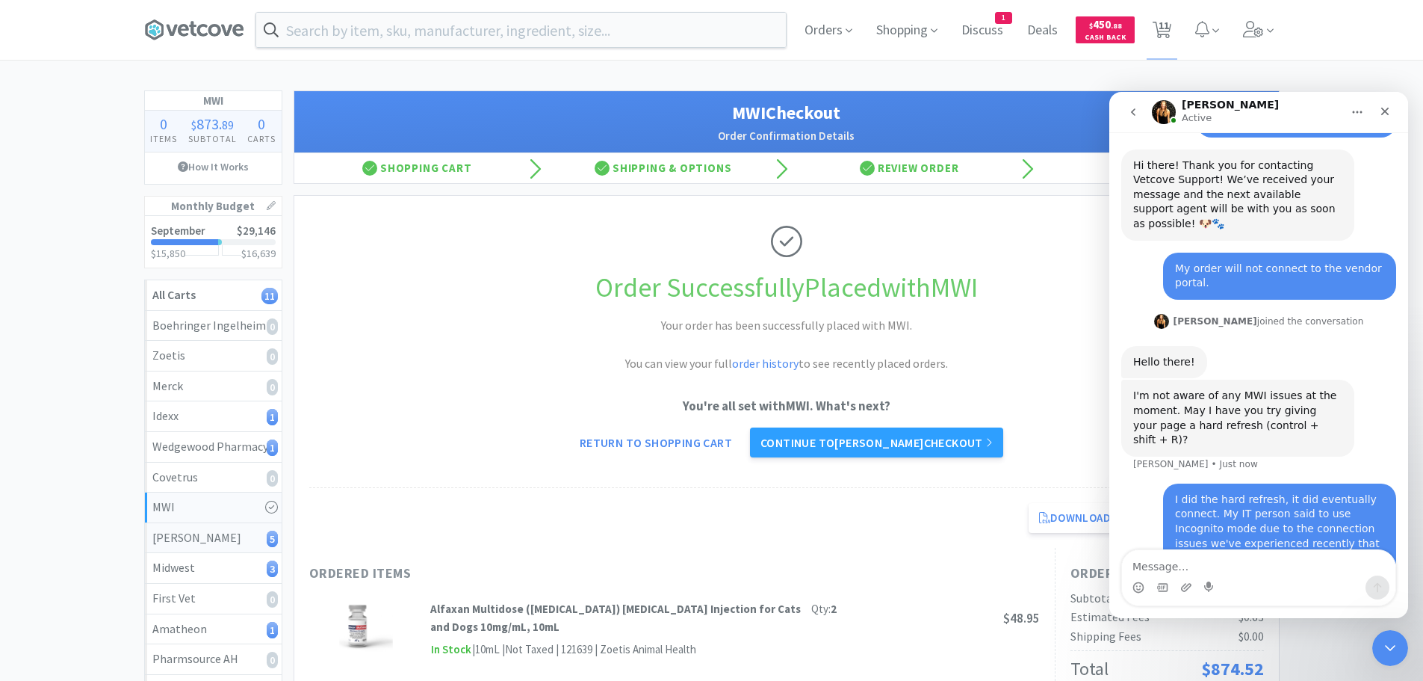
select select "1"
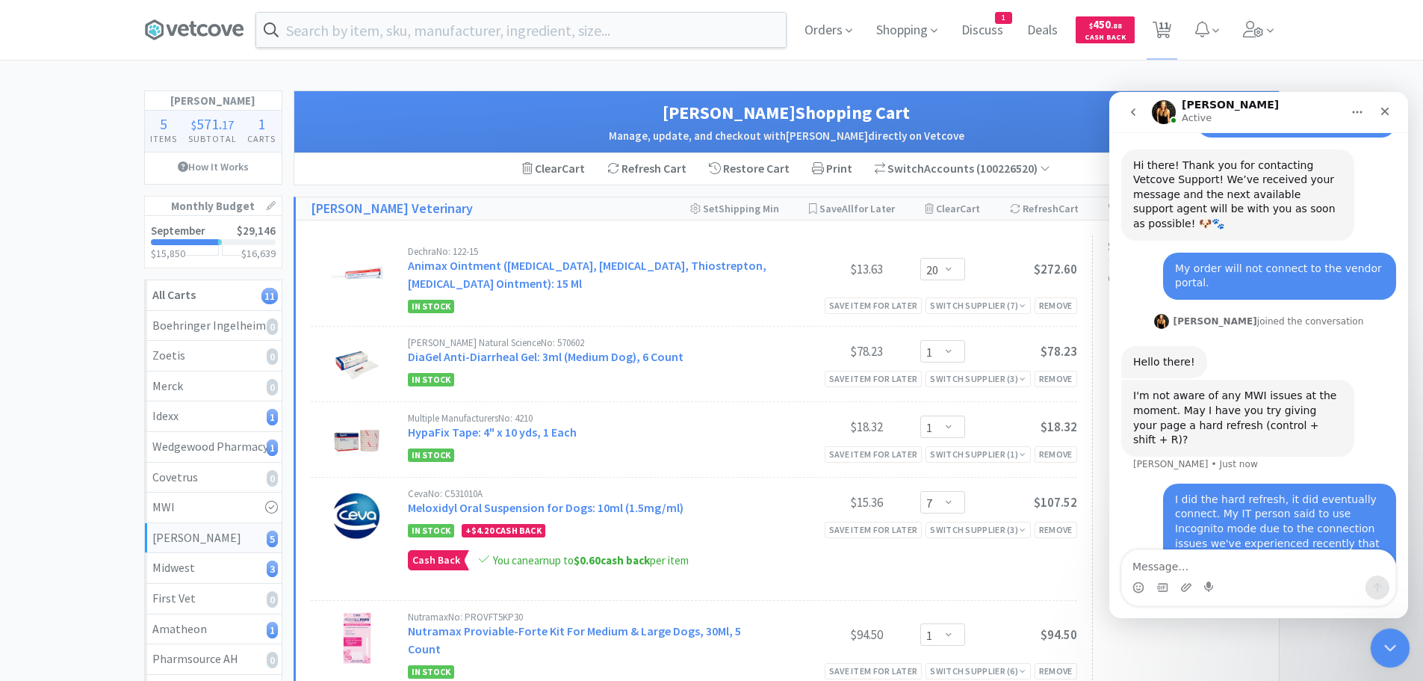
click at [1393, 655] on div "Close Intercom Messenger" at bounding box center [1388, 646] width 36 height 36
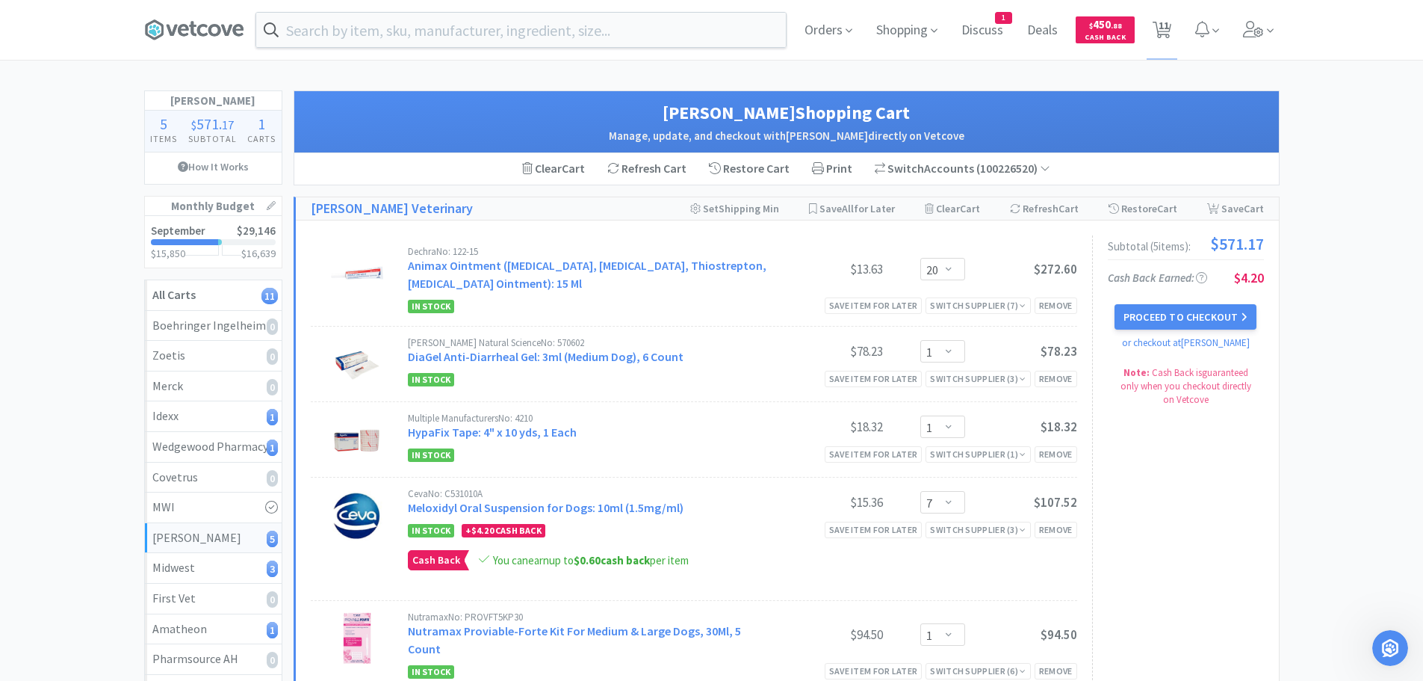
click at [1154, 501] on div "Subtotal ( 5 item s ): $571.17 Cash Back Earned : $4.20 Proceed to Checkout or …" at bounding box center [1178, 463] width 172 height 456
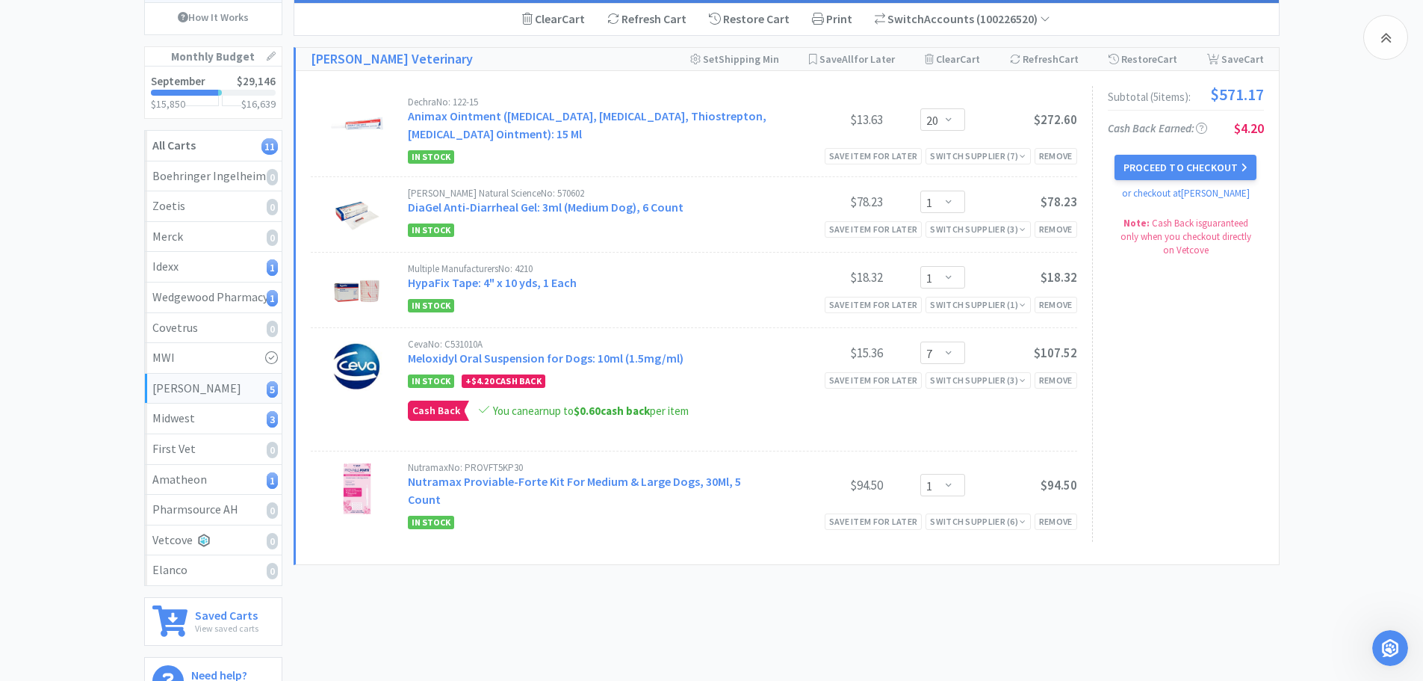
scroll to position [275, 0]
click at [213, 416] on div "Midwest 3" at bounding box center [213, 418] width 122 height 19
select select "1"
select select "2"
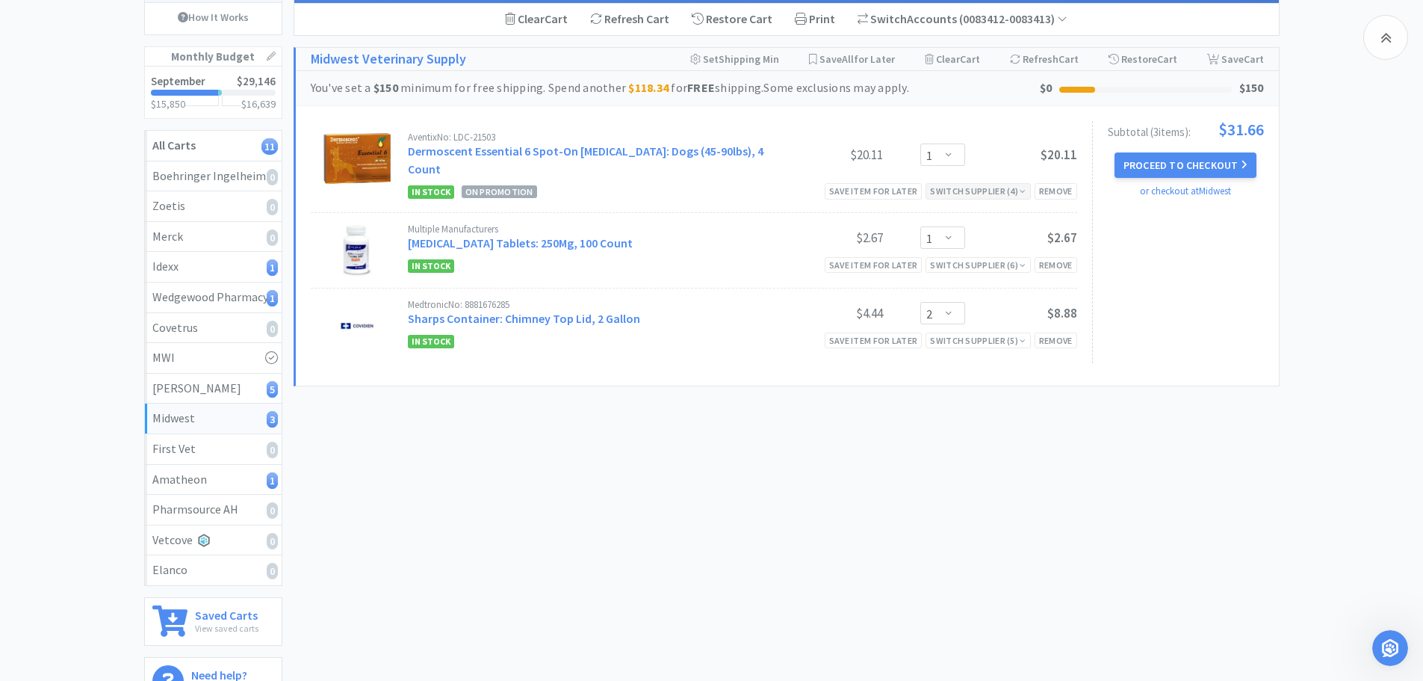
click at [983, 184] on div "Switch Supplier ( 4 )" at bounding box center [978, 191] width 96 height 14
drag, startPoint x: 1376, startPoint y: 405, endPoint x: 1384, endPoint y: 428, distance: 24.6
click at [1379, 416] on div "Midwest 3 Items $ 31 . 66 Subtotal 1 Carts How It Works Monthly Budget Septembe…" at bounding box center [711, 329] width 1423 height 776
click at [1000, 258] on div "Switch Supplier ( 6 )" at bounding box center [978, 265] width 96 height 14
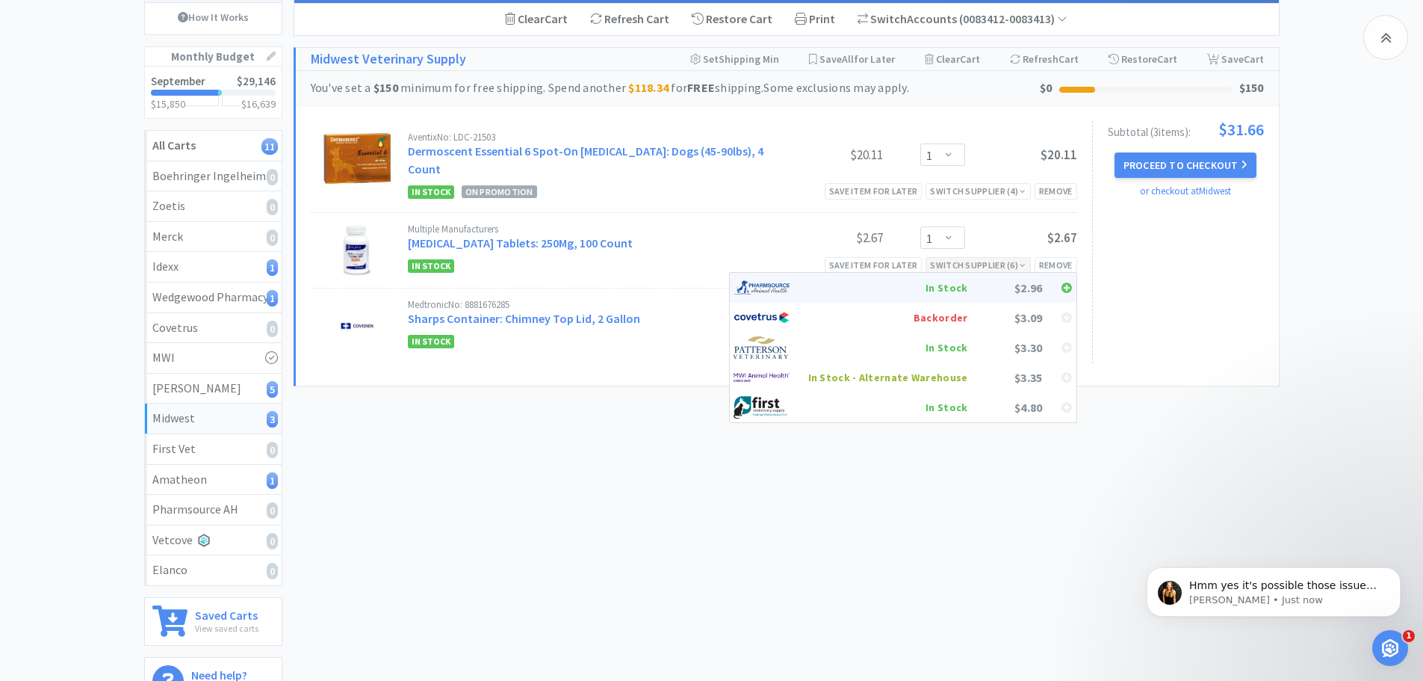
scroll to position [306, 0]
click at [956, 336] on div "In Stock" at bounding box center [888, 347] width 160 height 22
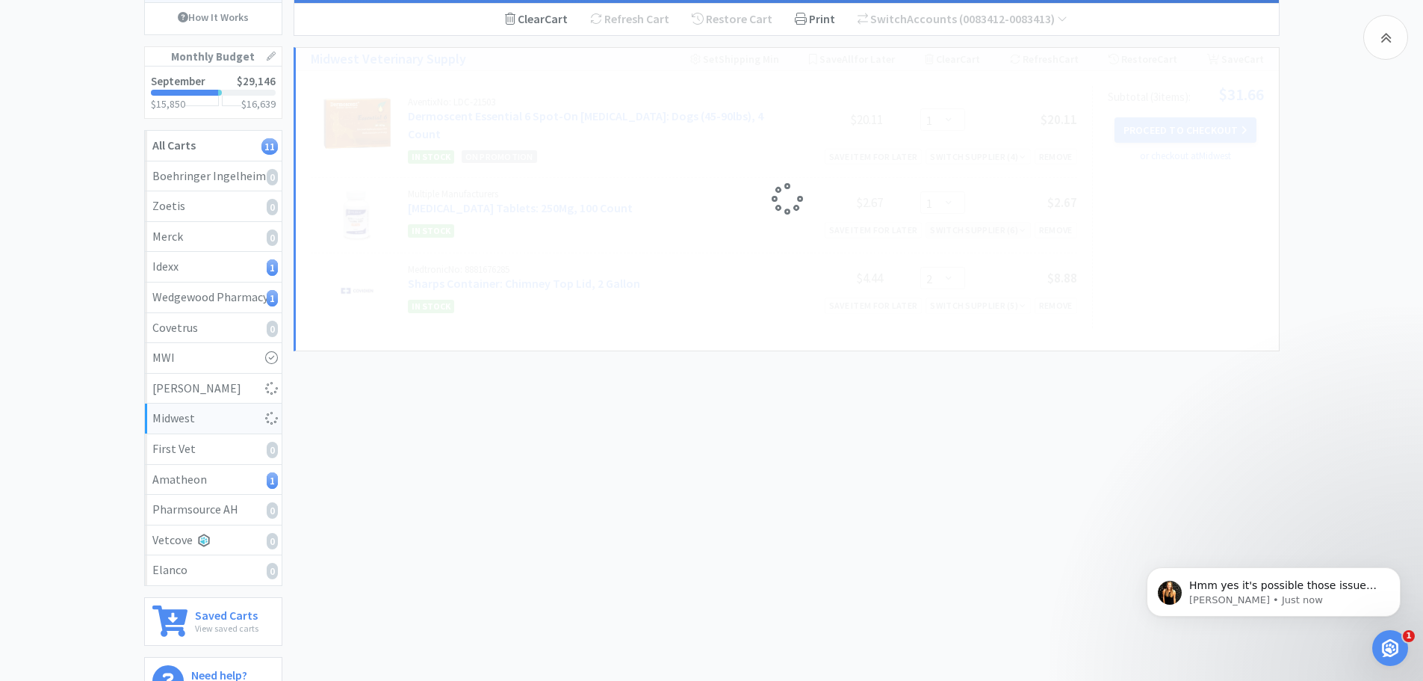
select select "2"
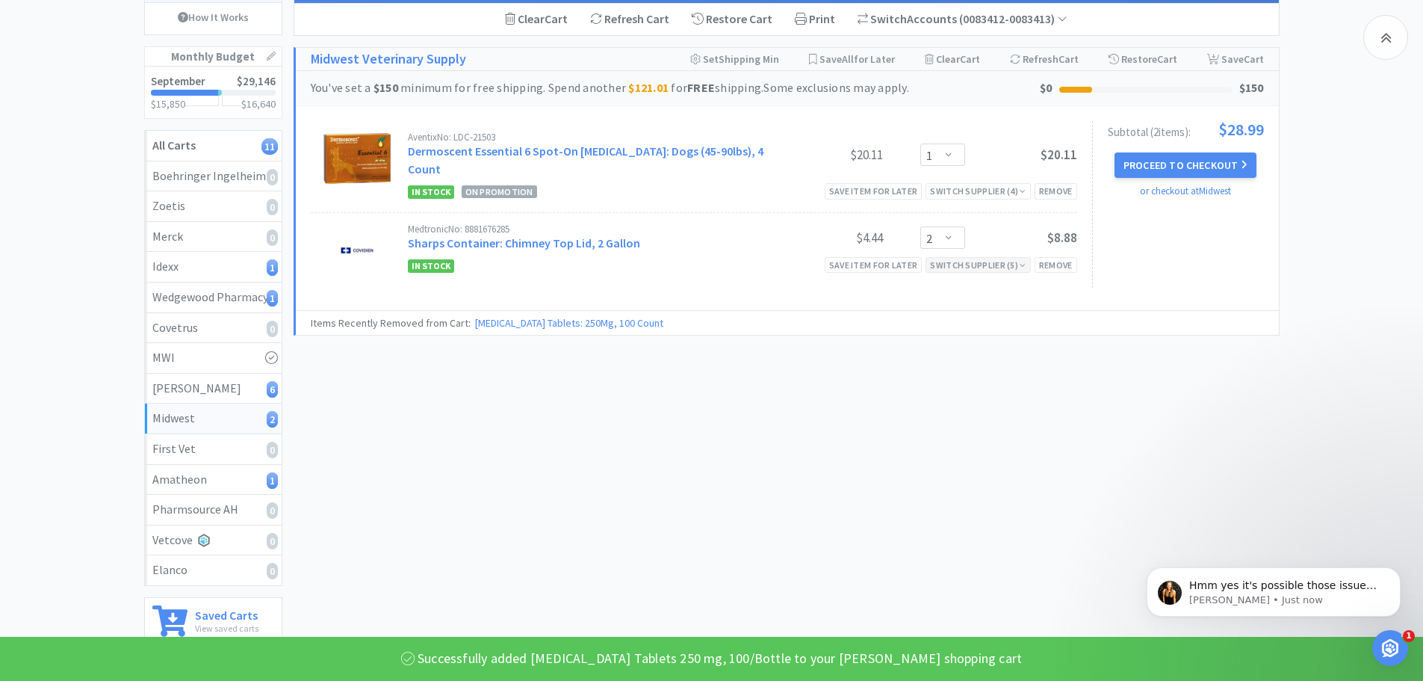
click at [989, 258] on div "Switch Supplier ( 5 )" at bounding box center [978, 265] width 96 height 14
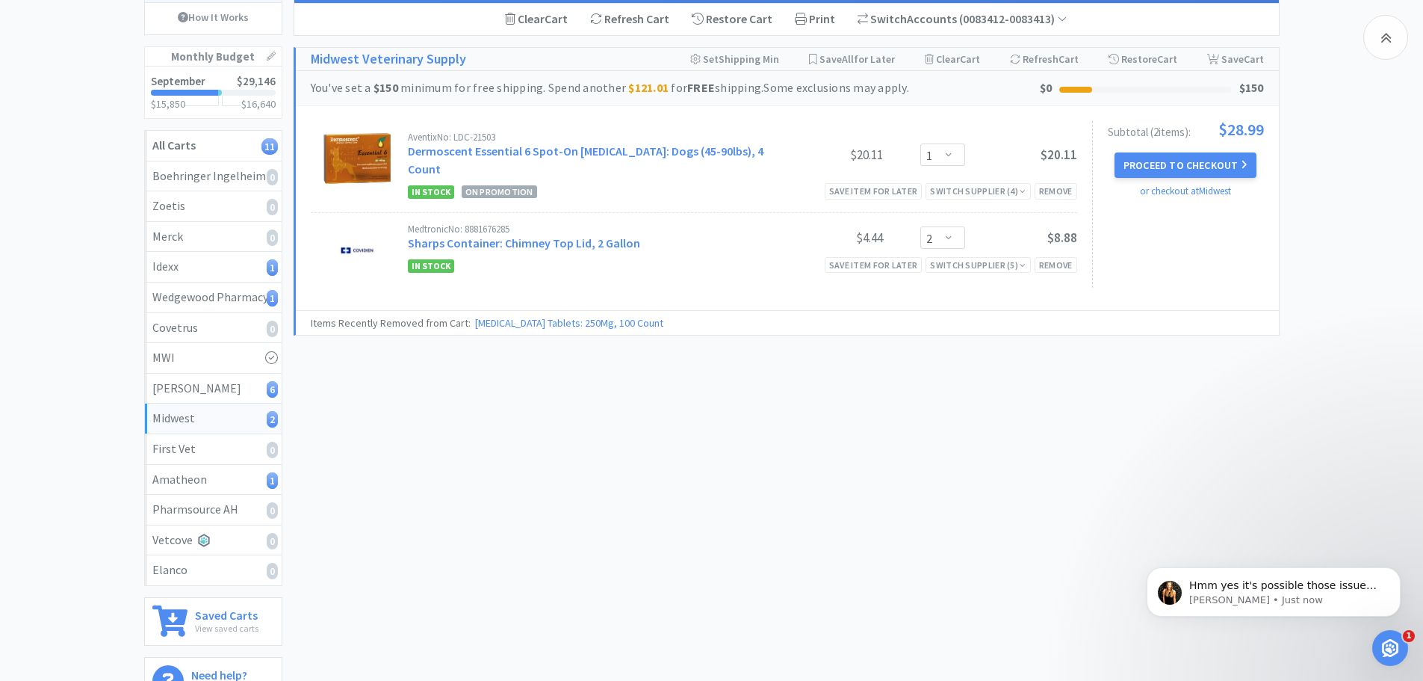
click at [896, 474] on div "Midwest Shopping Cart Manage, update, and checkout with Midwest directly on Vet…" at bounding box center [787, 321] width 986 height 761
drag, startPoint x: 215, startPoint y: 393, endPoint x: 231, endPoint y: 392, distance: 15.8
click at [215, 393] on div "[PERSON_NAME] 6" at bounding box center [213, 388] width 122 height 19
select select "20"
select select "1"
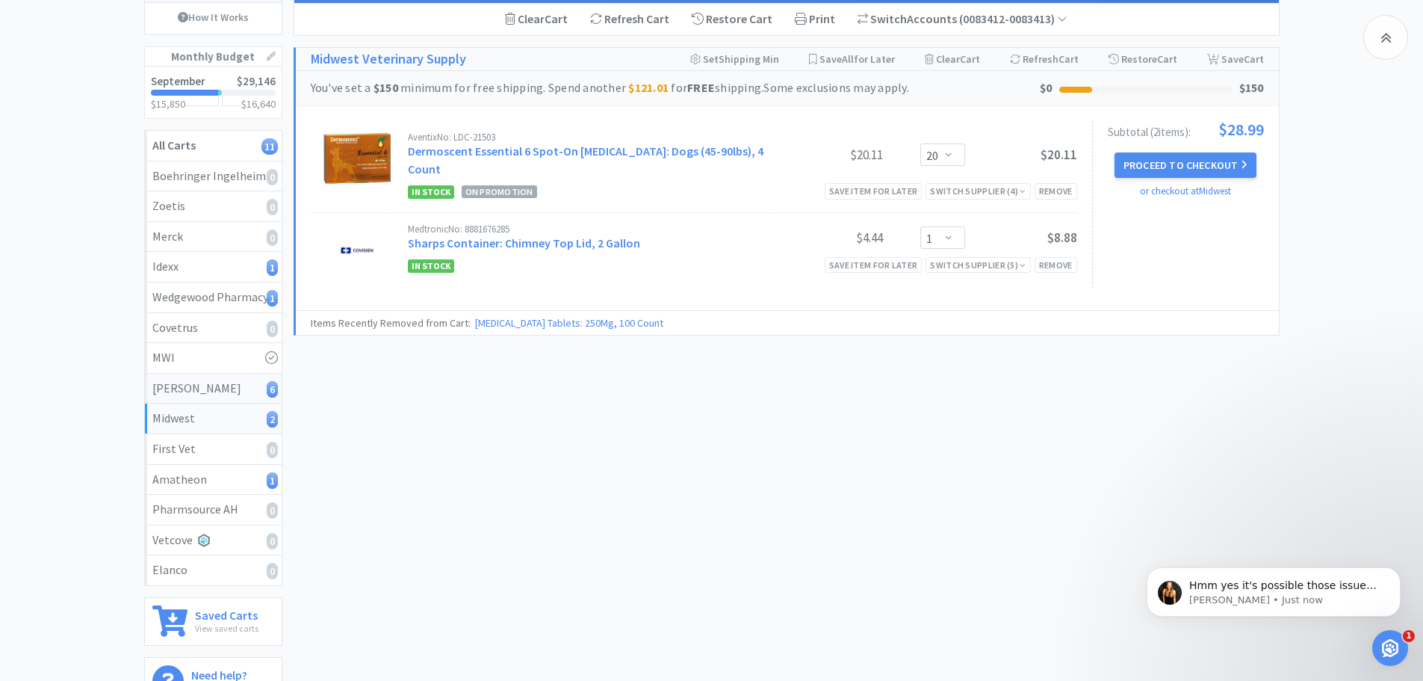
select select "1"
select select "7"
select select "1"
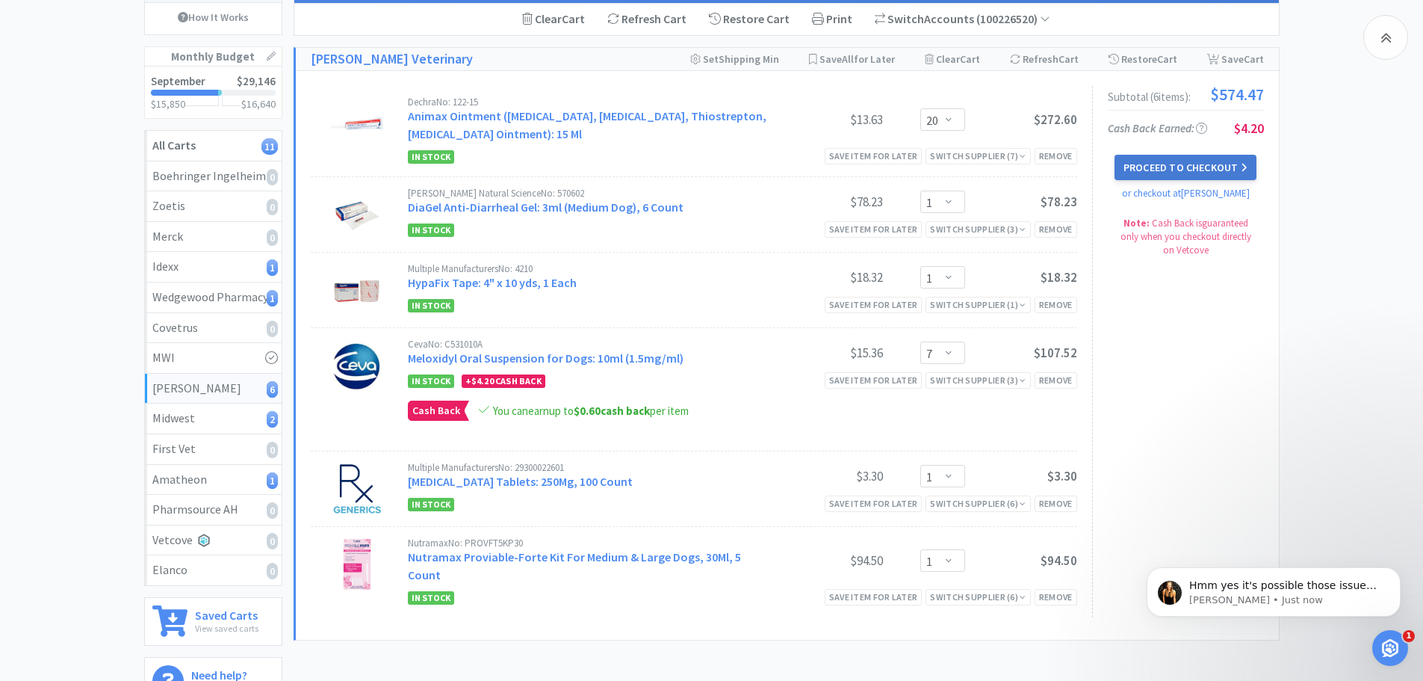
click at [1173, 164] on button "Proceed to Checkout" at bounding box center [1186, 167] width 142 height 25
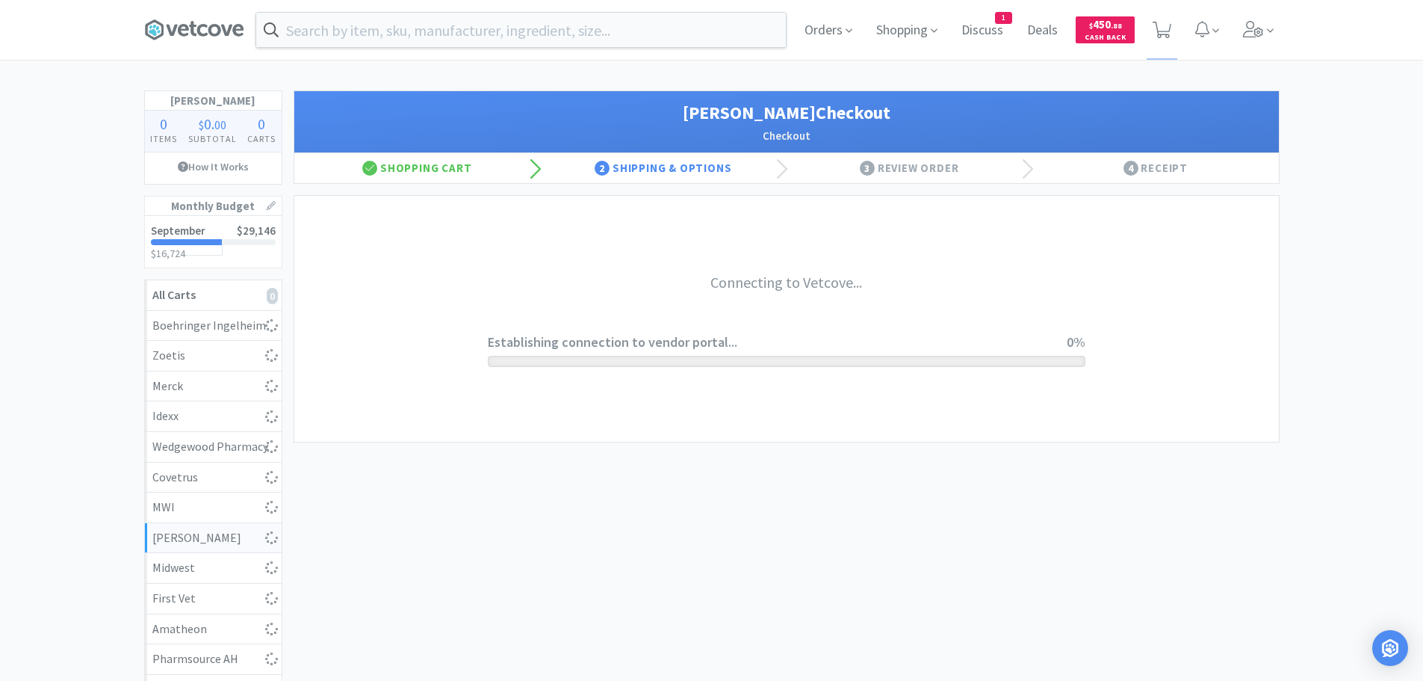
select select "1"
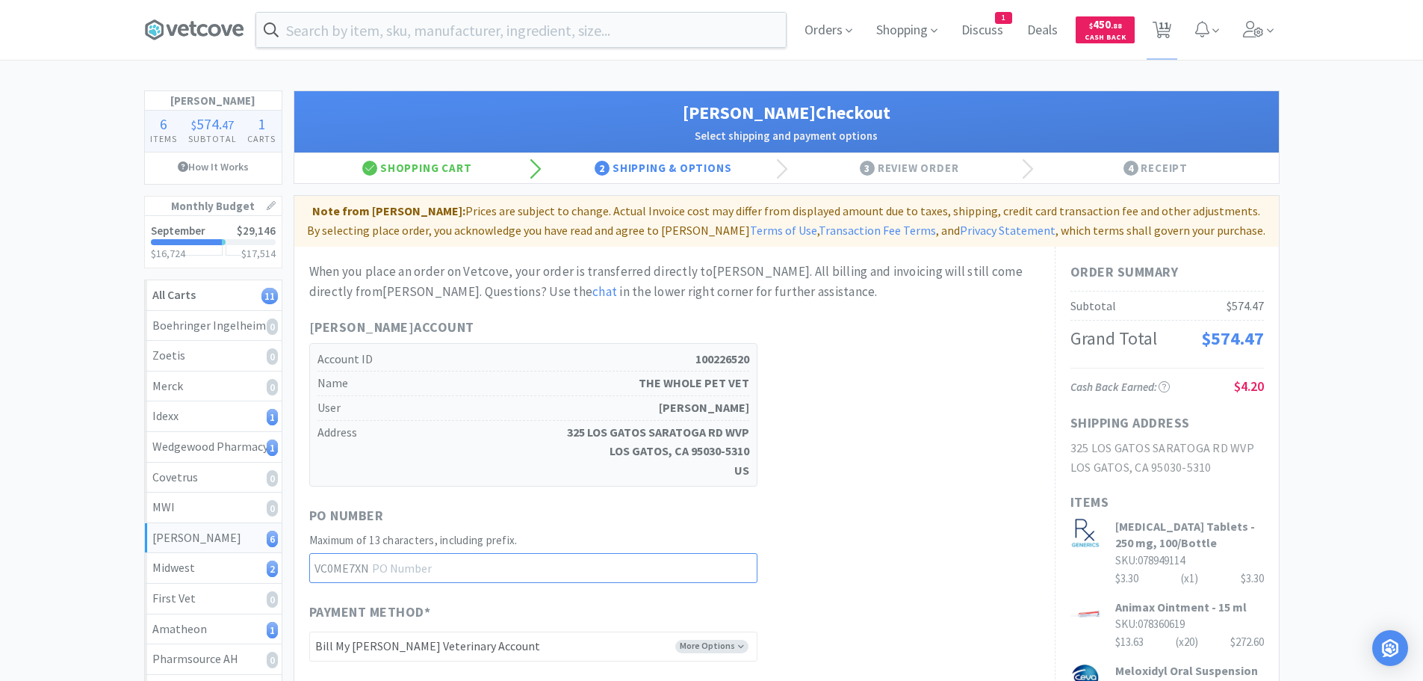
click at [469, 566] on input "text" at bounding box center [533, 568] width 448 height 30
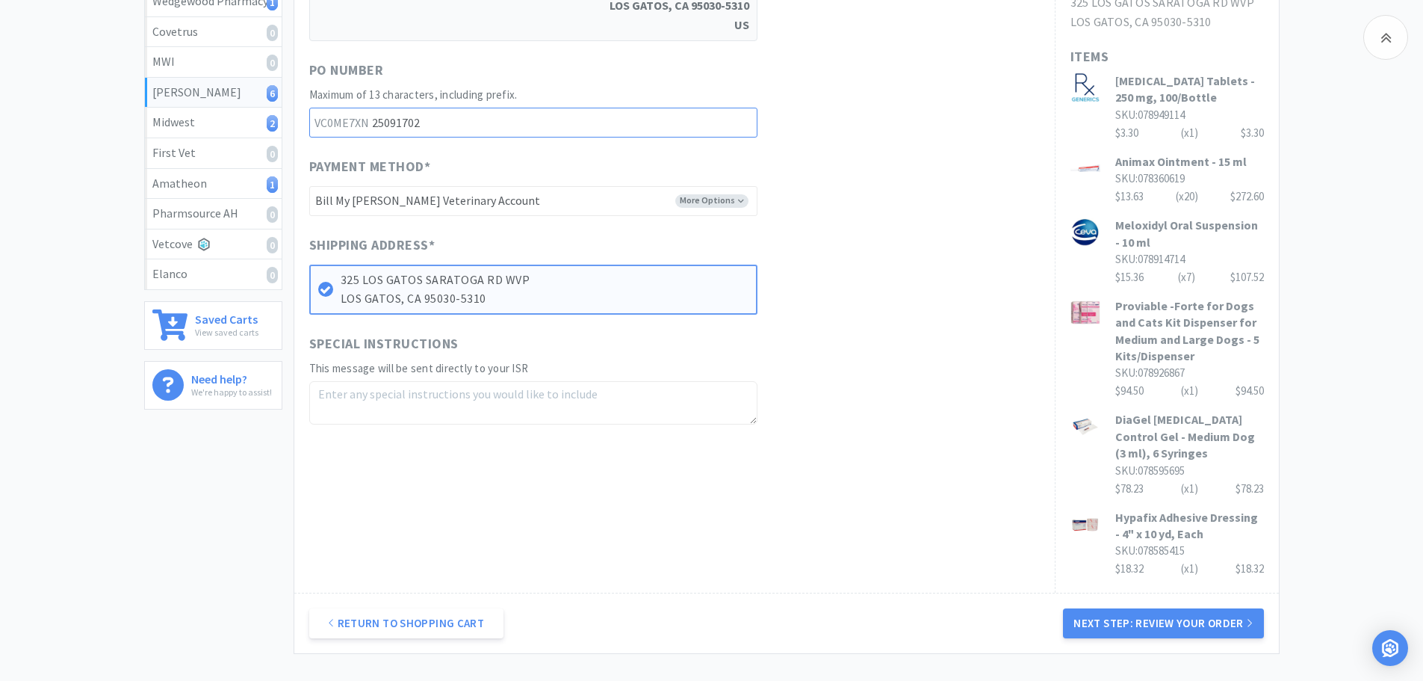
scroll to position [448, 0]
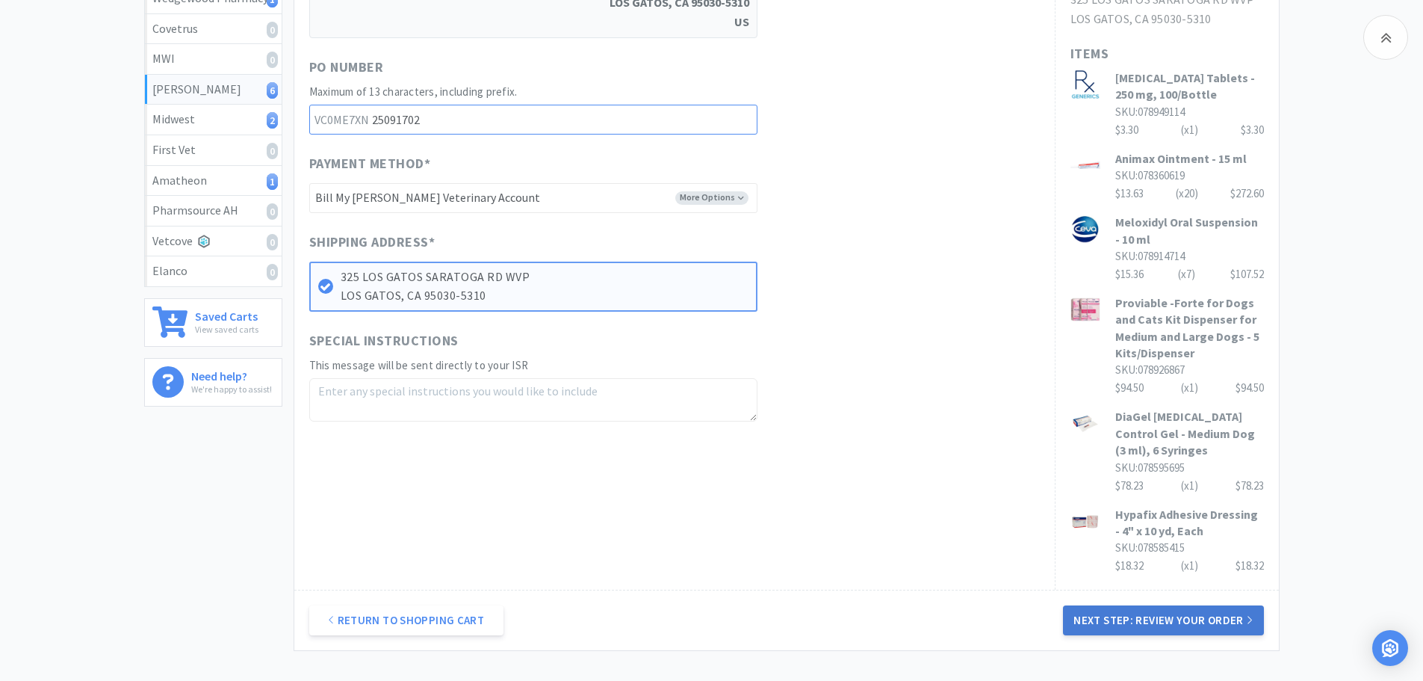
type input "25091702"
click at [1187, 619] on button "Next Step: Review Your Order" at bounding box center [1163, 620] width 200 height 30
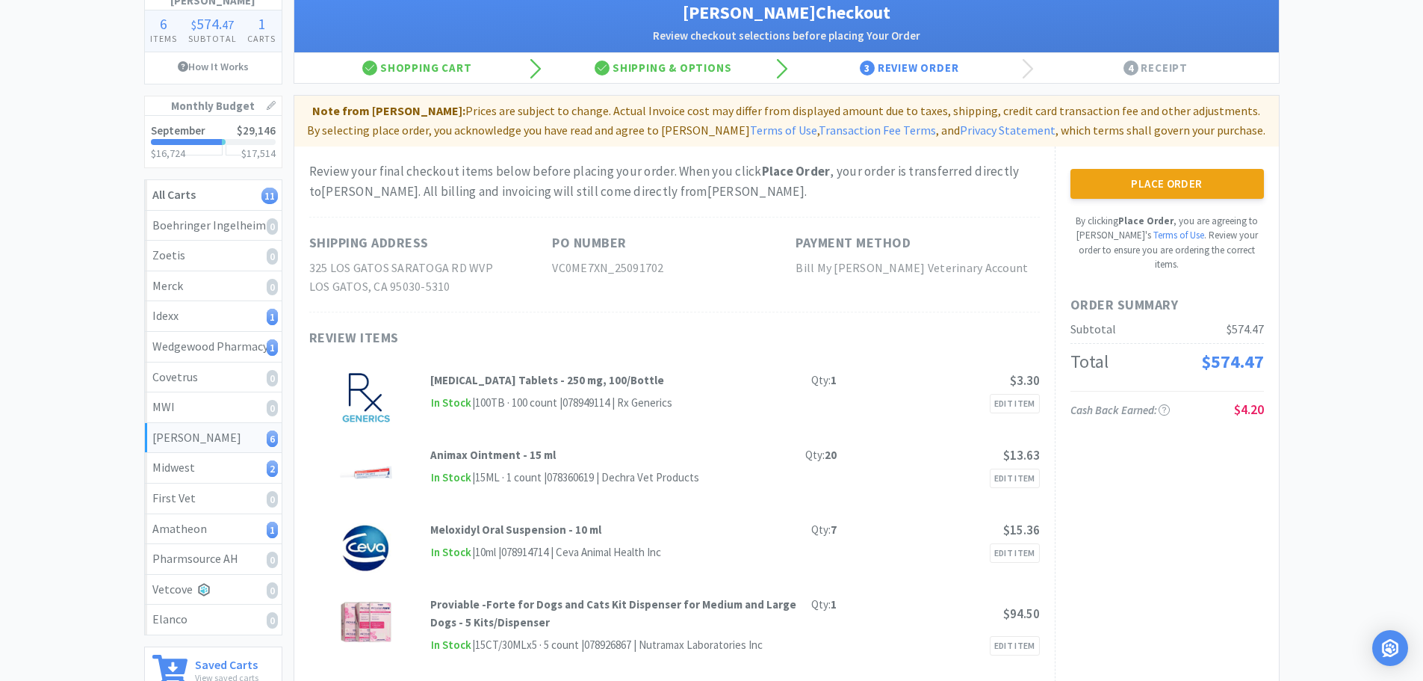
scroll to position [75, 0]
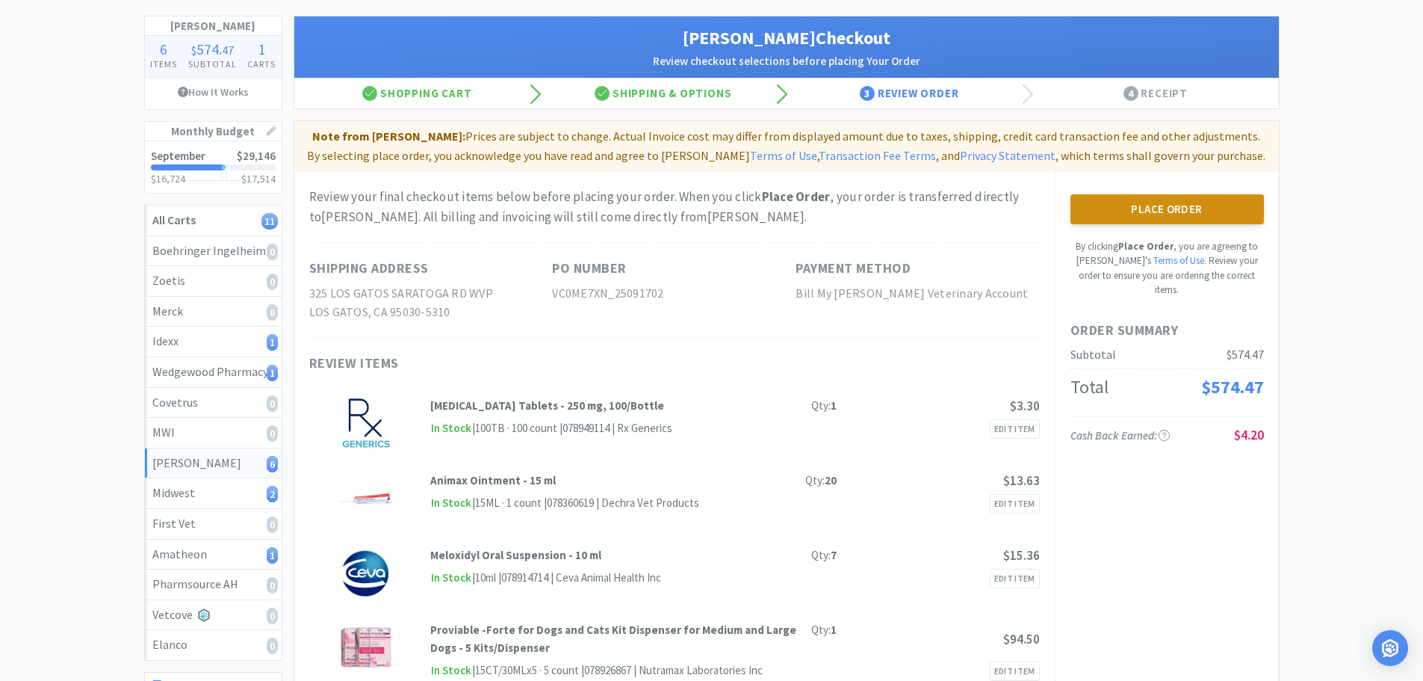
click at [1173, 204] on button "Place Order" at bounding box center [1168, 209] width 194 height 30
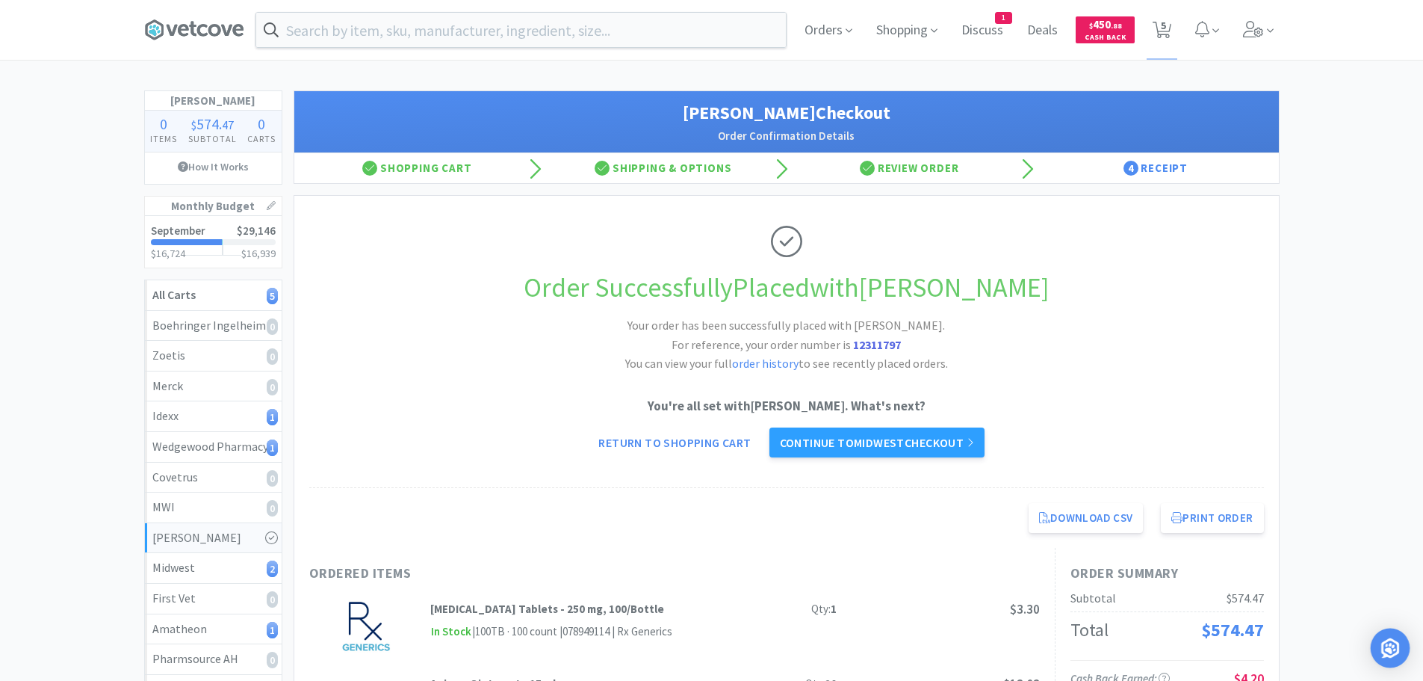
drag, startPoint x: 1387, startPoint y: 646, endPoint x: 1391, endPoint y: 632, distance: 14.2
click at [1387, 646] on img "Open Intercom Messenger" at bounding box center [1390, 647] width 19 height 19
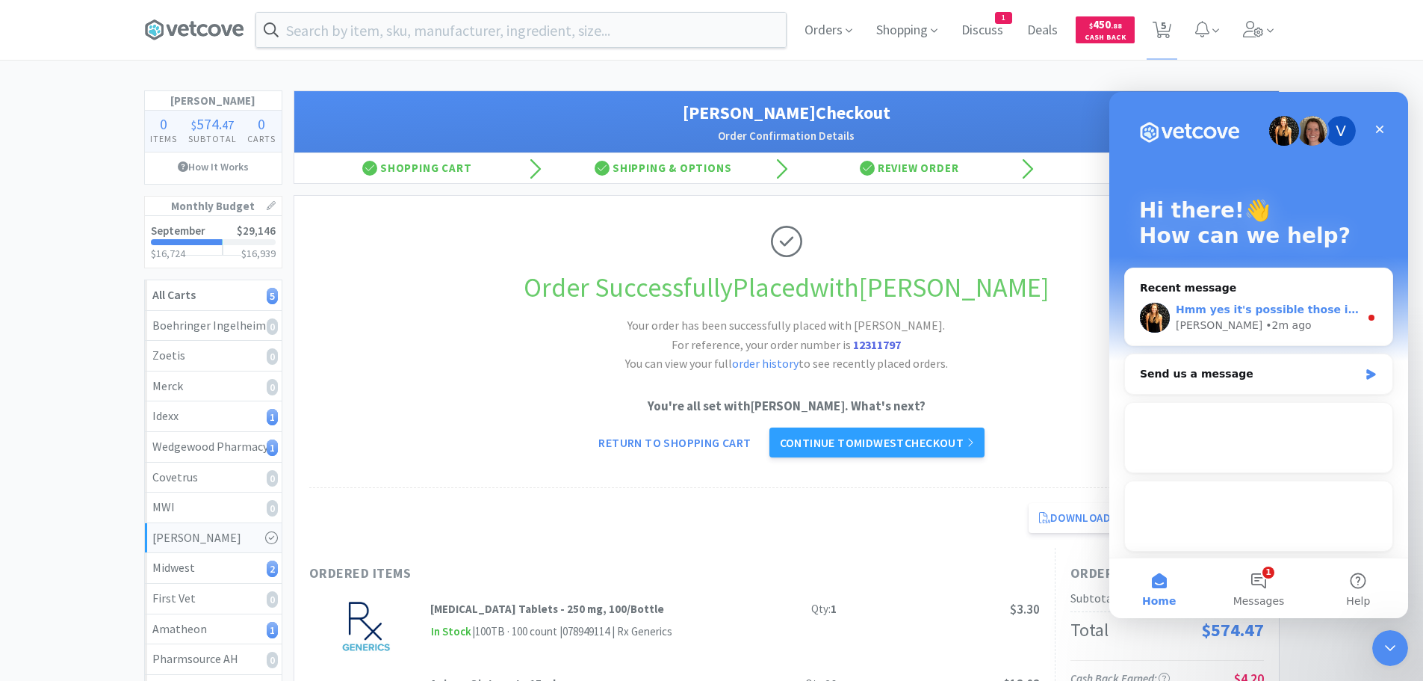
click at [1314, 298] on div "Hmm yes it's possible those issues may still be impacting your ordering as we h…" at bounding box center [1259, 317] width 268 height 55
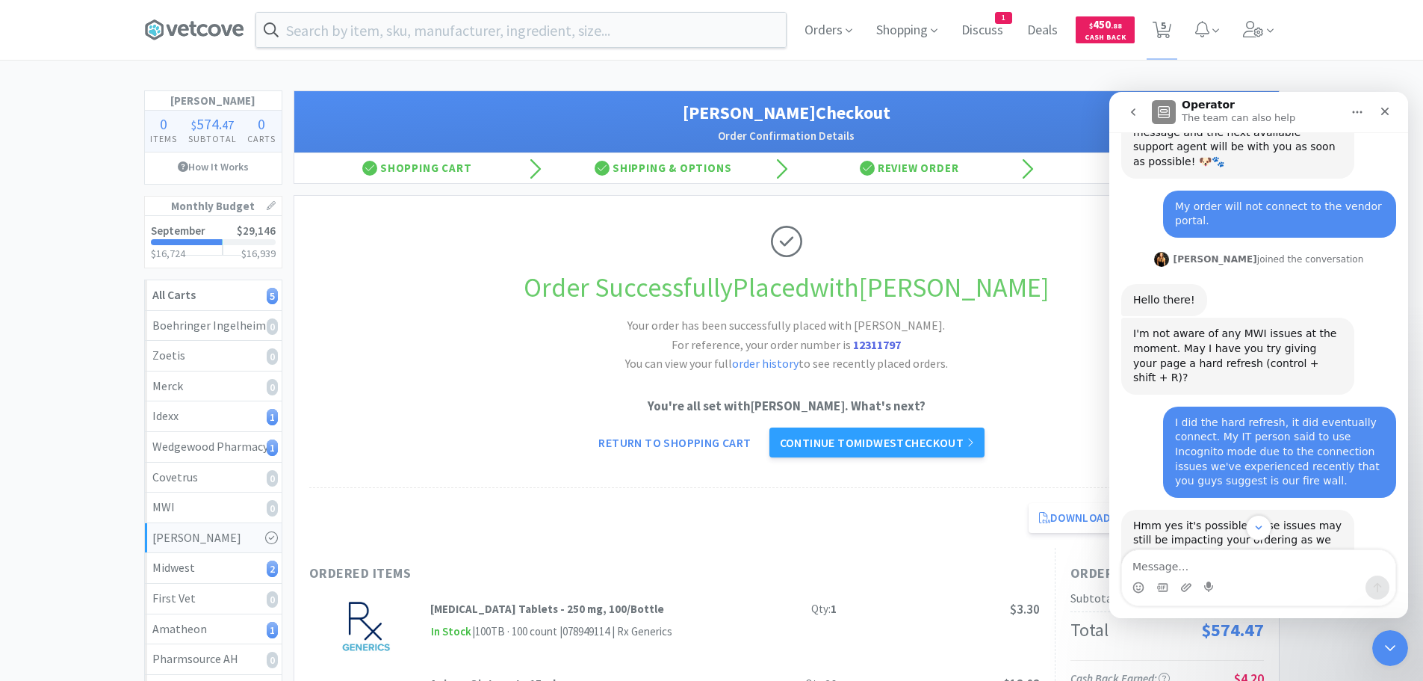
scroll to position [306, 0]
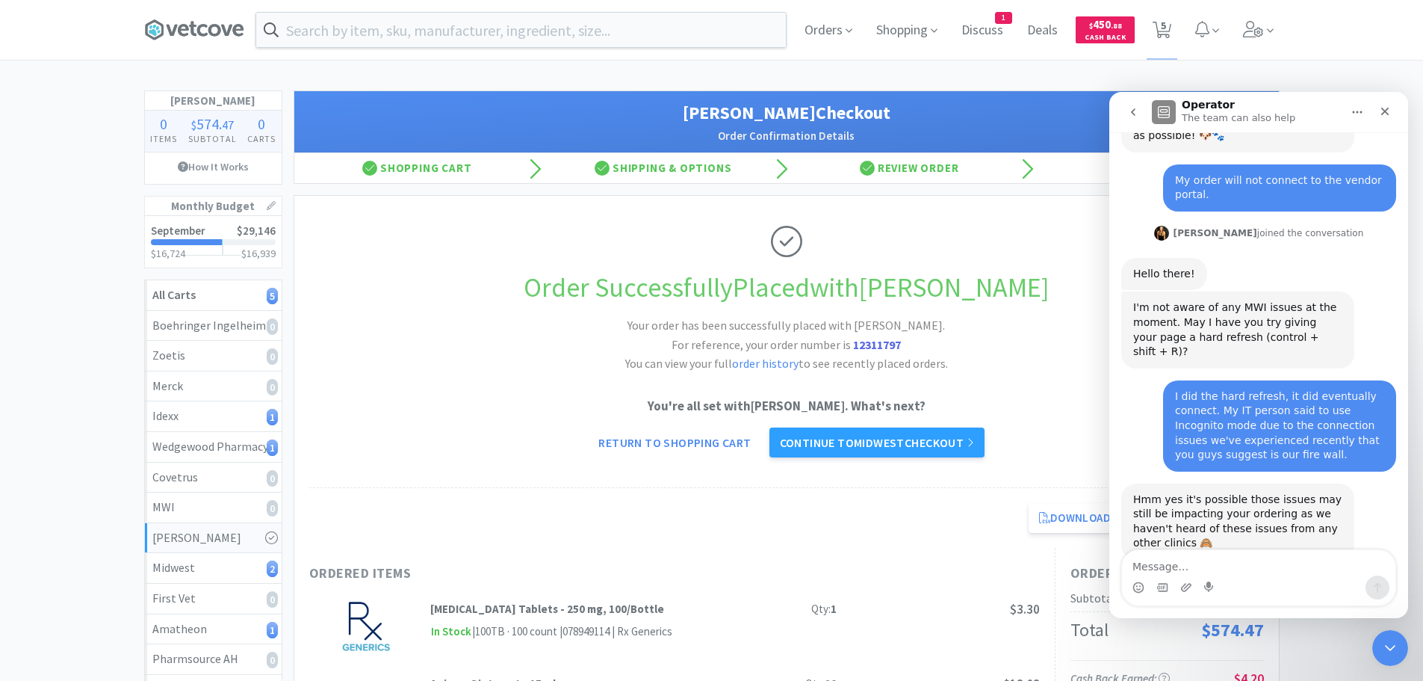
click at [1147, 564] on textarea "Message…" at bounding box center [1258, 562] width 273 height 25
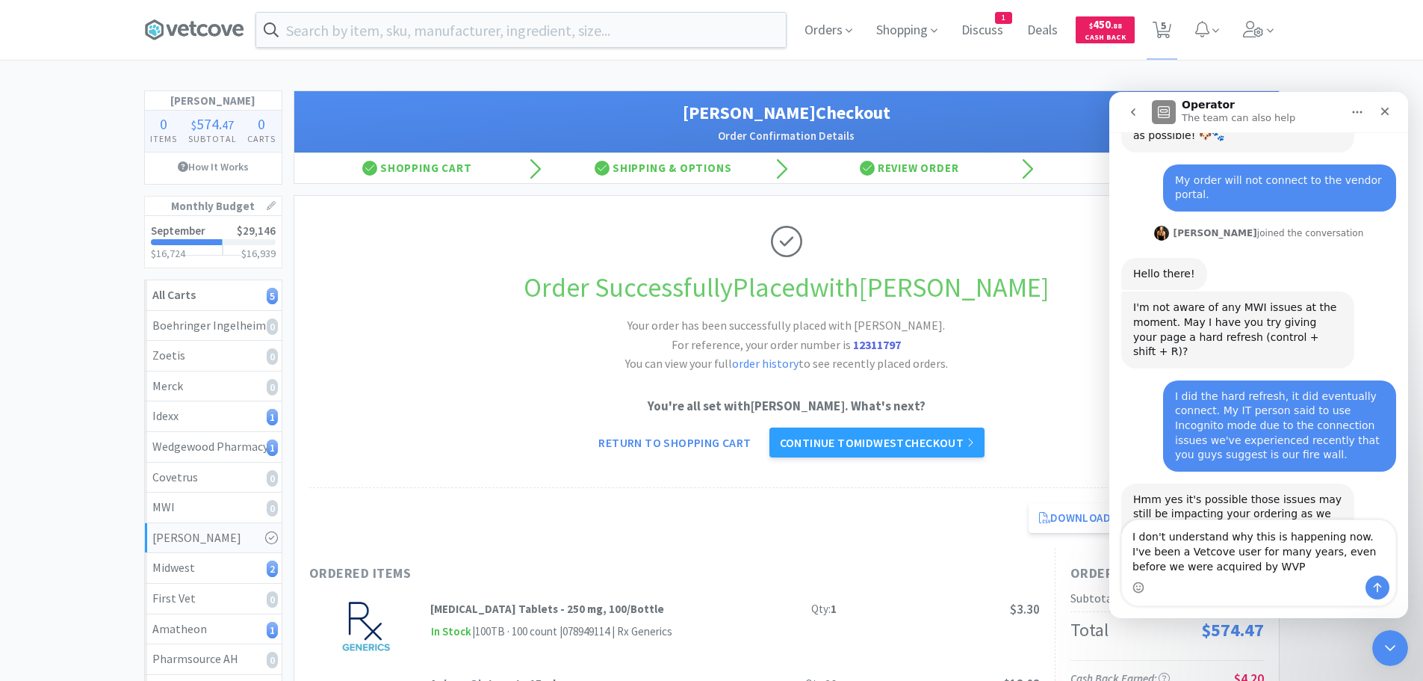
type textarea "I don't understand why this is happening now. I've been a Vetcove user for many…"
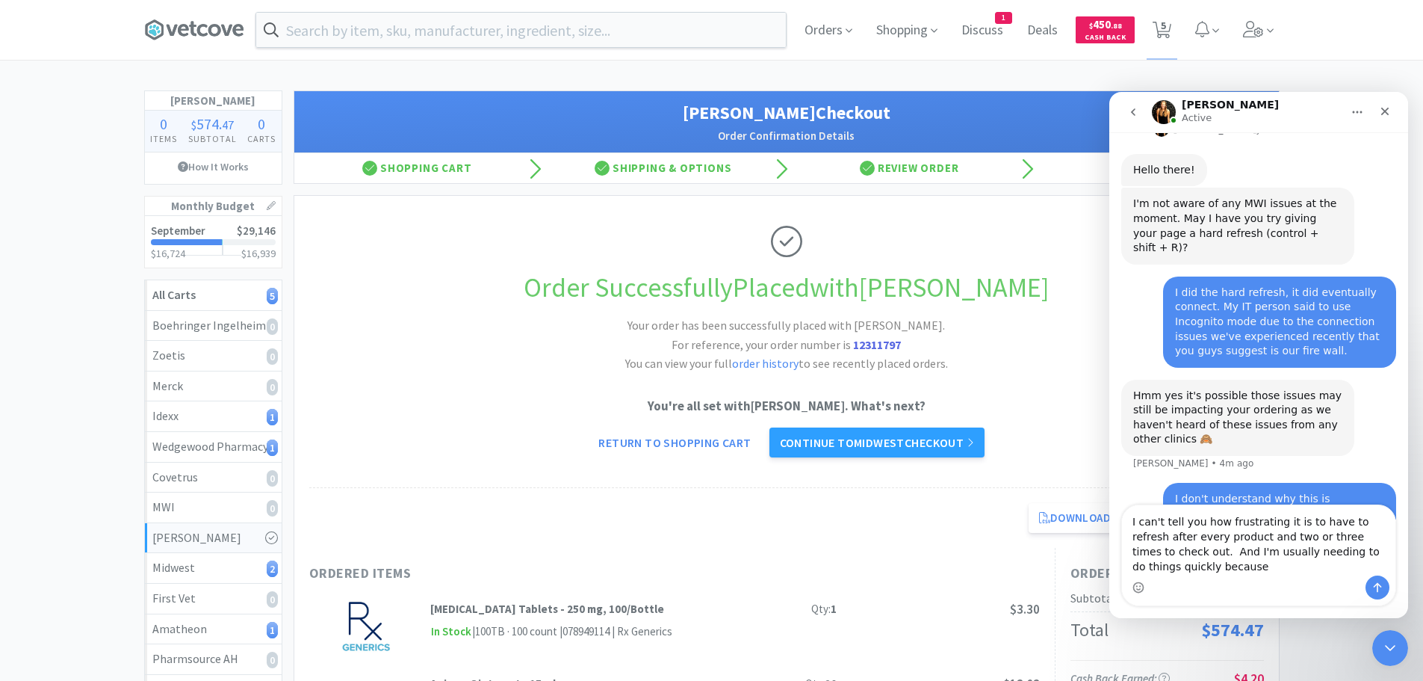
scroll to position [424, 0]
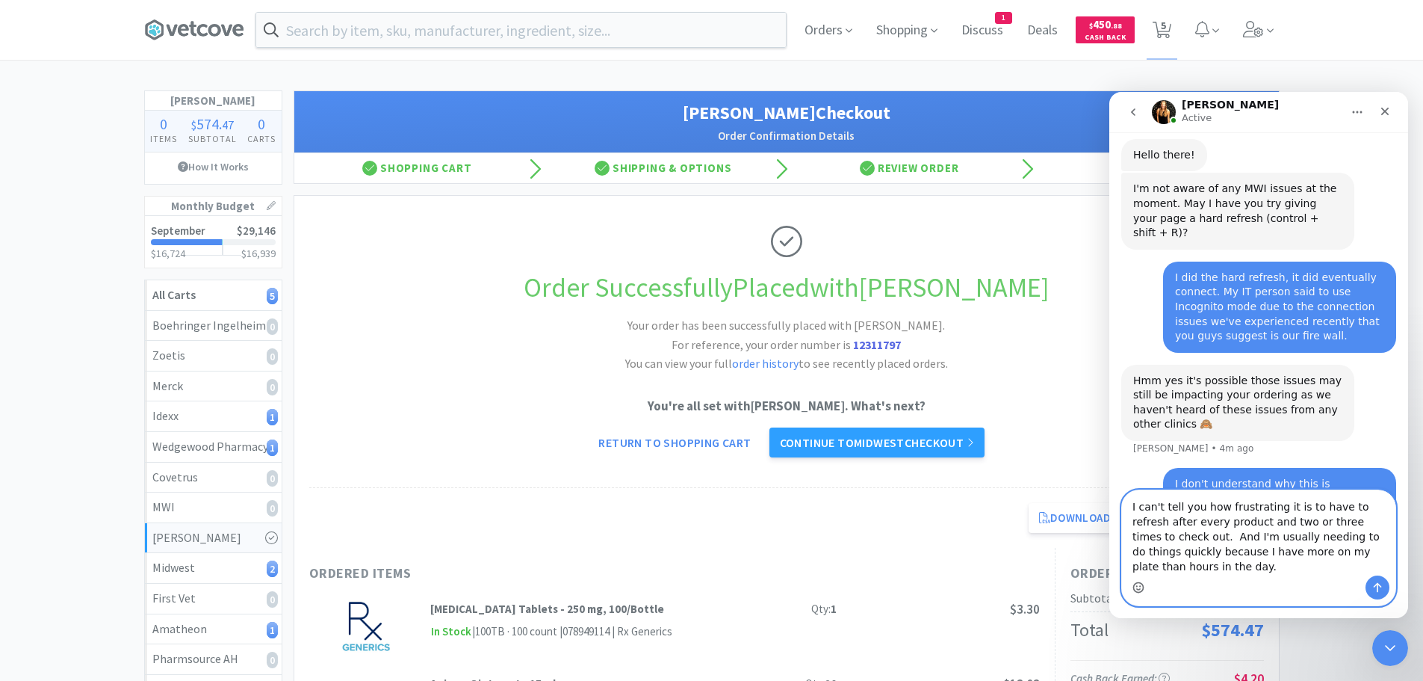
click at [1140, 585] on icon "Emoji picker" at bounding box center [1139, 587] width 12 height 12
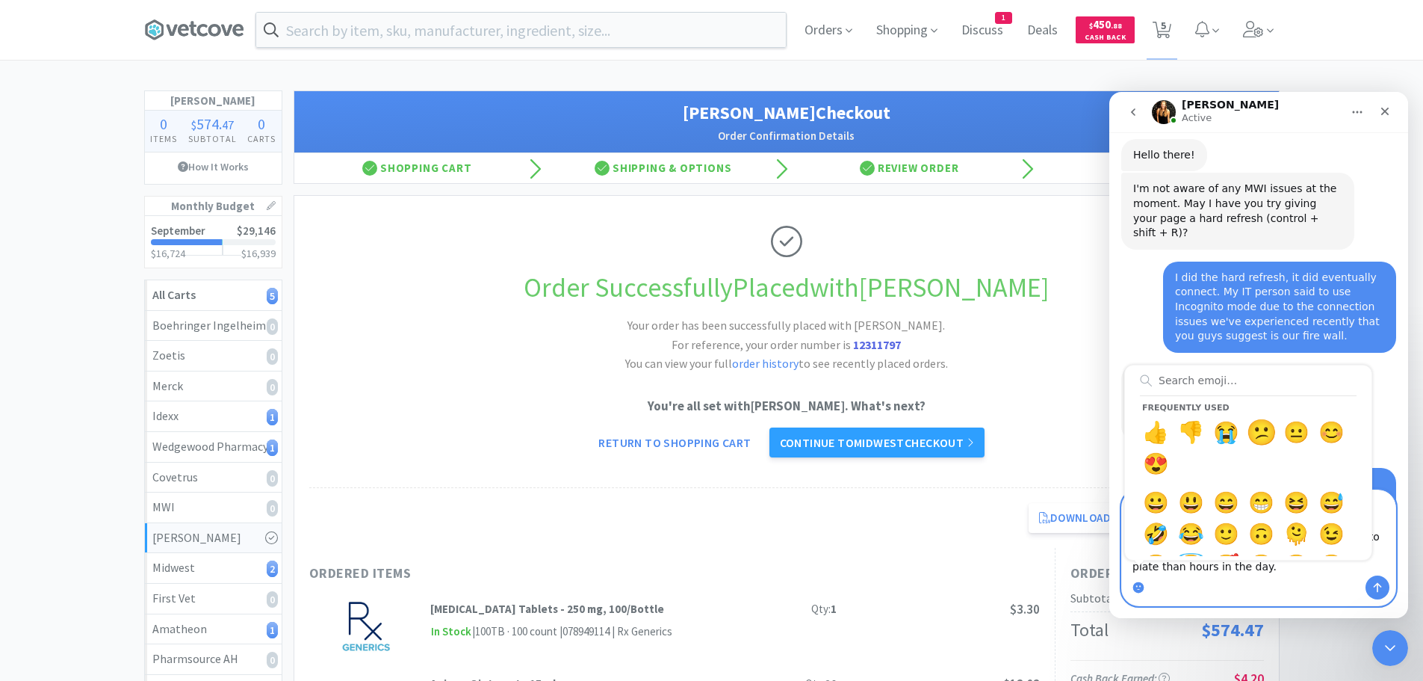
type textarea "I can't tell you how frustrating it is to have to refresh after every product a…"
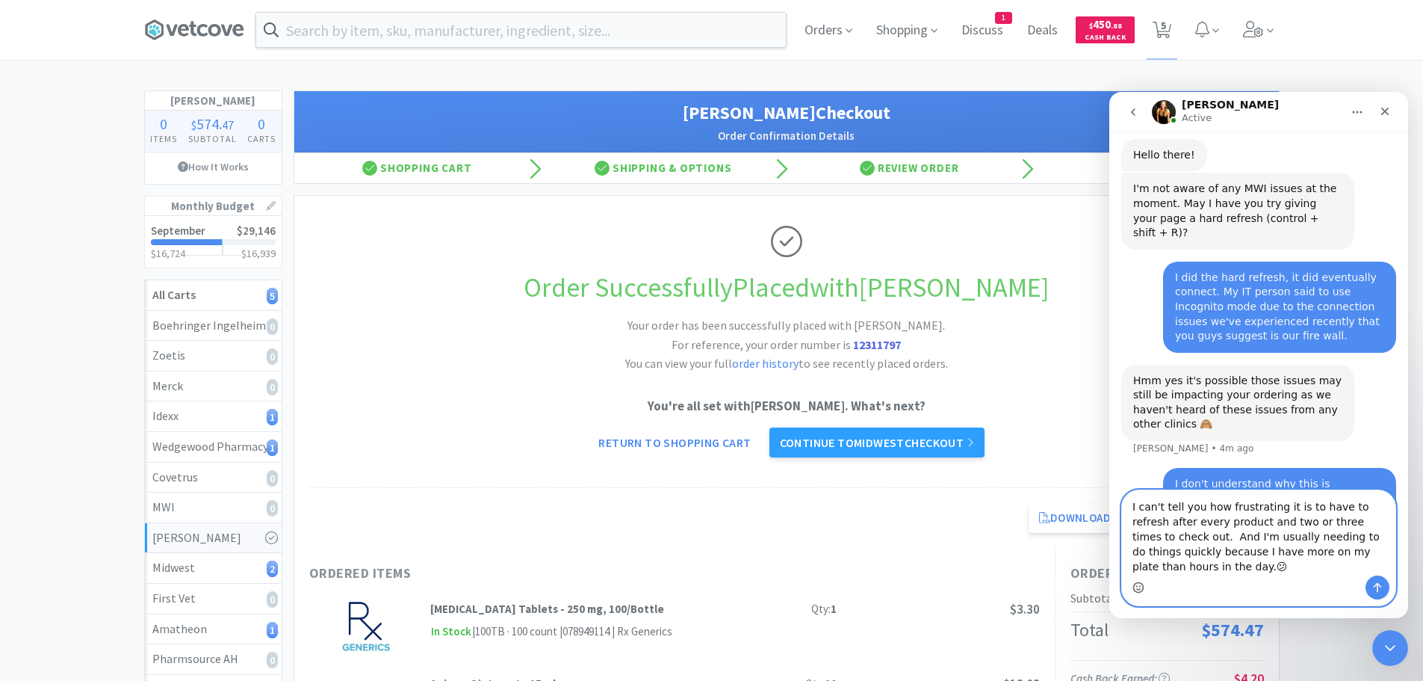
scroll to position [439, 0]
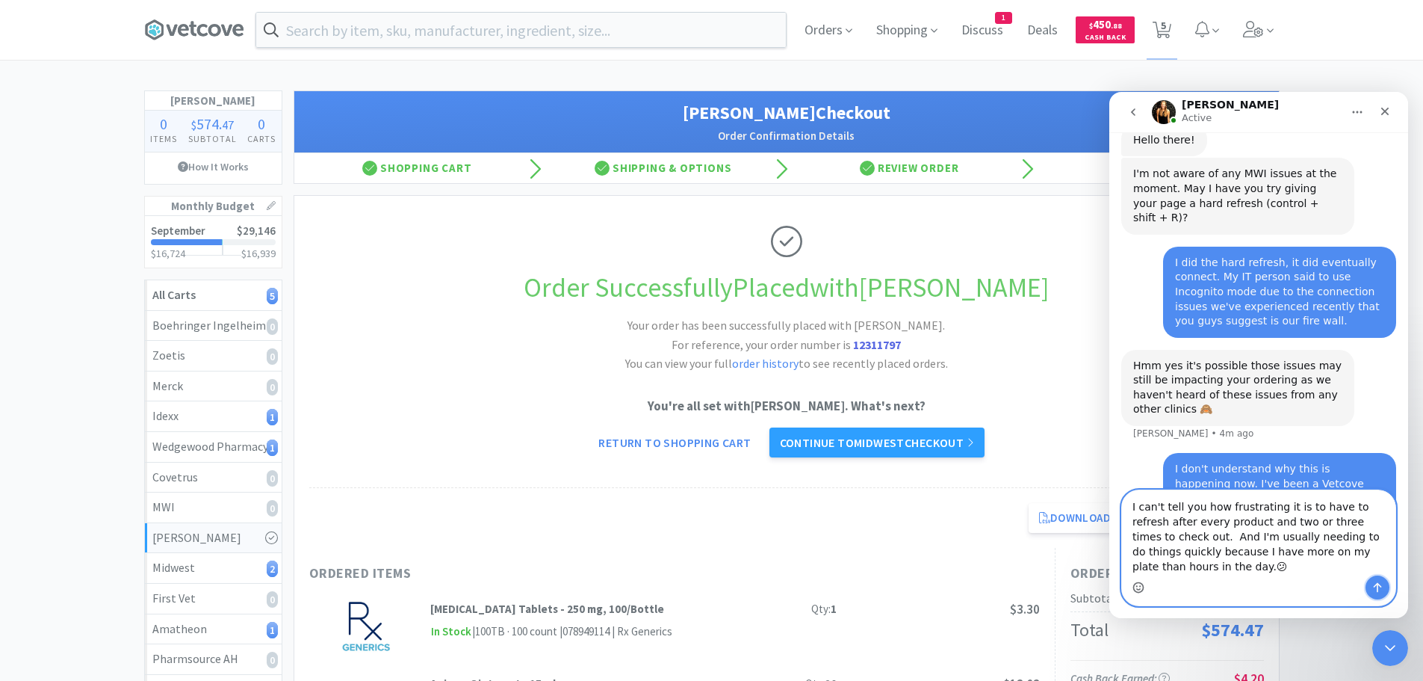
click at [1382, 588] on icon "Send a message…" at bounding box center [1378, 587] width 12 height 12
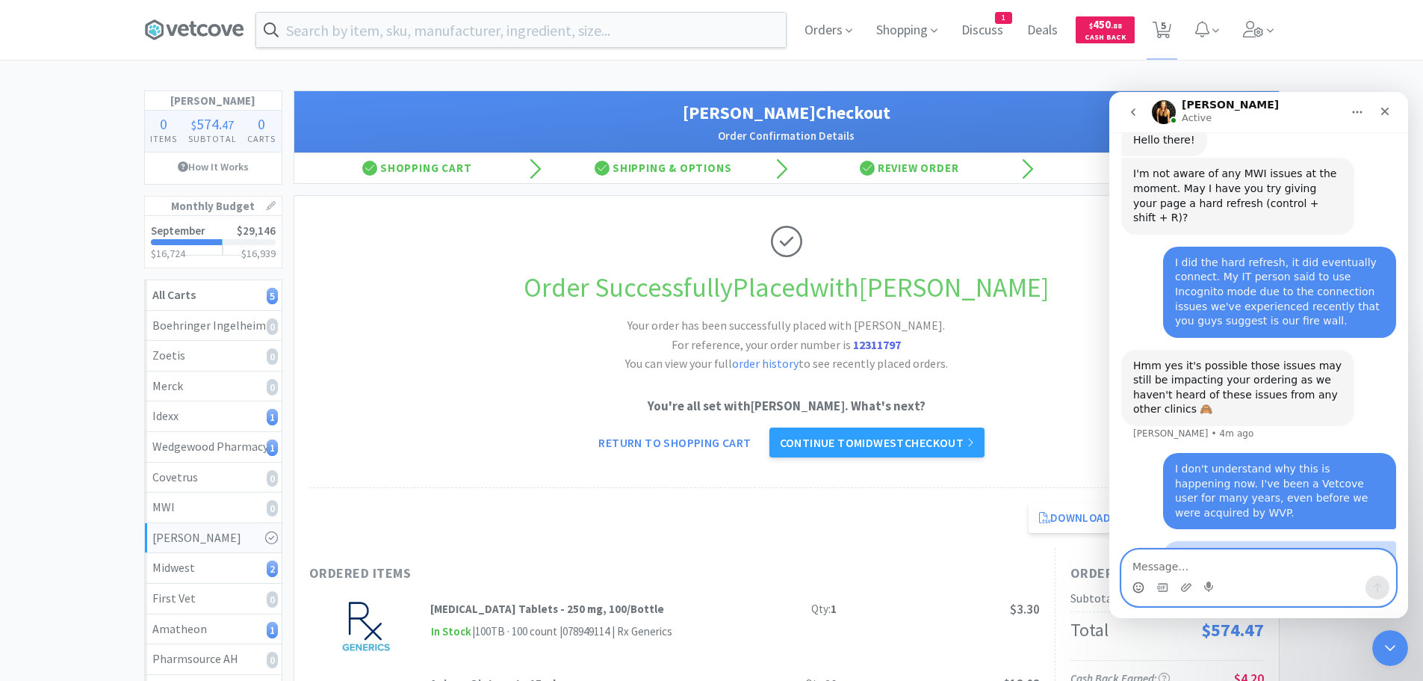
scroll to position [472, 0]
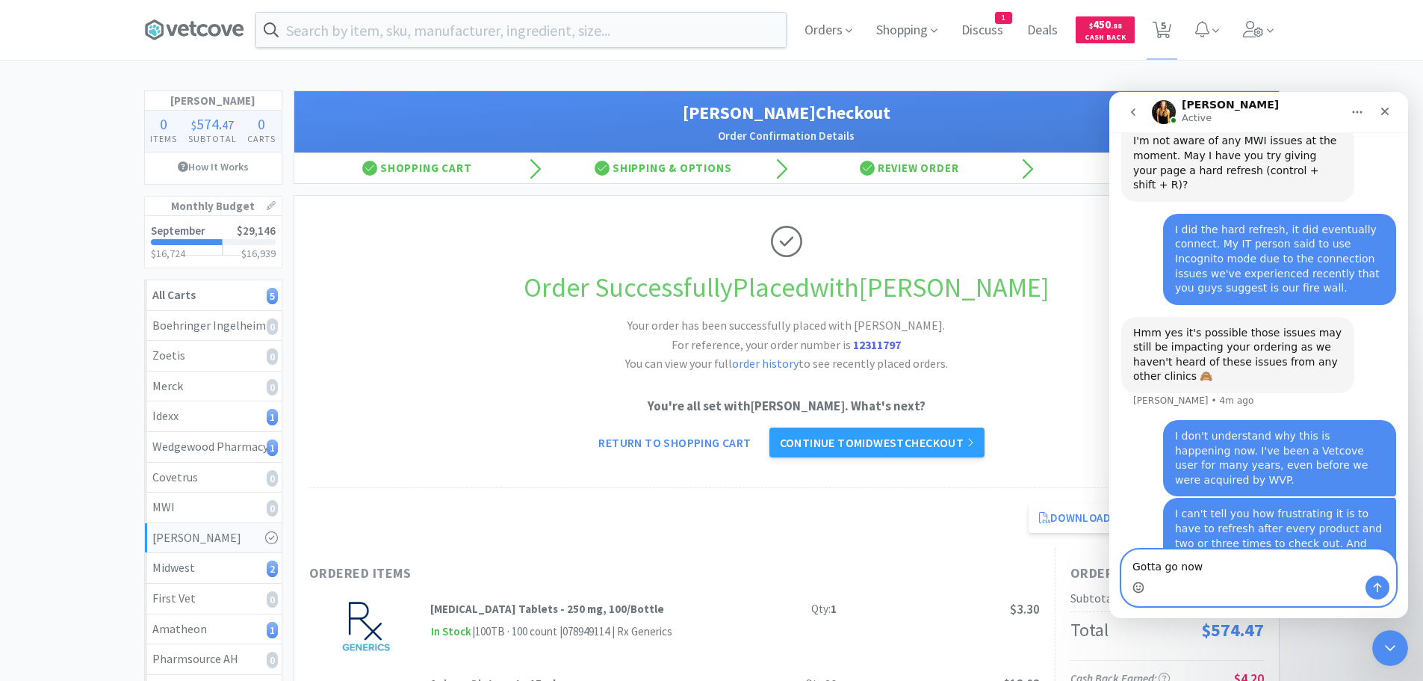
type textarea "Gotta go now."
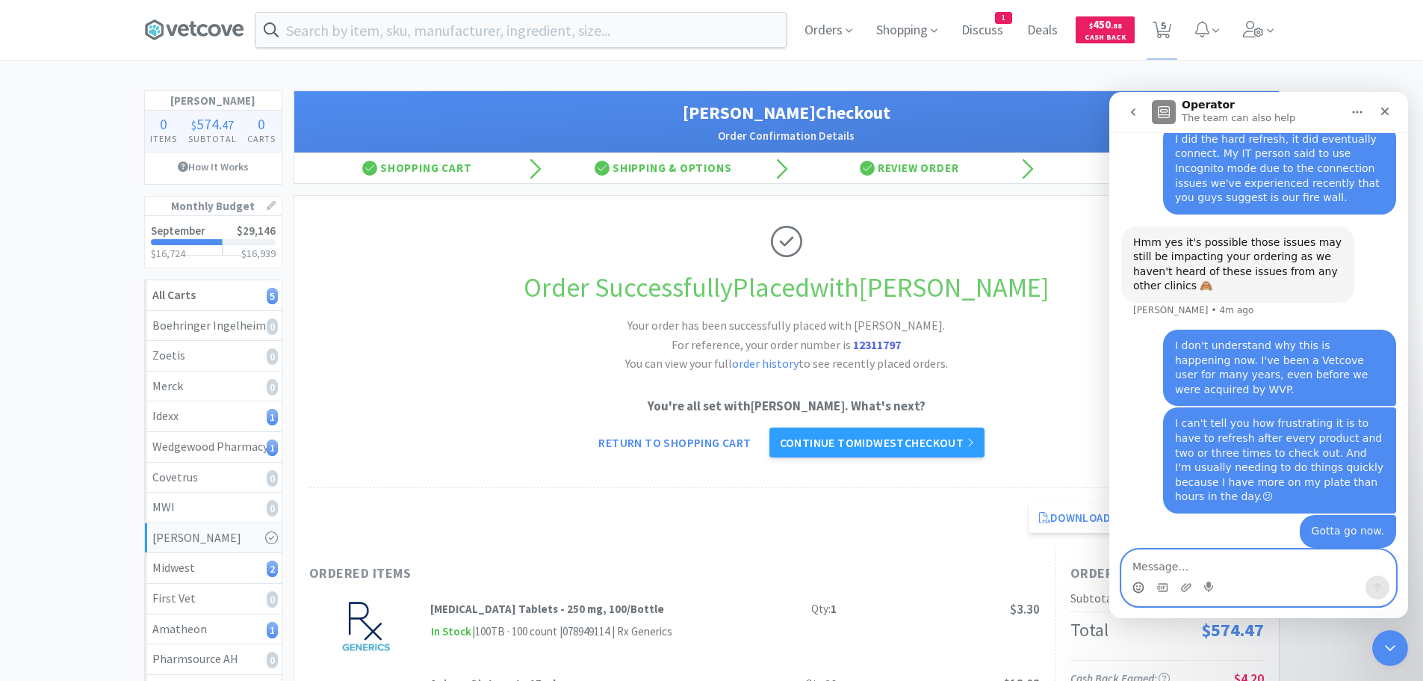
scroll to position [563, 0]
